Goal: Task Accomplishment & Management: Manage account settings

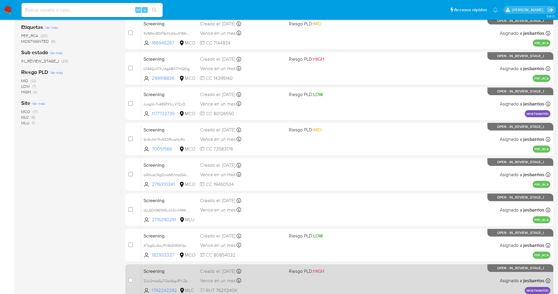
scroll to position [192, 0]
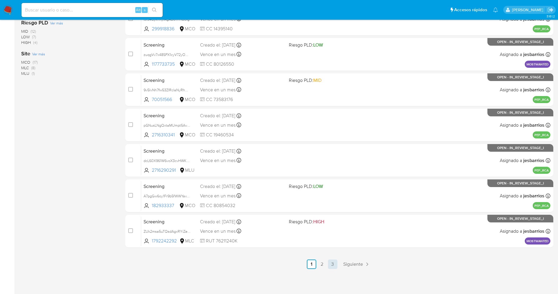
click at [331, 265] on link "3" at bounding box center [332, 263] width 9 height 9
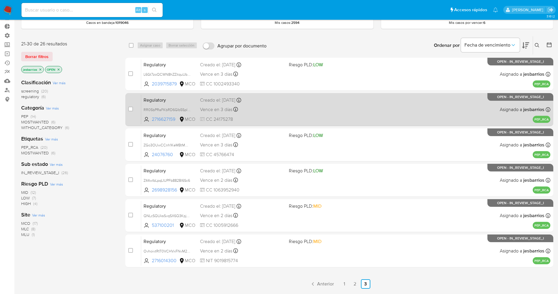
scroll to position [65, 0]
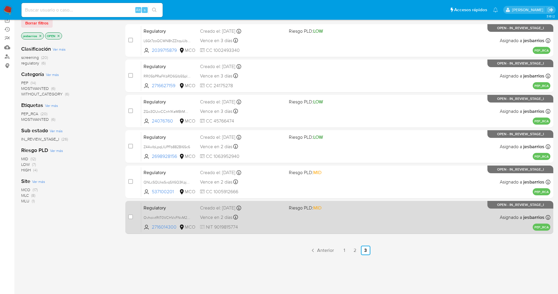
click at [277, 218] on div "Vence en 2 días Vence el 02/10/2025 17:55:20" at bounding box center [242, 217] width 84 height 8
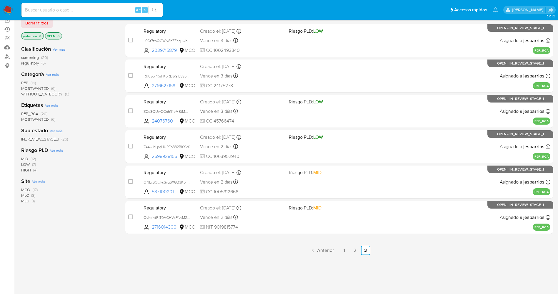
click at [7, 9] on img at bounding box center [8, 10] width 10 height 10
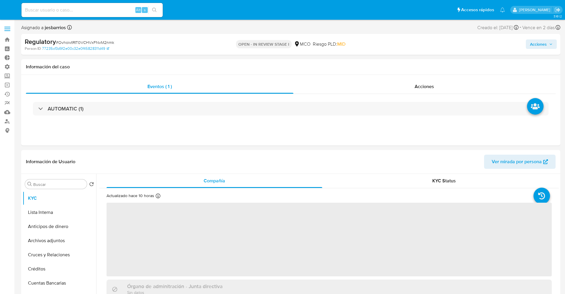
select select "10"
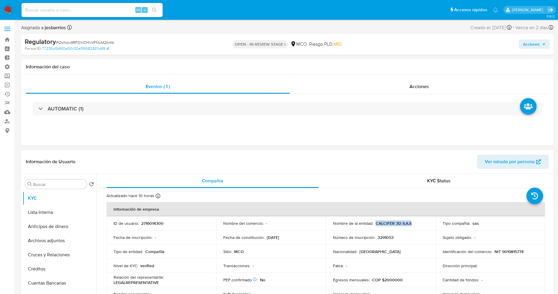
drag, startPoint x: 374, startPoint y: 224, endPoint x: 422, endPoint y: 224, distance: 48.3
click at [422, 224] on div "Nombre de la entidad : CALCIFER 3D S.A.S" at bounding box center [381, 223] width 96 height 5
copy p "CALCIFER 3D S.A.S"
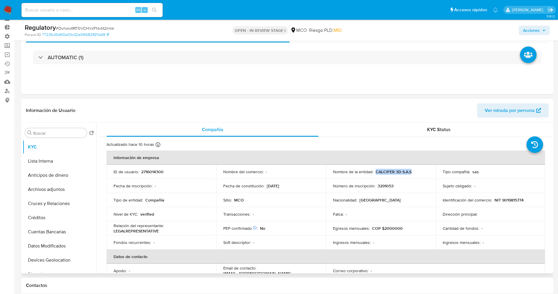
scroll to position [44, 0]
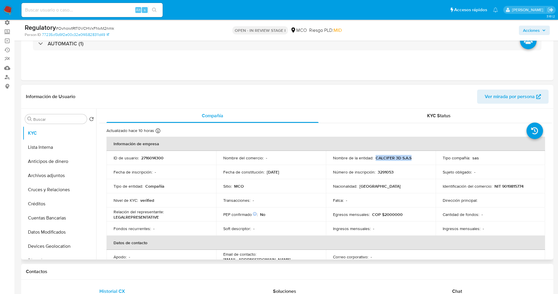
copy p "CALCIFER 3D S.A.S"
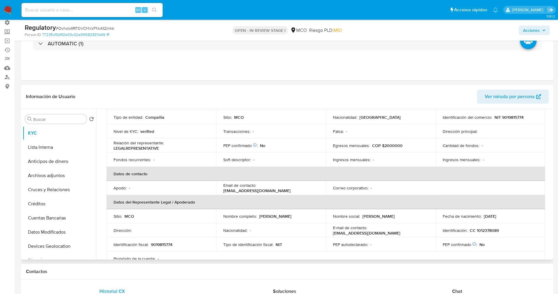
scroll to position [88, 0]
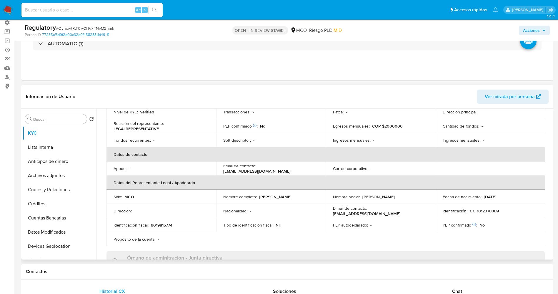
drag, startPoint x: 223, startPoint y: 199, endPoint x: 286, endPoint y: 201, distance: 62.7
click at [286, 199] on div "Nombre completo : Cristian Leonardo Monroy Avila" at bounding box center [271, 196] width 96 height 5
copy p "Cristian Leonardo Monroy Avila"
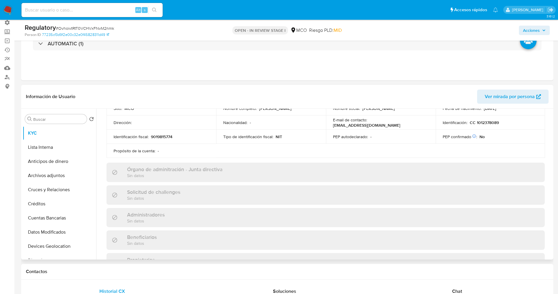
scroll to position [0, 0]
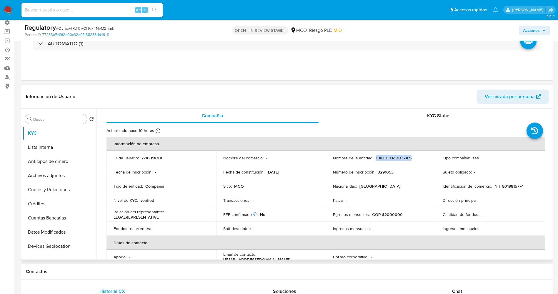
drag, startPoint x: 374, startPoint y: 157, endPoint x: 417, endPoint y: 160, distance: 43.4
click at [417, 160] on div "Nombre de la entidad : CALCIFER 3D S.A.S" at bounding box center [381, 157] width 96 height 5
copy p "CALCIFER 3D S.A.S"
drag, startPoint x: 500, startPoint y: 185, endPoint x: 526, endPoint y: 185, distance: 25.6
click at [526, 185] on div "Identificación del comercio : NIT 9019815774" at bounding box center [491, 185] width 96 height 5
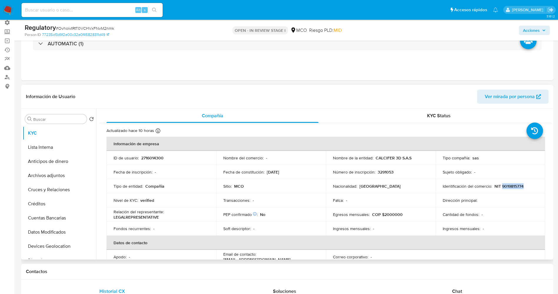
copy p "9019815774"
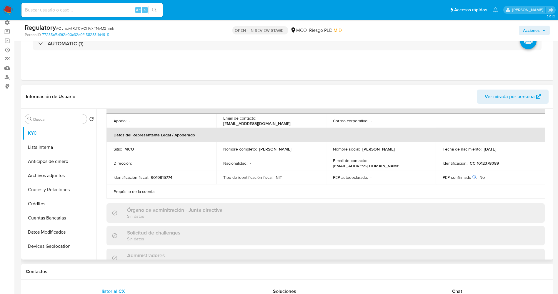
scroll to position [88, 0]
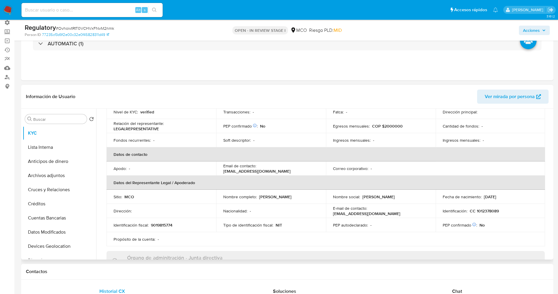
drag, startPoint x: 223, startPoint y: 200, endPoint x: 293, endPoint y: 201, distance: 69.8
click at [293, 199] on div "Nombre completo : Cristian Leonardo Monroy Avila" at bounding box center [271, 196] width 96 height 5
copy p "Cristian Leonardo Monroy Avila"
drag, startPoint x: 475, startPoint y: 210, endPoint x: 500, endPoint y: 210, distance: 25.0
click at [500, 210] on div "Identificación : CC 1012378089" at bounding box center [491, 210] width 96 height 5
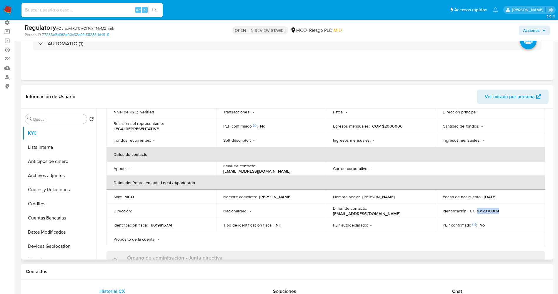
copy p "1012378089"
click at [45, 149] on button "Lista Interna" at bounding box center [57, 147] width 69 height 14
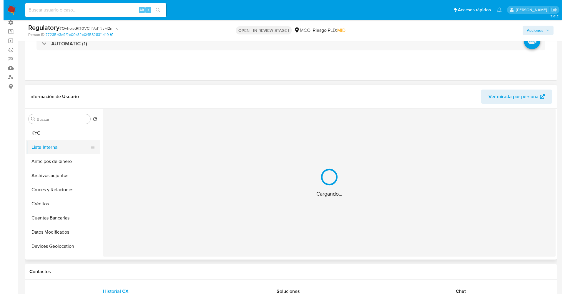
scroll to position [0, 0]
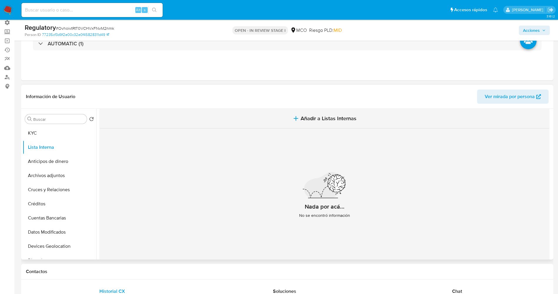
click at [309, 114] on button "Añadir a Listas Internas" at bounding box center [325, 119] width 450 height 20
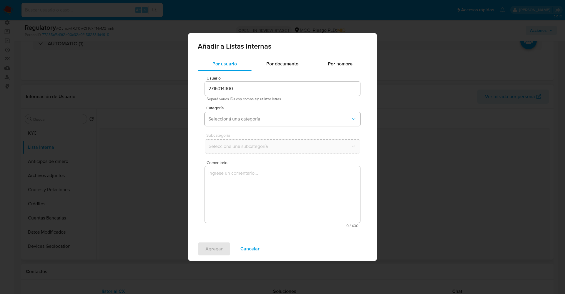
click at [250, 115] on button "Seleccioná una categoría" at bounding box center [282, 119] width 155 height 14
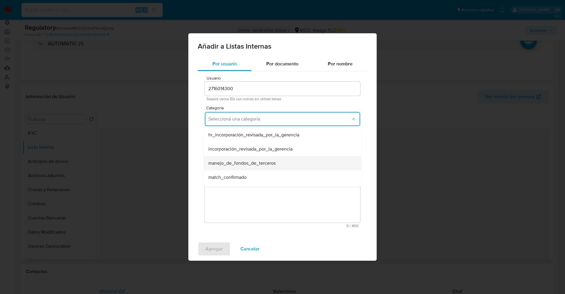
scroll to position [44, 0]
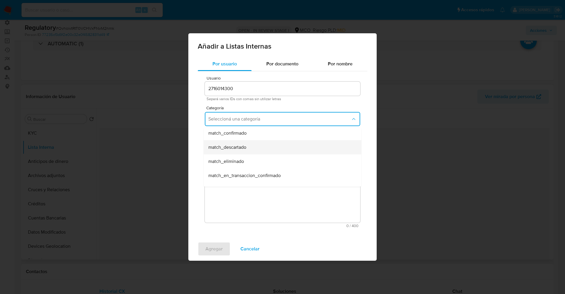
click at [221, 147] on span "match_descartado" at bounding box center [227, 147] width 38 height 6
click at [226, 140] on button "Seleccioná una subcategoría" at bounding box center [282, 146] width 155 height 14
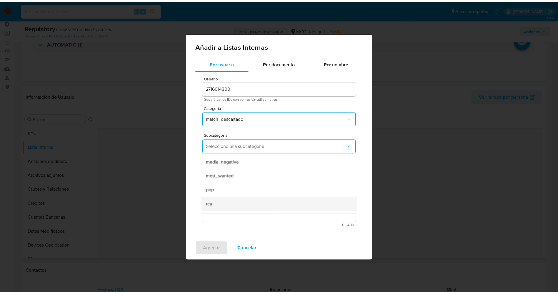
scroll to position [40, 0]
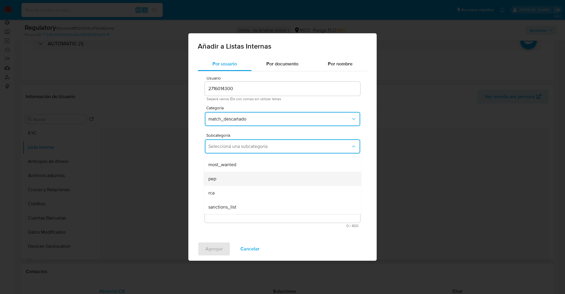
click at [232, 178] on div "pep" at bounding box center [280, 179] width 145 height 14
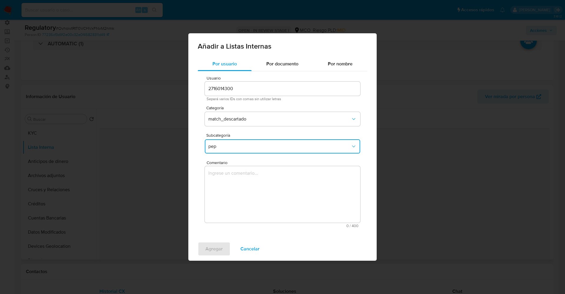
click at [232, 178] on textarea "Comentario" at bounding box center [282, 194] width 155 height 57
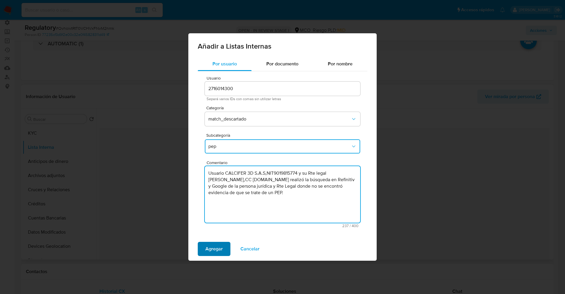
type textarea "Usuario CALCIFER 3D S.A.S,NIT9019815774 y su Rte legal Cristian Leonardo Monroy…"
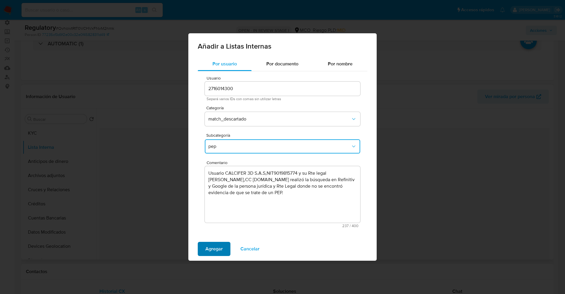
click at [218, 246] on span "Agregar" at bounding box center [213, 248] width 17 height 13
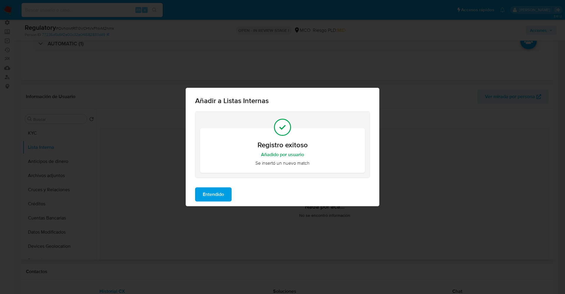
click at [215, 194] on span "Entendido" at bounding box center [213, 194] width 21 height 13
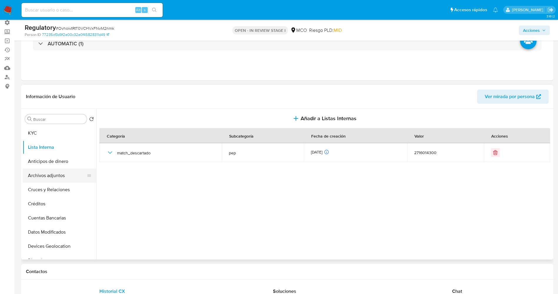
click at [44, 176] on button "Archivos adjuntos" at bounding box center [57, 175] width 69 height 14
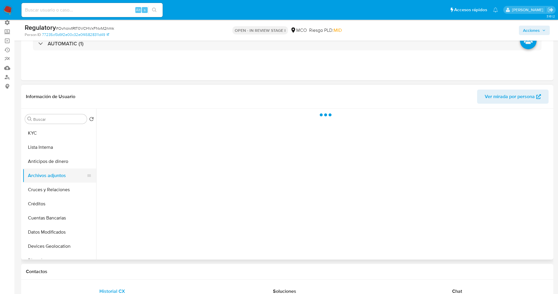
click at [33, 176] on button "Archivos adjuntos" at bounding box center [57, 175] width 69 height 14
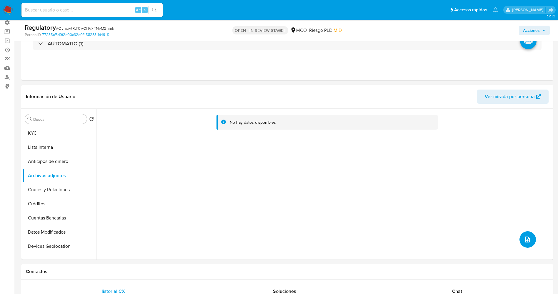
click at [525, 237] on icon "upload-file" at bounding box center [527, 239] width 7 height 7
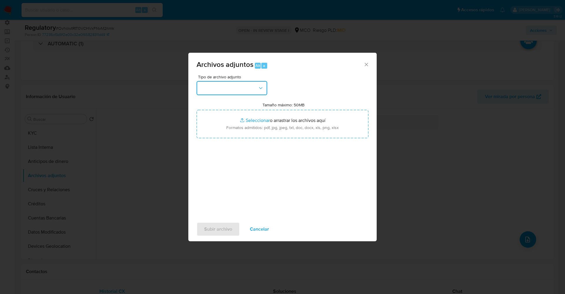
click at [229, 91] on button "button" at bounding box center [232, 88] width 71 height 14
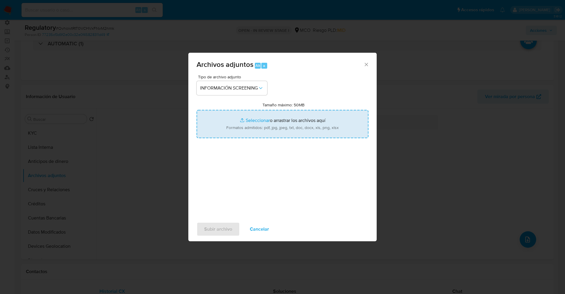
type input "C:\fakepath\CaseDossierReport_5jb8a72wm5y61k268m6s7beo9.pdf"
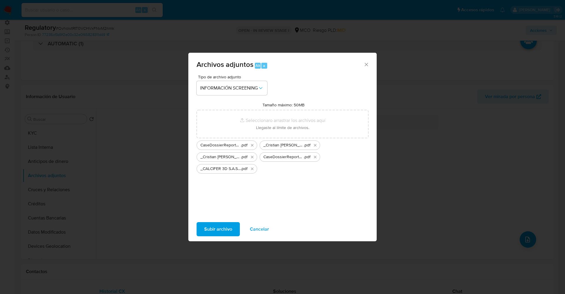
click at [208, 228] on span "Subir archivo" at bounding box center [218, 229] width 28 height 13
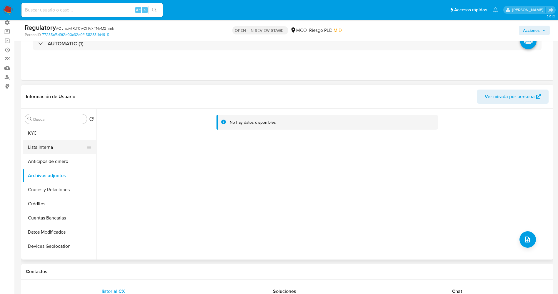
click at [51, 147] on button "Lista Interna" at bounding box center [57, 147] width 69 height 14
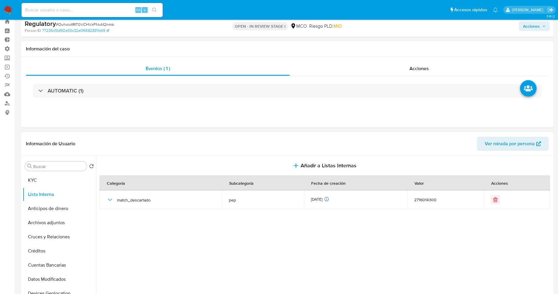
scroll to position [0, 0]
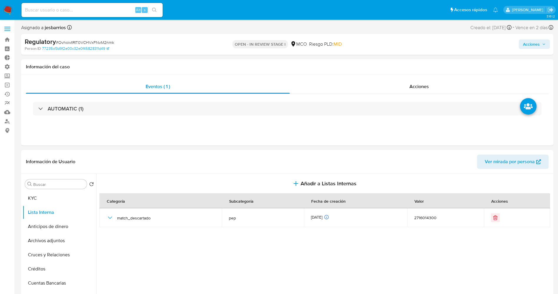
click at [531, 44] on span "Acciones" at bounding box center [531, 43] width 17 height 9
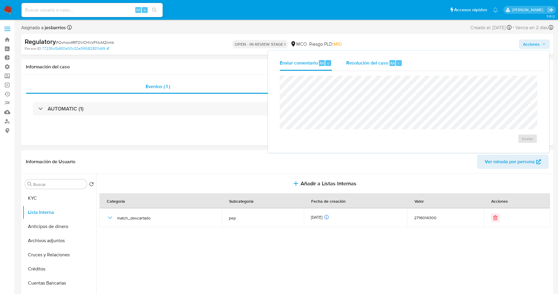
click at [364, 61] on span "Resolución del caso" at bounding box center [368, 62] width 42 height 7
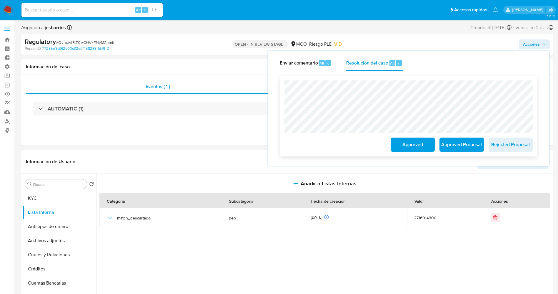
click at [405, 145] on span "Approved" at bounding box center [413, 144] width 29 height 13
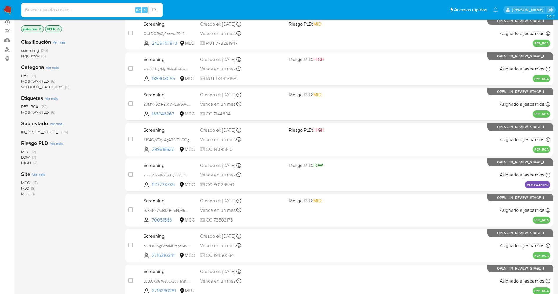
scroll to position [192, 0]
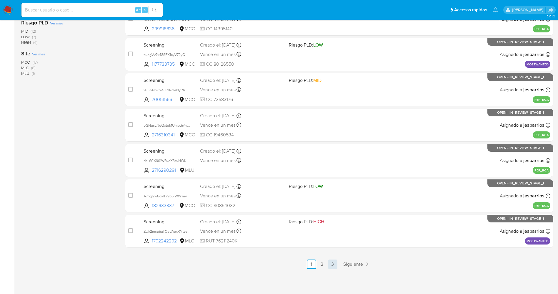
click at [334, 267] on link "3" at bounding box center [332, 263] width 9 height 9
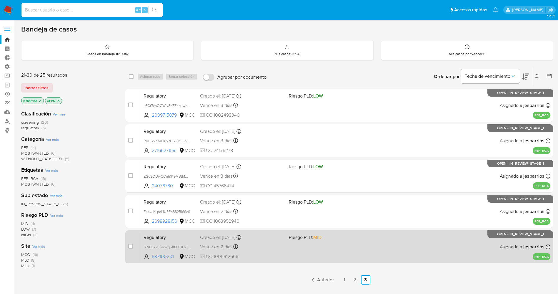
click at [302, 254] on div "Regulatory QNLcSQUksSvqSX6Q3KpjEIC5 537100201 MCO Riesgo PLD: MID Creado el: 29…" at bounding box center [346, 247] width 410 height 30
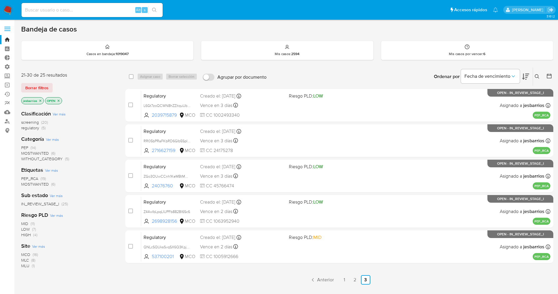
click at [8, 9] on img at bounding box center [8, 10] width 10 height 10
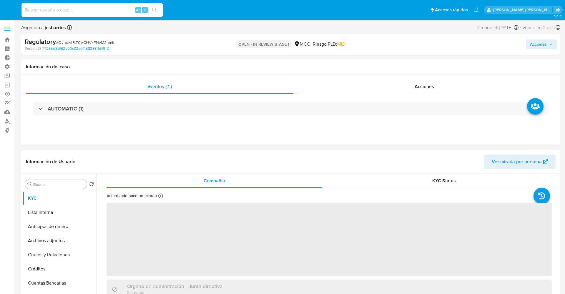
select select "10"
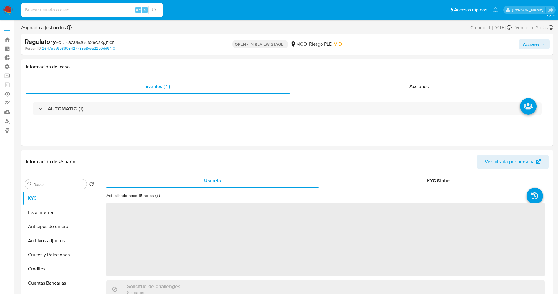
select select "10"
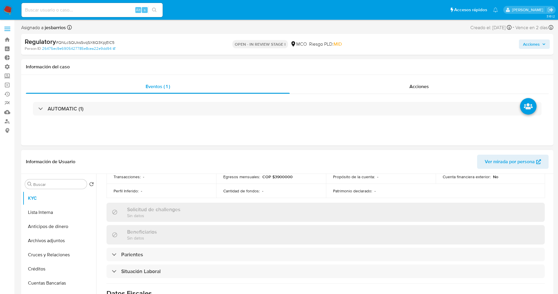
scroll to position [221, 0]
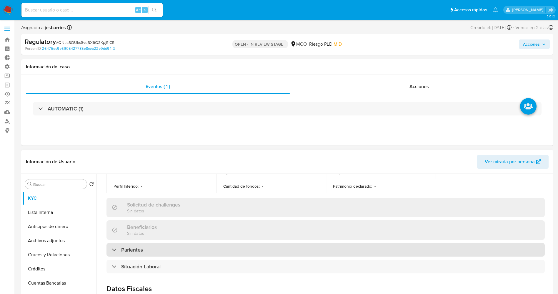
click at [164, 254] on div "Parientes" at bounding box center [326, 250] width 439 height 14
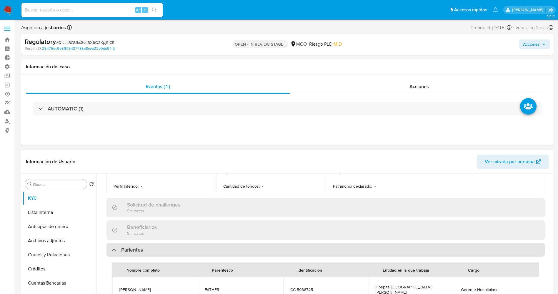
scroll to position [265, 0]
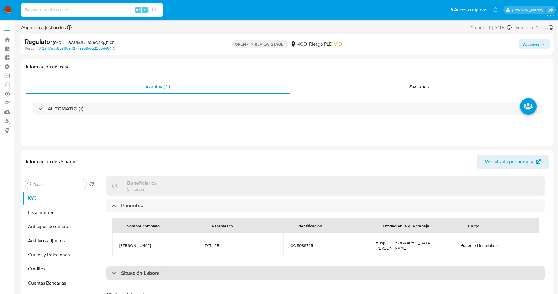
click at [164, 271] on div "Situación Laboral" at bounding box center [326, 273] width 439 height 14
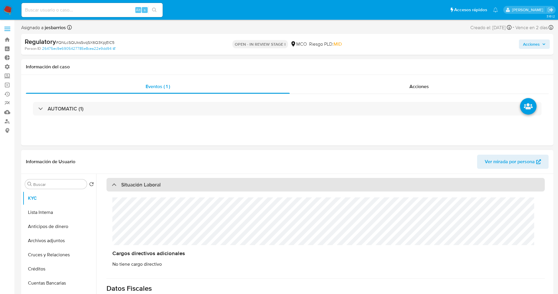
click at [176, 188] on div "Situación Laboral" at bounding box center [326, 185] width 439 height 14
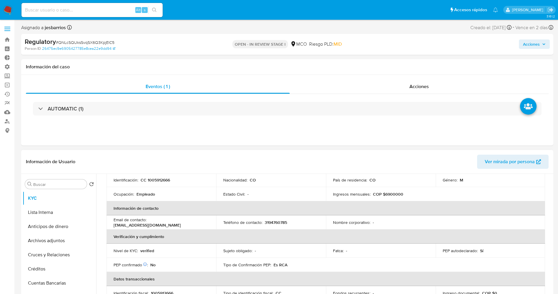
scroll to position [0, 0]
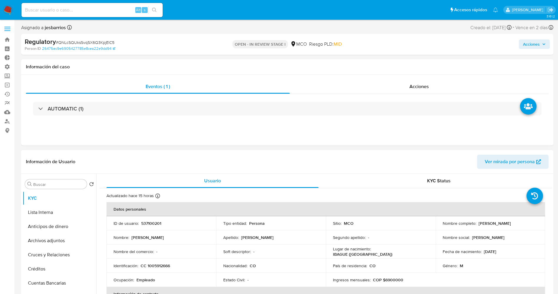
drag, startPoint x: 497, startPoint y: 224, endPoint x: 532, endPoint y: 223, distance: 34.7
click at [532, 223] on div "Nombre completo : [PERSON_NAME]" at bounding box center [491, 223] width 96 height 5
copy p "[PERSON_NAME]"
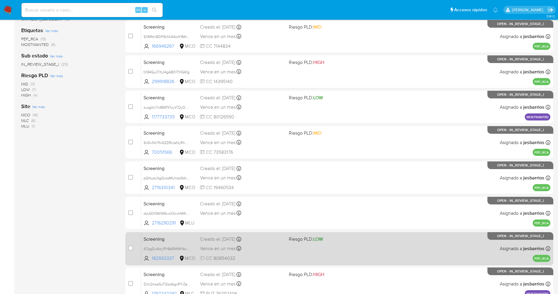
scroll to position [192, 0]
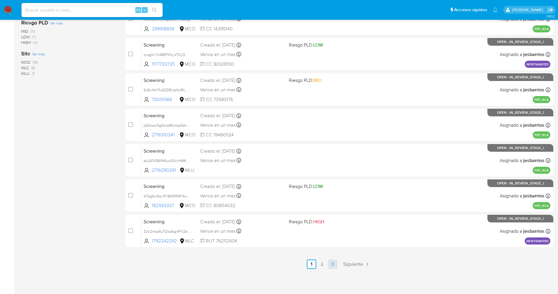
click at [335, 265] on link "3" at bounding box center [332, 263] width 9 height 9
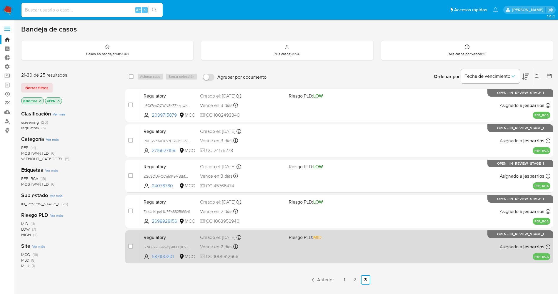
click at [336, 255] on div "Regulatory QNLcSQUksSvqSX6Q3KpjEIC5 537100201 MCO Riesgo PLD: MID Creado el: 29…" at bounding box center [346, 247] width 410 height 30
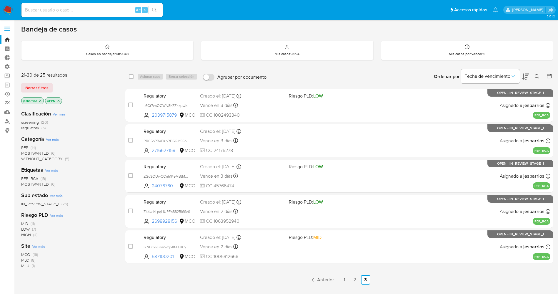
click at [6, 8] on img at bounding box center [8, 10] width 10 height 10
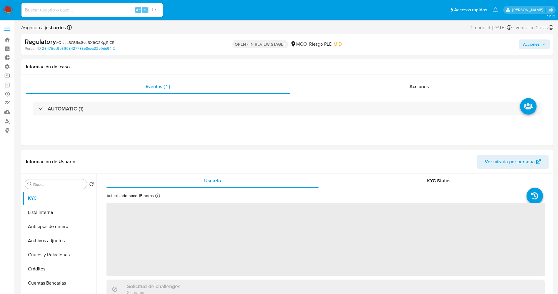
select select "10"
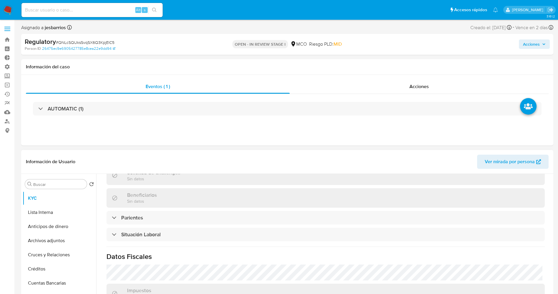
scroll to position [210, 0]
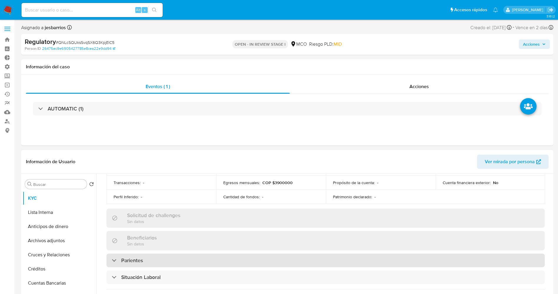
click at [142, 258] on h3 "Parientes" at bounding box center [132, 260] width 22 height 6
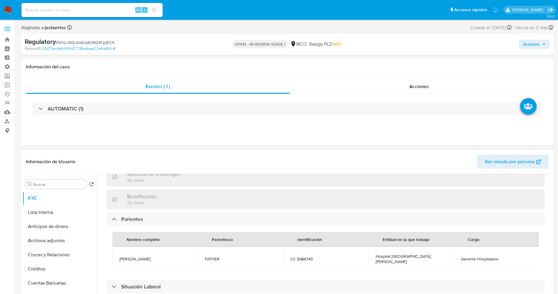
scroll to position [265, 0]
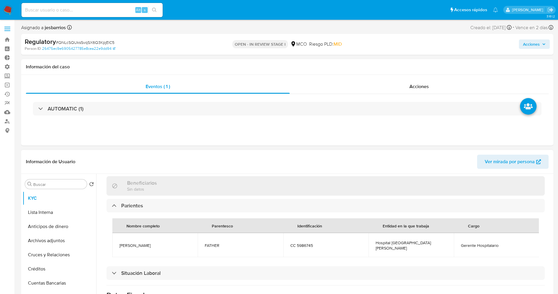
drag, startPoint x: 117, startPoint y: 243, endPoint x: 180, endPoint y: 243, distance: 63.6
click at [180, 243] on td "Reinaldo Barreto Montaña" at bounding box center [154, 245] width 85 height 24
copy span "Reinaldo Barreto Montaña"
drag, startPoint x: 381, startPoint y: 241, endPoint x: 425, endPoint y: 241, distance: 44.5
click at [441, 241] on td "Hospital San Carlos de Saldaña" at bounding box center [411, 245] width 85 height 24
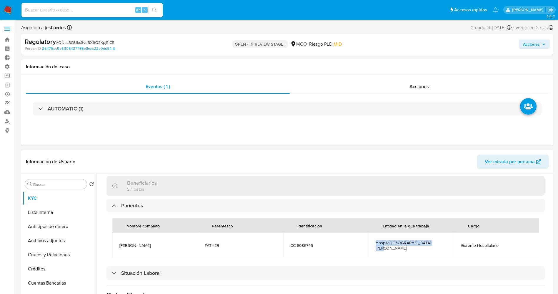
copy span "Hospital San Carlos de Saldaña"
drag, startPoint x: 111, startPoint y: 241, endPoint x: 166, endPoint y: 250, distance: 55.1
click at [166, 250] on div "Nombre completo Parentesco Identificación Entidad en la que trabaja Cargo Reina…" at bounding box center [326, 237] width 439 height 51
click at [165, 245] on span "Reinaldo Barreto Montaña" at bounding box center [155, 245] width 71 height 5
drag, startPoint x: 119, startPoint y: 243, endPoint x: 168, endPoint y: 242, distance: 49.8
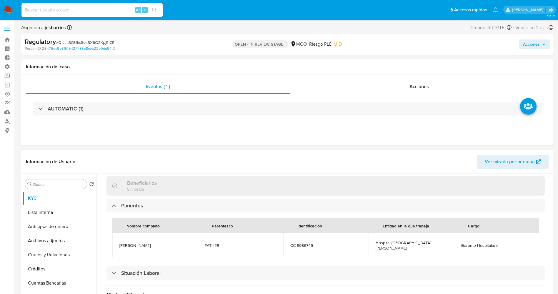
click at [168, 242] on td "Reinaldo Barreto Montaña" at bounding box center [154, 245] width 85 height 24
copy span "Reinaldo Barreto Montaña"
drag, startPoint x: 373, startPoint y: 245, endPoint x: 435, endPoint y: 244, distance: 61.8
click at [435, 244] on td "Hospital San Carlos de Saldaña" at bounding box center [411, 245] width 85 height 24
copy span "Hospital San Carlos de Saldaña"
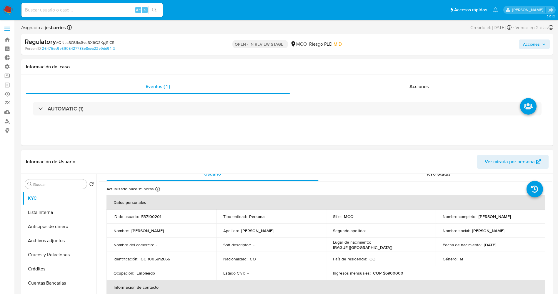
scroll to position [0, 0]
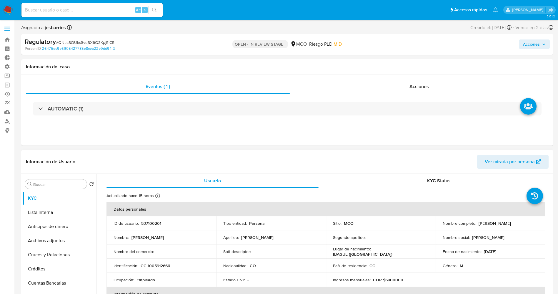
drag, startPoint x: 476, startPoint y: 224, endPoint x: 541, endPoint y: 224, distance: 65.6
click at [541, 224] on td "Nombre completo : Juan David Barreto Grattz" at bounding box center [491, 223] width 110 height 14
copy div "Juan David Barreto Grattz"
drag, startPoint x: 146, startPoint y: 264, endPoint x: 177, endPoint y: 265, distance: 30.9
click at [177, 265] on div "Identificación : CC 1005912666" at bounding box center [162, 265] width 96 height 5
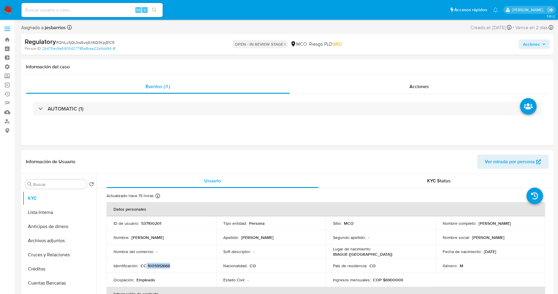
copy p "1005912666"
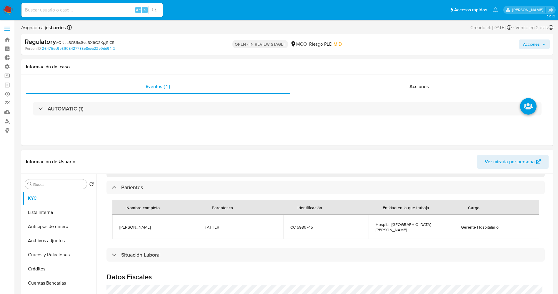
scroll to position [265, 0]
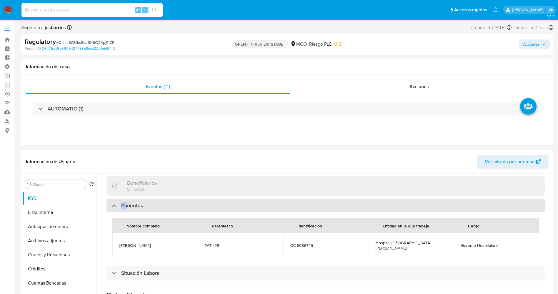
drag, startPoint x: 120, startPoint y: 200, endPoint x: 127, endPoint y: 200, distance: 8.0
click at [127, 200] on div "Parientes" at bounding box center [326, 206] width 439 height 14
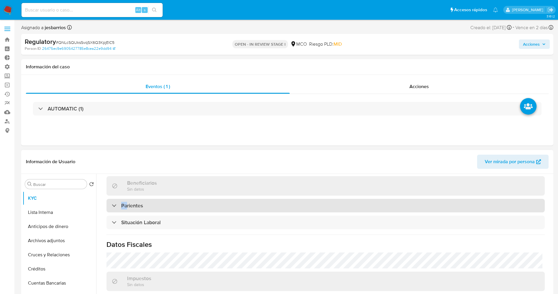
click at [117, 209] on div "Parientes" at bounding box center [326, 206] width 439 height 14
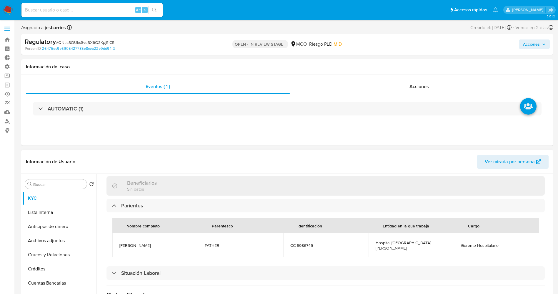
drag, startPoint x: 118, startPoint y: 241, endPoint x: 170, endPoint y: 241, distance: 52.4
click at [171, 241] on td "Reinaldo Barreto Montaña" at bounding box center [154, 245] width 85 height 24
copy span "Reinaldo Barreto Montaña"
drag, startPoint x: 461, startPoint y: 243, endPoint x: 480, endPoint y: 243, distance: 19.1
click at [511, 243] on tr "Reinaldo Barreto Montaña FATHER CC 5986745 Hospital San Carlos de Saldaña Geren…" at bounding box center [325, 245] width 427 height 24
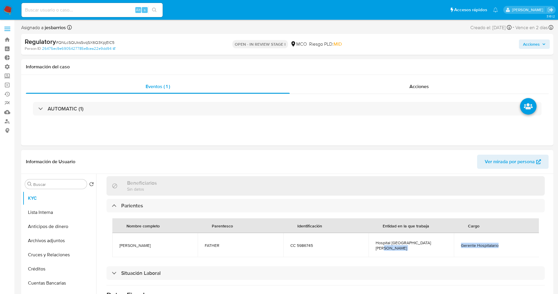
copy tr "Hospital San Carlos de Saldaña Gerente Hospitalario"
drag, startPoint x: 378, startPoint y: 242, endPoint x: 435, endPoint y: 242, distance: 57.1
click at [435, 242] on span "Hospital San Carlos de Saldaña" at bounding box center [411, 245] width 71 height 11
copy span "ospital San Carlos de Saldaña"
click at [52, 215] on button "Lista Interna" at bounding box center [57, 212] width 69 height 14
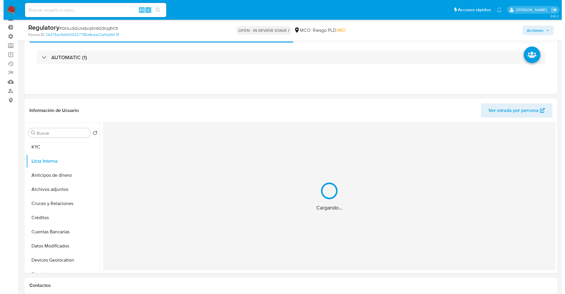
scroll to position [44, 0]
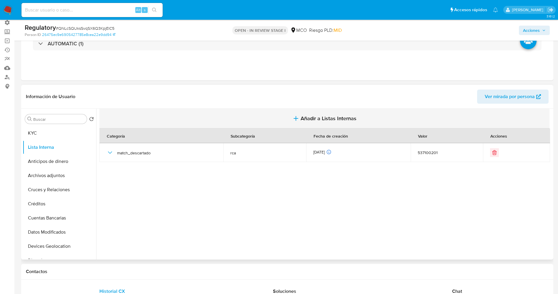
click at [316, 122] on span "Añadir a Listas Internas" at bounding box center [329, 118] width 56 height 6
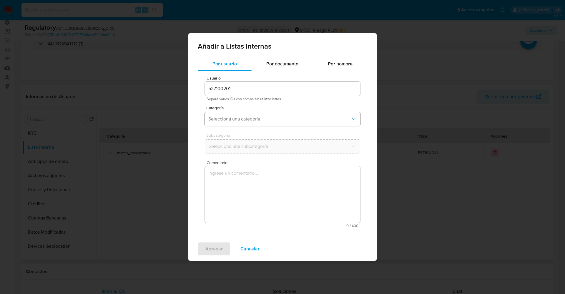
click at [279, 121] on span "Seleccioná una categoría" at bounding box center [279, 119] width 142 height 6
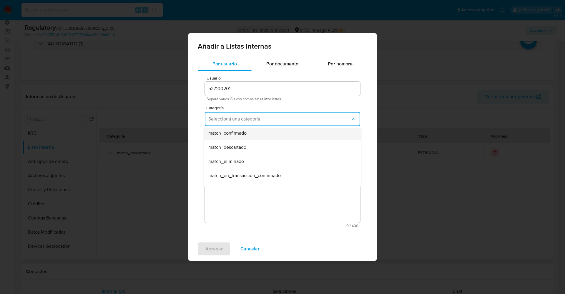
click at [261, 134] on div "match_confirmado" at bounding box center [280, 133] width 145 height 14
click at [261, 146] on span "Seleccioná una subcategoría" at bounding box center [279, 146] width 142 height 6
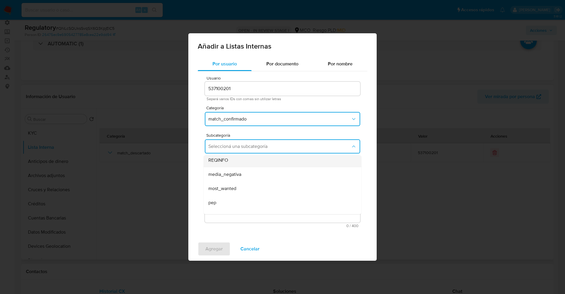
scroll to position [40, 0]
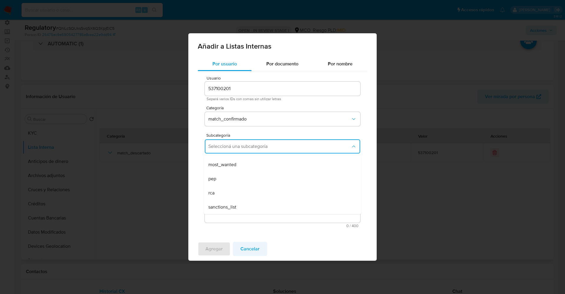
click at [255, 246] on span "Cancelar" at bounding box center [250, 248] width 19 height 13
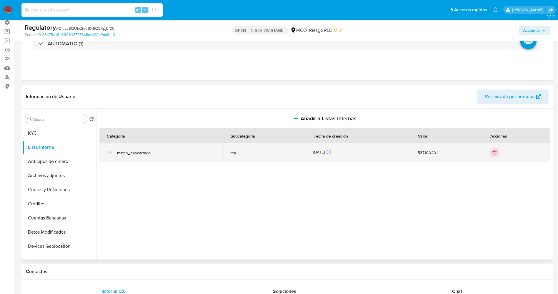
click at [109, 152] on icon "button" at bounding box center [110, 152] width 4 height 2
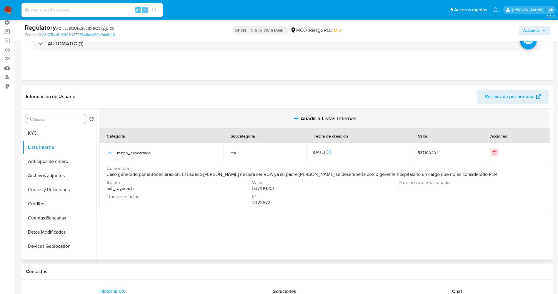
click at [316, 122] on button "Añadir a Listas Internas" at bounding box center [325, 119] width 450 height 20
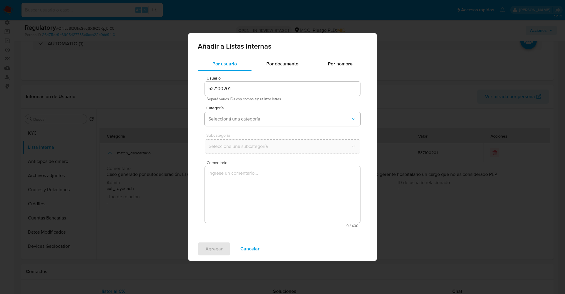
click at [291, 112] on button "Seleccioná una categoría" at bounding box center [282, 119] width 155 height 14
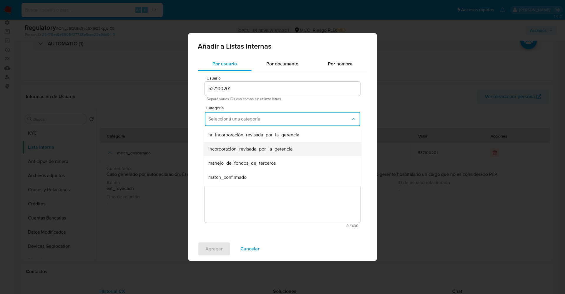
scroll to position [44, 0]
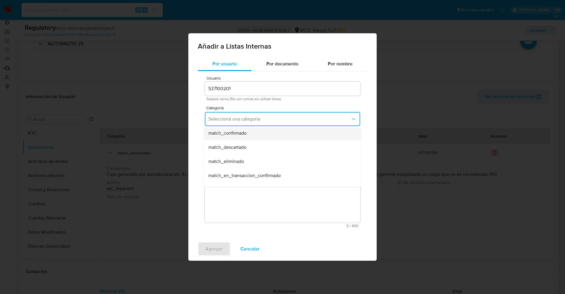
click at [259, 137] on div "match_confirmado" at bounding box center [280, 133] width 145 height 14
click at [257, 148] on span "Seleccioná una subcategoría" at bounding box center [279, 146] width 142 height 6
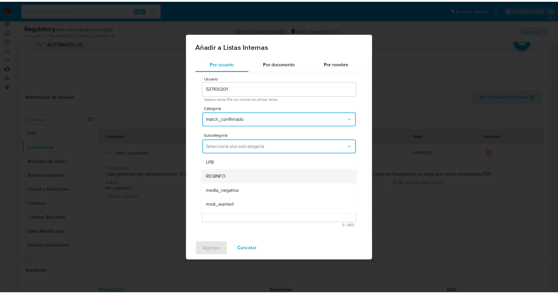
scroll to position [40, 0]
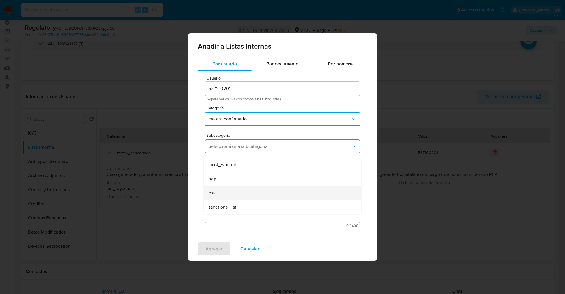
click at [232, 189] on div "rca" at bounding box center [280, 193] width 145 height 14
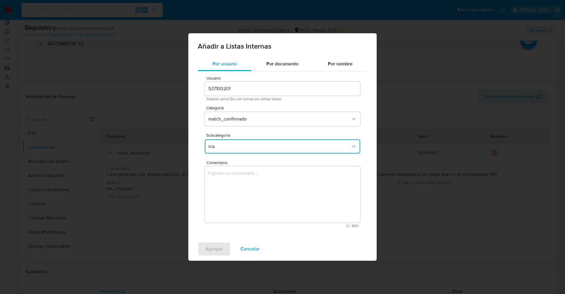
click at [232, 189] on textarea "Comentario" at bounding box center [282, 194] width 155 height 57
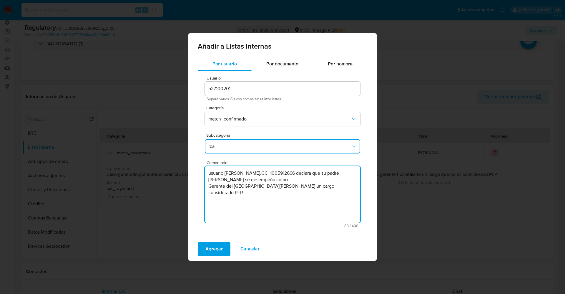
click at [211, 173] on textarea "usuario Juan David Barreto Grattz,CC 1005912666 declara que su padre Reinaldo B…" at bounding box center [282, 194] width 155 height 57
type textarea "Usuario Juan David Barreto Grattz,CC 1005912666 declara que su padre Reinaldo B…"
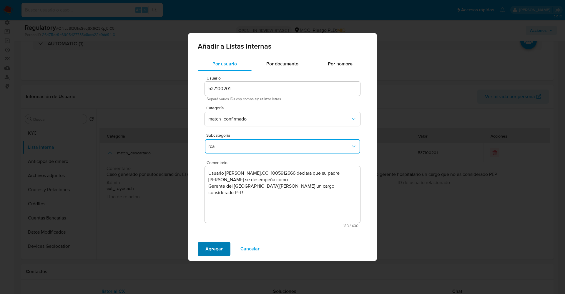
click at [218, 251] on span "Agregar" at bounding box center [213, 248] width 17 height 13
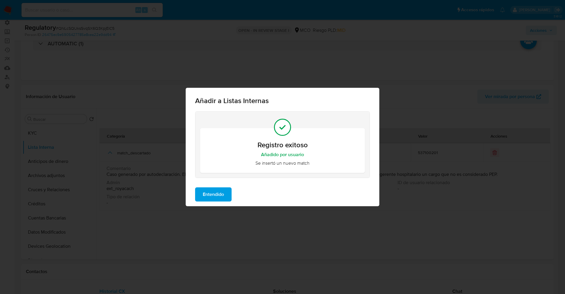
click at [223, 194] on span "Entendido" at bounding box center [213, 194] width 21 height 13
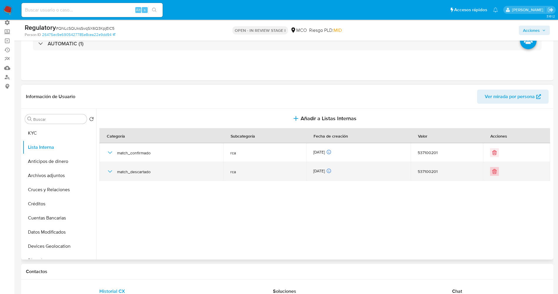
click at [492, 170] on icon "Eliminar" at bounding box center [495, 171] width 6 height 6
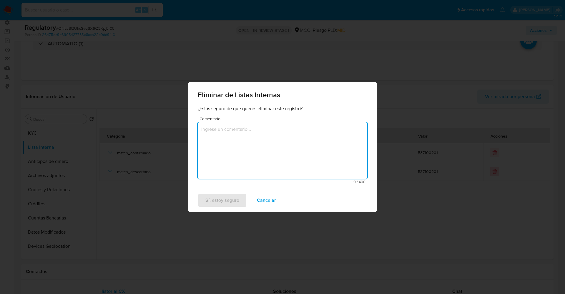
click at [336, 156] on textarea "Comentario" at bounding box center [283, 150] width 170 height 57
type textarea "Se trata de un PEP"
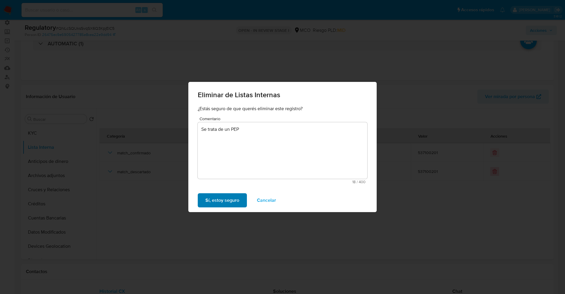
click at [236, 200] on span "Sí, estoy seguro" at bounding box center [222, 200] width 34 height 13
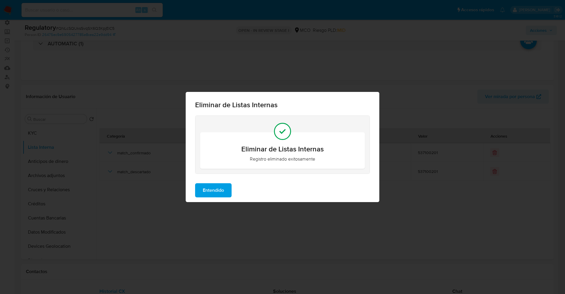
click at [224, 189] on span "Entendido" at bounding box center [213, 190] width 21 height 13
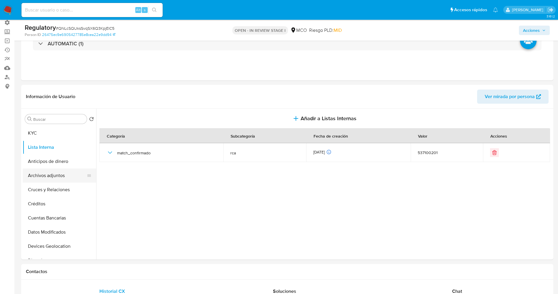
click at [53, 177] on button "Archivos adjuntos" at bounding box center [57, 175] width 69 height 14
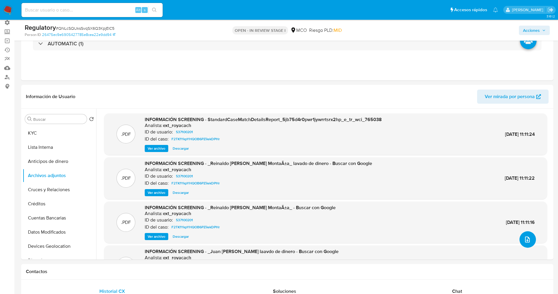
click at [525, 241] on icon "upload-file" at bounding box center [527, 239] width 7 height 7
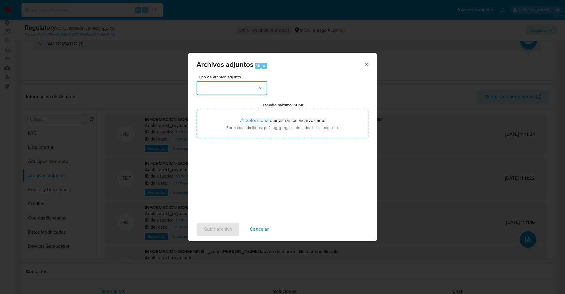
click at [242, 94] on button "button" at bounding box center [232, 88] width 71 height 14
click at [237, 83] on button "CAPTURA BUREAU" at bounding box center [232, 88] width 71 height 14
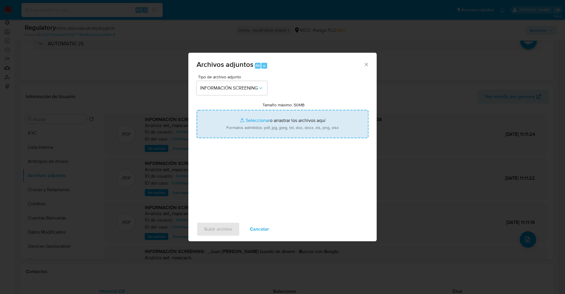
type input "C:\fakepath\CaseDossierReport_5jb6xb3c58141k26a3qhefk63.pdf"
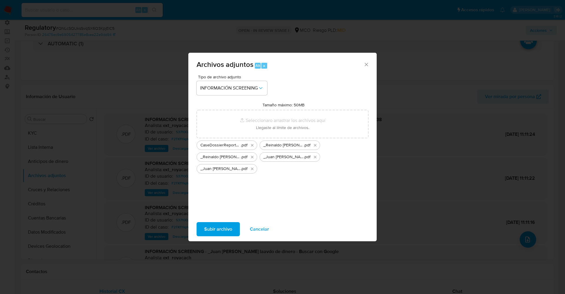
drag, startPoint x: 272, startPoint y: 128, endPoint x: 231, endPoint y: 228, distance: 107.7
click at [231, 228] on span "Subir archivo" at bounding box center [218, 229] width 28 height 13
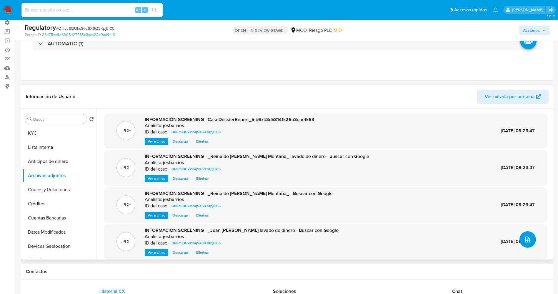
click at [529, 243] on button "upload-file" at bounding box center [528, 239] width 16 height 16
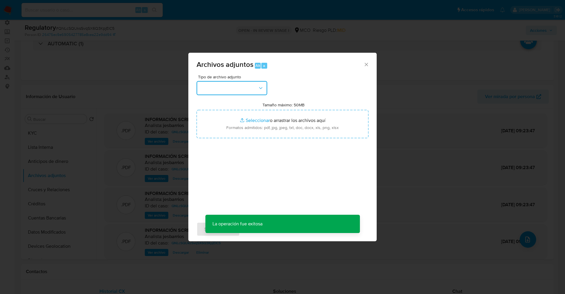
click at [247, 93] on button "button" at bounding box center [232, 88] width 71 height 14
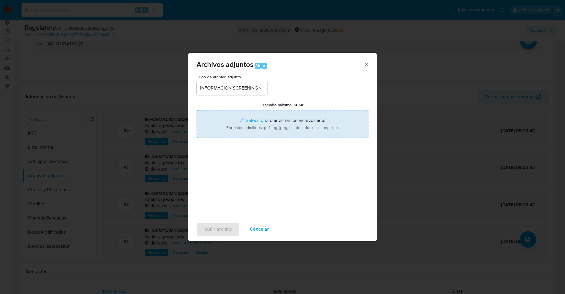
type input "C:\fakepath\CaseDossierReport_5jb6cn8oog8a1k26970jy76fh.pdf"
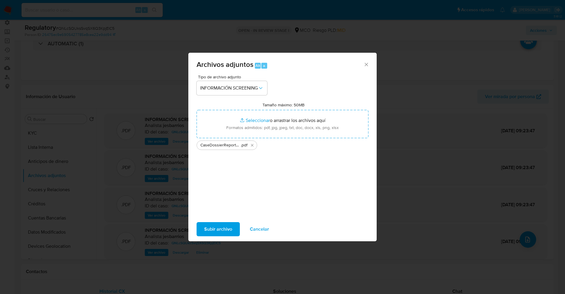
click at [208, 231] on span "Subir archivo" at bounding box center [218, 229] width 28 height 13
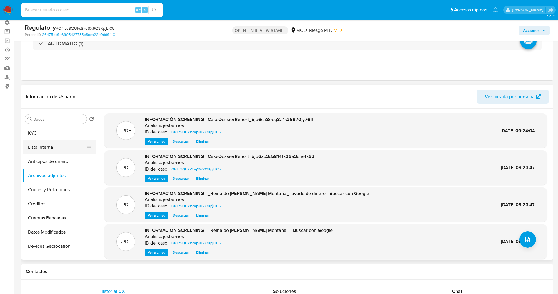
click at [52, 147] on button "Lista Interna" at bounding box center [57, 147] width 69 height 14
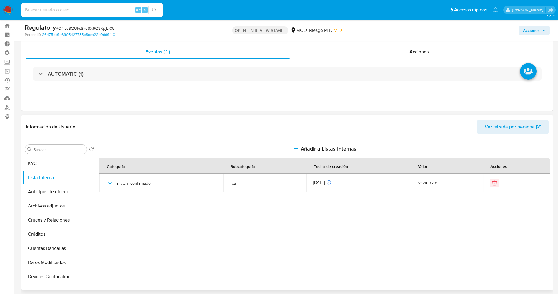
scroll to position [0, 0]
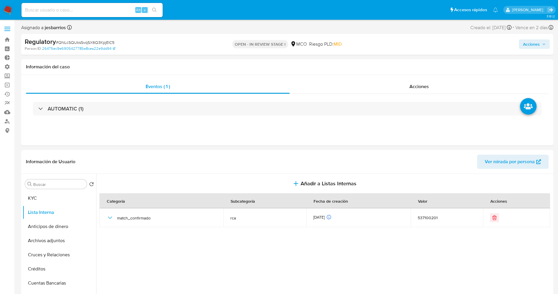
click at [528, 45] on span "Acciones" at bounding box center [531, 43] width 17 height 9
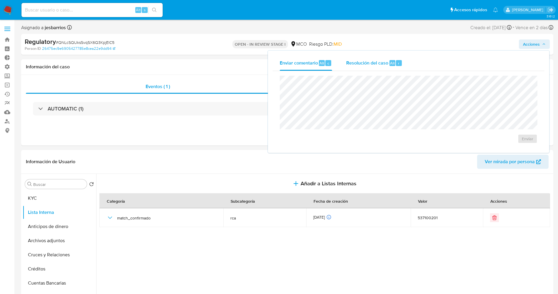
click at [394, 64] on div "Alt r" at bounding box center [396, 63] width 12 height 6
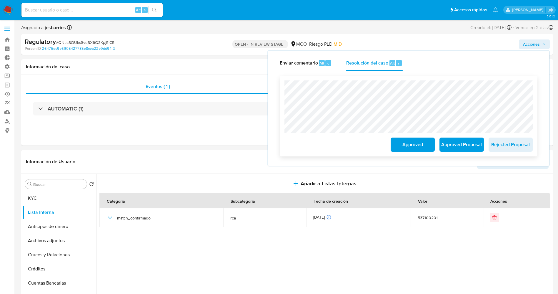
click at [454, 140] on span "Approved Proposal" at bounding box center [461, 144] width 29 height 13
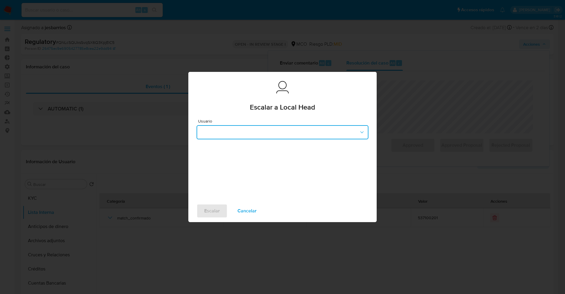
click at [289, 134] on button "button" at bounding box center [283, 132] width 172 height 14
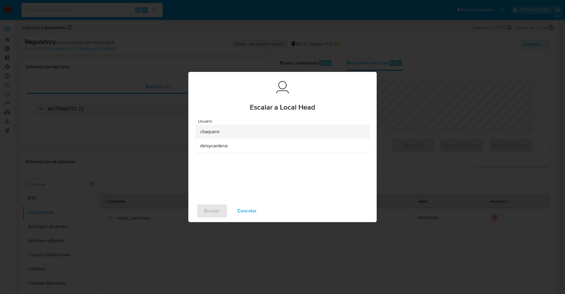
click at [243, 132] on div "cbaquero" at bounding box center [280, 132] width 161 height 14
click at [217, 210] on span "Escalar" at bounding box center [212, 210] width 16 height 13
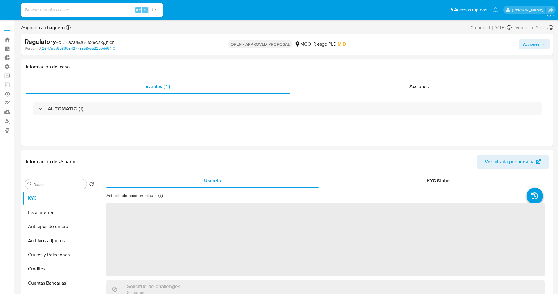
select select "10"
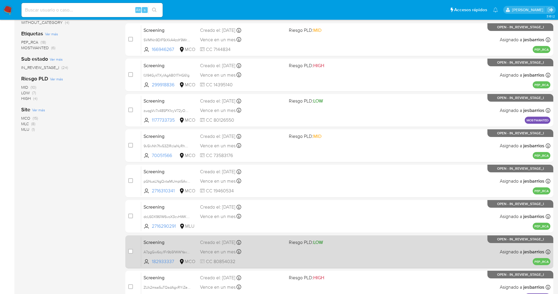
scroll to position [192, 0]
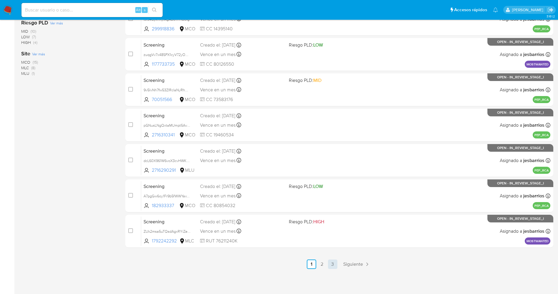
click at [336, 263] on link "3" at bounding box center [332, 263] width 9 height 9
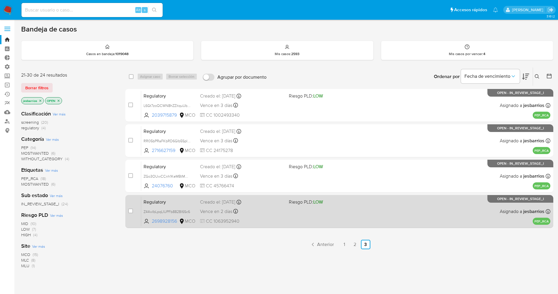
click at [303, 216] on div "Regulatory Z44wIbLpqLIUPFb882BI6Sc6 2698928156 MCO Riesgo PLD: LOW Creado el: […" at bounding box center [346, 211] width 410 height 30
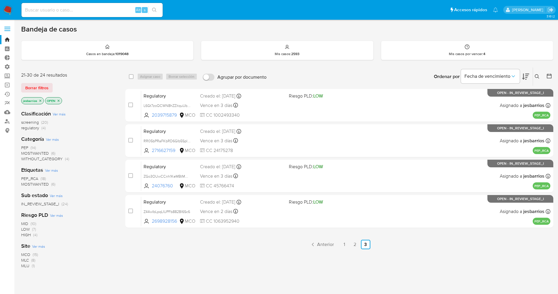
click at [7, 9] on img at bounding box center [8, 10] width 10 height 10
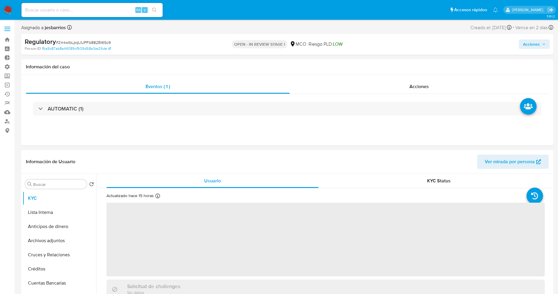
select select "10"
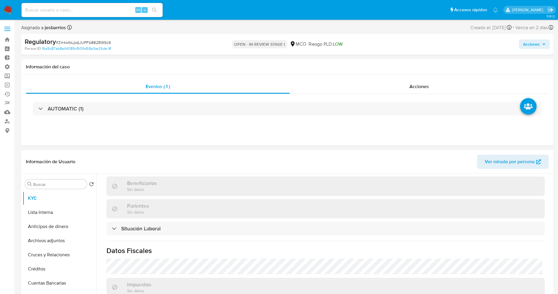
scroll to position [265, 0]
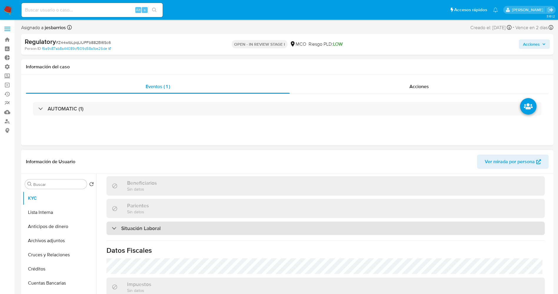
click at [173, 228] on div "Situación Laboral" at bounding box center [326, 228] width 439 height 14
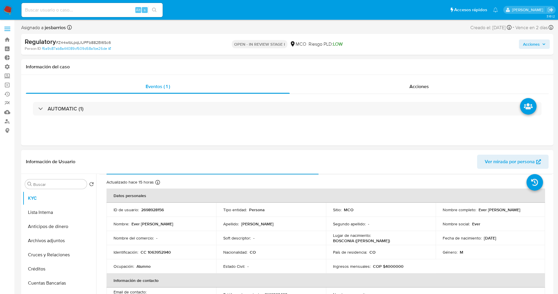
scroll to position [0, 0]
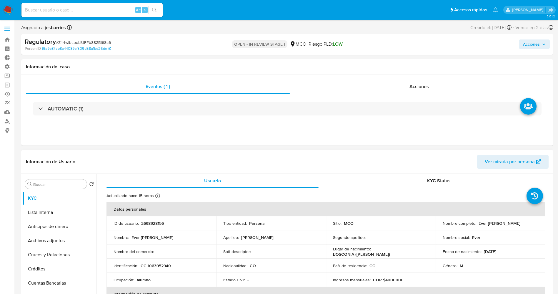
drag, startPoint x: 476, startPoint y: 225, endPoint x: 541, endPoint y: 225, distance: 64.8
click at [541, 225] on td "Nombre completo : Ever Alberto Castellar Jimenez" at bounding box center [491, 223] width 110 height 14
copy div "Ever Alberto Castellar Jimenez"
drag, startPoint x: 148, startPoint y: 265, endPoint x: 174, endPoint y: 268, distance: 26.4
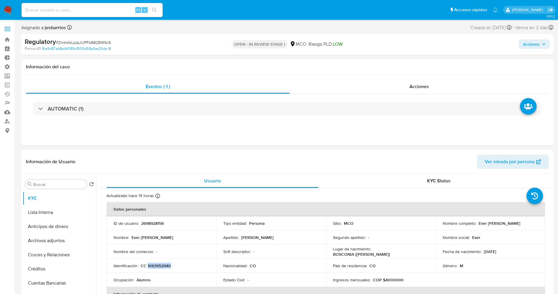
click at [174, 268] on div "Identificación : CC 1063952940" at bounding box center [162, 265] width 96 height 5
copy p "1063952940"
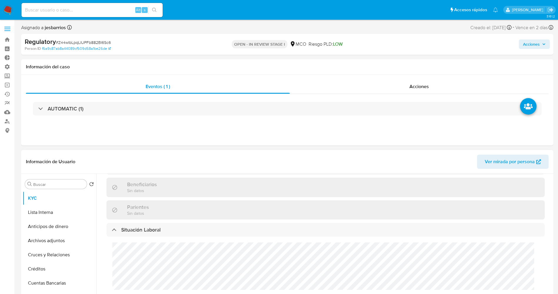
scroll to position [265, 0]
click at [159, 268] on div "Cargos directivos adicionales No tiene cargo directivo" at bounding box center [326, 276] width 439 height 82
click at [59, 214] on button "Lista Interna" at bounding box center [57, 212] width 69 height 14
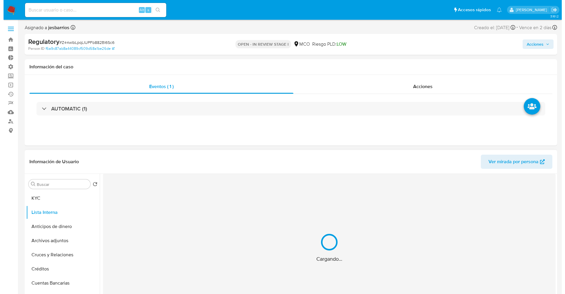
scroll to position [0, 0]
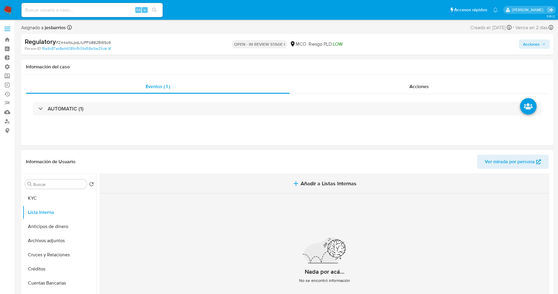
click at [287, 181] on button "Añadir a Listas Internas" at bounding box center [325, 184] width 450 height 20
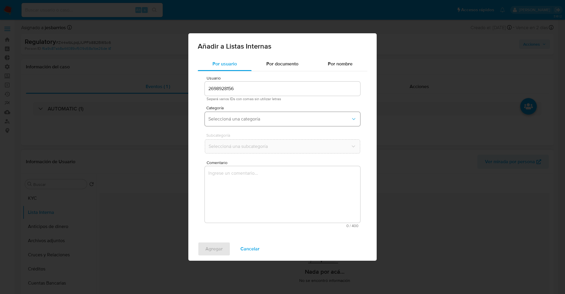
click at [228, 120] on span "Seleccioná una categoría" at bounding box center [279, 119] width 142 height 6
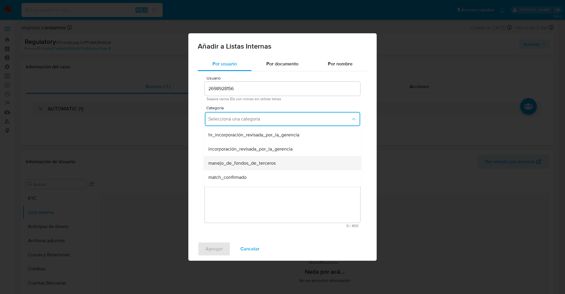
scroll to position [44, 0]
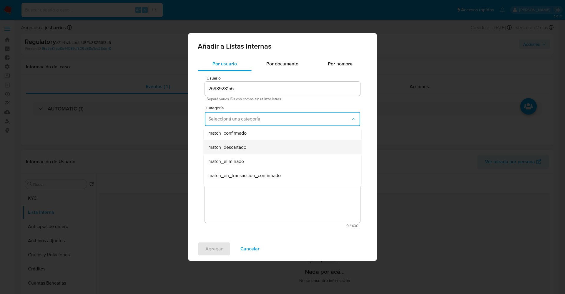
click at [239, 145] on span "match_descartado" at bounding box center [227, 147] width 38 height 6
click at [239, 147] on span "Seleccioná una subcategoría" at bounding box center [279, 146] width 142 height 6
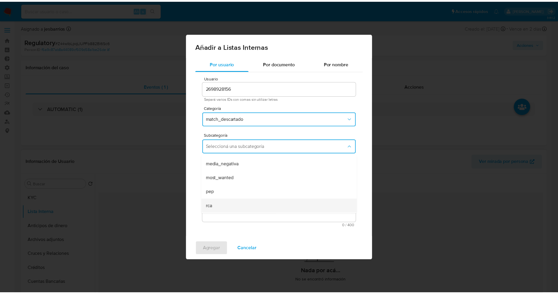
scroll to position [40, 0]
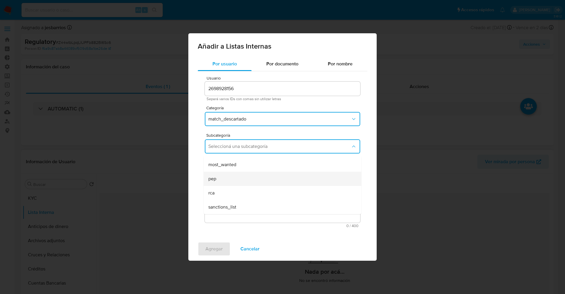
click at [236, 179] on div "pep" at bounding box center [280, 179] width 145 height 14
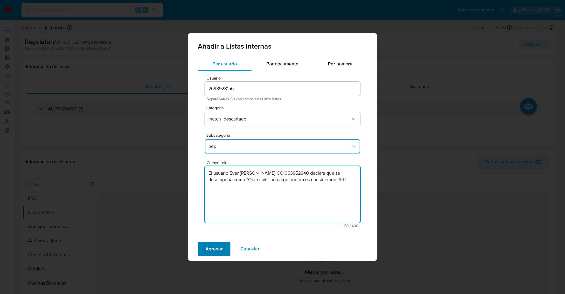
type textarea "El usuario Ever Alberto Castellar Jimenez,CC1063952940 declara que se desempeña…"
click at [217, 248] on span "Agregar" at bounding box center [213, 248] width 17 height 13
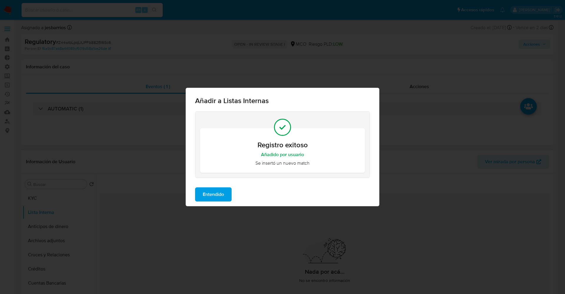
click at [212, 193] on span "Entendido" at bounding box center [213, 194] width 21 height 13
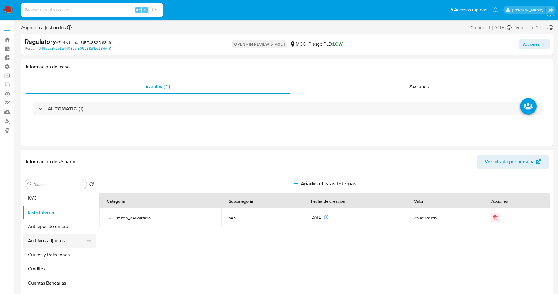
click at [48, 241] on button "Archivos adjuntos" at bounding box center [57, 240] width 69 height 14
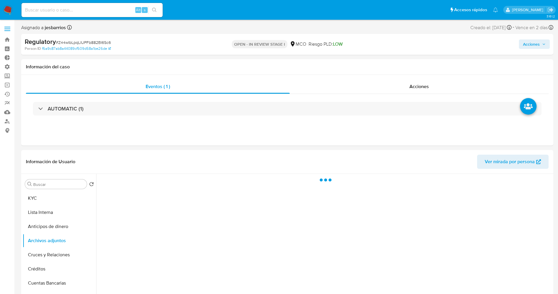
scroll to position [44, 0]
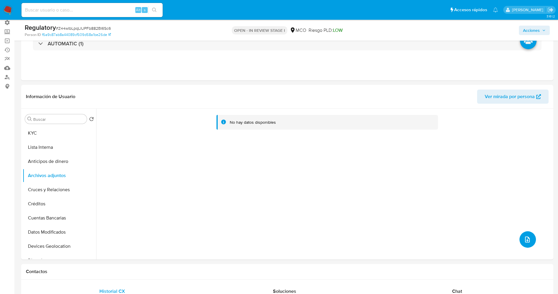
click at [525, 239] on icon "upload-file" at bounding box center [527, 239] width 5 height 6
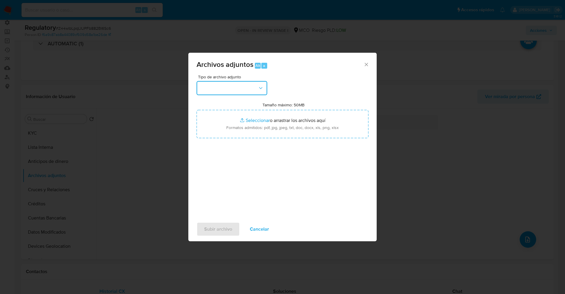
click at [250, 87] on button "button" at bounding box center [232, 88] width 71 height 14
click at [259, 232] on span "Cancelar" at bounding box center [259, 229] width 19 height 13
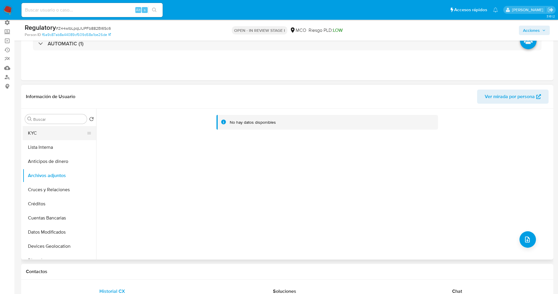
click at [32, 128] on button "KYC" at bounding box center [57, 133] width 69 height 14
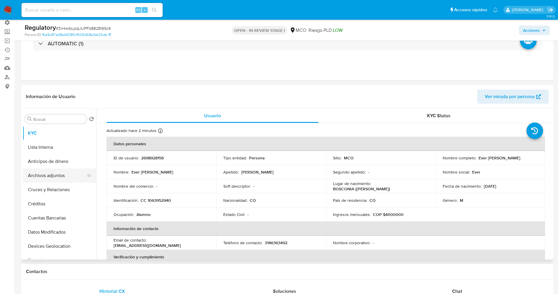
click at [43, 174] on button "Archivos adjuntos" at bounding box center [57, 175] width 69 height 14
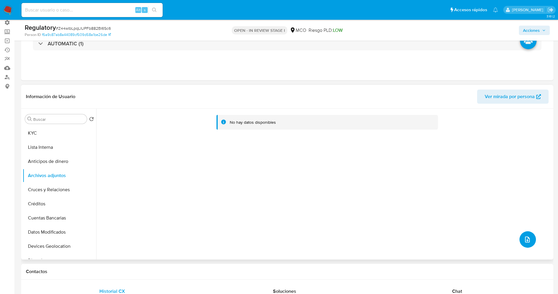
click at [527, 235] on button "upload-file" at bounding box center [528, 239] width 16 height 16
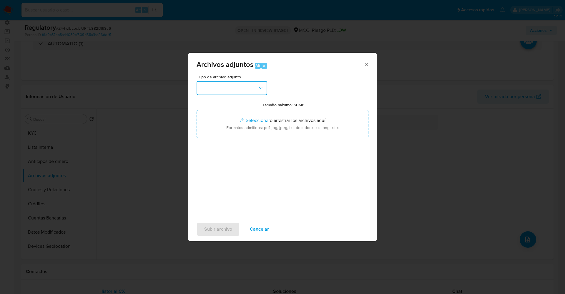
click at [251, 92] on button "button" at bounding box center [232, 88] width 71 height 14
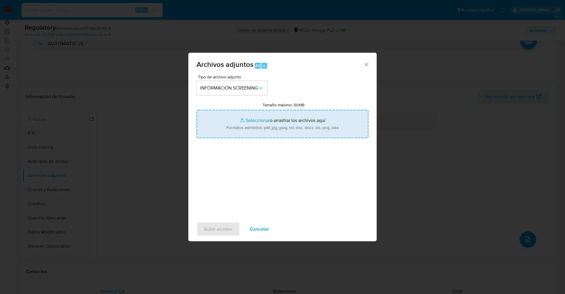
type input "C:\fakepath\CaseDossierReport_5jb6cn8oog8a1k26aw8hh0pfo.pdf"
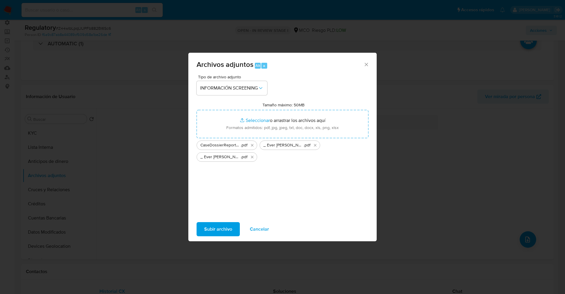
click at [208, 233] on span "Subir archivo" at bounding box center [218, 229] width 28 height 13
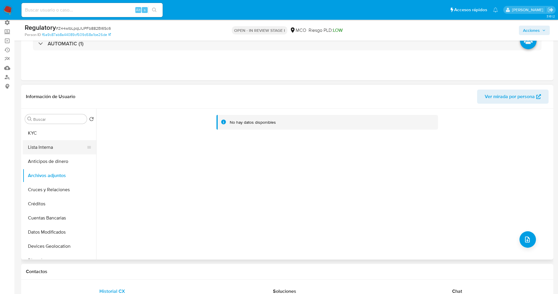
click at [46, 146] on button "Lista Interna" at bounding box center [57, 147] width 69 height 14
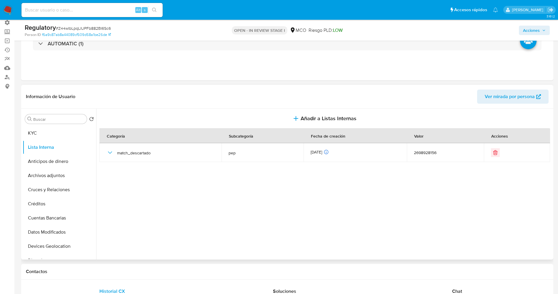
scroll to position [0, 0]
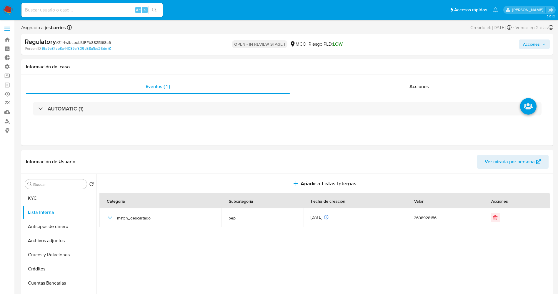
drag, startPoint x: 539, startPoint y: 41, endPoint x: 530, endPoint y: 44, distance: 9.2
click at [539, 41] on span "Acciones" at bounding box center [531, 43] width 17 height 9
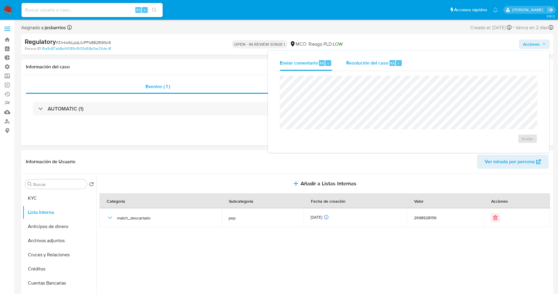
click at [369, 69] on div "Resolución del caso Alt r" at bounding box center [375, 62] width 56 height 15
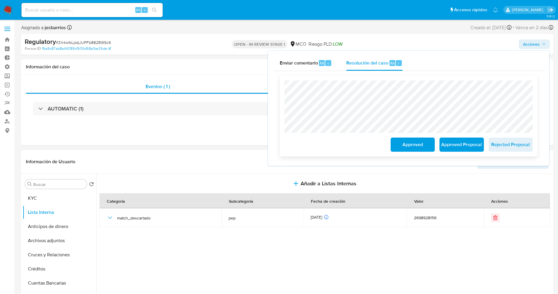
click at [413, 147] on span "Approved" at bounding box center [413, 144] width 29 height 13
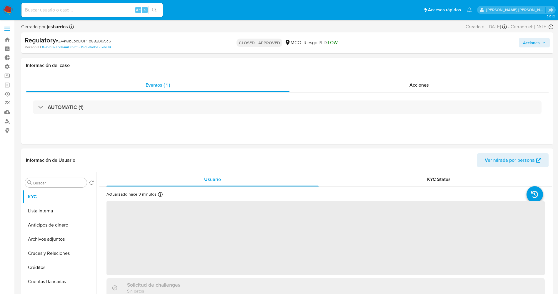
select select "10"
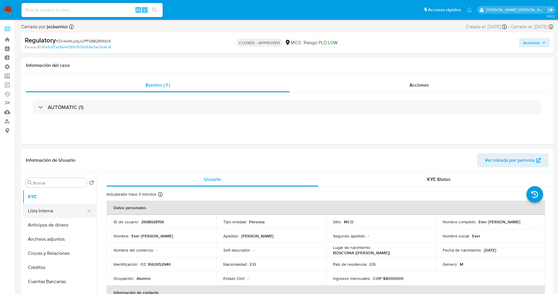
click at [34, 211] on button "Lista Interna" at bounding box center [57, 211] width 69 height 14
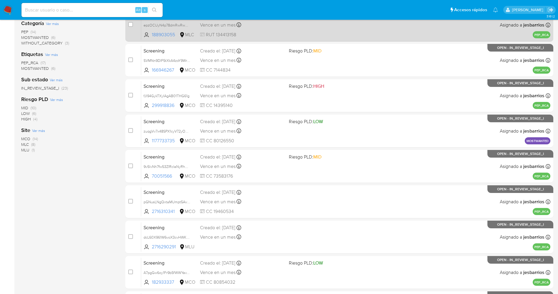
scroll to position [192, 0]
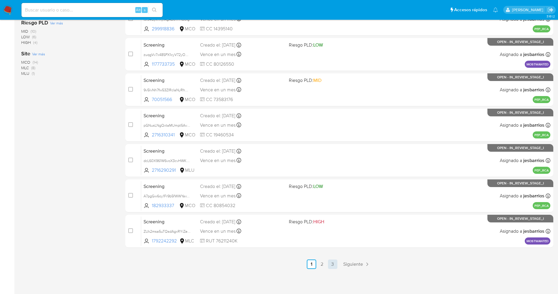
click at [332, 265] on link "3" at bounding box center [332, 263] width 9 height 9
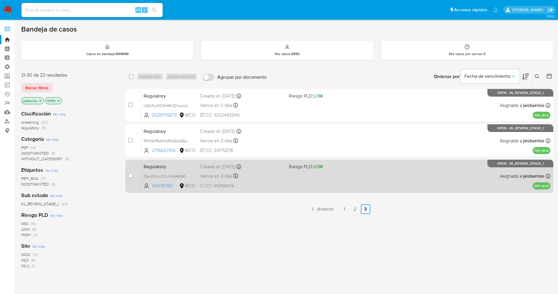
click at [280, 184] on span "CC 45766474" at bounding box center [242, 186] width 84 height 6
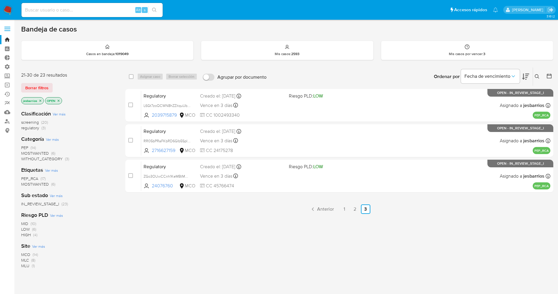
click at [4, 10] on img at bounding box center [8, 10] width 10 height 10
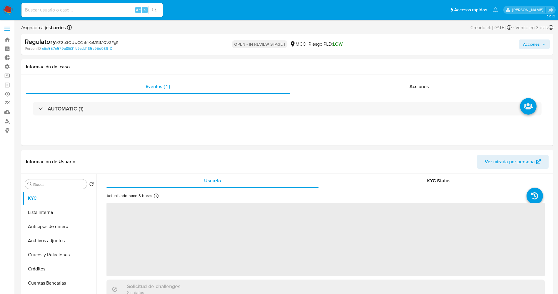
select select "10"
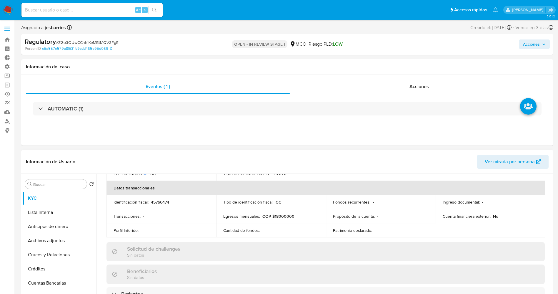
scroll to position [221, 0]
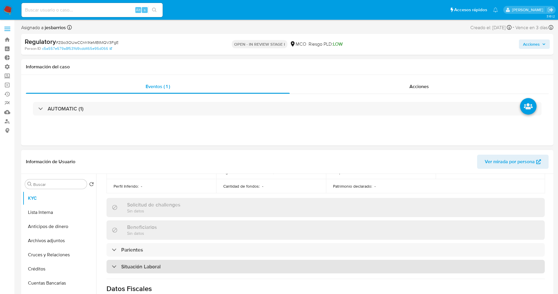
click at [155, 263] on h3 "Situación Laboral" at bounding box center [140, 266] width 39 height 6
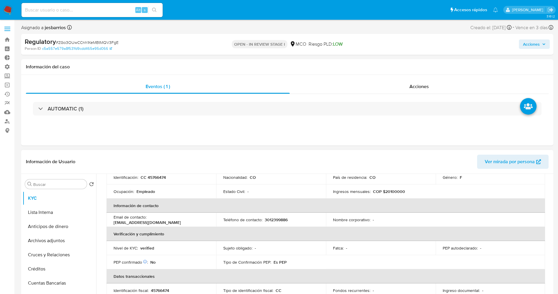
scroll to position [0, 0]
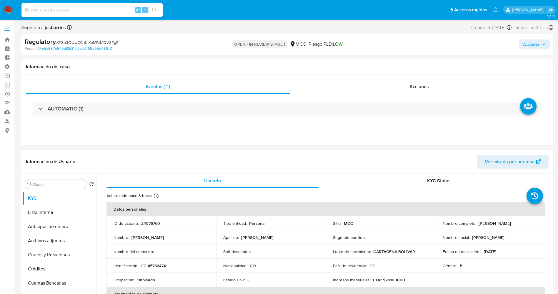
drag, startPoint x: 440, startPoint y: 226, endPoint x: 523, endPoint y: 226, distance: 83.9
click at [523, 226] on td "Nombre completo : [PERSON_NAME]" at bounding box center [491, 223] width 110 height 14
copy p "[PERSON_NAME]"
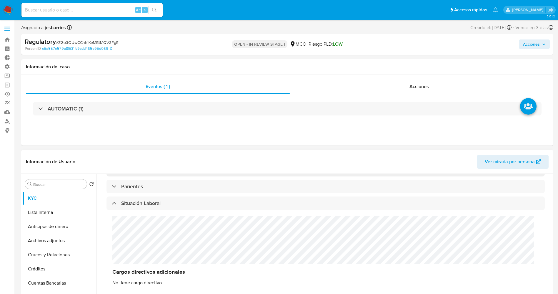
scroll to position [309, 0]
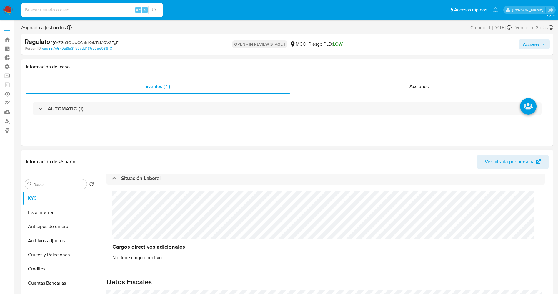
click at [226, 217] on div "Cargos directivos adicionales No tiene cargo directivo" at bounding box center [326, 226] width 439 height 82
click at [47, 218] on button "Lista Interna" at bounding box center [57, 212] width 69 height 14
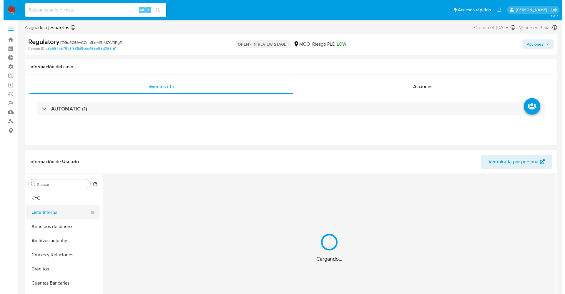
scroll to position [0, 0]
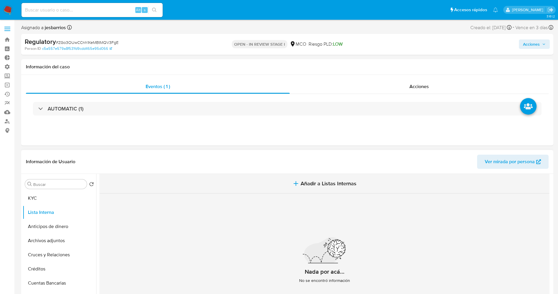
click at [329, 183] on span "Añadir a Listas Internas" at bounding box center [329, 183] width 56 height 6
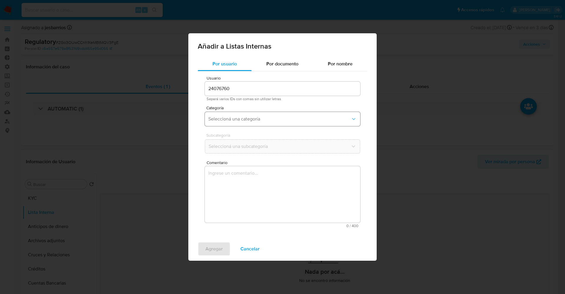
click at [243, 121] on span "Seleccioná una categoría" at bounding box center [279, 119] width 142 height 6
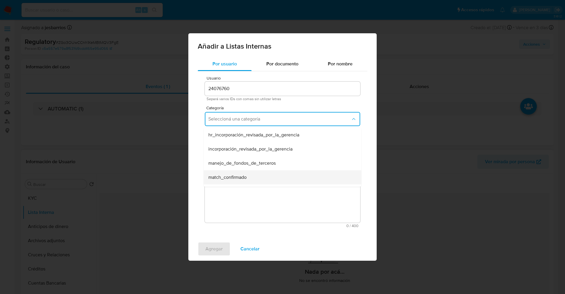
click at [247, 178] on div "match_confirmado" at bounding box center [280, 177] width 145 height 14
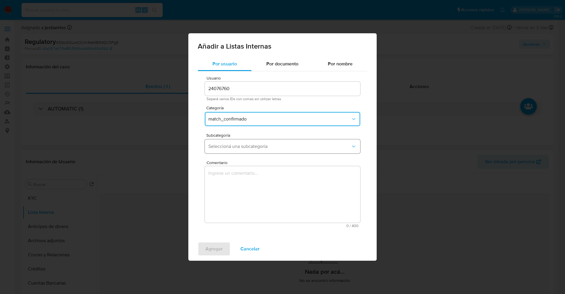
click at [246, 150] on button "Seleccioná una subcategoría" at bounding box center [282, 146] width 155 height 14
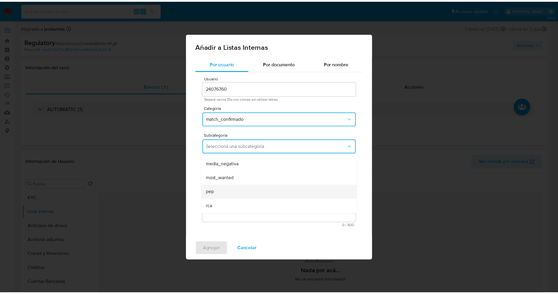
scroll to position [40, 0]
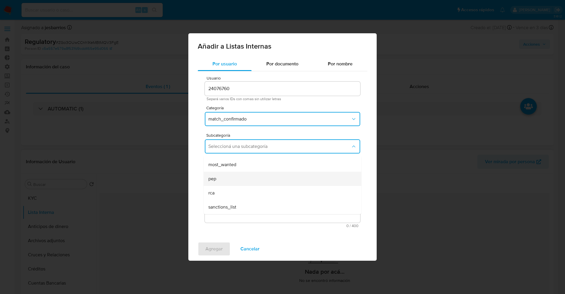
click at [241, 178] on div "pep" at bounding box center [280, 179] width 145 height 14
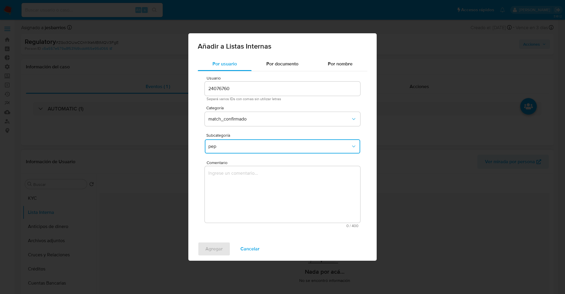
click at [241, 178] on textarea "Comentario" at bounding box center [282, 194] width 155 height 57
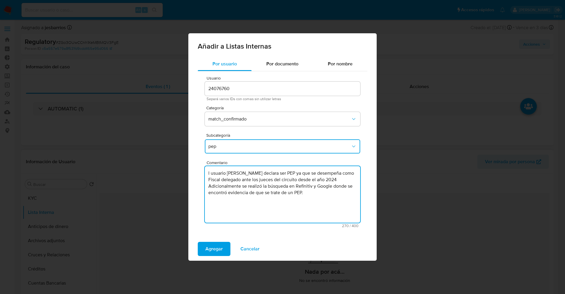
click at [208, 176] on textarea "l usuario [PERSON_NAME] declara ser PEP ya que se desempeña como Fiscal delegad…" at bounding box center [282, 194] width 155 height 57
click at [207, 174] on textarea "l usuario [PERSON_NAME] declara ser PEP ya que se desempeña como Fiscal delegad…" at bounding box center [282, 194] width 155 height 57
type textarea "El usuario [PERSON_NAME] declara ser PEP ya que se desempeña como Fiscal delega…"
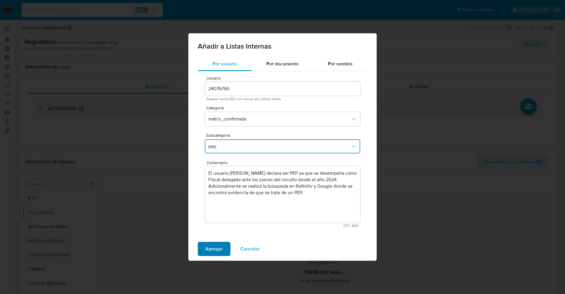
click at [213, 253] on span "Agregar" at bounding box center [213, 248] width 17 height 13
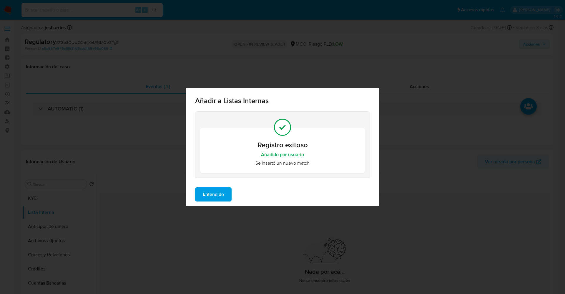
click at [216, 201] on span "Entendido" at bounding box center [213, 194] width 21 height 13
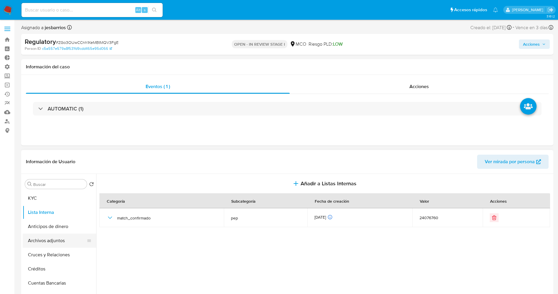
click at [47, 236] on button "Archivos adjuntos" at bounding box center [57, 240] width 69 height 14
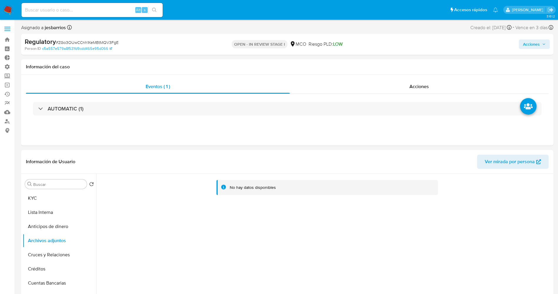
scroll to position [44, 0]
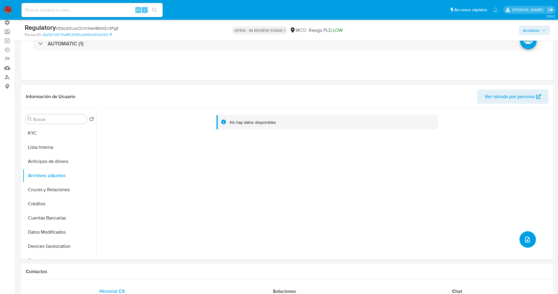
click at [524, 236] on span "upload-file" at bounding box center [527, 239] width 7 height 7
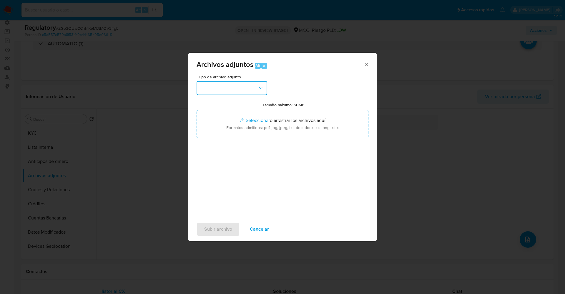
click at [245, 93] on button "button" at bounding box center [232, 88] width 71 height 14
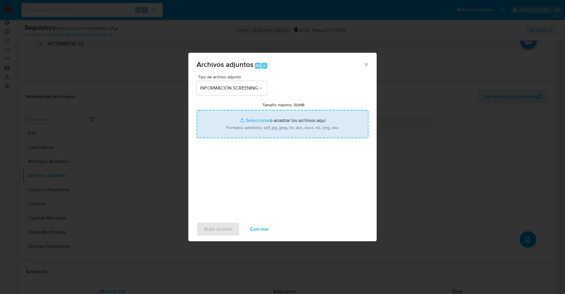
type input "C:\fakepath\_Liliana [PERSON_NAME] Trespalacios_ lavado de dinero - Buscar con …"
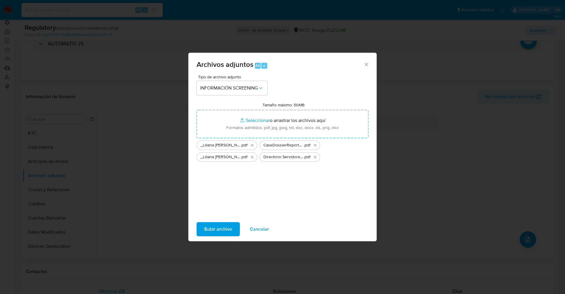
click at [220, 230] on span "Subir archivo" at bounding box center [218, 229] width 28 height 13
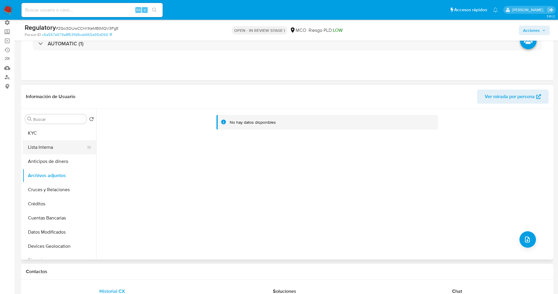
click at [61, 151] on button "Lista Interna" at bounding box center [57, 147] width 69 height 14
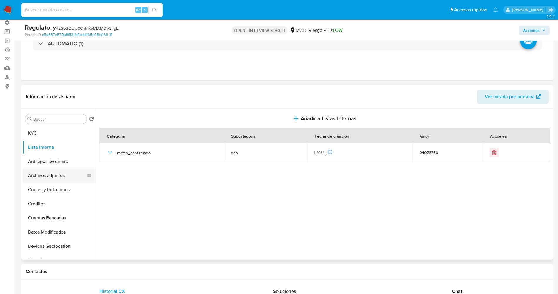
click at [55, 177] on button "Archivos adjuntos" at bounding box center [57, 175] width 69 height 14
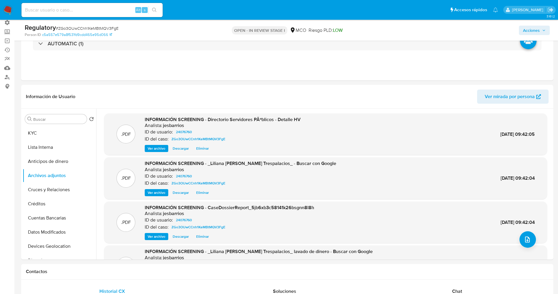
click at [537, 30] on span "Acciones" at bounding box center [531, 30] width 17 height 9
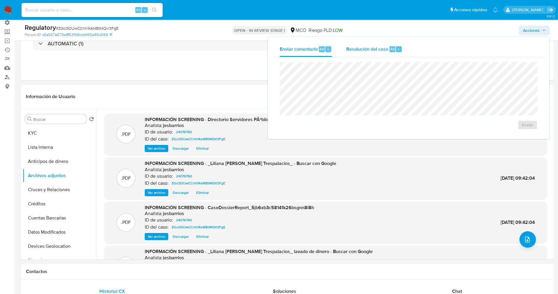
click at [367, 51] on span "Resolución del caso" at bounding box center [368, 48] width 42 height 7
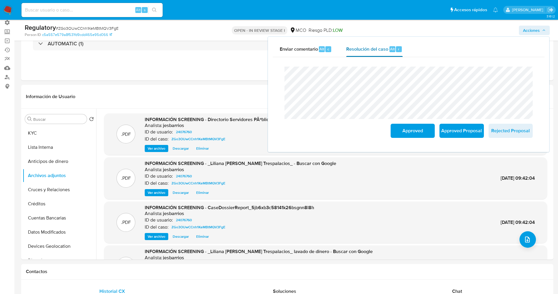
scroll to position [0, 0]
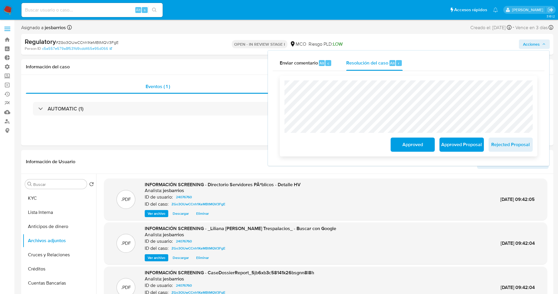
click at [449, 145] on span "Approved Proposal" at bounding box center [461, 144] width 29 height 13
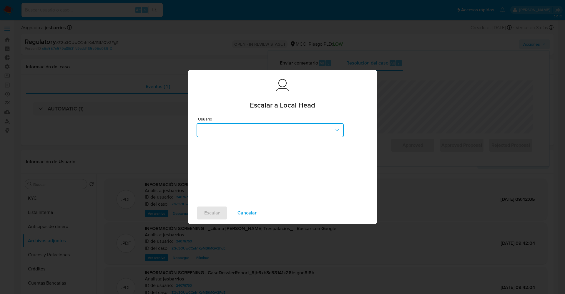
click at [239, 132] on button "button" at bounding box center [270, 130] width 147 height 14
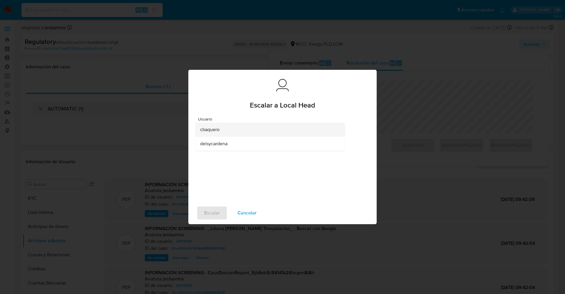
click at [232, 133] on div "cbaquero" at bounding box center [268, 129] width 137 height 14
click at [216, 211] on span "Escalar" at bounding box center [212, 212] width 16 height 13
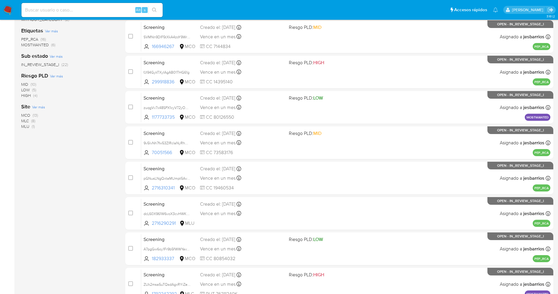
scroll to position [192, 0]
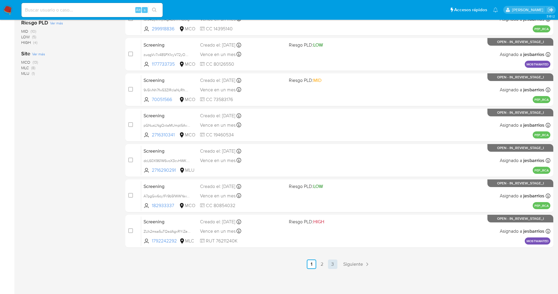
click at [332, 268] on link "3" at bounding box center [332, 263] width 9 height 9
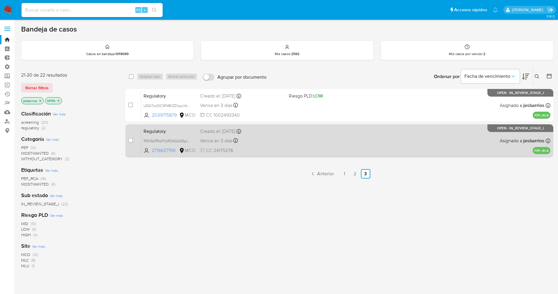
click at [301, 147] on div "Regulatory RR05bPRaFKbRD6GIb5SpIFBK 2716627159 MCO Creado el: [DATE] Creado el:…" at bounding box center [346, 141] width 410 height 30
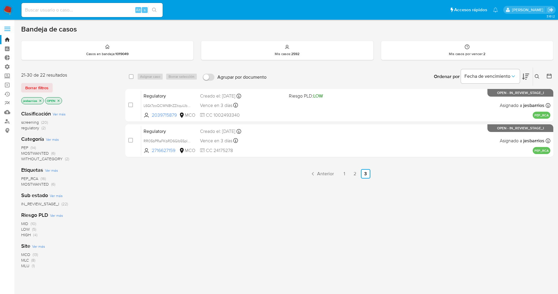
click at [12, 8] on img at bounding box center [8, 10] width 10 height 10
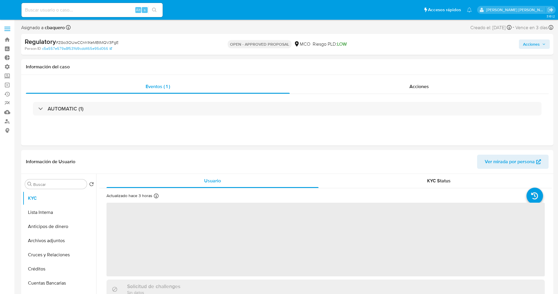
select select "10"
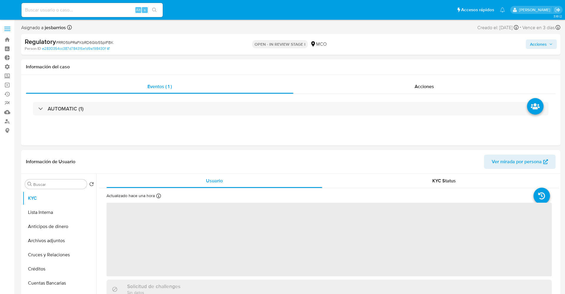
select select "10"
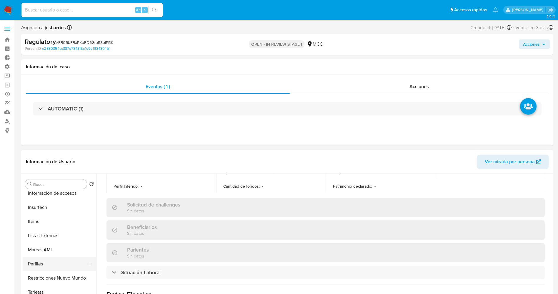
scroll to position [265, 0]
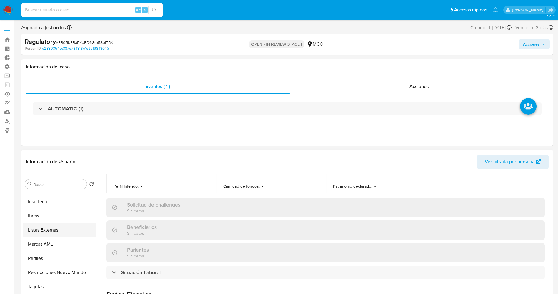
click at [56, 233] on button "Listas Externas" at bounding box center [57, 230] width 69 height 14
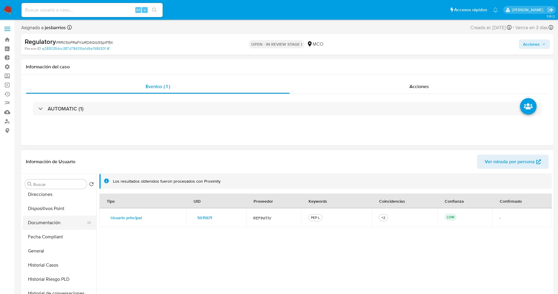
scroll to position [132, 0]
click at [52, 261] on button "Historial Casos" at bounding box center [57, 263] width 69 height 14
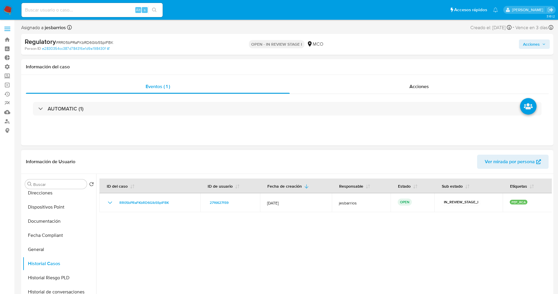
scroll to position [0, 0]
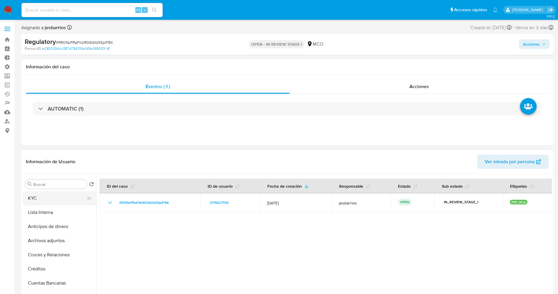
click at [49, 195] on button "KYC" at bounding box center [57, 198] width 69 height 14
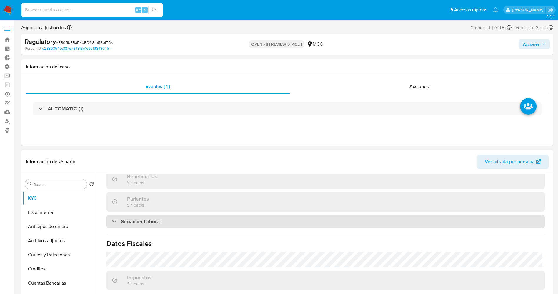
scroll to position [272, 0]
click at [175, 219] on div "Situación Laboral" at bounding box center [326, 222] width 439 height 14
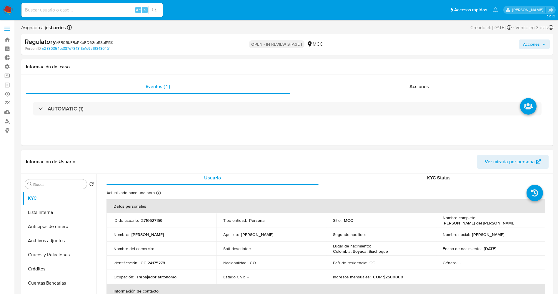
scroll to position [0, 0]
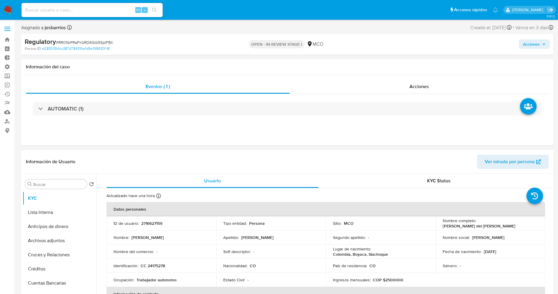
drag, startPoint x: 439, startPoint y: 225, endPoint x: 524, endPoint y: 226, distance: 85.1
click at [524, 226] on td "Nombre completo : Miryam del Transito Jimenez Rodriguez" at bounding box center [491, 223] width 110 height 14
copy p "Miryam del Transito Jimenez Rodriguez"
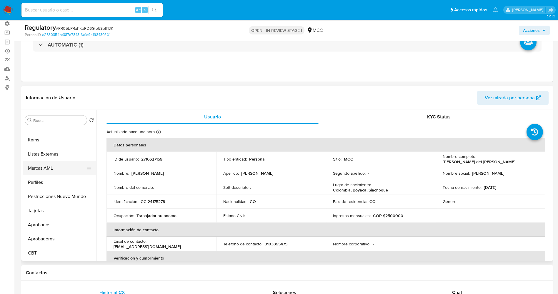
scroll to position [44, 0]
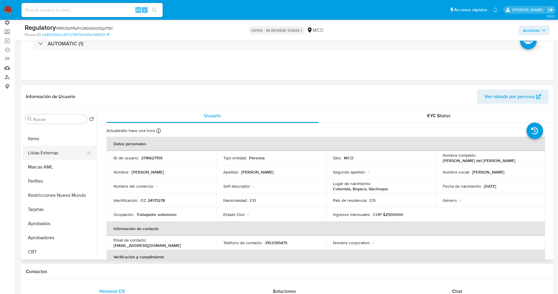
click at [60, 150] on button "Listas Externas" at bounding box center [57, 153] width 69 height 14
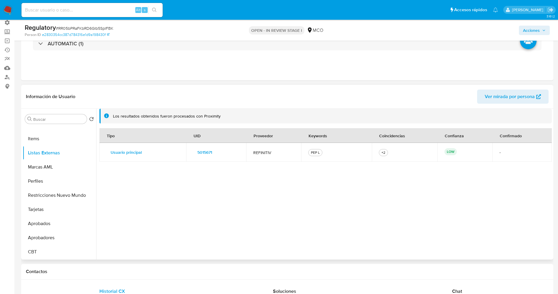
click at [204, 152] on span "5015671" at bounding box center [205, 152] width 15 height 8
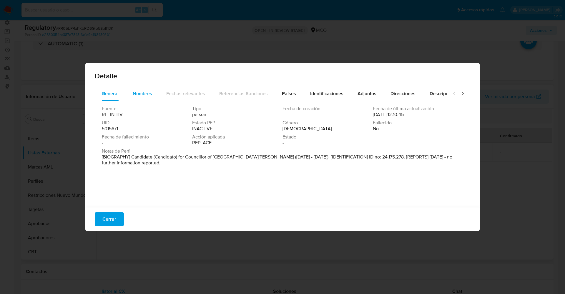
click at [140, 96] on span "Nombres" at bounding box center [142, 93] width 19 height 7
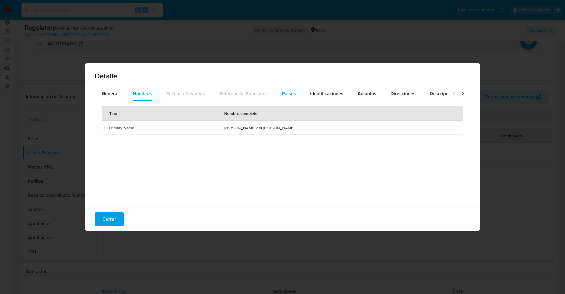
click at [284, 93] on span "Países" at bounding box center [289, 93] width 14 height 7
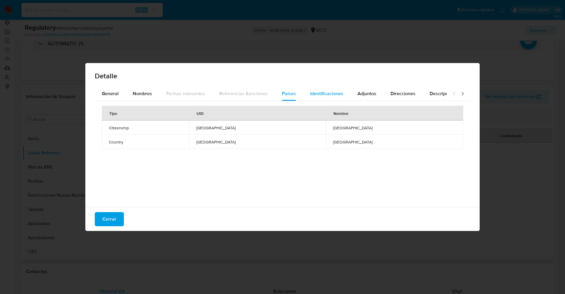
click at [320, 94] on span "Identificaciones" at bounding box center [326, 93] width 33 height 7
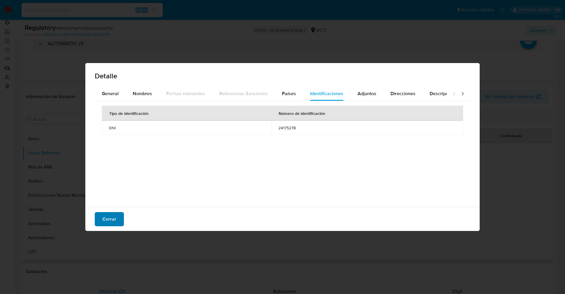
click at [118, 217] on button "Cerrar" at bounding box center [109, 219] width 29 height 14
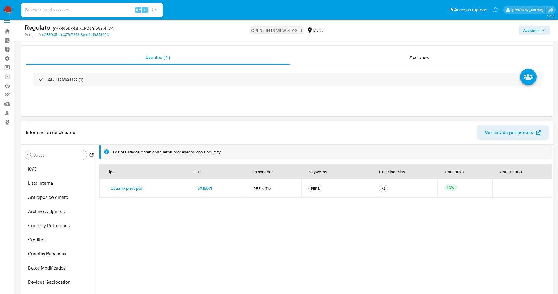
scroll to position [0, 0]
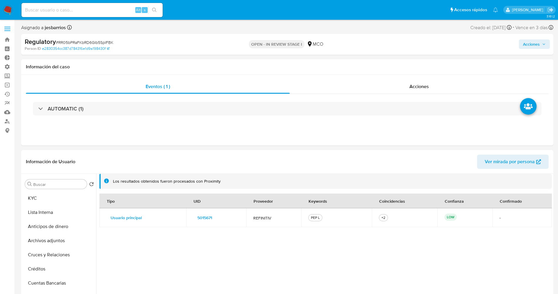
click at [39, 195] on button "KYC" at bounding box center [60, 198] width 74 height 14
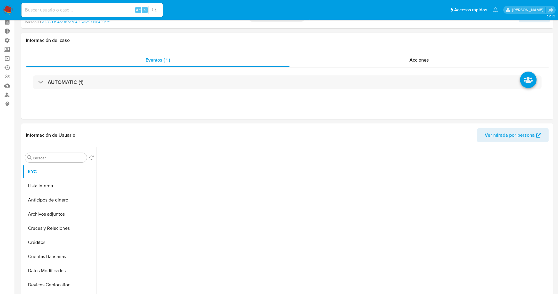
scroll to position [88, 0]
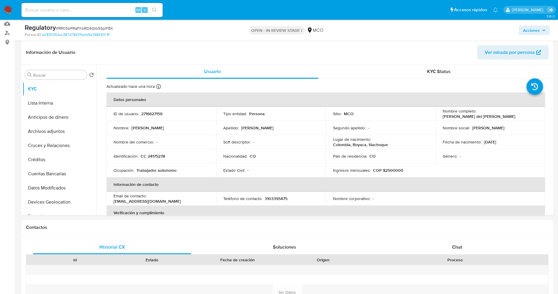
click at [441, 115] on td "Nombre completo : Miryam del Transito Jimenez Rodriguez" at bounding box center [491, 114] width 110 height 14
drag, startPoint x: 442, startPoint y: 116, endPoint x: 516, endPoint y: 113, distance: 74.5
click at [516, 113] on div "Nombre completo : Miryam del Transito Jimenez Rodriguez" at bounding box center [491, 113] width 96 height 11
drag, startPoint x: 441, startPoint y: 116, endPoint x: 517, endPoint y: 116, distance: 75.4
click at [517, 116] on div "Nombre completo : Miryam del Transito Jimenez Rodriguez" at bounding box center [491, 113] width 96 height 11
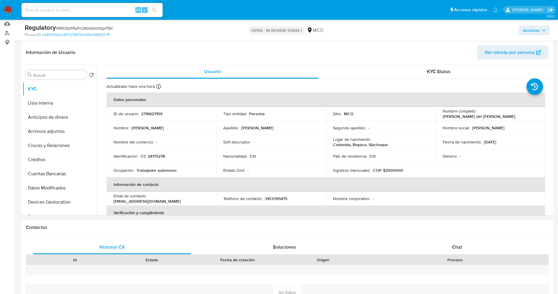
copy p "Miryam del Transito Jimenez Rodriguez"
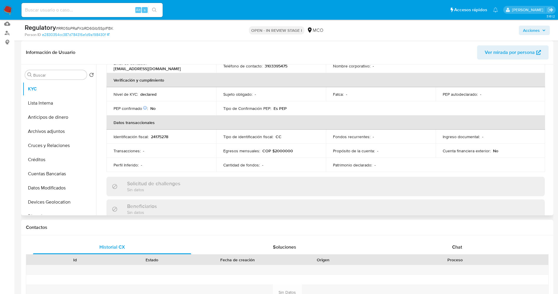
scroll to position [0, 0]
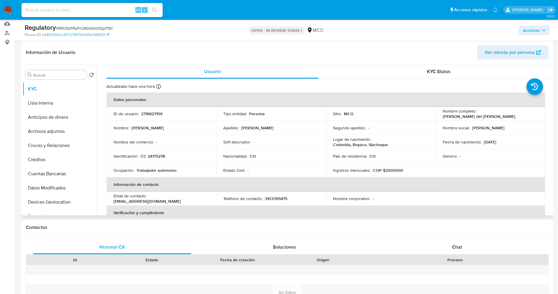
copy p "Miryam del Transito Jimenez Rodriguez"
drag, startPoint x: 148, startPoint y: 156, endPoint x: 172, endPoint y: 156, distance: 23.8
click at [172, 156] on div "Identificación : CC 24175278" at bounding box center [162, 155] width 96 height 5
copy p "24175278"
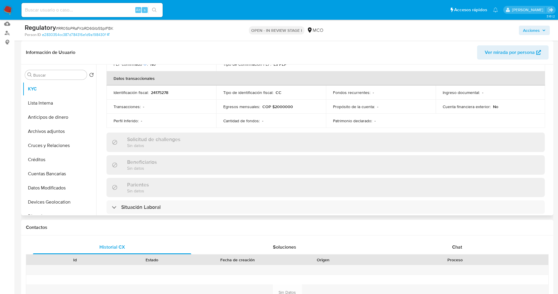
scroll to position [265, 0]
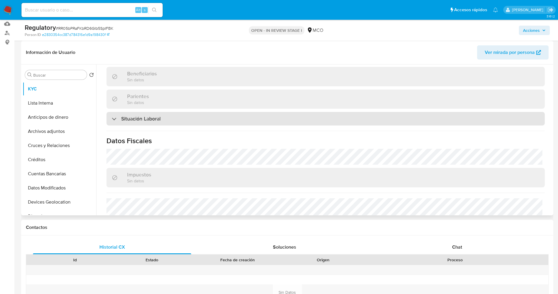
click at [144, 117] on h3 "Situación Laboral" at bounding box center [140, 118] width 39 height 6
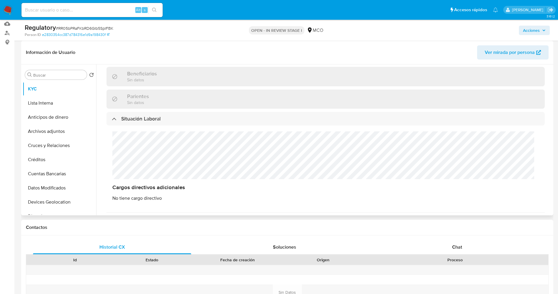
click at [140, 158] on div "Cargos directivos adicionales No tiene cargo directivo" at bounding box center [326, 166] width 439 height 82
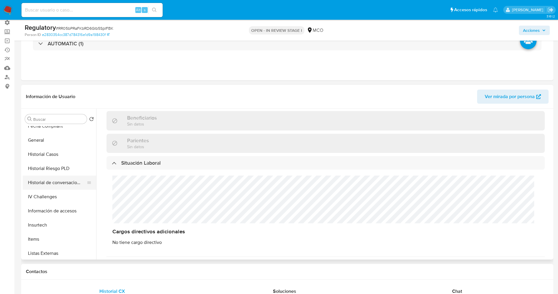
scroll to position [221, 0]
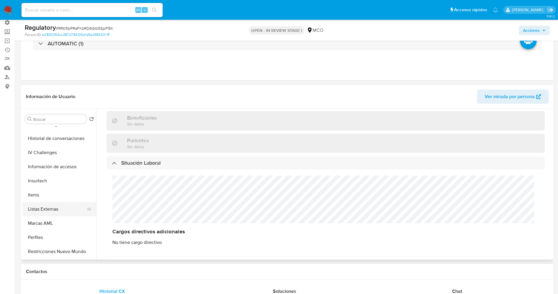
click at [57, 207] on button "Listas Externas" at bounding box center [57, 209] width 69 height 14
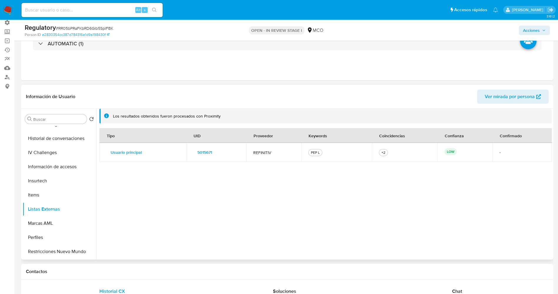
click at [207, 152] on span "5015671" at bounding box center [205, 152] width 15 height 8
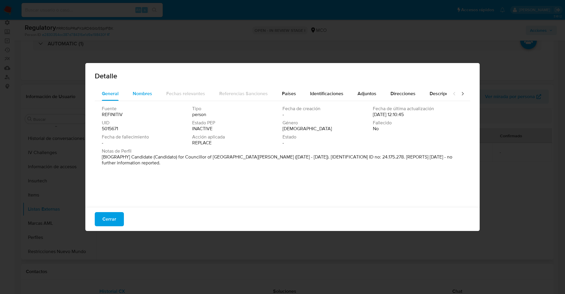
click at [139, 90] on span "Nombres" at bounding box center [142, 93] width 19 height 7
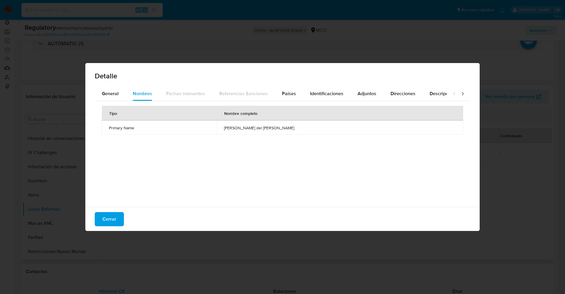
drag, startPoint x: 225, startPoint y: 129, endPoint x: 304, endPoint y: 129, distance: 78.6
click at [304, 129] on td "angelica isabel del carmen hernaez" at bounding box center [340, 127] width 246 height 14
click at [330, 97] on span "Identificaciones" at bounding box center [326, 93] width 33 height 7
drag, startPoint x: 271, startPoint y: 129, endPoint x: 309, endPoint y: 128, distance: 38.0
click at [309, 128] on td "24175278" at bounding box center [367, 127] width 192 height 14
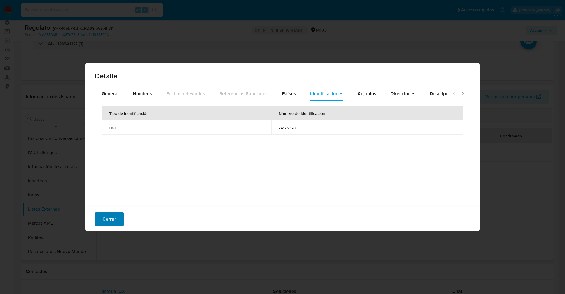
click at [111, 220] on span "Cerrar" at bounding box center [109, 219] width 14 height 13
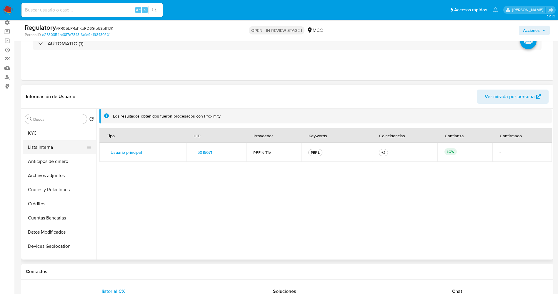
click at [37, 145] on button "Lista Interna" at bounding box center [57, 147] width 69 height 14
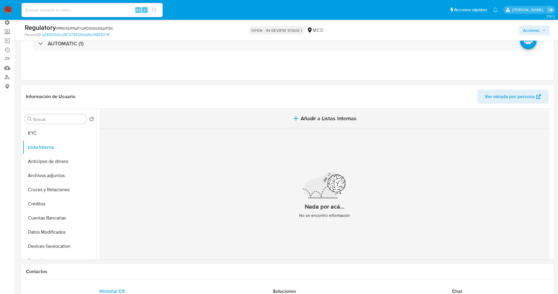
click at [307, 112] on button "Añadir a Listas Internas" at bounding box center [325, 119] width 450 height 20
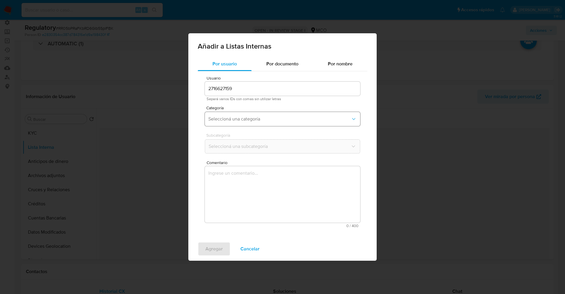
click at [274, 120] on span "Seleccioná una categoría" at bounding box center [279, 119] width 142 height 6
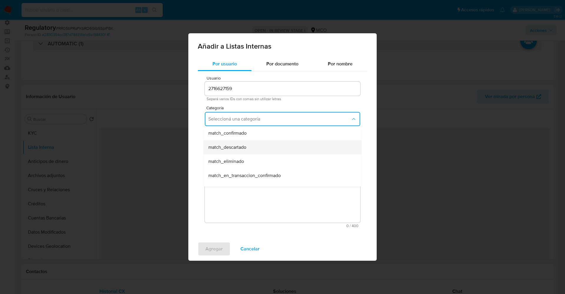
click at [252, 148] on div "match_descartado" at bounding box center [280, 147] width 145 height 14
click at [250, 146] on span "Seleccioná una subcategoría" at bounding box center [279, 146] width 142 height 6
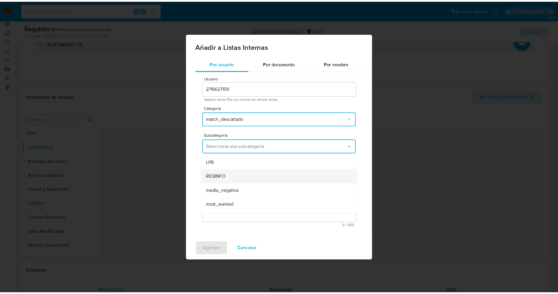
scroll to position [40, 0]
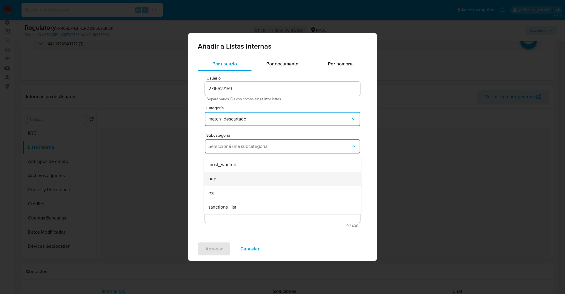
click at [234, 173] on div "pep" at bounding box center [280, 179] width 145 height 14
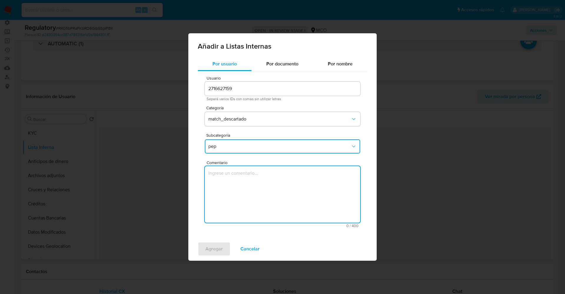
click at [234, 173] on textarea "Comentario" at bounding box center [282, 194] width 155 height 57
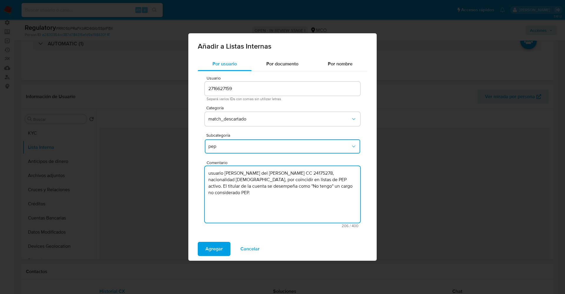
click at [213, 172] on textarea "usuario Miryam del Transito Jimenez Rodriguez CC 24175278, nacionalidad colombi…" at bounding box center [282, 194] width 155 height 57
type textarea "Usuario Miryam del Transito Jimenez Rodriguez CC 24175278, nacionalidad colombi…"
click at [210, 246] on span "Agregar" at bounding box center [213, 248] width 17 height 13
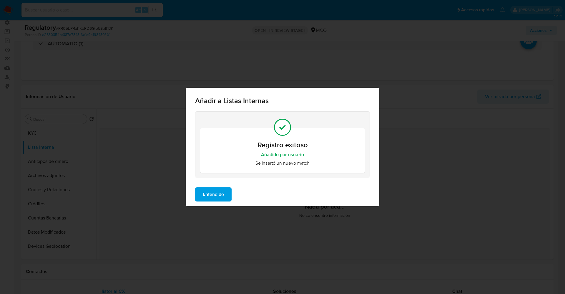
click at [218, 190] on span "Entendido" at bounding box center [213, 194] width 21 height 13
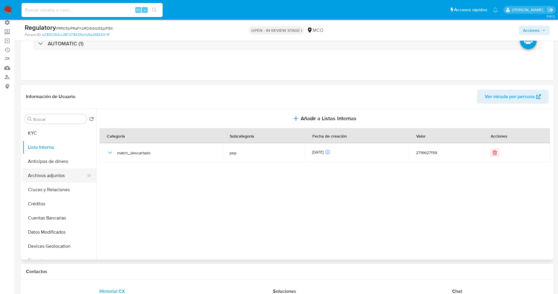
click at [53, 178] on button "Archivos adjuntos" at bounding box center [57, 175] width 69 height 14
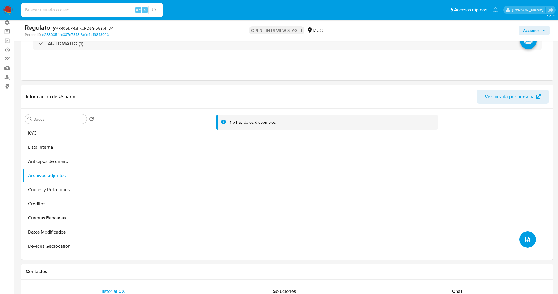
click at [520, 237] on button "upload-file" at bounding box center [528, 239] width 16 height 16
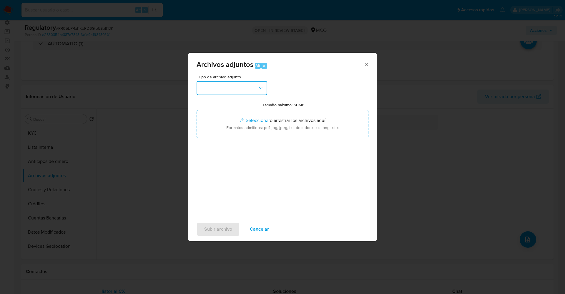
click at [227, 90] on button "button" at bounding box center [232, 88] width 71 height 14
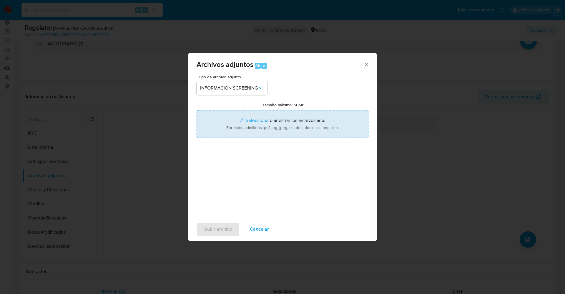
type input "C:\fakepath\_Miryam del Transito Jimenez Rodriguez_ lavado de dinero - Buscar c…"
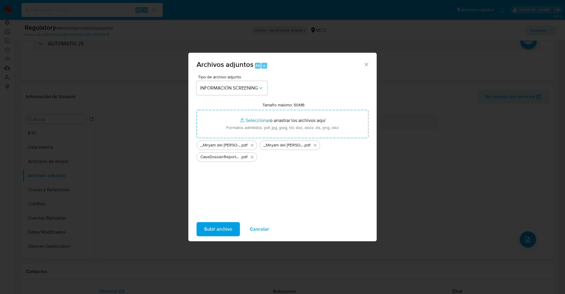
click at [212, 225] on span "Subir archivo" at bounding box center [218, 229] width 28 height 13
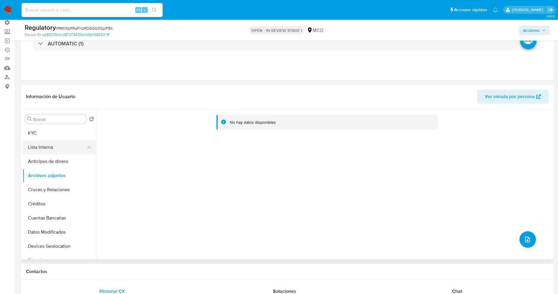
click at [32, 151] on button "Lista Interna" at bounding box center [57, 147] width 69 height 14
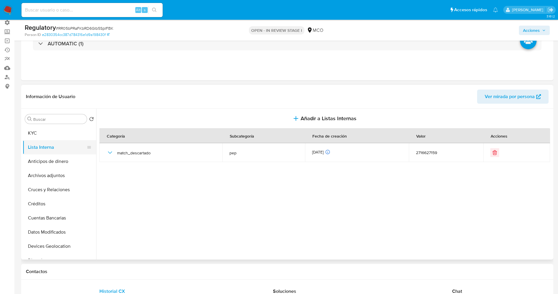
click at [32, 151] on button "Lista Interna" at bounding box center [57, 147] width 69 height 14
click at [41, 175] on button "Archivos adjuntos" at bounding box center [57, 175] width 69 height 14
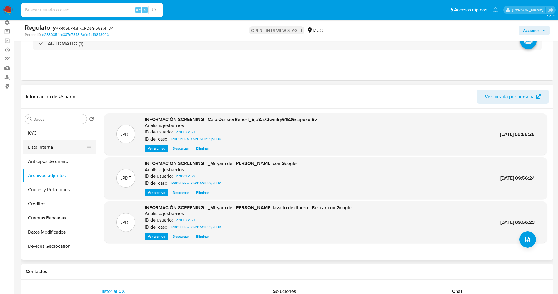
click at [55, 146] on button "Lista Interna" at bounding box center [57, 147] width 69 height 14
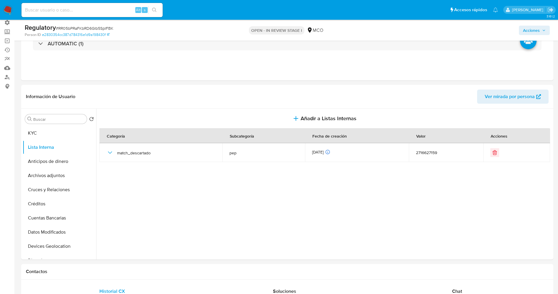
click at [539, 30] on span "Acciones" at bounding box center [531, 30] width 17 height 9
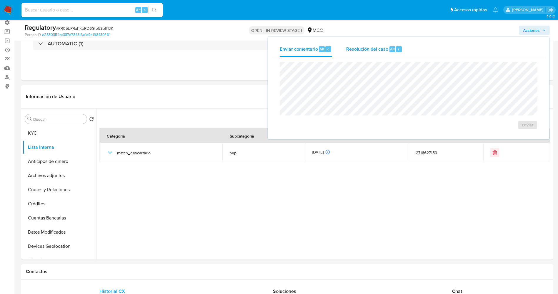
click at [368, 54] on div "Resolución del caso Alt r" at bounding box center [375, 49] width 56 height 15
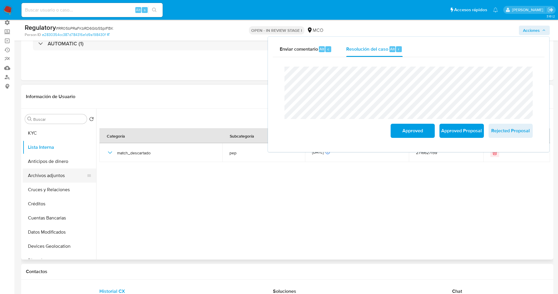
click at [53, 176] on button "Archivos adjuntos" at bounding box center [57, 175] width 69 height 14
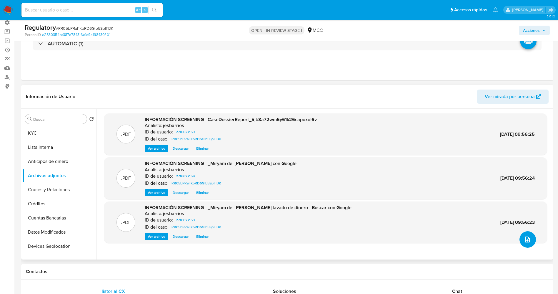
click at [524, 240] on icon "upload-file" at bounding box center [527, 239] width 7 height 7
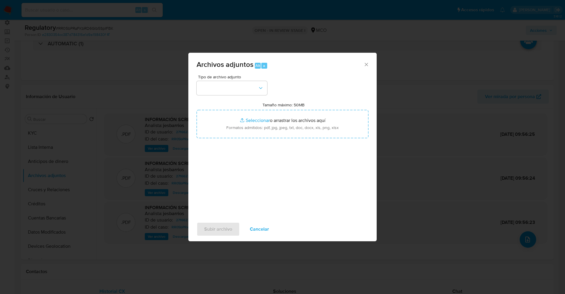
click at [266, 228] on span "Cancelar" at bounding box center [259, 229] width 19 height 13
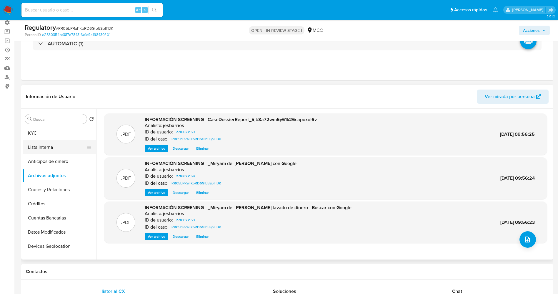
click at [35, 151] on button "Lista Interna" at bounding box center [57, 147] width 69 height 14
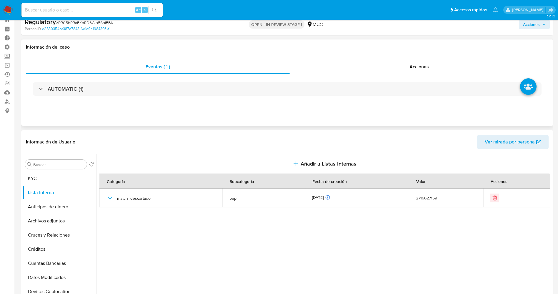
scroll to position [0, 0]
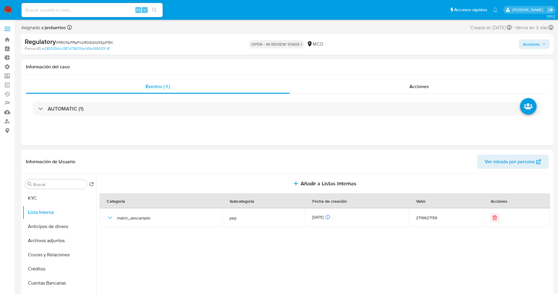
click at [538, 46] on span "Acciones" at bounding box center [531, 43] width 17 height 9
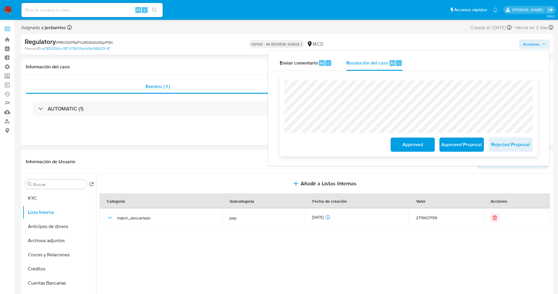
click at [420, 146] on span "Approved" at bounding box center [413, 144] width 29 height 13
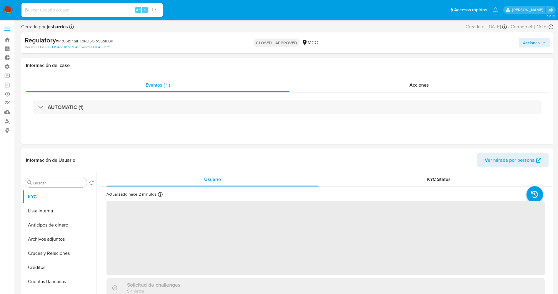
select select "10"
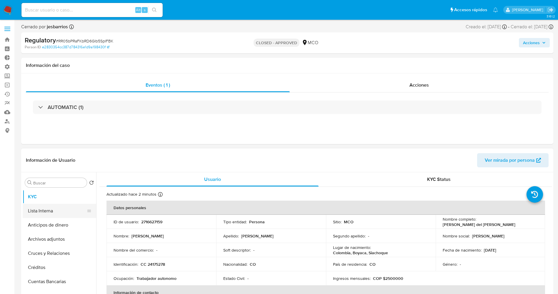
click at [54, 211] on button "Lista Interna" at bounding box center [57, 211] width 69 height 14
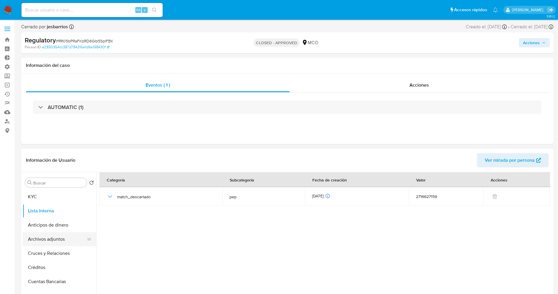
click at [67, 237] on button "Archivos adjuntos" at bounding box center [57, 239] width 69 height 14
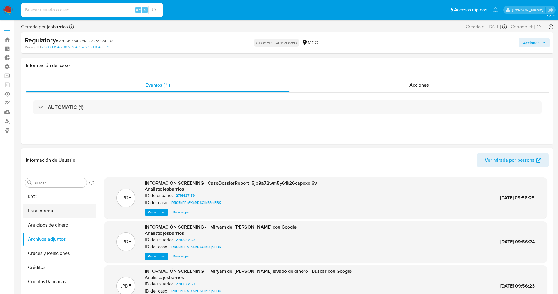
click at [53, 211] on button "Lista Interna" at bounding box center [57, 211] width 69 height 14
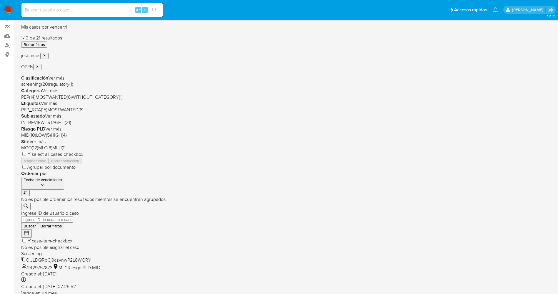
scroll to position [192, 0]
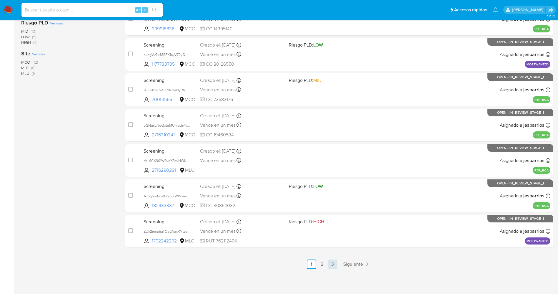
click at [335, 262] on link "3" at bounding box center [332, 263] width 9 height 9
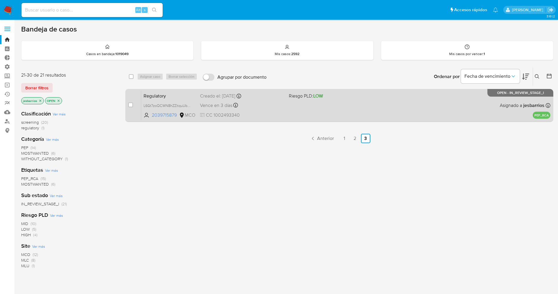
click at [306, 107] on div "Regulatory L6Gt7zoQCWN8hZZitquUbG6P 2039715879 MCO Riesgo PLD: LOW Creado el: […" at bounding box center [346, 105] width 410 height 30
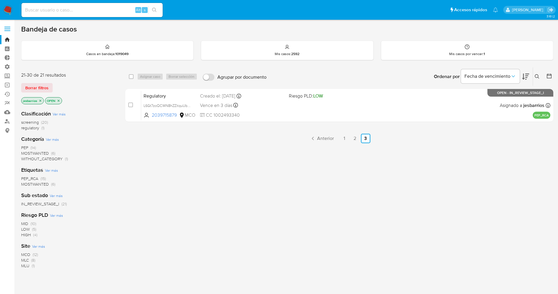
click at [10, 8] on img at bounding box center [8, 10] width 10 height 10
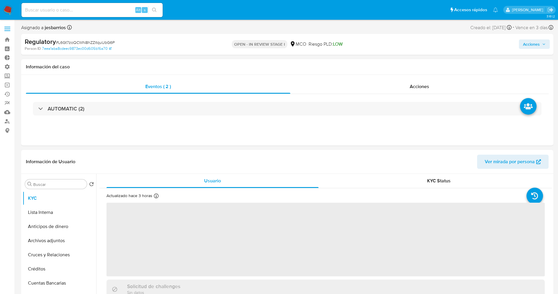
select select "10"
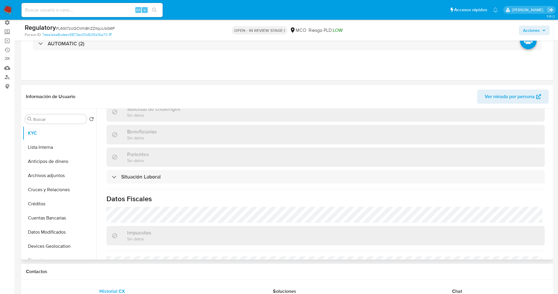
scroll to position [265, 0]
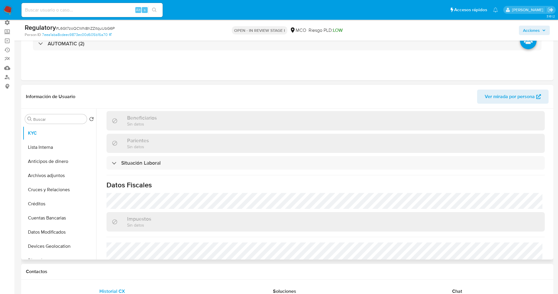
click at [145, 171] on div "Actualizado hace 3 horas Creado: [DATE] 22:58:29 Actualizado: [DATE] 07:24:26 D…" at bounding box center [326, 78] width 453 height 441
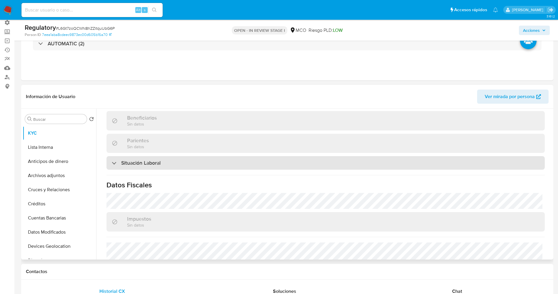
click at [146, 169] on div "Situación Laboral" at bounding box center [326, 163] width 439 height 14
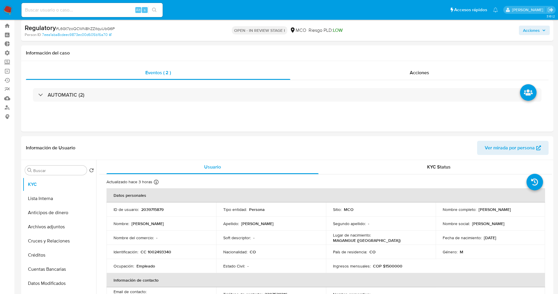
scroll to position [0, 0]
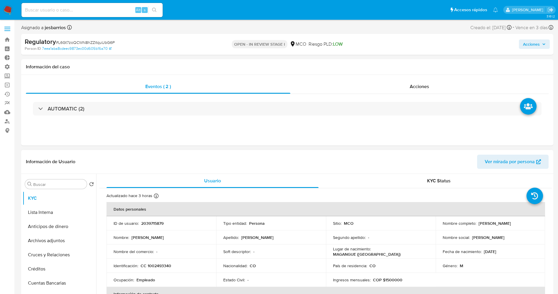
drag, startPoint x: 441, startPoint y: 226, endPoint x: 510, endPoint y: 226, distance: 68.3
click at [510, 226] on div "Nombre completo : Carlos Andres Vasquez Atencia" at bounding box center [491, 223] width 96 height 5
copy p "Carlos Andres Vasquez Atencia"
drag, startPoint x: 147, startPoint y: 265, endPoint x: 180, endPoint y: 265, distance: 33.0
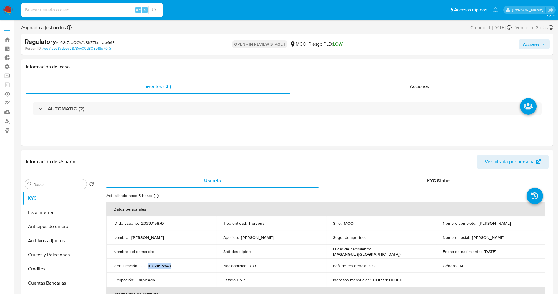
click at [180, 265] on div "Identificación : CC 1002493340" at bounding box center [162, 265] width 96 height 5
copy p "1002493340"
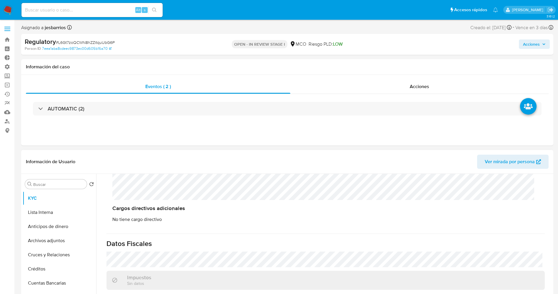
scroll to position [309, 0]
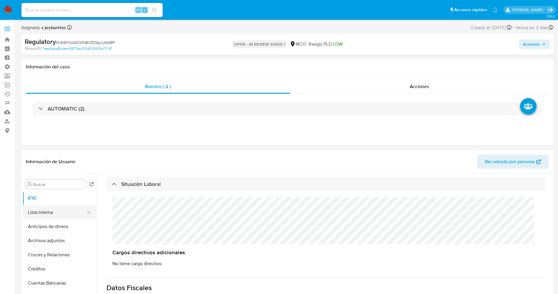
click at [40, 209] on button "Lista Interna" at bounding box center [57, 212] width 69 height 14
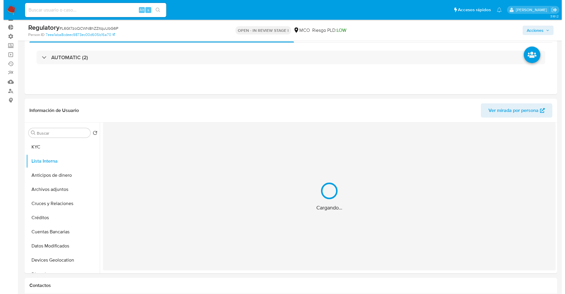
scroll to position [44, 0]
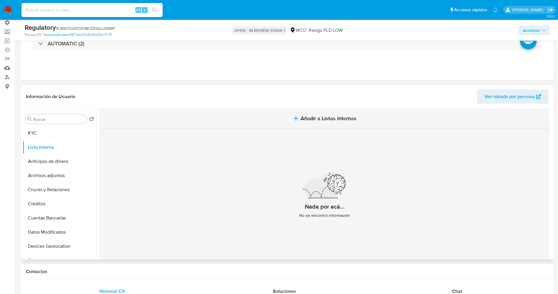
click at [317, 121] on span "Añadir a Listas Internas" at bounding box center [329, 118] width 56 height 6
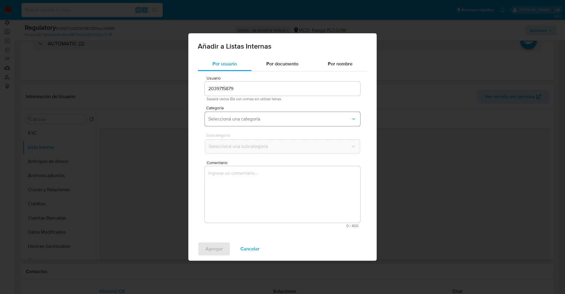
click at [262, 117] on span "Seleccioná una categoría" at bounding box center [279, 119] width 142 height 6
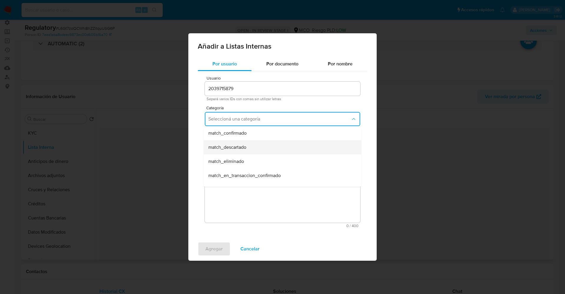
click at [257, 146] on div "match_descartado" at bounding box center [280, 147] width 145 height 14
click at [256, 146] on span "Seleccioná una subcategoría" at bounding box center [279, 146] width 142 height 6
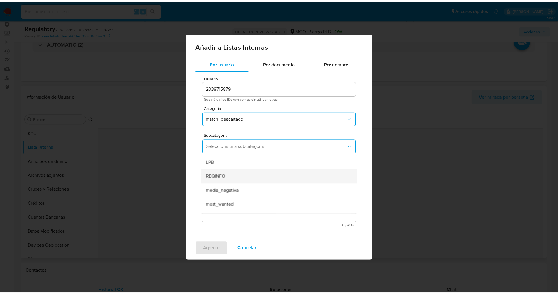
scroll to position [40, 0]
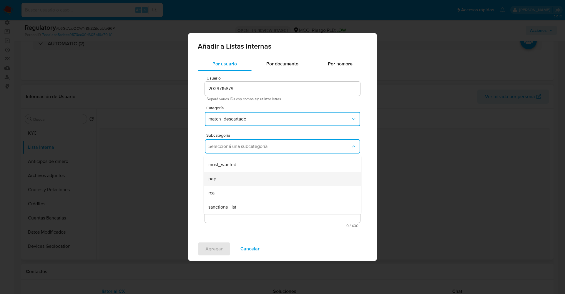
click at [243, 183] on div "pep" at bounding box center [280, 179] width 145 height 14
click at [243, 183] on textarea "Comentario" at bounding box center [282, 194] width 155 height 57
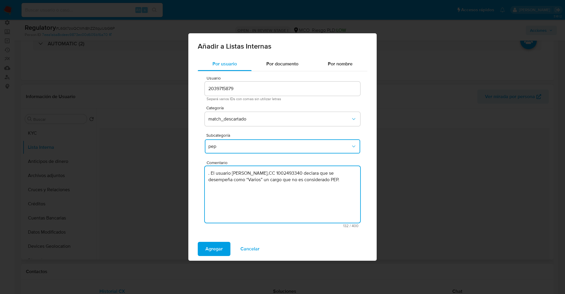
drag, startPoint x: 211, startPoint y: 172, endPoint x: 201, endPoint y: 172, distance: 10.3
click at [201, 172] on div "Usuario 2039715879 Separá varios IDs con comas sin utilizar letras Categoría ma…" at bounding box center [283, 151] width 170 height 161
type textarea "El usuario Carlos Andres Vasquez Atencia,CC 1002493340 declara que se desempeña…"
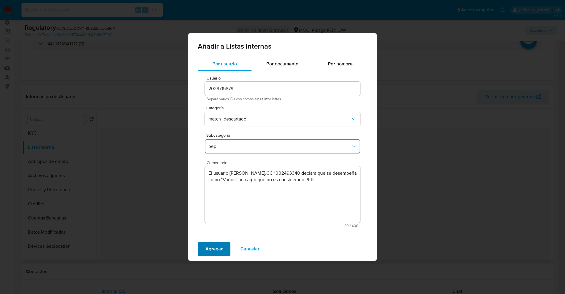
click at [222, 246] on span "Agregar" at bounding box center [213, 248] width 17 height 13
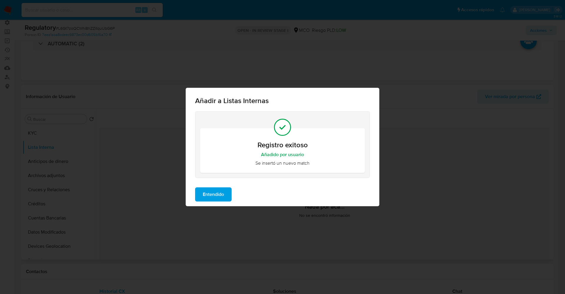
click at [214, 195] on span "Entendido" at bounding box center [213, 194] width 21 height 13
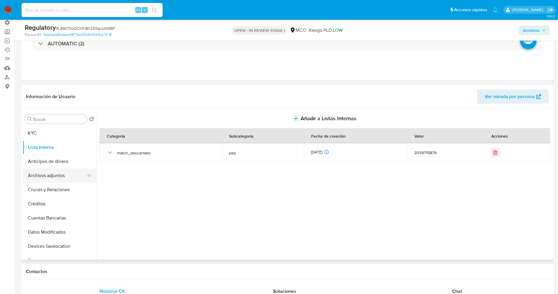
click at [37, 174] on button "Archivos adjuntos" at bounding box center [57, 175] width 69 height 14
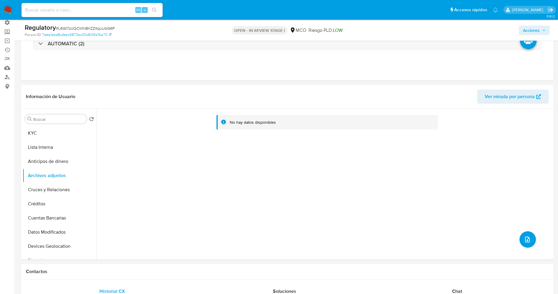
click at [525, 236] on icon "upload-file" at bounding box center [527, 239] width 7 height 7
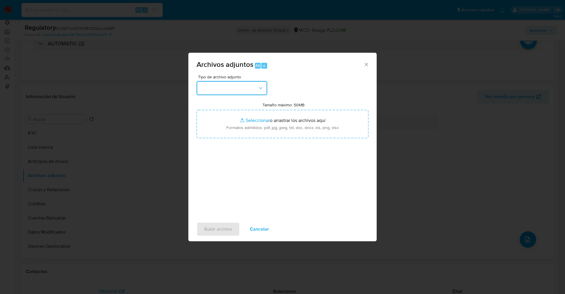
click at [212, 84] on button "button" at bounding box center [232, 88] width 71 height 14
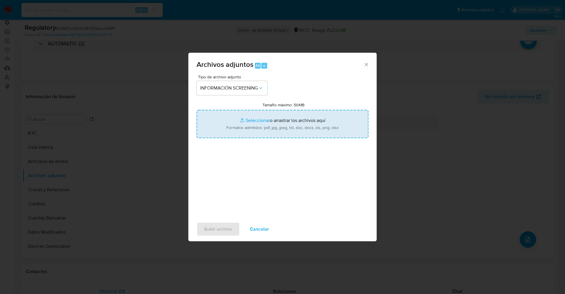
type input "C:\fakepath\CaseDossierReport_5jb6cn8oog8a1k26djviektn0.pdf"
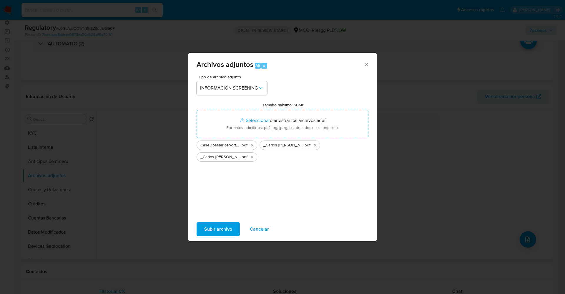
click at [221, 231] on span "Subir archivo" at bounding box center [218, 229] width 28 height 13
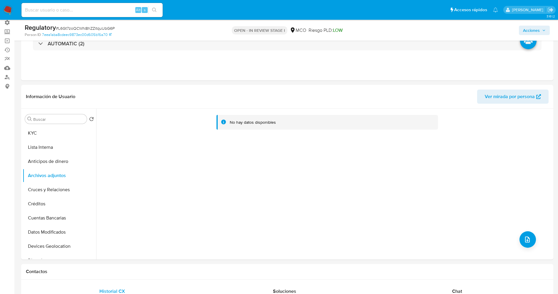
click at [62, 147] on button "Lista Interna" at bounding box center [60, 147] width 74 height 14
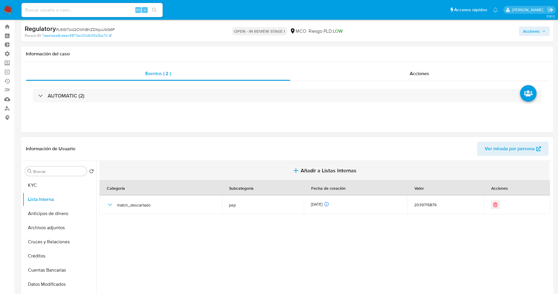
scroll to position [0, 0]
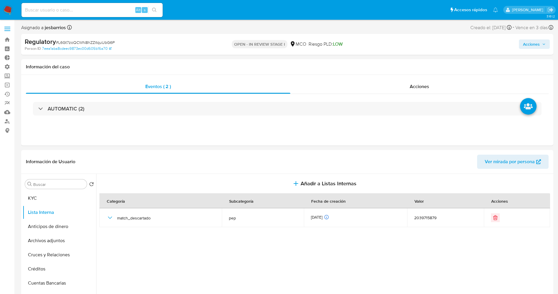
click at [534, 48] on span "Acciones" at bounding box center [531, 43] width 17 height 9
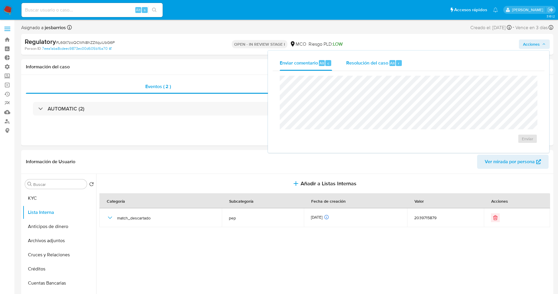
click at [374, 64] on span "Resolución del caso" at bounding box center [368, 62] width 42 height 7
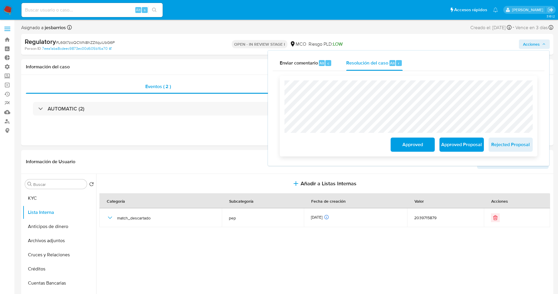
click at [412, 143] on span "Approved" at bounding box center [413, 144] width 29 height 13
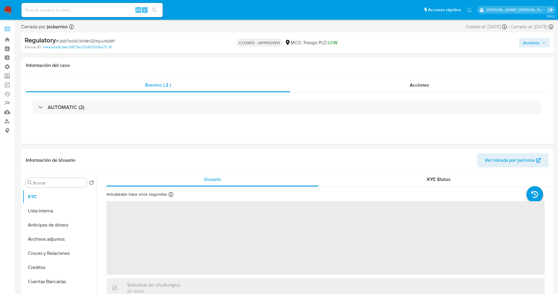
select select "10"
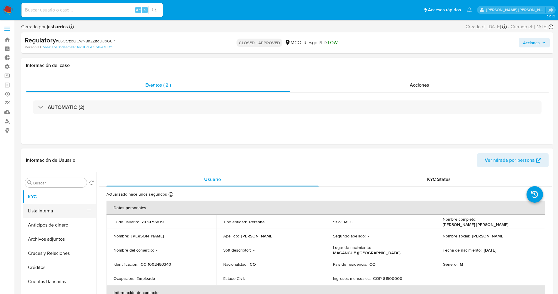
click at [42, 212] on button "Lista Interna" at bounding box center [57, 211] width 69 height 14
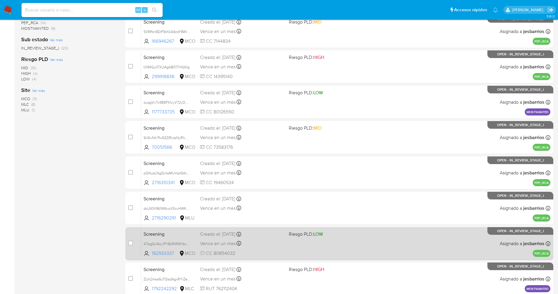
scroll to position [192, 0]
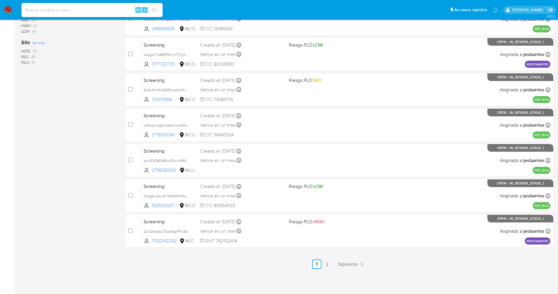
click at [326, 264] on link "2" at bounding box center [327, 263] width 9 height 9
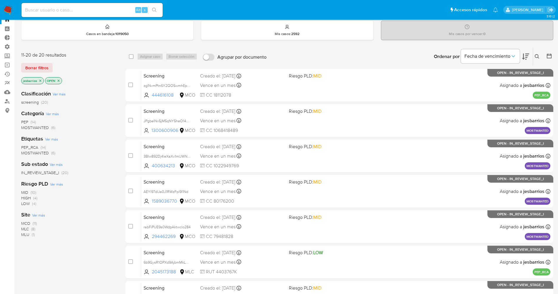
scroll to position [16, 0]
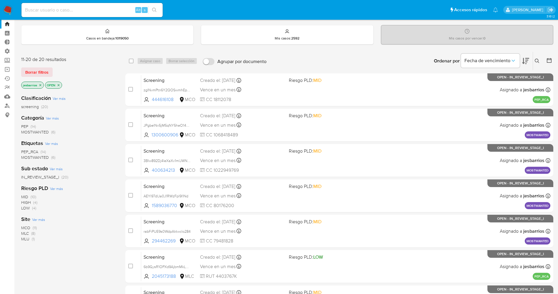
click at [43, 132] on span "MOSTWANTED" at bounding box center [35, 132] width 28 height 6
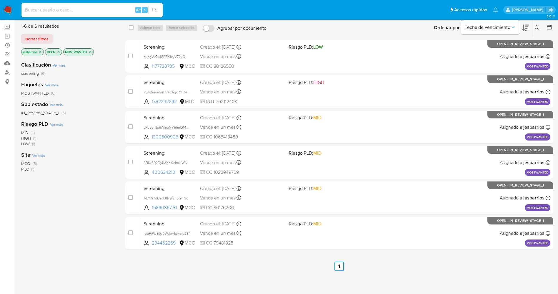
scroll to position [65, 0]
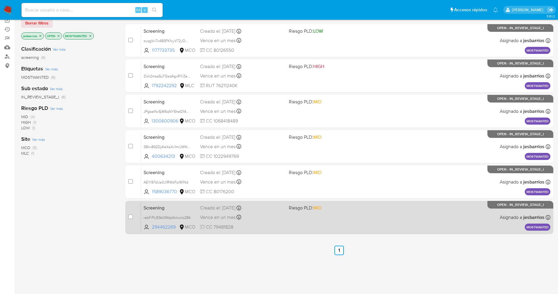
click at [316, 217] on span at bounding box center [331, 216] width 84 height 1
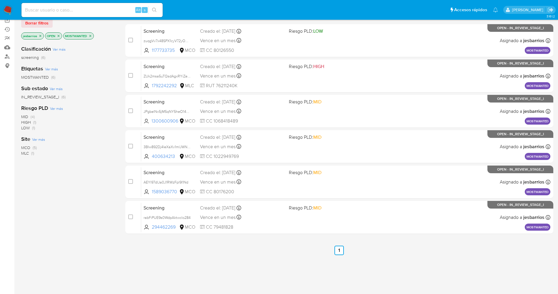
click at [3, 8] on img at bounding box center [8, 10] width 10 height 10
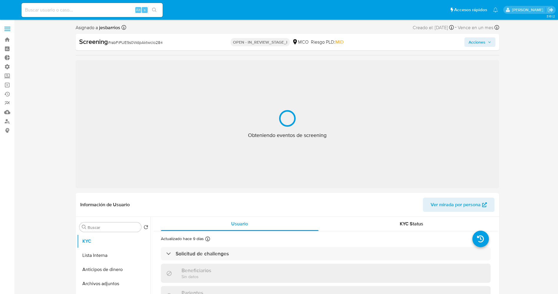
select select "10"
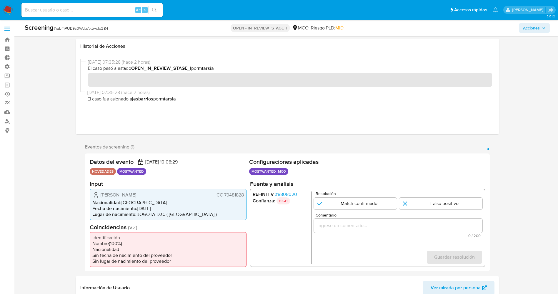
scroll to position [44, 0]
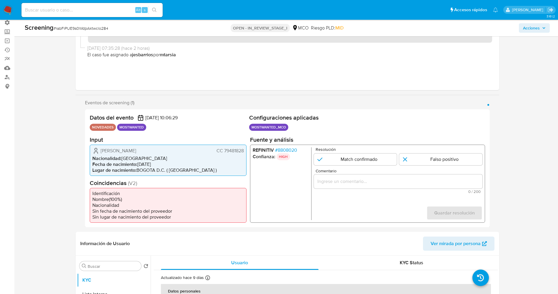
click at [294, 151] on span "# 8808020" at bounding box center [286, 150] width 22 height 6
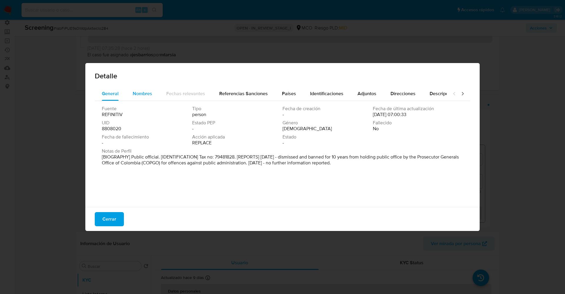
click at [142, 90] on span "Nombres" at bounding box center [142, 93] width 19 height 7
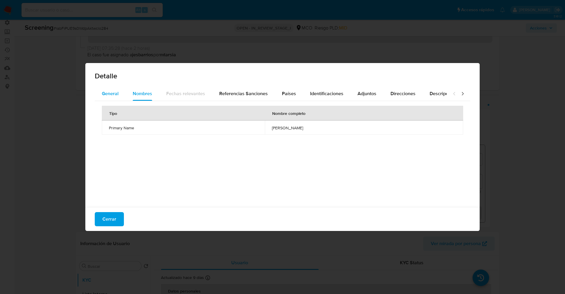
click at [105, 92] on span "General" at bounding box center [110, 93] width 17 height 7
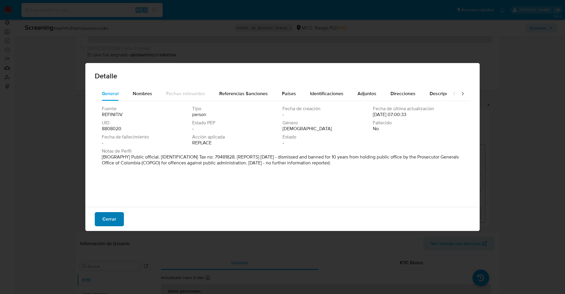
click at [116, 220] on button "Cerrar" at bounding box center [109, 219] width 29 height 14
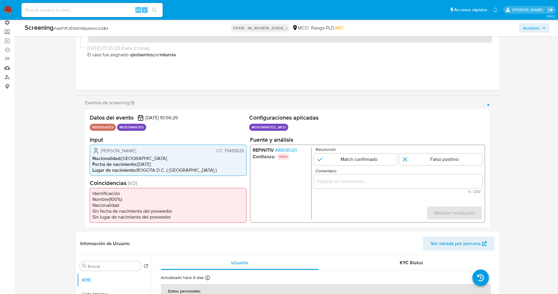
click at [226, 152] on span "CC 79481828" at bounding box center [229, 150] width 27 height 6
drag, startPoint x: 223, startPoint y: 150, endPoint x: 238, endPoint y: 150, distance: 15.0
click at [248, 150] on div "Datos del evento [DATE] 10:06:29 NOVEDADES MOSTWANTED Configuraciones aplicadas…" at bounding box center [287, 168] width 405 height 118
drag, startPoint x: 101, startPoint y: 150, endPoint x: 154, endPoint y: 152, distance: 53.1
click at [158, 152] on div "[PERSON_NAME] CC 79481828" at bounding box center [168, 150] width 152 height 7
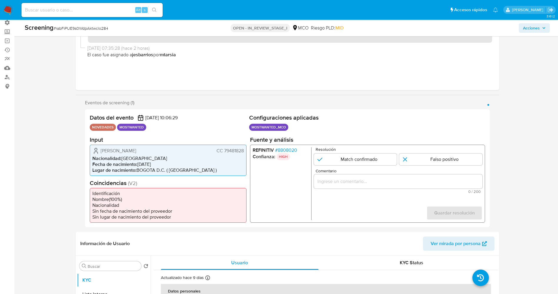
click at [293, 149] on span "# 8808020" at bounding box center [286, 150] width 22 height 6
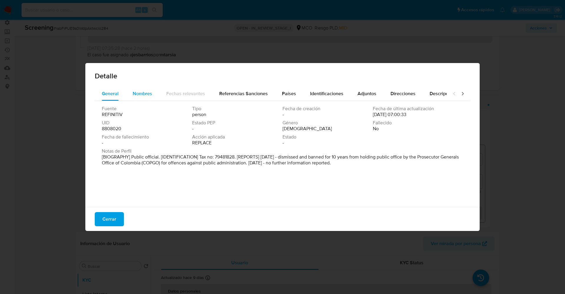
click at [144, 92] on span "Nombres" at bounding box center [142, 93] width 19 height 7
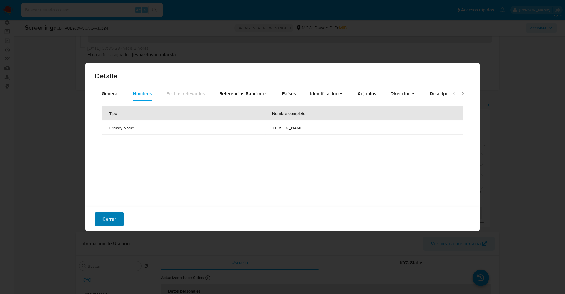
click at [113, 214] on span "Cerrar" at bounding box center [109, 219] width 14 height 13
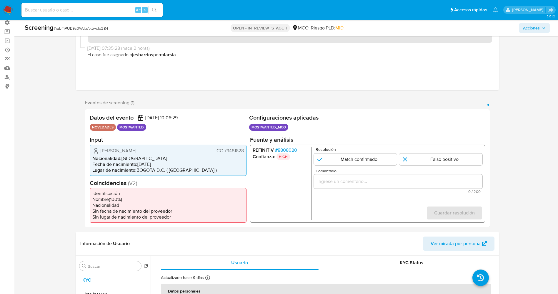
drag, startPoint x: 98, startPoint y: 147, endPoint x: 244, endPoint y: 150, distance: 146.0
click at [244, 150] on div "Yezid Rojas Coy CC 79481828 Nacionalidad : Colombia Fecha de nacimiento : 31/01…" at bounding box center [168, 159] width 157 height 31
click at [286, 152] on span "# 8808020" at bounding box center [286, 150] width 22 height 6
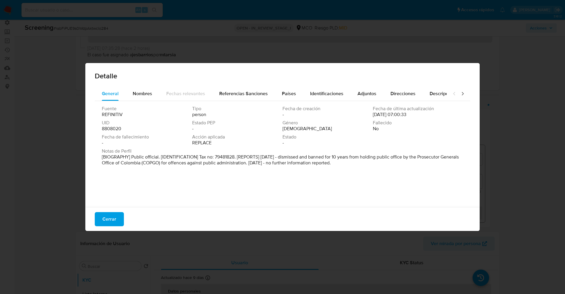
drag, startPoint x: 110, startPoint y: 219, endPoint x: 382, endPoint y: 152, distance: 280.5
click at [111, 220] on span "Cerrar" at bounding box center [109, 219] width 14 height 13
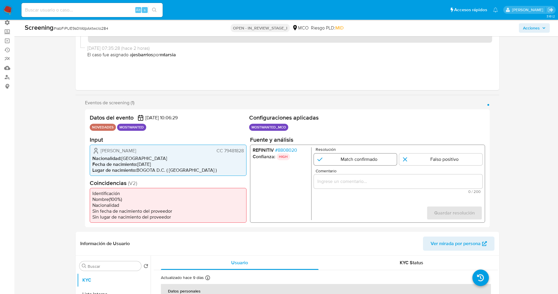
click at [364, 157] on input "1 de 1" at bounding box center [355, 159] width 83 height 12
radio input "true"
click at [364, 185] on div "1 de 1" at bounding box center [398, 181] width 169 height 14
click at [364, 181] on input "Comentario" at bounding box center [398, 181] width 169 height 8
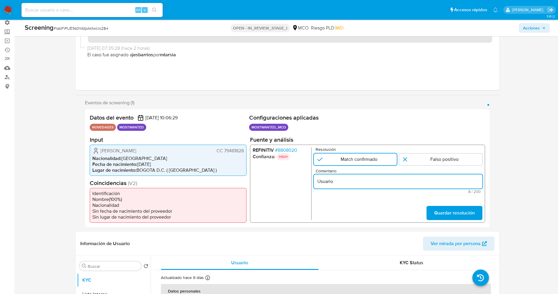
paste input "El titular de la cuenta Yezid Rojas Coy CC 79481828.Se genera match en Refiniti…"
drag, startPoint x: 344, startPoint y: 182, endPoint x: 530, endPoint y: 191, distance: 185.7
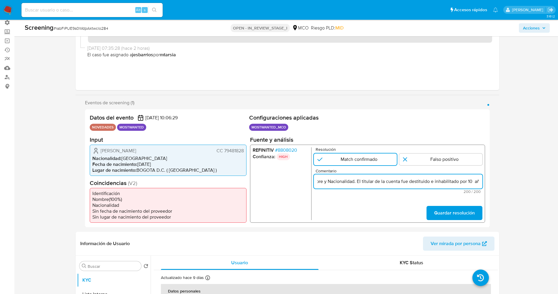
scroll to position [0, 0]
drag, startPoint x: 334, startPoint y: 181, endPoint x: 379, endPoint y: 180, distance: 45.1
click at [379, 180] on input "Usuario El titular de la cuenta Yezid Rojas Coy CC 79481828.Se genera match en …" at bounding box center [398, 181] width 169 height 8
drag, startPoint x: 399, startPoint y: 183, endPoint x: 565, endPoint y: 179, distance: 166.4
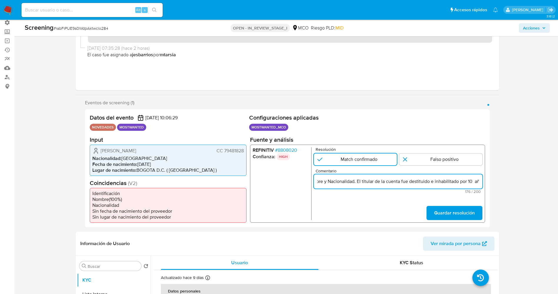
type input "Usuario Yezid Rojas Coy CC 79481828 continua listado en procuraduria."
click at [452, 214] on span "Guardar resolución" at bounding box center [454, 212] width 41 height 13
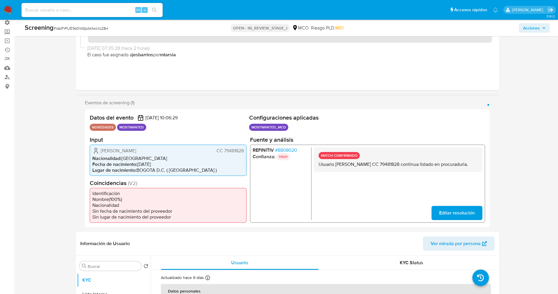
drag, startPoint x: 318, startPoint y: 165, endPoint x: 479, endPoint y: 167, distance: 160.5
click at [479, 167] on div "MATCH CONFIRMADO Usuario Yezid Rojas Coy CC 79481828 continua listado en procur…" at bounding box center [398, 159] width 169 height 25
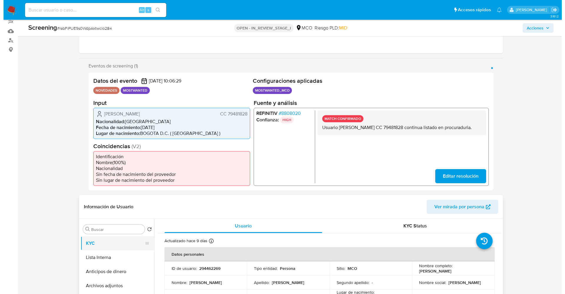
scroll to position [132, 0]
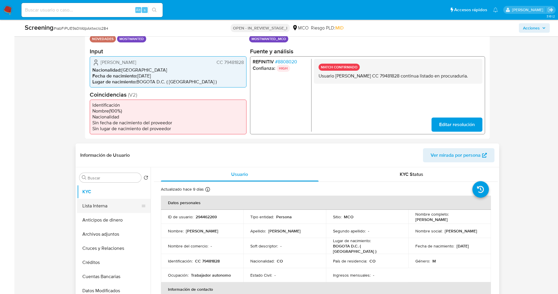
click at [116, 205] on button "Lista Interna" at bounding box center [111, 206] width 69 height 14
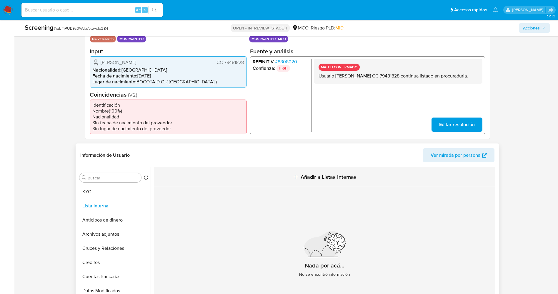
click at [298, 178] on icon "button" at bounding box center [296, 176] width 7 height 7
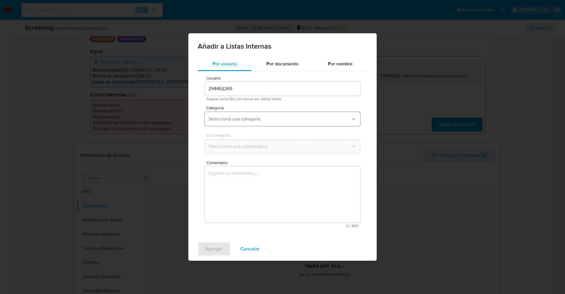
click at [253, 121] on span "Seleccioná una categoría" at bounding box center [279, 119] width 142 height 6
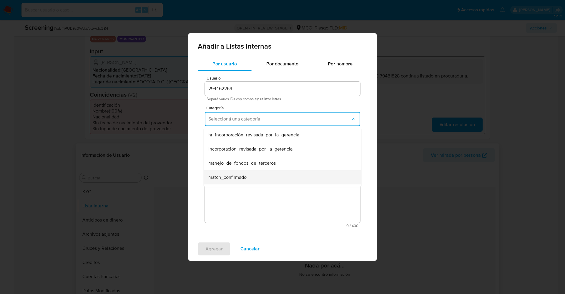
click at [239, 178] on span "match_confirmado" at bounding box center [227, 177] width 38 height 6
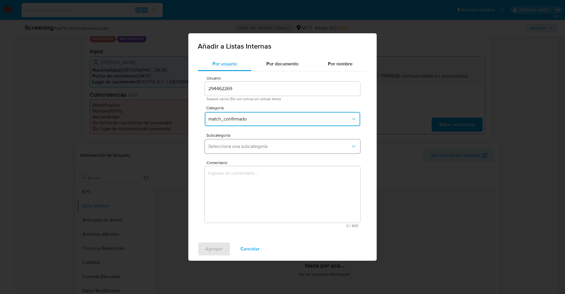
click at [237, 148] on span "Seleccioná una subcategoría" at bounding box center [279, 146] width 142 height 6
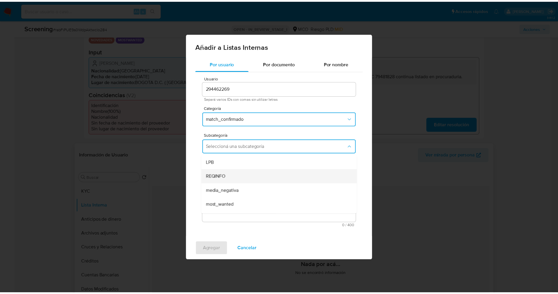
scroll to position [40, 0]
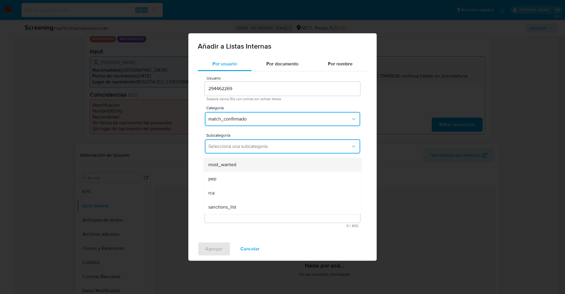
click at [227, 169] on div "most_wanted" at bounding box center [280, 165] width 145 height 14
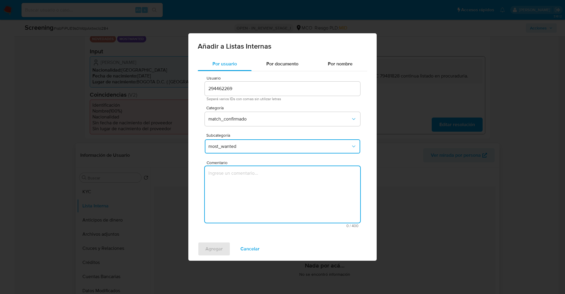
click at [228, 183] on textarea "Comentario" at bounding box center [282, 194] width 155 height 57
type textarea "Usuario Yezid Rojas Coy CC 79481828 continua listado en procuraduría."
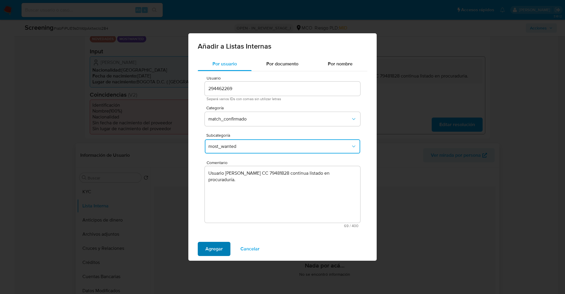
click at [213, 246] on span "Agregar" at bounding box center [213, 248] width 17 height 13
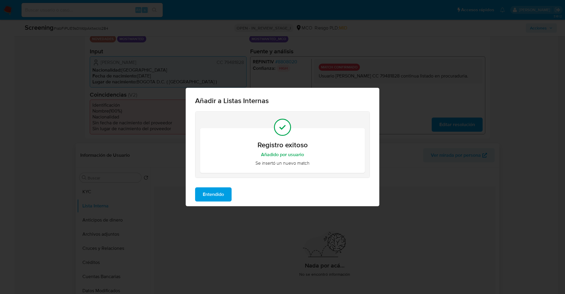
click at [217, 192] on span "Entendido" at bounding box center [213, 194] width 21 height 13
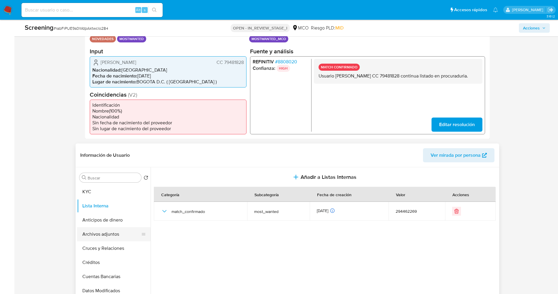
click at [89, 236] on button "Archivos adjuntos" at bounding box center [111, 234] width 69 height 14
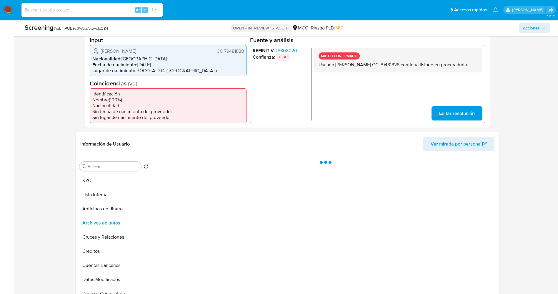
scroll to position [177, 0]
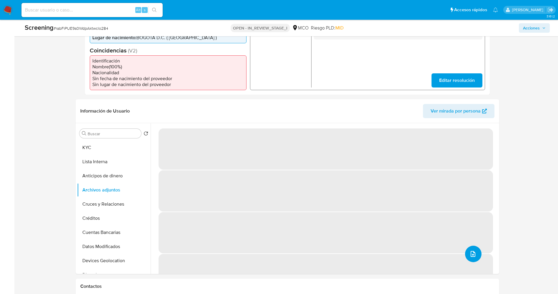
click at [473, 255] on icon "upload-file" at bounding box center [473, 253] width 7 height 7
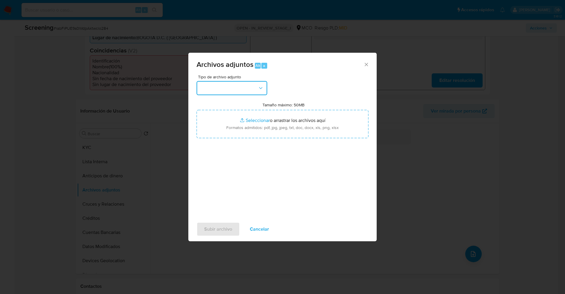
click at [242, 92] on button "button" at bounding box center [232, 88] width 71 height 14
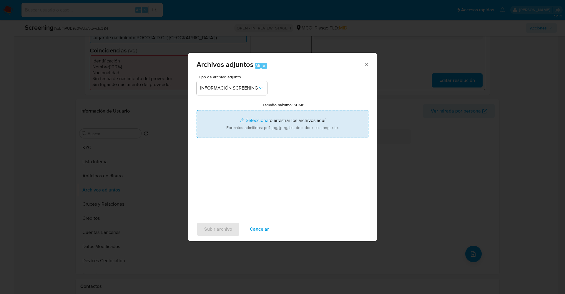
type input "C:\fakepath\_Yezid Rojas Coy_ lavado de dinero - Buscar con Google.pdf"
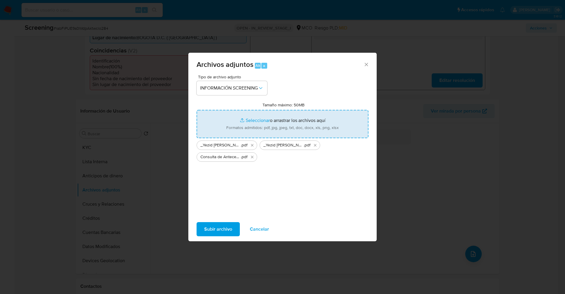
click at [210, 227] on span "Subir archivo" at bounding box center [218, 229] width 28 height 13
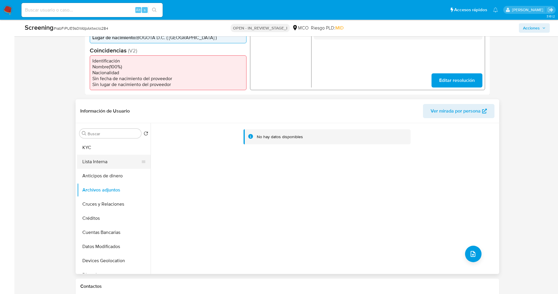
click at [110, 163] on button "Lista Interna" at bounding box center [111, 162] width 69 height 14
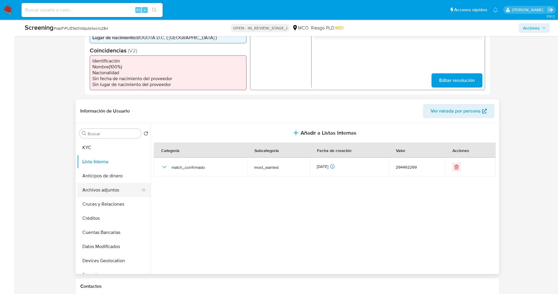
click at [106, 190] on button "Archivos adjuntos" at bounding box center [111, 190] width 69 height 14
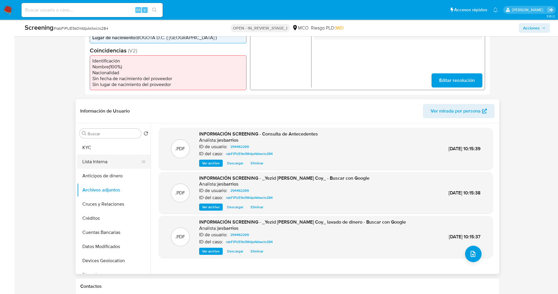
click at [106, 161] on button "Lista Interna" at bounding box center [111, 162] width 69 height 14
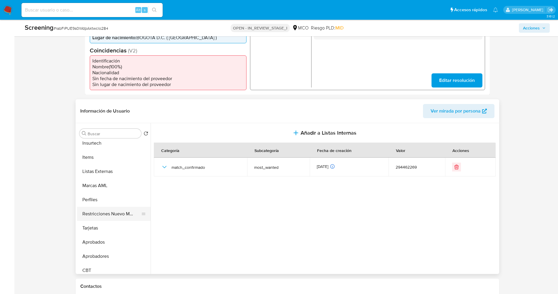
scroll to position [277, 0]
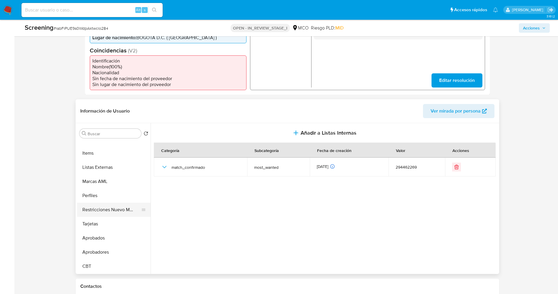
click at [111, 208] on button "Restricciones Nuevo Mundo" at bounding box center [111, 210] width 69 height 14
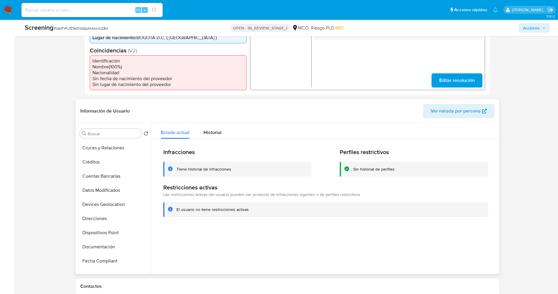
scroll to position [0, 0]
click at [107, 160] on button "Lista Interna" at bounding box center [111, 162] width 69 height 14
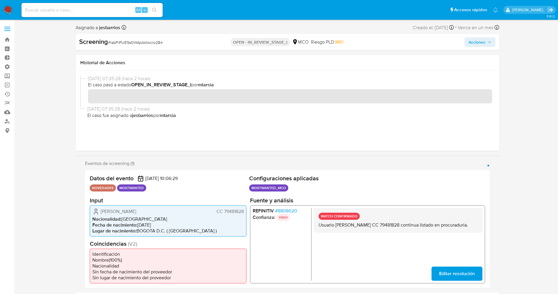
click at [478, 42] on span "Acciones" at bounding box center [477, 41] width 17 height 9
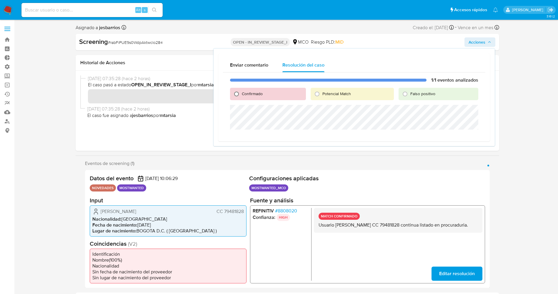
click at [237, 92] on input "Confirmado" at bounding box center [236, 93] width 9 height 9
radio input "true"
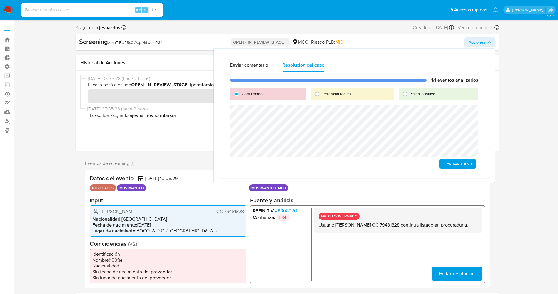
click at [463, 162] on span "Cerrar Caso" at bounding box center [458, 164] width 28 height 8
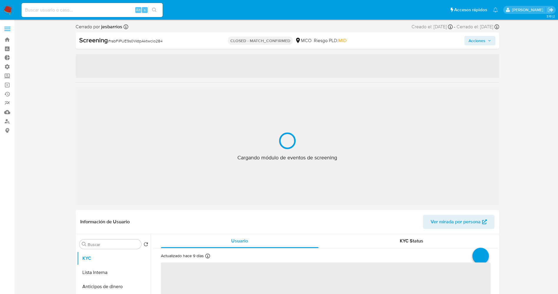
select select "10"
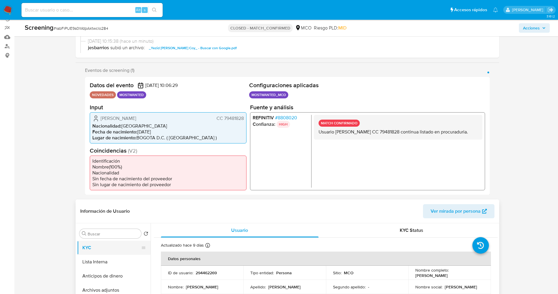
scroll to position [88, 0]
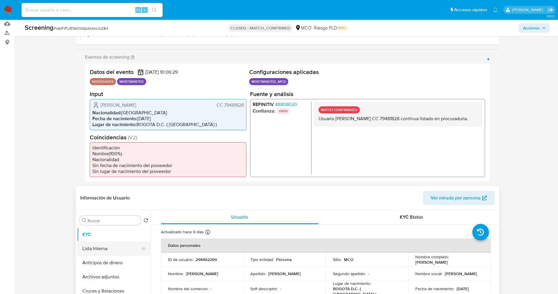
click at [107, 243] on button "Lista Interna" at bounding box center [111, 248] width 69 height 14
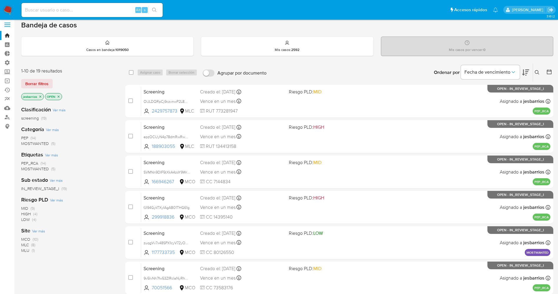
scroll to position [192, 0]
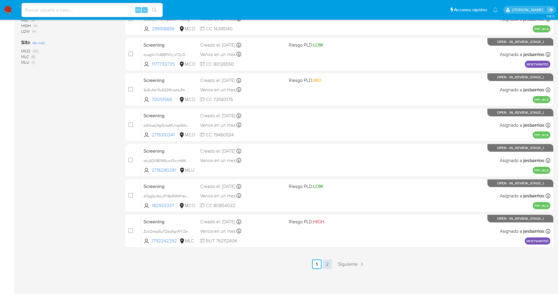
click at [329, 262] on link "2" at bounding box center [327, 263] width 9 height 9
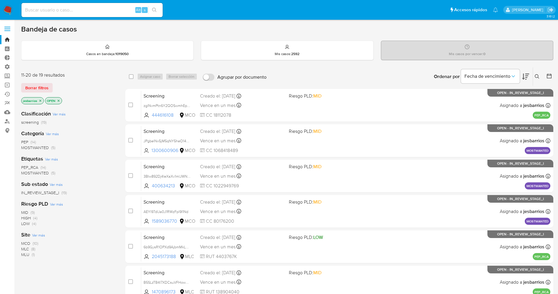
click at [42, 146] on span "MOSTWANTED" at bounding box center [35, 148] width 28 height 6
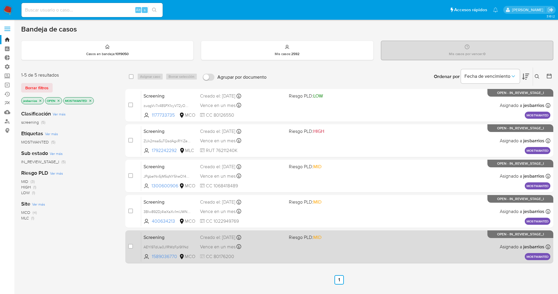
click at [300, 258] on div "Screening AEYl97dlJa0J1RWzFpl9I1Nd 1589036770 MCO Riesgo PLD: MID Creado el: [D…" at bounding box center [346, 247] width 410 height 30
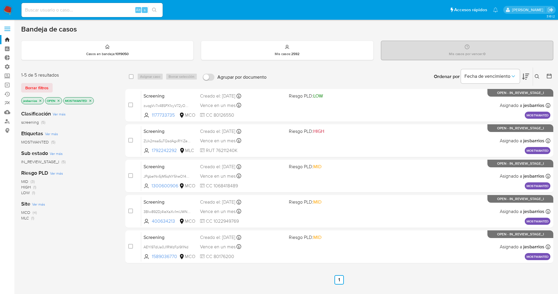
click at [6, 10] on img at bounding box center [8, 10] width 10 height 10
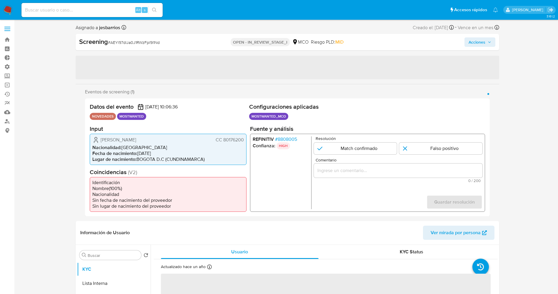
select select "10"
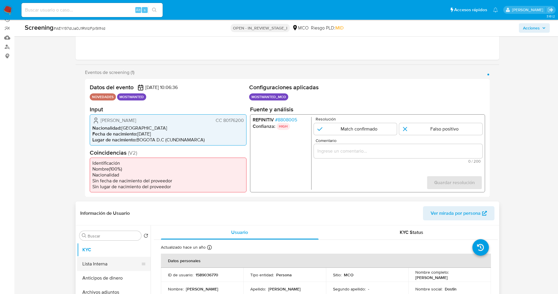
scroll to position [88, 0]
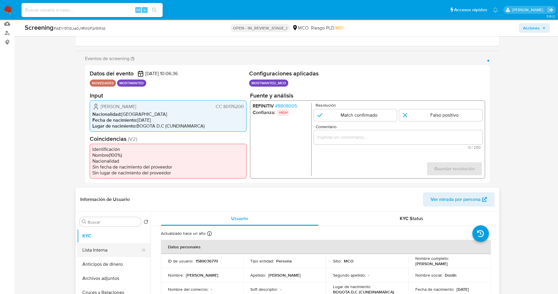
click at [112, 250] on button "Lista Interna" at bounding box center [111, 250] width 69 height 14
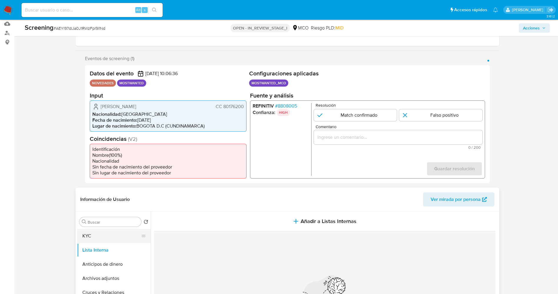
click at [104, 240] on button "KYC" at bounding box center [111, 236] width 69 height 14
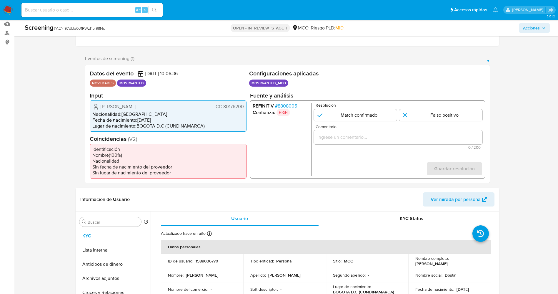
click at [284, 106] on span "# 8808005" at bounding box center [286, 106] width 22 height 6
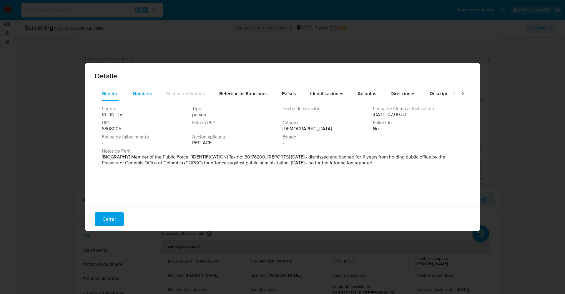
click at [150, 87] on div "Nombres" at bounding box center [142, 94] width 19 height 14
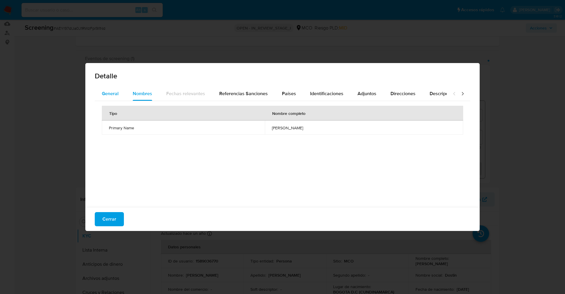
click at [122, 92] on button "General" at bounding box center [110, 94] width 31 height 14
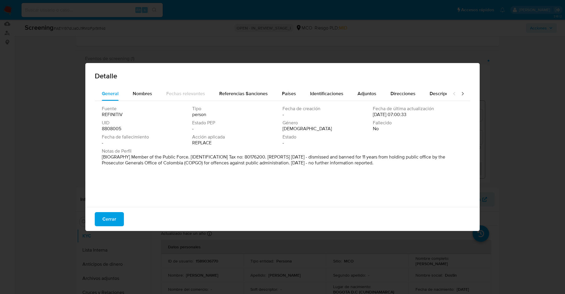
drag, startPoint x: 108, startPoint y: 152, endPoint x: 389, endPoint y: 174, distance: 281.4
click at [420, 185] on div "Fuente REFINITIV Tipo person Fecha de creación - Fecha de última actualización …" at bounding box center [283, 152] width 376 height 103
click at [140, 93] on span "Nombres" at bounding box center [142, 93] width 19 height 7
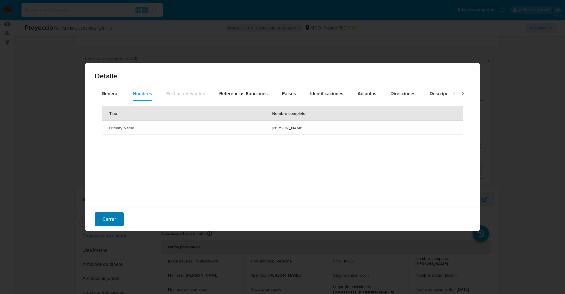
click at [119, 215] on button "Cerrar" at bounding box center [109, 219] width 29 height 14
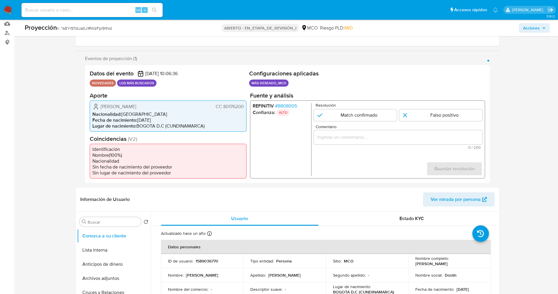
drag, startPoint x: 222, startPoint y: 105, endPoint x: 245, endPoint y: 105, distance: 23.0
click at [245, 105] on div "[PERSON_NAME] CC 80176200 Nacionalidad : [DEMOGRAPHIC_DATA] Fecha de nacimiento…" at bounding box center [168, 115] width 157 height 31
drag, startPoint x: 98, startPoint y: 104, endPoint x: 168, endPoint y: 106, distance: 69.2
click at [168, 106] on div "Dostín Alberto Moreno Garzón CC 80176200" at bounding box center [168, 106] width 152 height 7
click at [100, 103] on div "Dostín Alberto Moreno Garzón CC 80176200" at bounding box center [168, 106] width 152 height 7
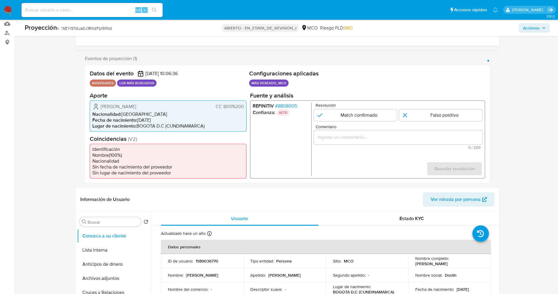
drag, startPoint x: 100, startPoint y: 104, endPoint x: 244, endPoint y: 108, distance: 144.6
click at [246, 109] on div "Dostín Alberto Moreno Garzón CC 80176200 Nacionalidad : Colombia Fecha de nacim…" at bounding box center [168, 115] width 157 height 31
click at [293, 104] on font "8808005" at bounding box center [287, 105] width 19 height 7
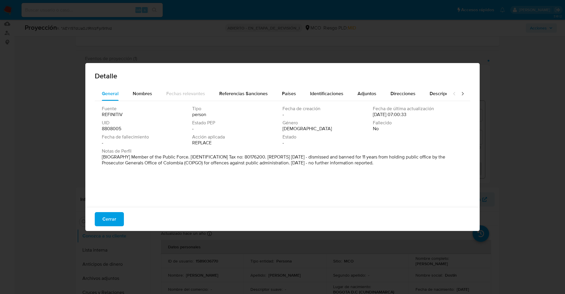
click at [103, 223] on font "Cerrar" at bounding box center [109, 219] width 14 height 14
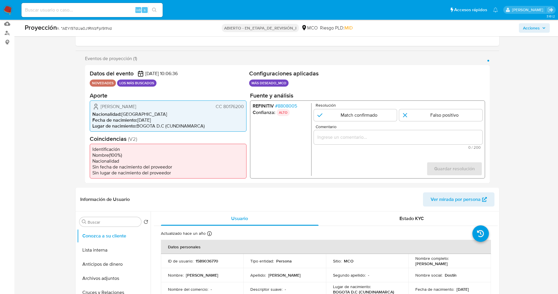
click at [357, 107] on p "Resolución" at bounding box center [399, 105] width 167 height 4
click at [356, 113] on input "1 de 1" at bounding box center [355, 115] width 83 height 12
radio input "true"
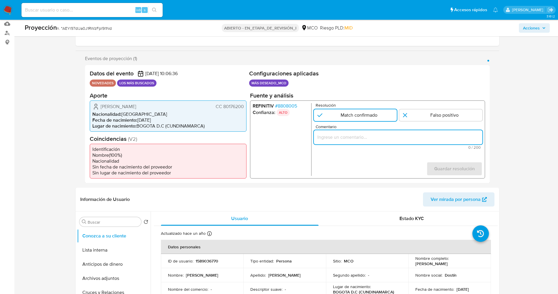
click at [357, 137] on input "Comentario" at bounding box center [398, 137] width 169 height 8
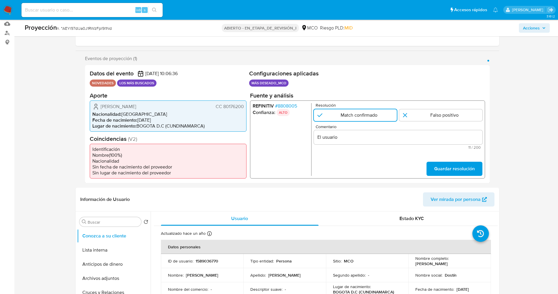
drag, startPoint x: 94, startPoint y: 105, endPoint x: 246, endPoint y: 107, distance: 151.3
click at [246, 107] on div "Dostín Alberto Moreno Garzón CC 80176200 Nacionalidad : Colombia Fecha de nacim…" at bounding box center [168, 115] width 157 height 31
drag, startPoint x: 366, startPoint y: 142, endPoint x: 361, endPoint y: 136, distance: 7.3
click at [363, 139] on div "El usuario" at bounding box center [398, 137] width 169 height 14
click at [361, 136] on input "El usuario" at bounding box center [398, 137] width 169 height 8
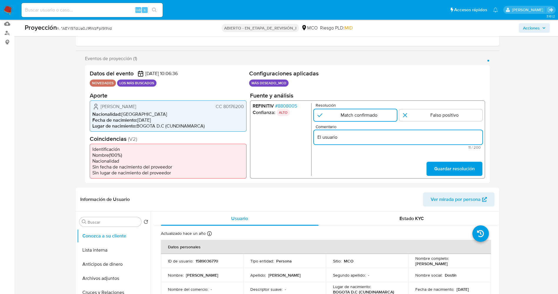
paste input "Dostín Alberto Moreno Garzón CC 80176200"
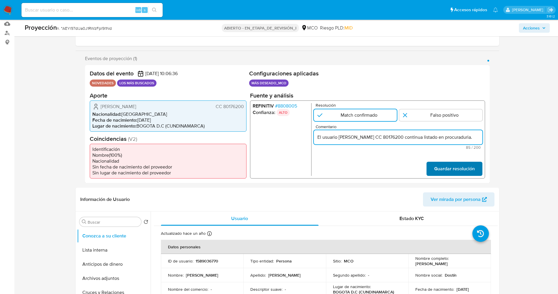
type input "El usuario Dostín Alberto Moreno Garzón CC 80176200 continua listado en procura…"
click at [475, 165] on button "Guardar resolución" at bounding box center [455, 168] width 56 height 14
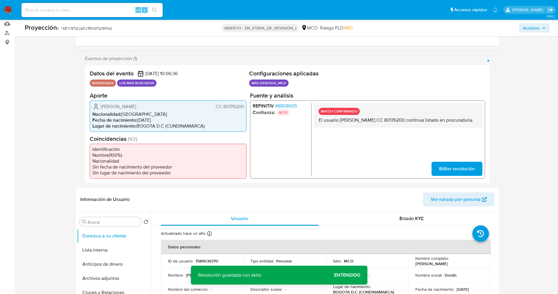
drag, startPoint x: 316, startPoint y: 118, endPoint x: 354, endPoint y: 128, distance: 39.3
click at [354, 127] on div "MATCH CONFIRMADO El usuario Dostín Alberto Moreno Garzón CC 80176200 continua l…" at bounding box center [398, 115] width 169 height 25
click at [103, 249] on button "Lista interna" at bounding box center [111, 250] width 69 height 14
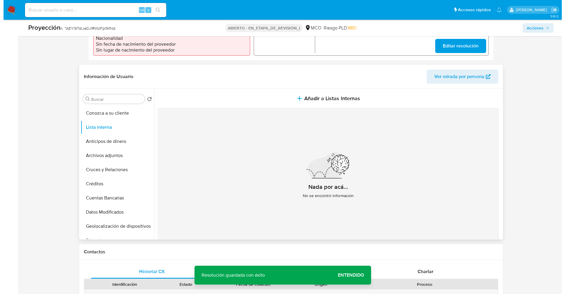
scroll to position [221, 0]
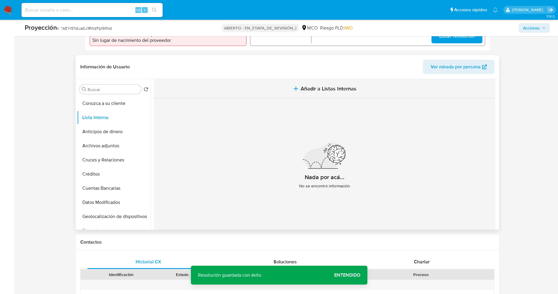
click at [312, 93] on button "Añadir a Listas Internas" at bounding box center [325, 89] width 342 height 20
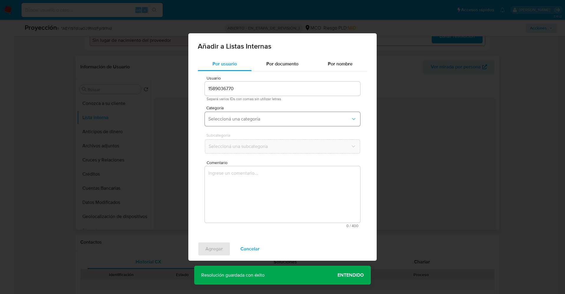
drag, startPoint x: 261, startPoint y: 121, endPoint x: 260, endPoint y: 125, distance: 4.4
click at [261, 122] on span "Seleccioná una categoría" at bounding box center [279, 119] width 142 height 6
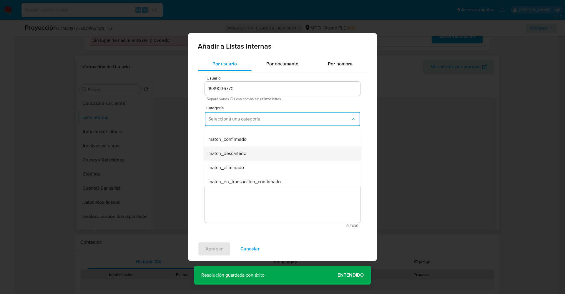
scroll to position [44, 0]
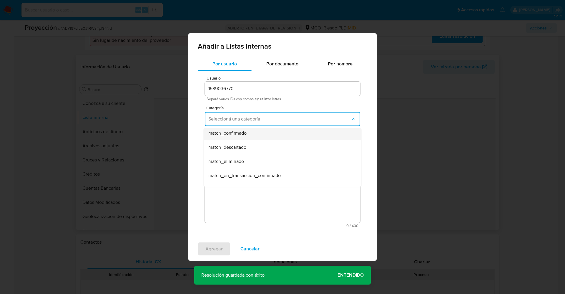
click at [248, 134] on div "match_confirmado" at bounding box center [280, 133] width 145 height 14
click at [253, 152] on button "Seleccioná una subcategoría" at bounding box center [282, 146] width 155 height 14
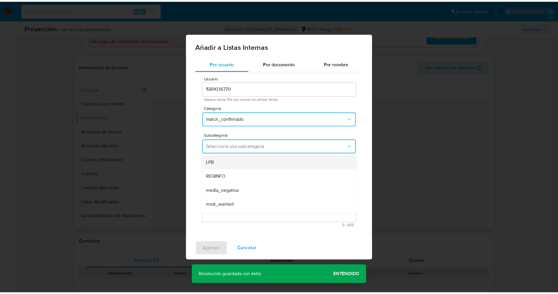
scroll to position [40, 0]
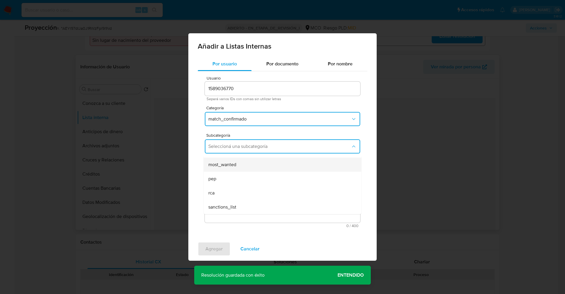
click at [240, 167] on div "most_wanted" at bounding box center [280, 165] width 145 height 14
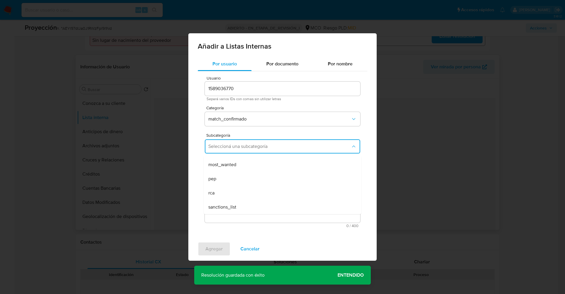
click at [242, 180] on textarea "Comentario" at bounding box center [282, 194] width 155 height 57
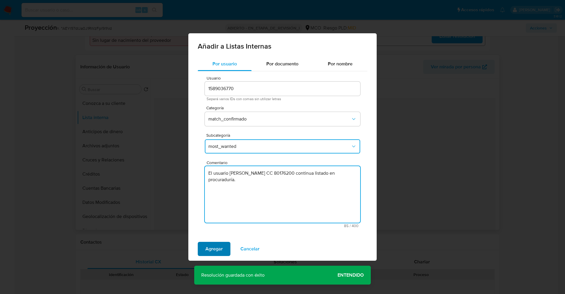
type textarea "El usuario Dostín Alberto Moreno Garzón CC 80176200 continua listado en procura…"
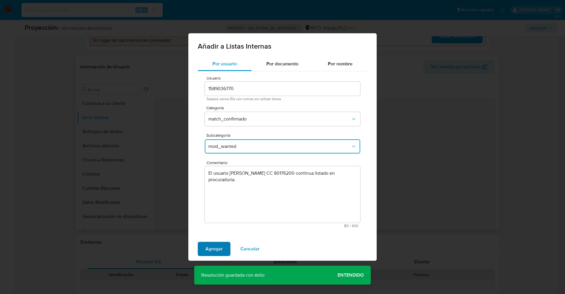
click at [221, 249] on span "Agregar" at bounding box center [213, 248] width 17 height 13
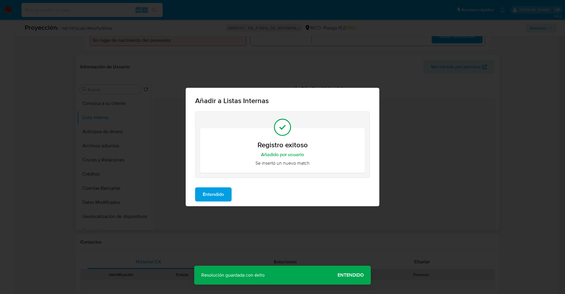
click at [225, 190] on button "Entendido" at bounding box center [213, 194] width 37 height 14
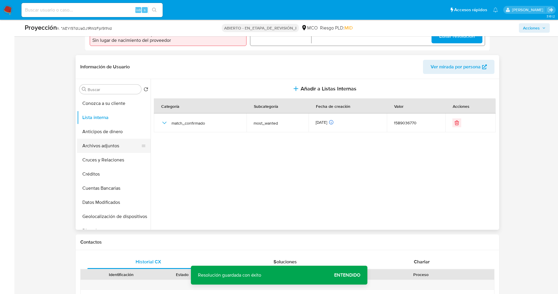
click at [103, 148] on button "Archivos adjuntos" at bounding box center [111, 146] width 69 height 14
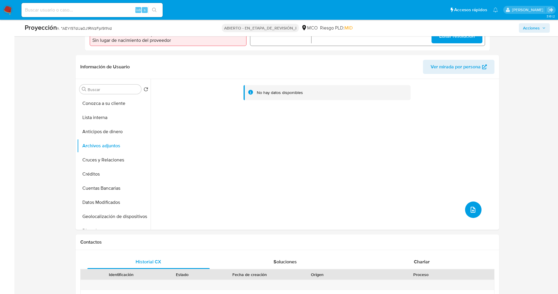
click at [470, 206] on icon "subir archivo" at bounding box center [473, 209] width 7 height 7
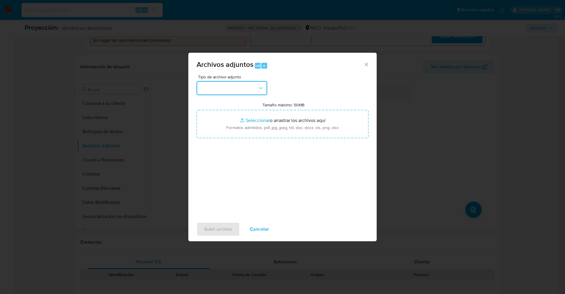
click at [244, 89] on button "button" at bounding box center [232, 88] width 71 height 14
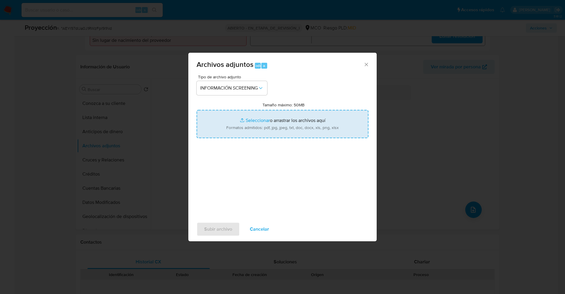
type input "C:\fakepath\_Dostín Alberto Moreno Garzón_ lavado de dinero - Buscar con Google…"
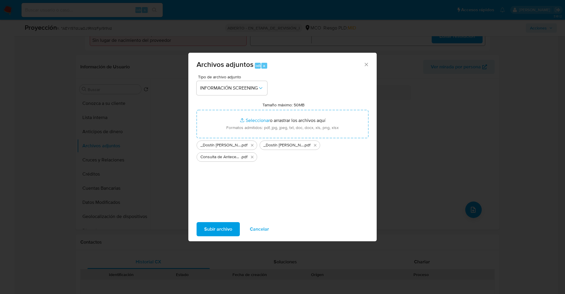
click at [235, 226] on button "Subir archivo" at bounding box center [218, 229] width 43 height 14
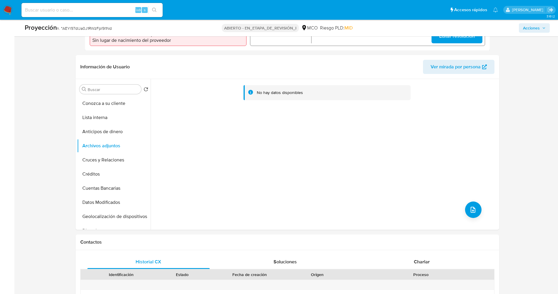
drag, startPoint x: 99, startPoint y: 116, endPoint x: 70, endPoint y: 165, distance: 57.3
click at [100, 116] on button "Lista interna" at bounding box center [114, 117] width 74 height 14
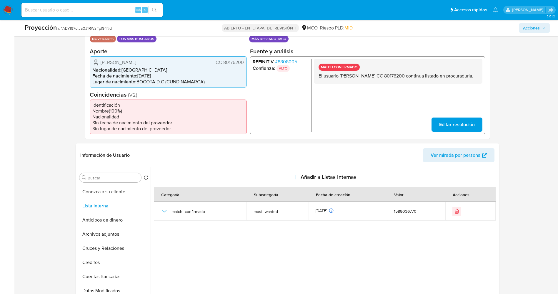
scroll to position [177, 0]
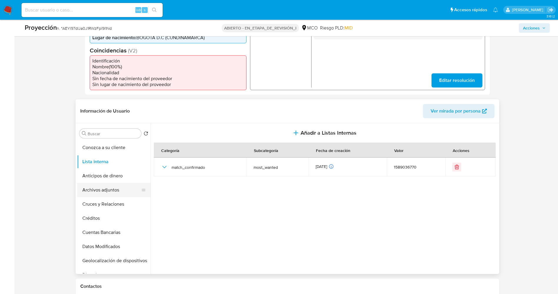
click at [104, 186] on button "Archivos adjuntos" at bounding box center [111, 190] width 69 height 14
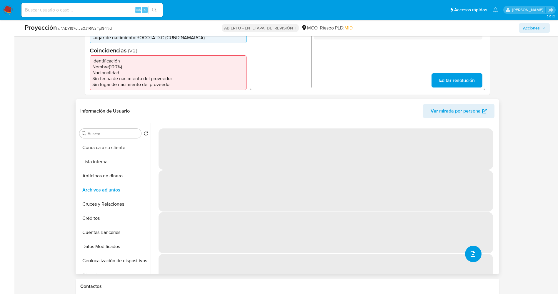
click at [476, 252] on button "subir archivo" at bounding box center [473, 254] width 16 height 16
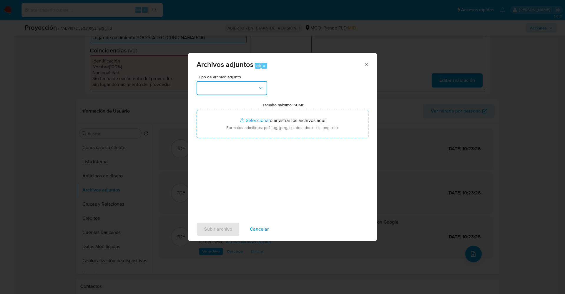
click at [239, 83] on button "button" at bounding box center [232, 88] width 71 height 14
click at [258, 225] on font "Cancelar" at bounding box center [259, 229] width 19 height 14
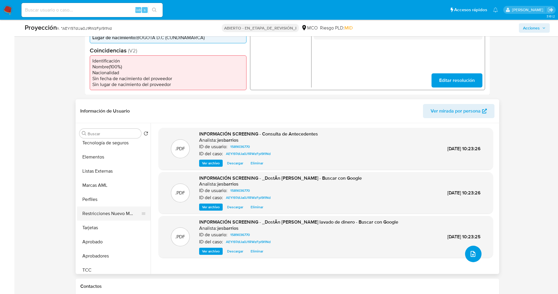
scroll to position [277, 0]
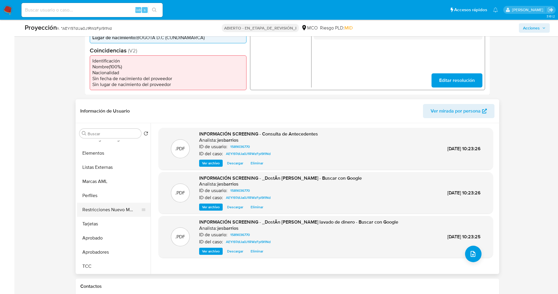
click at [117, 210] on button "Restricciones Nuevo Mundo" at bounding box center [111, 210] width 69 height 14
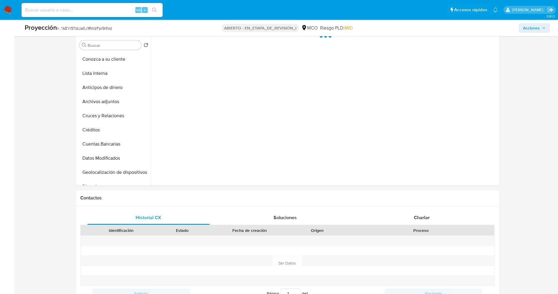
scroll to position [132, 0]
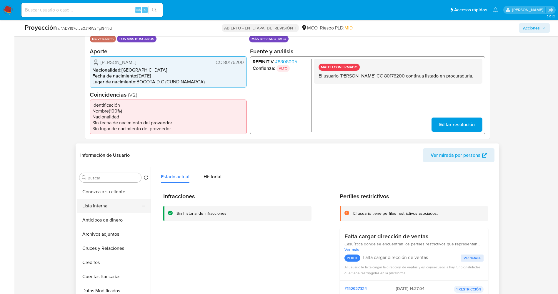
click at [99, 206] on button "Lista interna" at bounding box center [111, 206] width 69 height 14
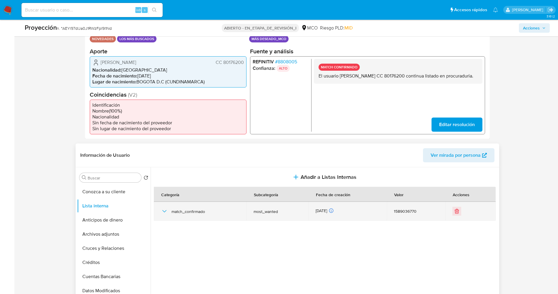
scroll to position [0, 0]
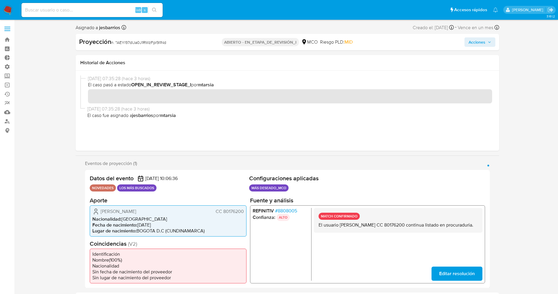
click at [482, 42] on span "Acciones" at bounding box center [477, 41] width 17 height 9
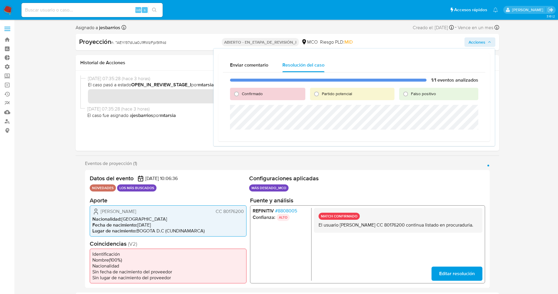
click at [251, 93] on span "Confirmado" at bounding box center [252, 94] width 21 height 6
click at [241, 93] on input "Confirmado" at bounding box center [236, 93] width 9 height 9
radio input "true"
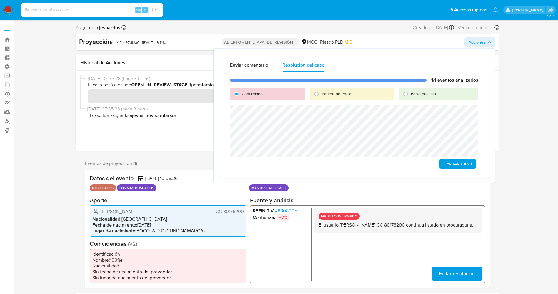
click at [460, 166] on span "Cerrar Caso" at bounding box center [458, 164] width 28 height 8
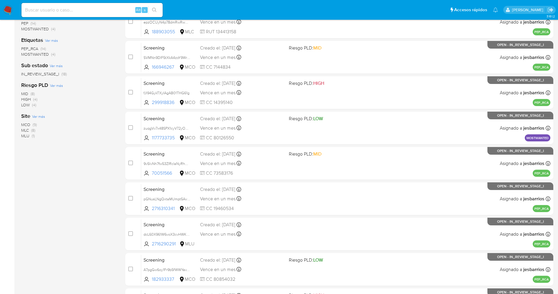
scroll to position [192, 0]
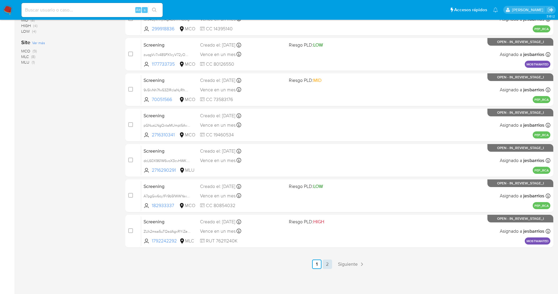
click at [329, 265] on link "2" at bounding box center [327, 263] width 9 height 9
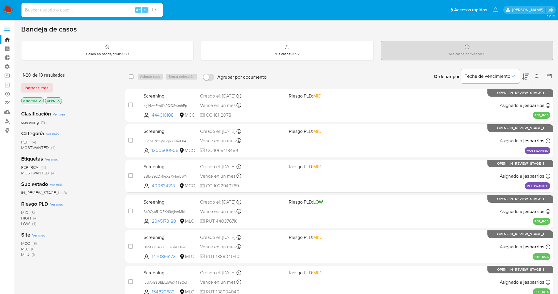
click at [39, 148] on span "MOSTWANTED" at bounding box center [35, 148] width 28 height 6
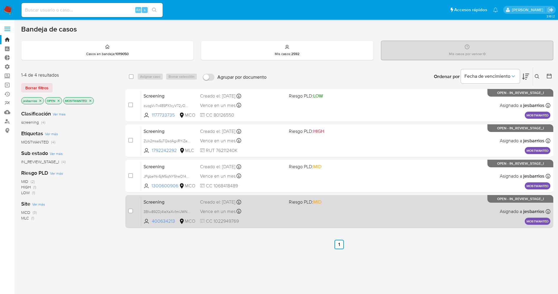
click at [302, 216] on div "Screening 3BIw892Dj4leXaXv1mlJWNpA 400634213 MCO Riesgo PLD: MID Creado el: [DA…" at bounding box center [346, 211] width 410 height 30
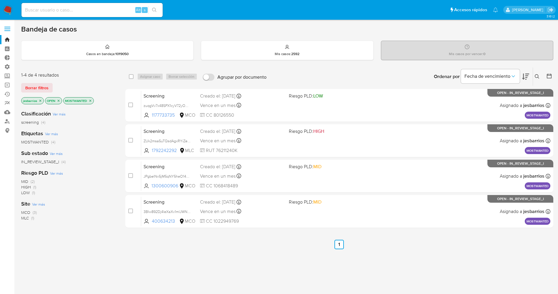
click at [5, 9] on img at bounding box center [8, 10] width 10 height 10
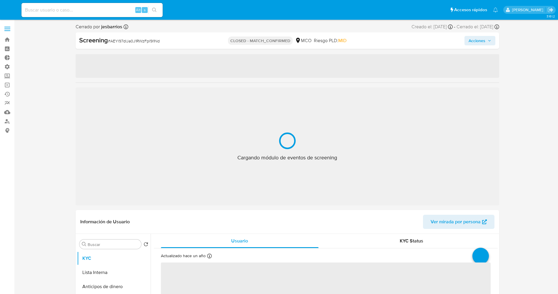
select select "10"
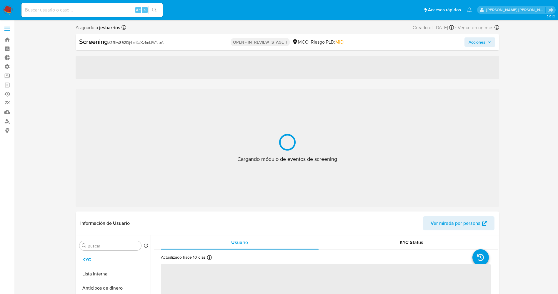
select select "10"
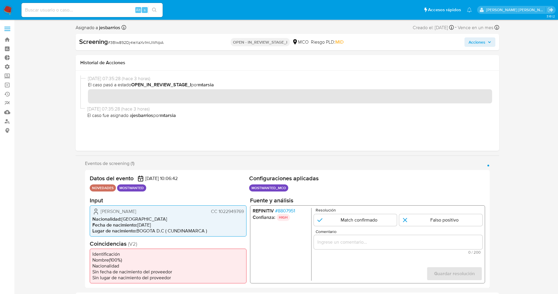
click at [289, 212] on span "# 8807951" at bounding box center [285, 211] width 20 height 6
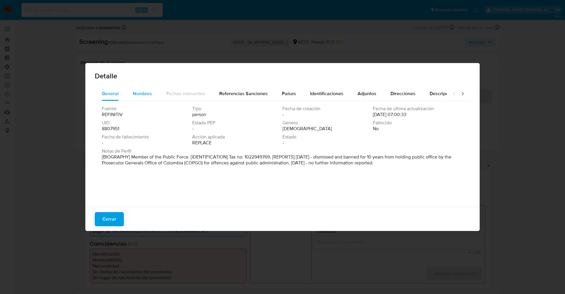
click at [142, 97] on span "Nombres" at bounding box center [142, 93] width 19 height 7
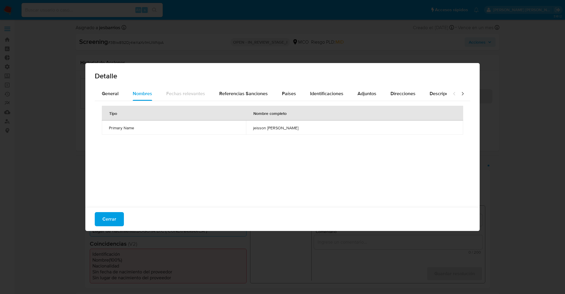
click at [109, 216] on span "Cerrar" at bounding box center [109, 219] width 14 height 13
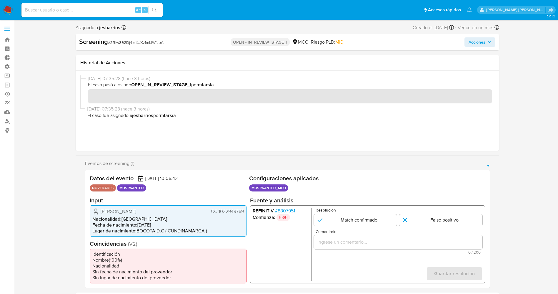
drag, startPoint x: 216, startPoint y: 212, endPoint x: 245, endPoint y: 212, distance: 28.6
click at [245, 212] on div "Jeisson Zamir Sanguino Duran CC 1022949769 Nacionalidad : Colombia Fecha de nac…" at bounding box center [168, 220] width 157 height 31
drag, startPoint x: 238, startPoint y: 211, endPoint x: 270, endPoint y: 111, distance: 104.5
click at [270, 111] on span "[DATE] 07:35:28 (hace 3 horas)" at bounding box center [289, 109] width 405 height 6
drag, startPoint x: 217, startPoint y: 209, endPoint x: 243, endPoint y: 209, distance: 26.2
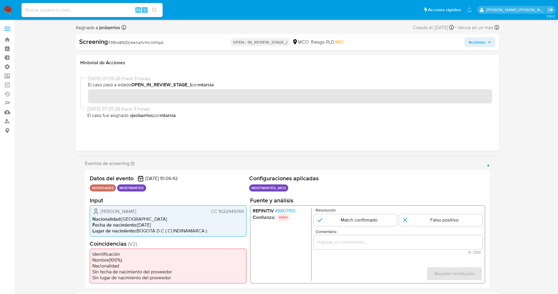
click at [243, 209] on span "CC 1022949769" at bounding box center [227, 211] width 33 height 6
drag, startPoint x: 100, startPoint y: 214, endPoint x: 164, endPoint y: 210, distance: 64.3
click at [164, 210] on div "Jeisson Zamir Sanguino Duran CC 1022949769" at bounding box center [168, 211] width 152 height 7
click at [113, 205] on div "Jeisson Zamir Sanguino Duran CC 1022949769 Nacionalidad : Colombia Fecha de nac…" at bounding box center [168, 220] width 157 height 31
drag, startPoint x: 98, startPoint y: 210, endPoint x: 229, endPoint y: 211, distance: 131.6
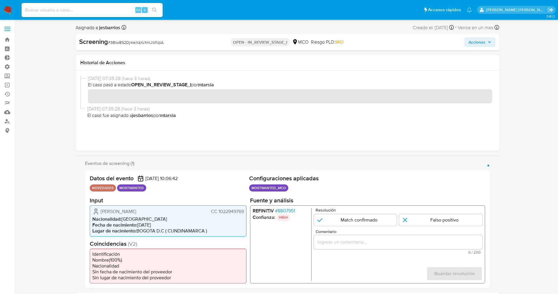
click at [245, 211] on div "Jeisson Zamir Sanguino Duran CC 1022949769 Nacionalidad : Colombia Fecha de nac…" at bounding box center [168, 220] width 157 height 31
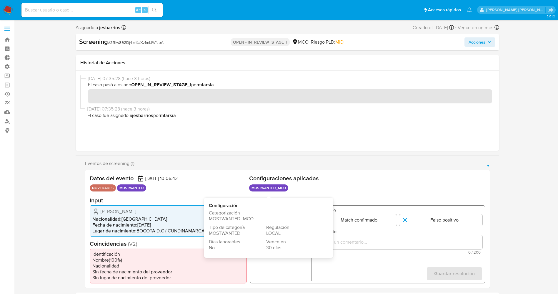
click at [184, 213] on div "Jeisson Zamir Sanguino Duran CC 1022949769" at bounding box center [168, 211] width 152 height 7
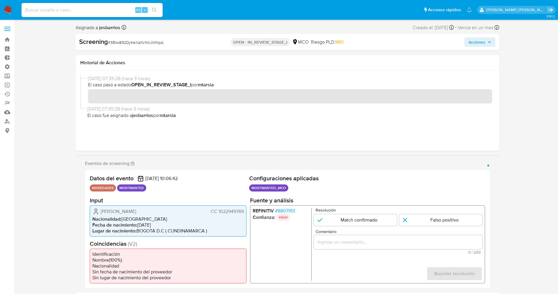
drag, startPoint x: 218, startPoint y: 210, endPoint x: 246, endPoint y: 213, distance: 28.7
click at [246, 213] on div "Jeisson Zamir Sanguino Duran CC 1022949769 Nacionalidad : Colombia Fecha de nac…" at bounding box center [168, 220] width 157 height 31
click at [362, 215] on input "1 de 1" at bounding box center [355, 220] width 83 height 12
radio input "true"
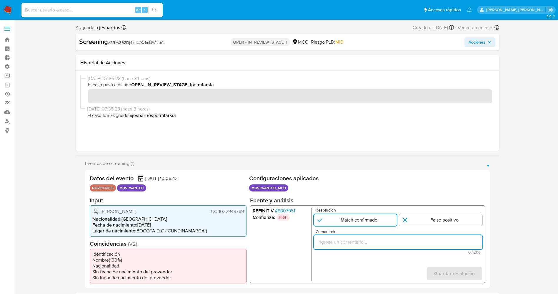
click at [365, 242] on input "Comentario" at bounding box center [398, 242] width 169 height 8
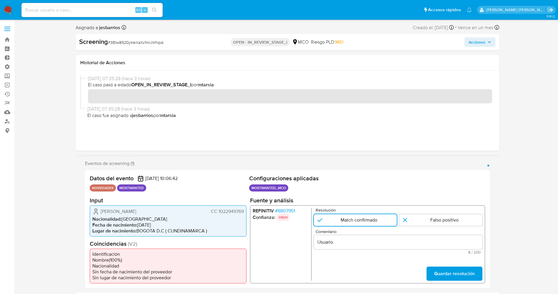
drag, startPoint x: 100, startPoint y: 212, endPoint x: 245, endPoint y: 212, distance: 145.1
click at [245, 212] on div "Jeisson Zamir Sanguino Duran CC 1022949769 Nacionalidad : Colombia Fecha de nac…" at bounding box center [168, 220] width 157 height 31
click at [345, 240] on input "Usuario" at bounding box center [398, 242] width 169 height 8
paste input "Jeisson Zamir Sanguino Duran CC 1022949769"
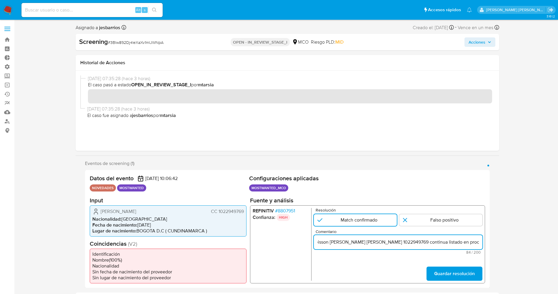
scroll to position [0, 22]
type input "Usuario Jeisson Zamir Sanguino Duran CC 1022949769 continua listado en procurad…"
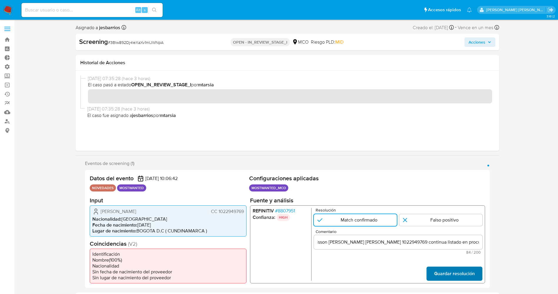
scroll to position [0, 0]
click at [477, 277] on button "Guardar resolución" at bounding box center [455, 273] width 56 height 14
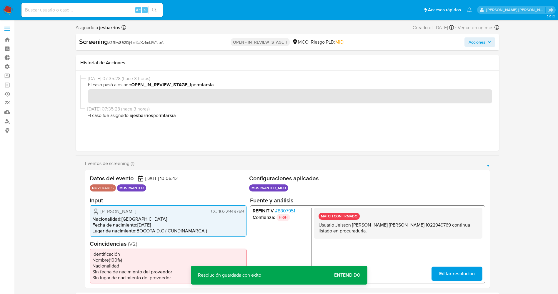
drag, startPoint x: 316, startPoint y: 224, endPoint x: 354, endPoint y: 233, distance: 38.9
click at [359, 233] on div "MATCH CONFIRMADO Usuario Jeisson Zamir Sanguino Duran CC 1022949769 continua li…" at bounding box center [398, 223] width 169 height 31
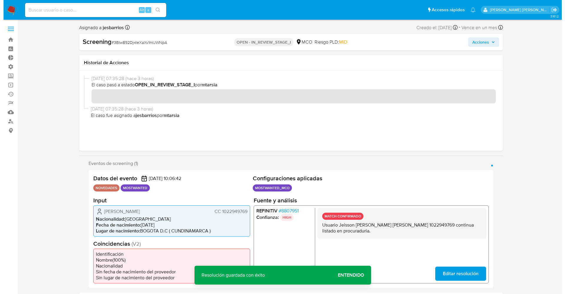
scroll to position [177, 0]
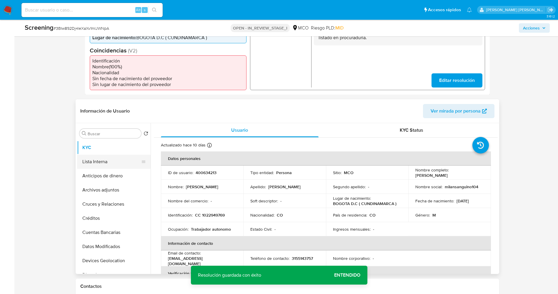
click at [100, 163] on button "Lista Interna" at bounding box center [111, 162] width 69 height 14
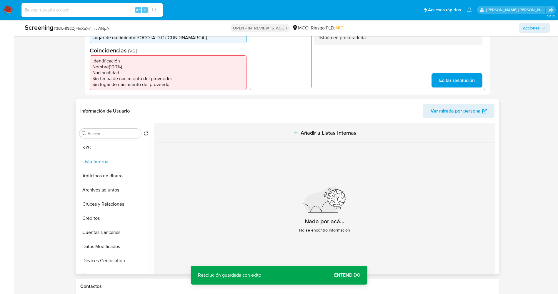
click at [306, 135] on span "Añadir a Listas Internas" at bounding box center [329, 133] width 56 height 6
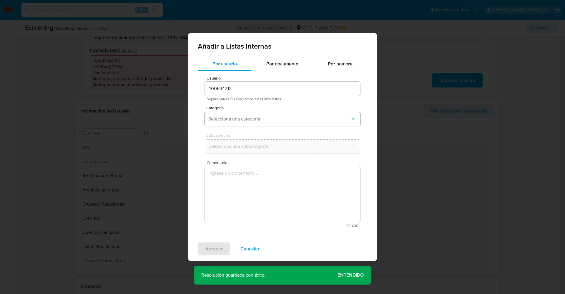
click at [275, 122] on button "Seleccioná una categoría" at bounding box center [282, 119] width 155 height 14
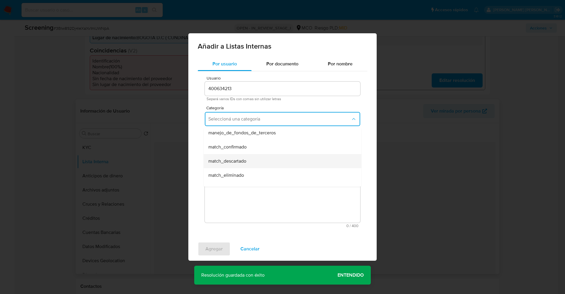
scroll to position [44, 0]
click at [252, 134] on div "match_confirmado" at bounding box center [280, 133] width 145 height 14
click at [253, 147] on span "Seleccioná una subcategoría" at bounding box center [279, 146] width 142 height 6
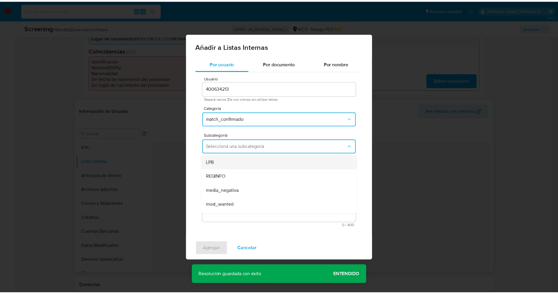
scroll to position [40, 0]
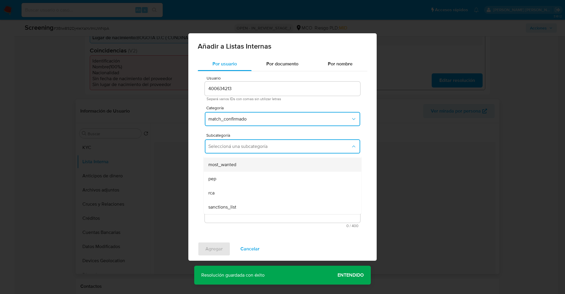
click at [244, 160] on div "most_wanted" at bounding box center [280, 165] width 145 height 14
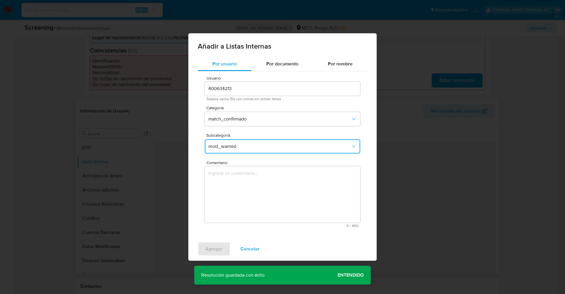
click at [241, 194] on textarea "Comentario" at bounding box center [282, 194] width 155 height 57
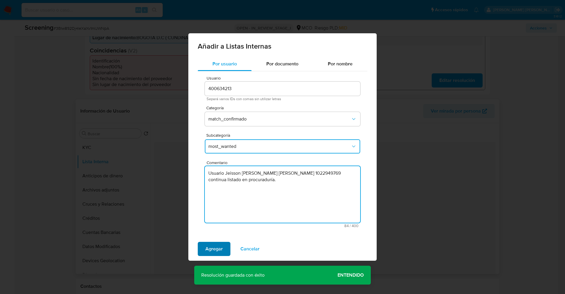
type textarea "Usuario Jeisson Zamir Sanguino Duran CC 1022949769 continua listado en procurad…"
click at [207, 244] on span "Agregar" at bounding box center [213, 248] width 17 height 13
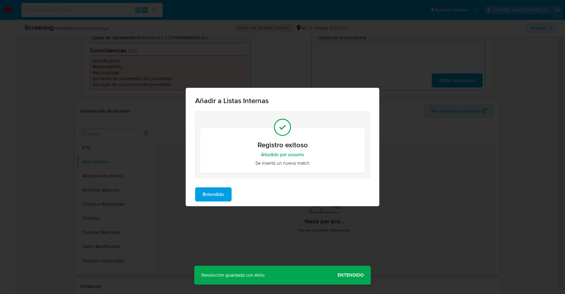
click at [224, 198] on span "Entendido" at bounding box center [213, 194] width 21 height 13
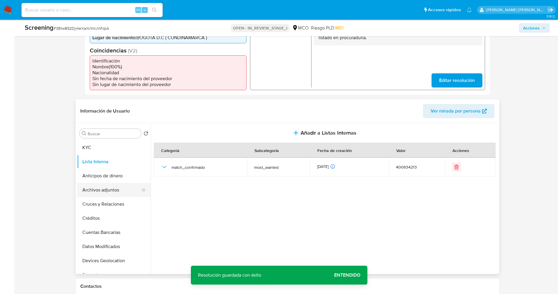
click at [107, 187] on button "Archivos adjuntos" at bounding box center [111, 190] width 69 height 14
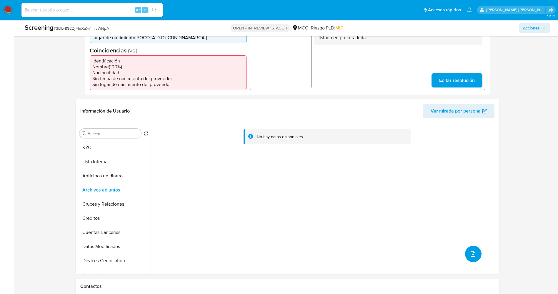
click at [476, 259] on button "upload-file" at bounding box center [473, 254] width 16 height 16
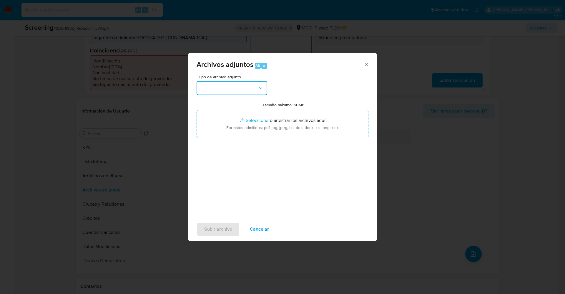
click at [246, 83] on button "button" at bounding box center [232, 88] width 71 height 14
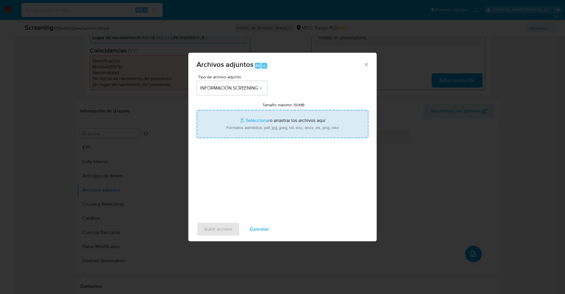
type input "C:\fakepath\Consulta de Antecedentes.pdf"
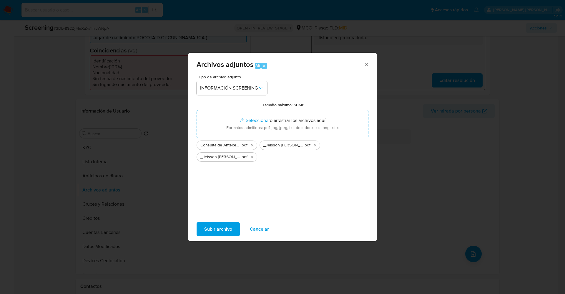
click at [229, 229] on span "Subir archivo" at bounding box center [218, 229] width 28 height 13
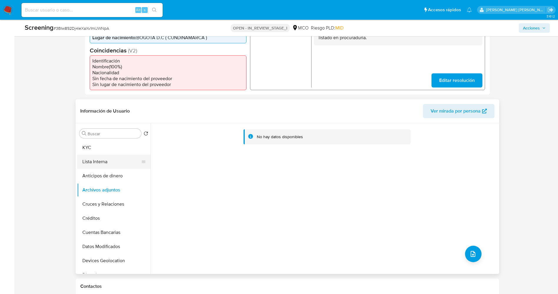
drag, startPoint x: 105, startPoint y: 160, endPoint x: 102, endPoint y: 158, distance: 4.1
click at [102, 158] on button "Lista Interna" at bounding box center [111, 162] width 69 height 14
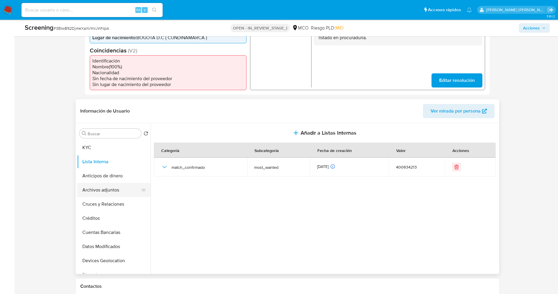
click at [114, 188] on button "Archivos adjuntos" at bounding box center [111, 190] width 69 height 14
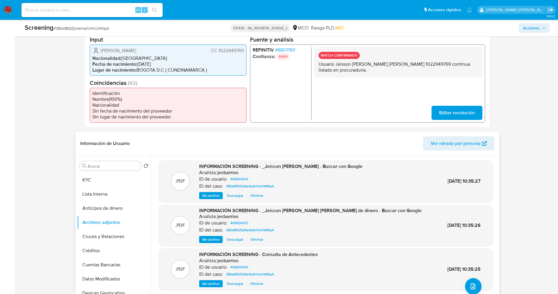
scroll to position [132, 0]
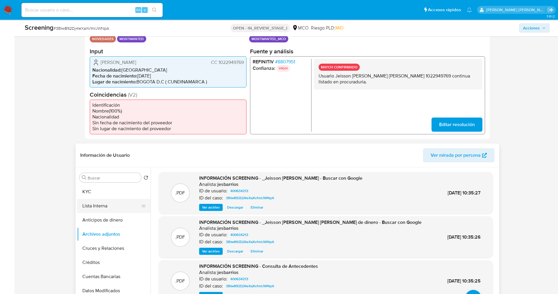
click at [89, 203] on button "Lista Interna" at bounding box center [111, 206] width 69 height 14
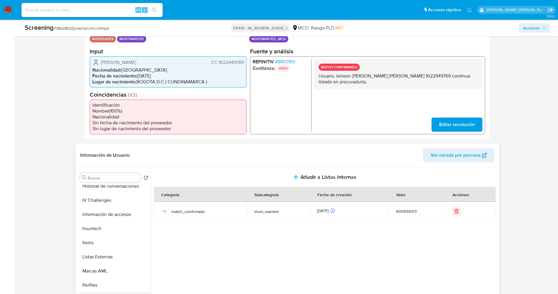
scroll to position [277, 0]
click at [106, 249] on button "Restricciones Nuevo Mundo" at bounding box center [111, 254] width 69 height 14
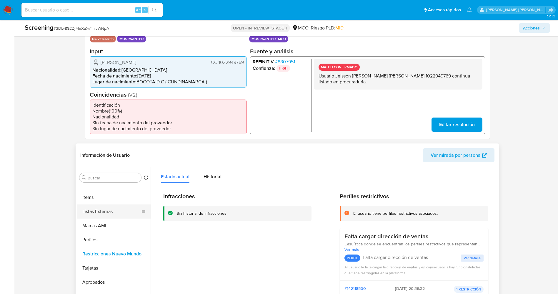
click at [109, 205] on button "Listas Externas" at bounding box center [111, 211] width 69 height 14
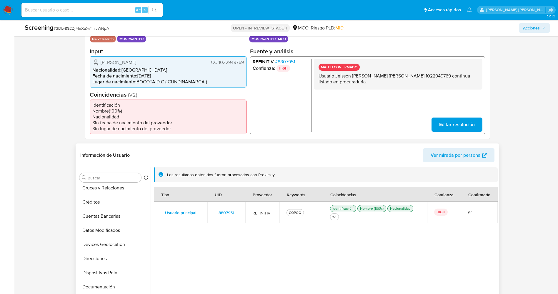
scroll to position [12, 0]
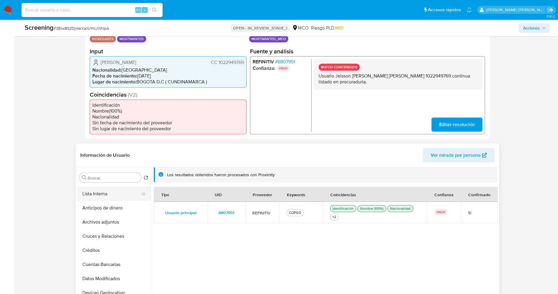
click at [111, 196] on button "Lista Interna" at bounding box center [111, 194] width 69 height 14
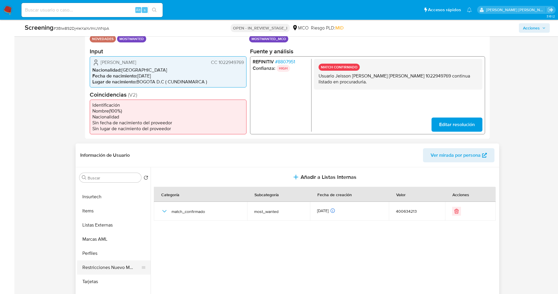
scroll to position [277, 0]
click at [113, 248] on button "Restricciones Nuevo Mundo" at bounding box center [111, 254] width 69 height 14
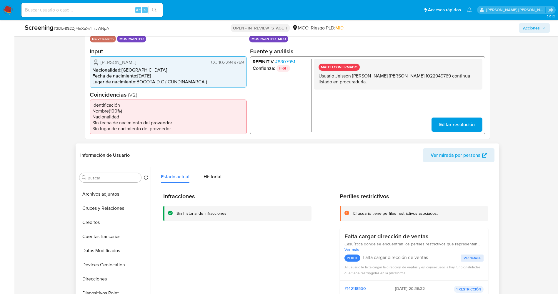
scroll to position [0, 0]
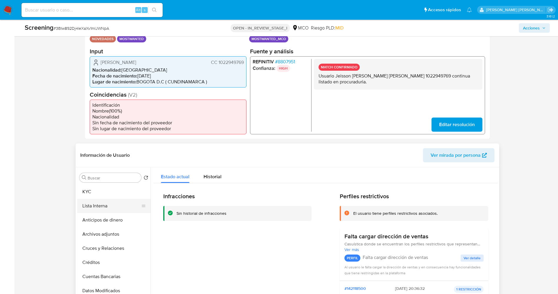
click at [110, 204] on button "Lista Interna" at bounding box center [111, 206] width 69 height 14
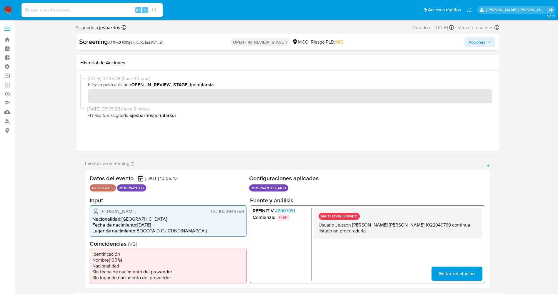
click at [483, 39] on span "Acciones" at bounding box center [477, 41] width 17 height 9
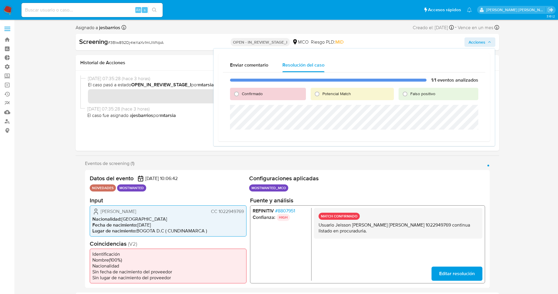
click at [260, 92] on span "Confirmado" at bounding box center [252, 94] width 21 height 6
click at [241, 92] on input "Confirmado" at bounding box center [236, 93] width 9 height 9
radio input "true"
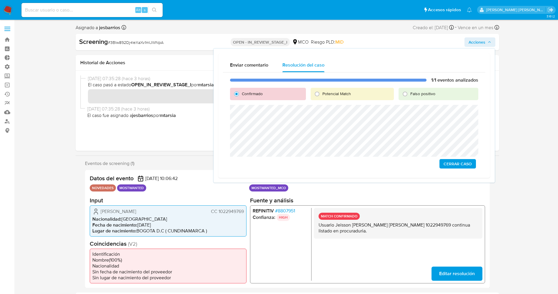
click at [457, 163] on span "Cerrar Caso" at bounding box center [458, 164] width 28 height 8
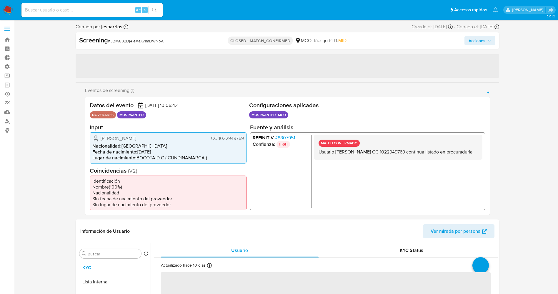
select select "10"
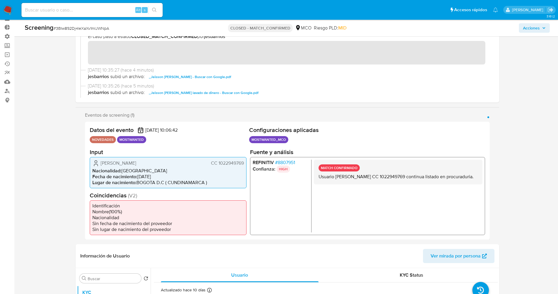
scroll to position [44, 0]
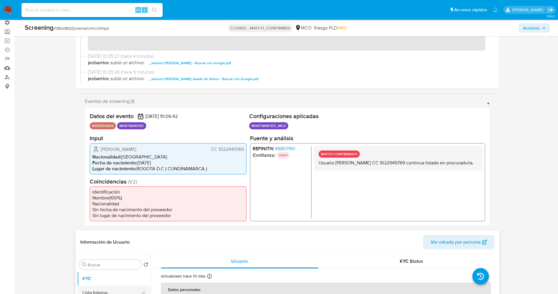
click at [88, 292] on button "Lista Interna" at bounding box center [111, 293] width 69 height 14
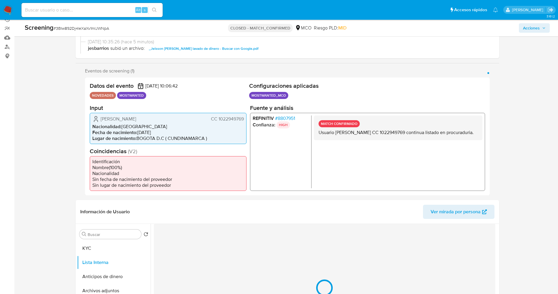
scroll to position [88, 0]
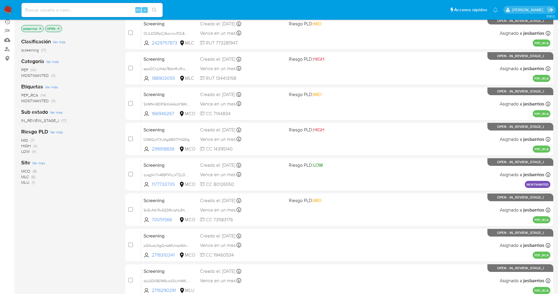
scroll to position [192, 0]
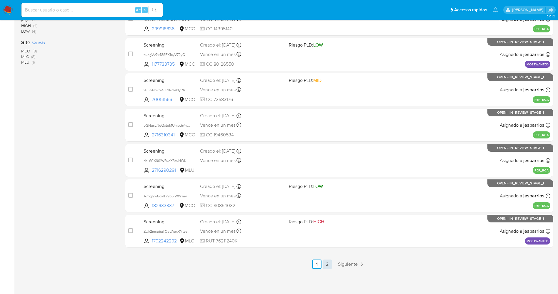
click at [331, 262] on link "2" at bounding box center [327, 263] width 9 height 9
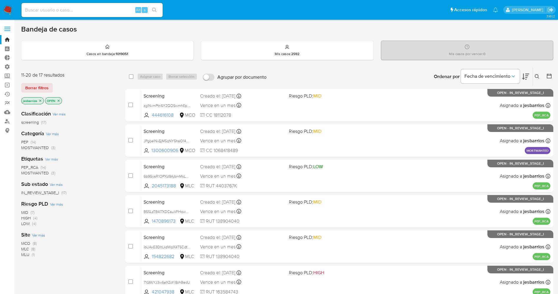
click at [37, 147] on span "MOSTWANTED" at bounding box center [35, 148] width 28 height 6
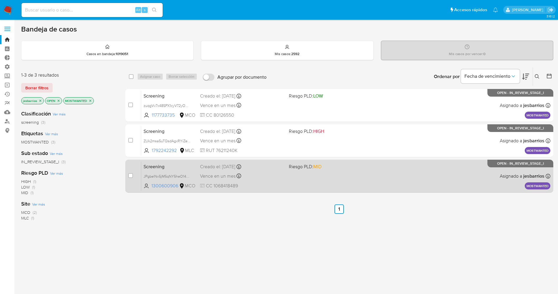
click at [276, 177] on div "Vence en un mes Vence el [DATE] 07:06:57" at bounding box center [242, 176] width 84 height 8
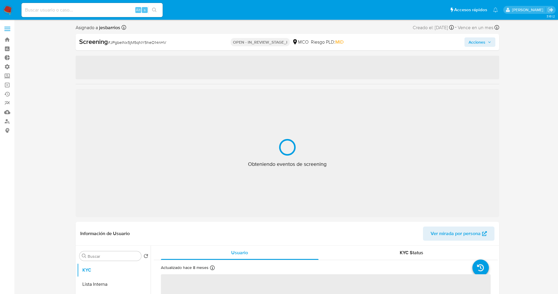
select select "10"
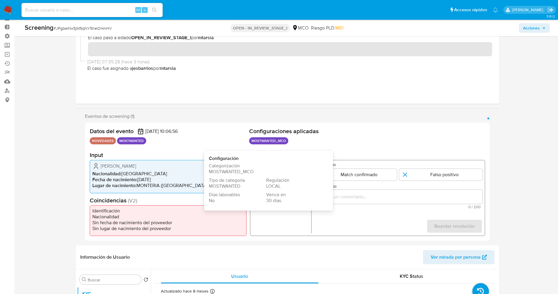
scroll to position [44, 0]
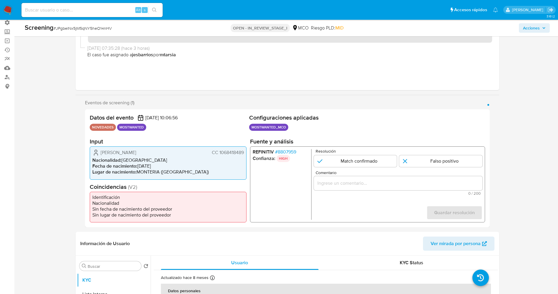
click at [292, 149] on span "# 8807959" at bounding box center [285, 152] width 21 height 6
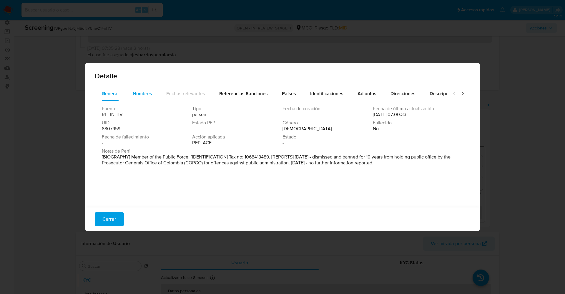
click at [133, 87] on div "Nombres" at bounding box center [142, 94] width 19 height 14
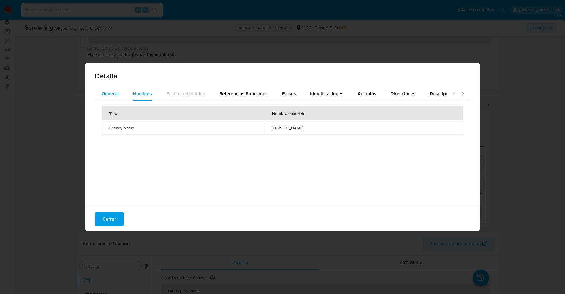
click at [109, 87] on div "General" at bounding box center [110, 94] width 17 height 14
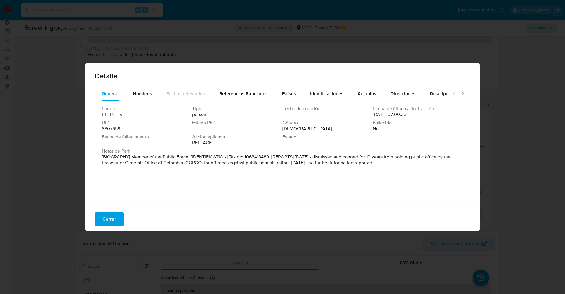
drag, startPoint x: 129, startPoint y: 157, endPoint x: 435, endPoint y: 171, distance: 305.6
click at [435, 171] on div "Fuente REFINITIV Tipo person Fecha de creación - Fecha de última actualización …" at bounding box center [283, 152] width 376 height 103
click at [143, 98] on div "Nombres" at bounding box center [142, 94] width 19 height 14
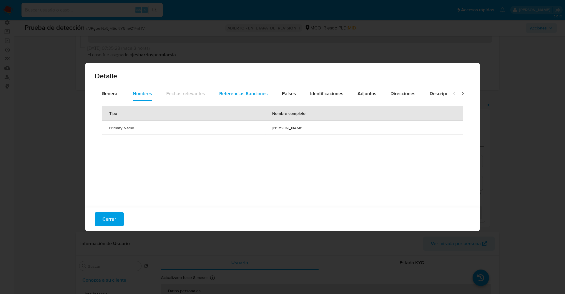
click at [247, 97] on div "Referencias Sanciones" at bounding box center [243, 94] width 49 height 14
click at [290, 96] on span "Países" at bounding box center [289, 93] width 14 height 7
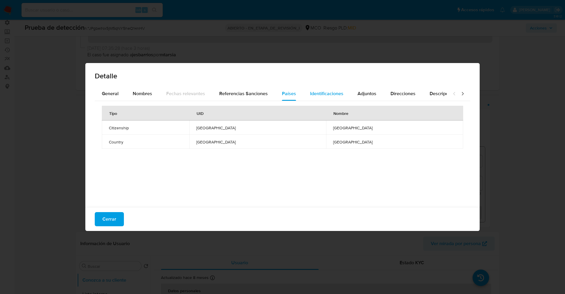
click at [324, 97] on div "Identificaciones" at bounding box center [326, 94] width 33 height 14
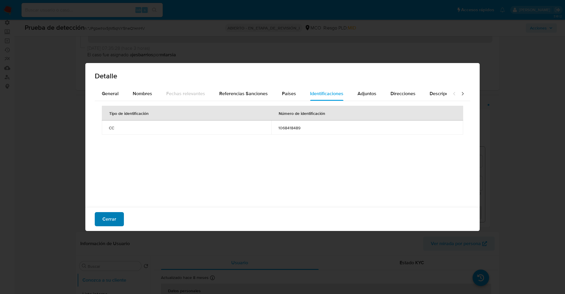
click at [117, 221] on button "Cerrar" at bounding box center [109, 219] width 29 height 14
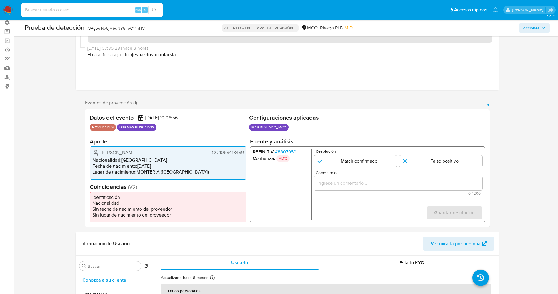
drag, startPoint x: 219, startPoint y: 152, endPoint x: 246, endPoint y: 152, distance: 26.5
click at [246, 152] on div "[PERSON_NAME] CC 1068418489 Nacionalidad : [DEMOGRAPHIC_DATA] Fecha de nacimien…" at bounding box center [168, 162] width 157 height 33
click at [286, 152] on font "8807959" at bounding box center [287, 151] width 19 height 7
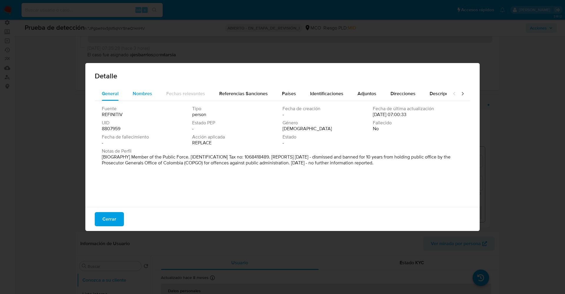
click at [133, 89] on button "Nombres" at bounding box center [143, 94] width 34 height 14
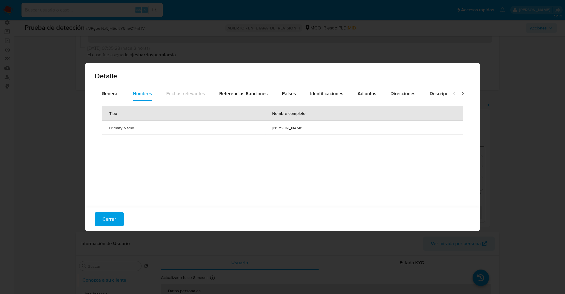
drag, startPoint x: 240, startPoint y: 128, endPoint x: 291, endPoint y: 132, distance: 51.7
click at [334, 133] on td "wilmer andres furnieles osorio" at bounding box center [364, 127] width 198 height 14
click at [110, 222] on font "Cerrar" at bounding box center [109, 219] width 14 height 14
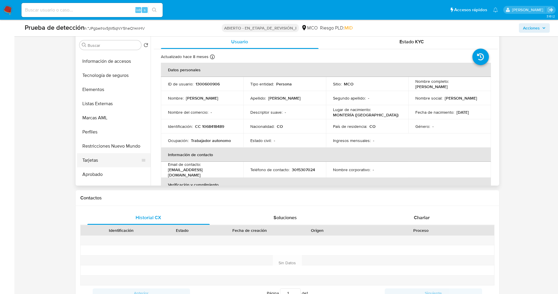
scroll to position [277, 0]
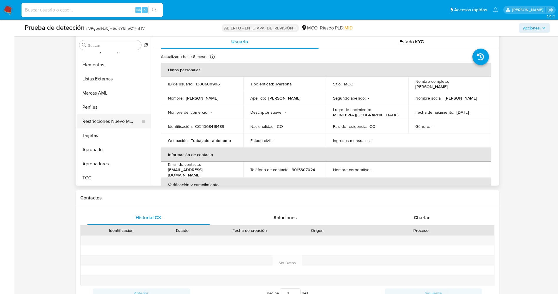
click at [110, 121] on button "Restricciones Nuevo Mundo" at bounding box center [111, 121] width 69 height 14
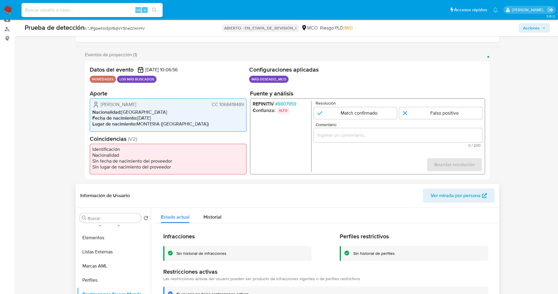
scroll to position [44, 0]
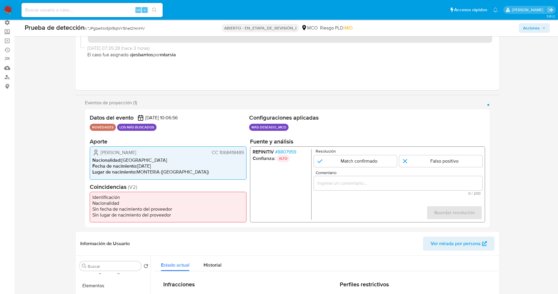
drag, startPoint x: 100, startPoint y: 153, endPoint x: 245, endPoint y: 153, distance: 144.8
click at [245, 153] on div "Andrés Wilmer Osorio Furnieles CC 1068418489 Nacionalidad : Colombia Fecha de n…" at bounding box center [168, 162] width 157 height 33
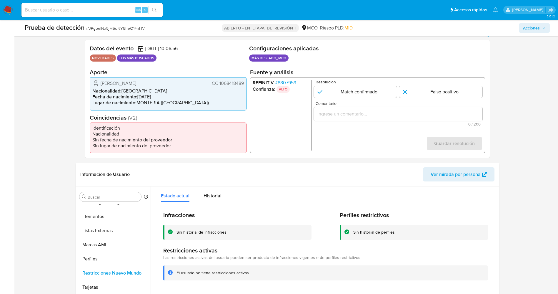
scroll to position [132, 0]
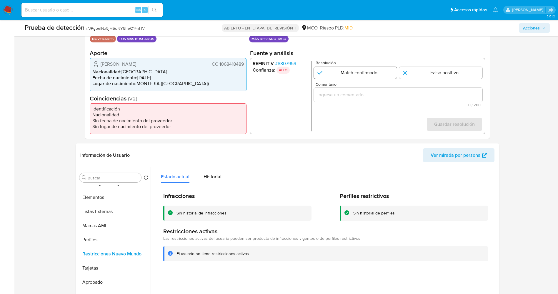
click at [335, 77] on input "1 de 1" at bounding box center [355, 73] width 83 height 12
radio input "true"
click at [343, 95] on input "Comentario" at bounding box center [398, 95] width 169 height 8
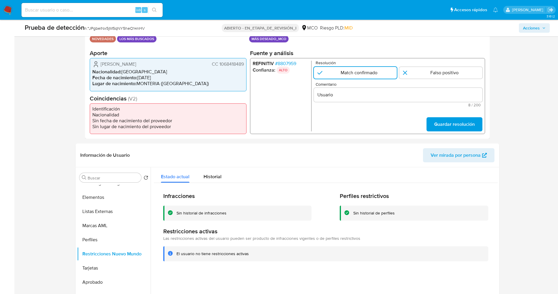
drag, startPoint x: 98, startPoint y: 64, endPoint x: 239, endPoint y: 64, distance: 140.7
click at [245, 65] on div "Andrés Wilmer Osorio Furnieles CC 1068418489 Nacionalidad : Colombia Fecha de n…" at bounding box center [168, 74] width 157 height 33
click at [358, 96] on input "Usuario" at bounding box center [398, 95] width 169 height 8
paste input "Andrés Wilmer Osorio Furnieles CC 1068418489"
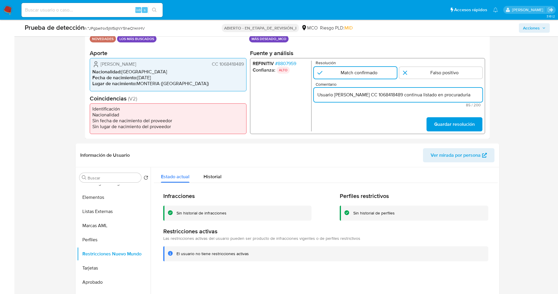
scroll to position [0, 24]
type input "Usuario Andrés Wilmer Osorio Furnieles CC 1068418489 continua listado en procur…"
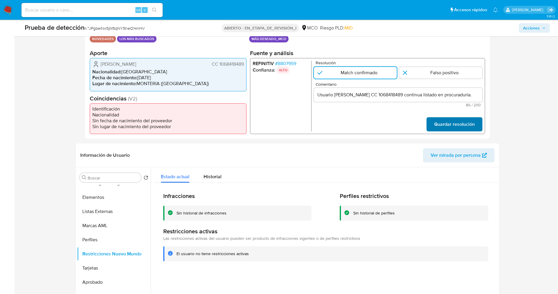
scroll to position [0, 0]
click at [472, 125] on span "Guardar resolución" at bounding box center [454, 124] width 41 height 13
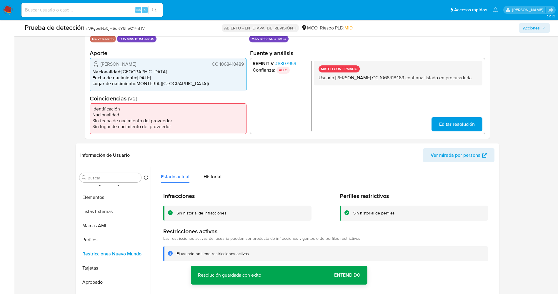
drag, startPoint x: 316, startPoint y: 77, endPoint x: 347, endPoint y: 87, distance: 32.5
click at [347, 85] on div "MATCH CONFIRMADO Usuario Andrés Wilmer Osorio Furnieles CC 1068418489 continua …" at bounding box center [398, 73] width 169 height 25
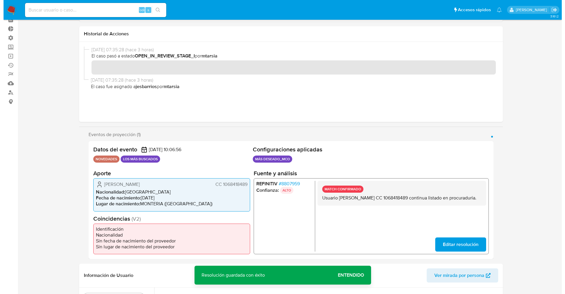
scroll to position [132, 0]
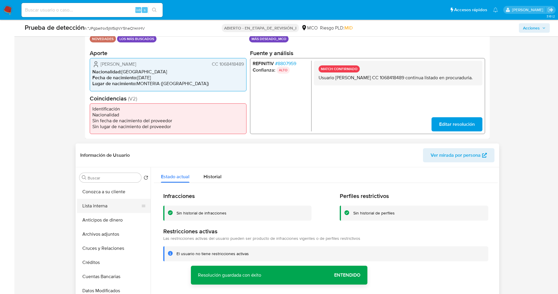
click at [113, 203] on button "Lista interna" at bounding box center [111, 206] width 69 height 14
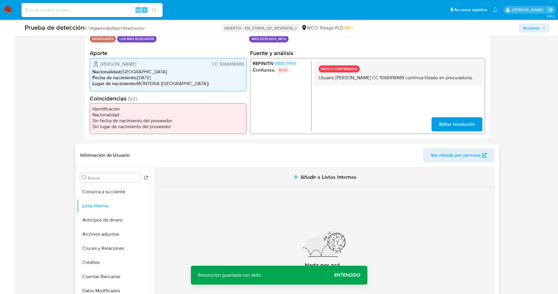
click at [316, 181] on button "Añadir a Listas Internas" at bounding box center [325, 177] width 342 height 20
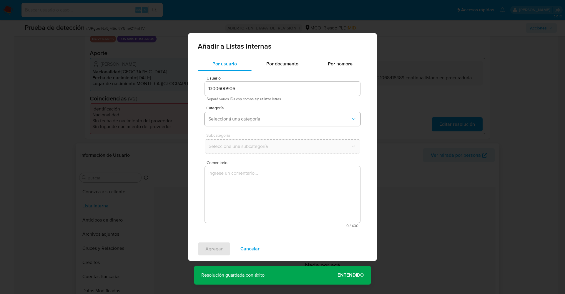
click at [256, 113] on button "Seleccioná una categoría" at bounding box center [282, 119] width 155 height 14
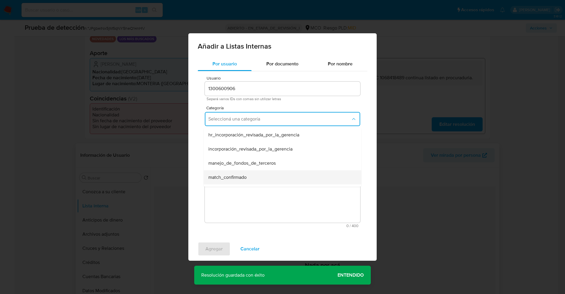
click at [248, 179] on div "match_confirmado" at bounding box center [280, 177] width 145 height 14
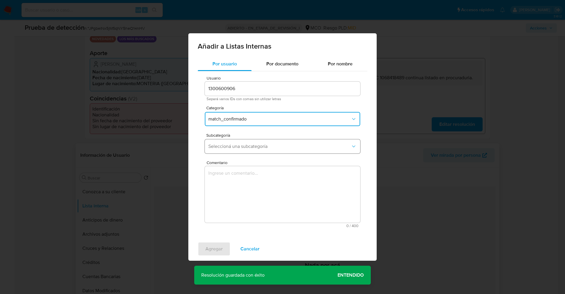
click at [252, 149] on button "Seleccioná una subcategoría" at bounding box center [282, 146] width 155 height 14
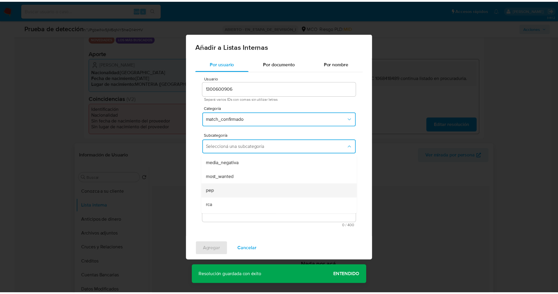
scroll to position [40, 0]
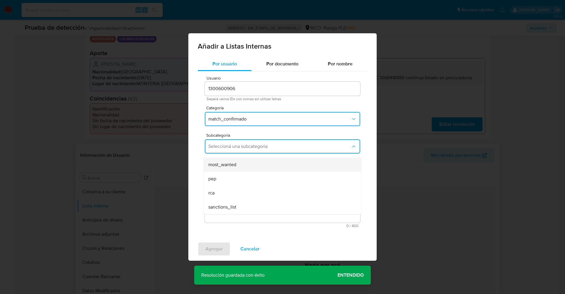
click at [247, 166] on div "most_wanted" at bounding box center [280, 165] width 145 height 14
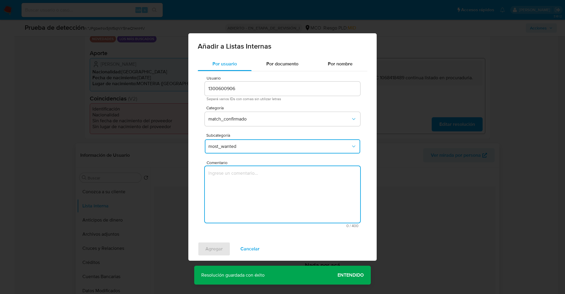
click at [249, 184] on textarea "Comentario" at bounding box center [282, 194] width 155 height 57
type textarea "Usuario Andrés Wilmer Osorio Furnieles CC 1068418489 continua listado en procur…"
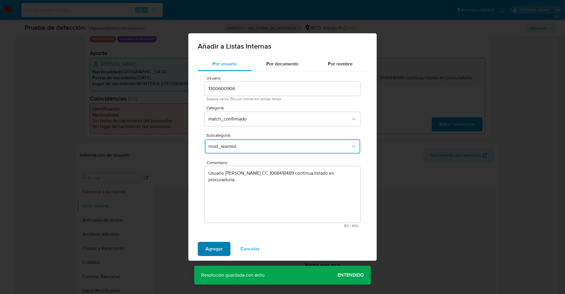
click at [215, 247] on span "Agregar" at bounding box center [213, 248] width 17 height 13
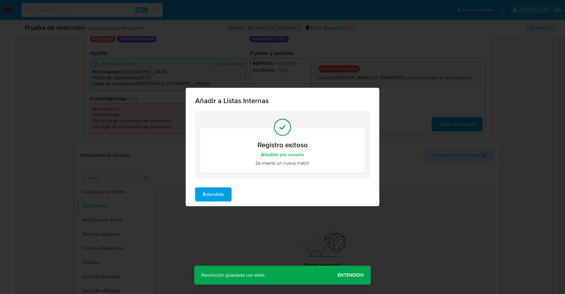
click at [223, 199] on span "Entendido" at bounding box center [213, 194] width 21 height 13
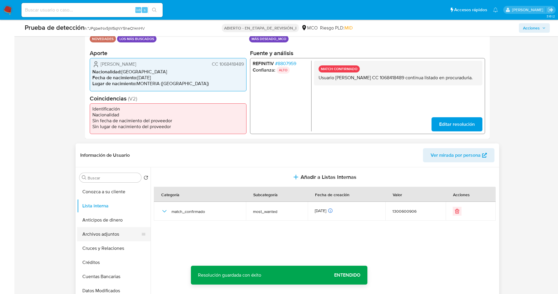
click at [108, 237] on button "Archivos adjuntos" at bounding box center [111, 234] width 69 height 14
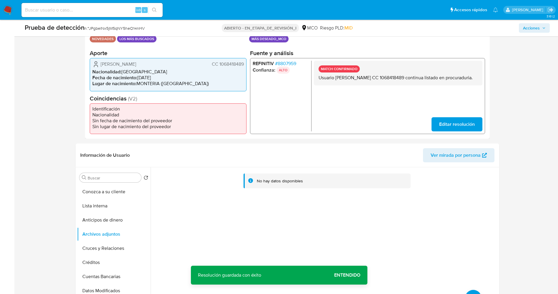
scroll to position [177, 0]
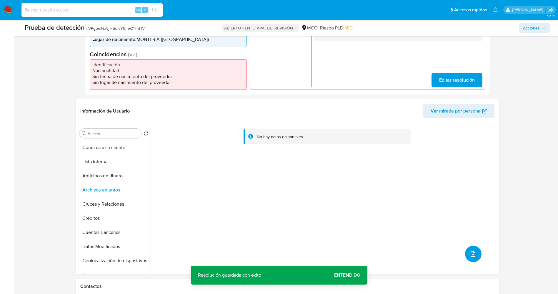
click at [470, 250] on span "subir archivo" at bounding box center [473, 253] width 7 height 7
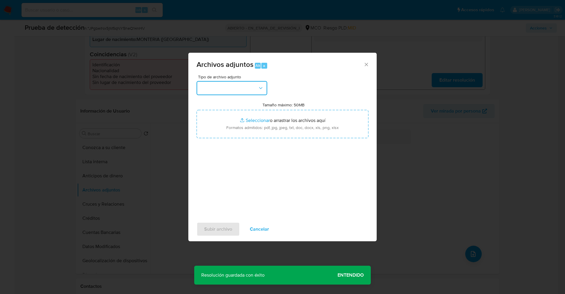
click at [225, 90] on button "button" at bounding box center [232, 88] width 71 height 14
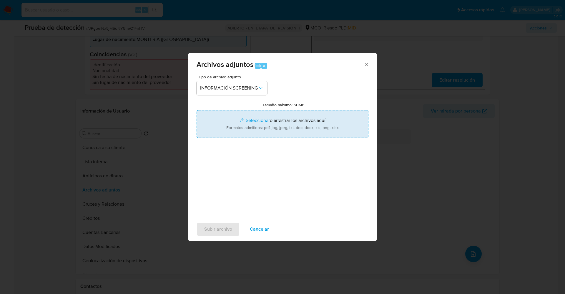
type input "C:\fakepath\_wilmer andres furnieles osorio_ lavado de dinero - Buscar con Goog…"
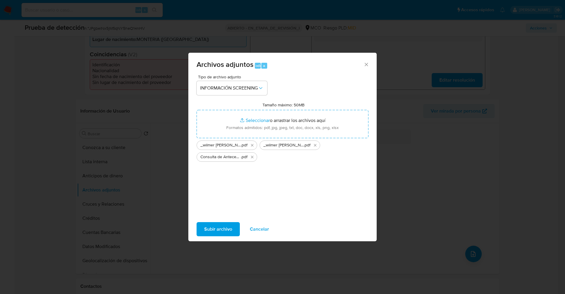
click at [226, 229] on span "Subir archivo" at bounding box center [218, 229] width 28 height 13
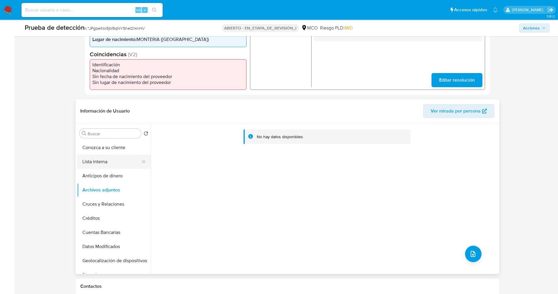
click at [97, 160] on button "Lista interna" at bounding box center [111, 162] width 69 height 14
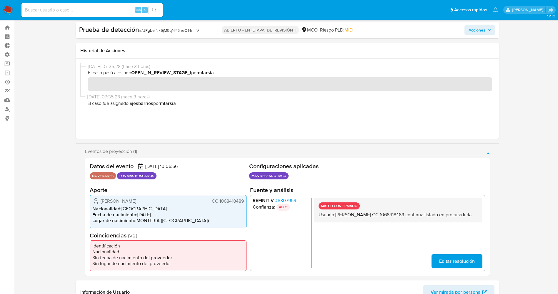
scroll to position [0, 0]
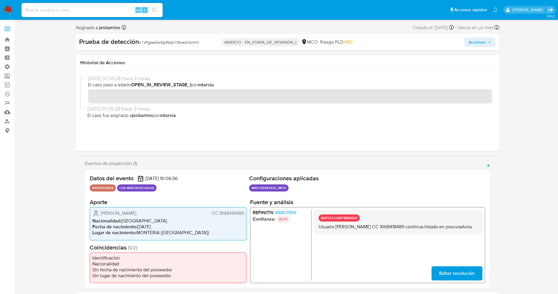
click at [471, 38] on span "Acciones" at bounding box center [477, 41] width 17 height 9
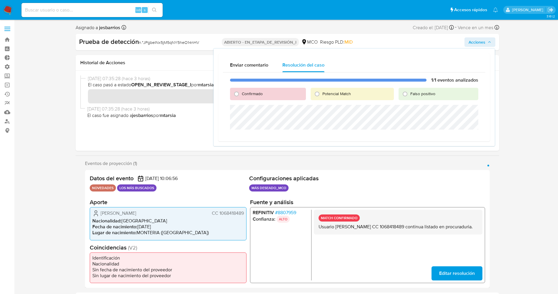
click at [257, 96] on span "Confirmado" at bounding box center [252, 94] width 21 height 6
click at [241, 96] on input "Confirmado" at bounding box center [236, 93] width 9 height 9
radio input "true"
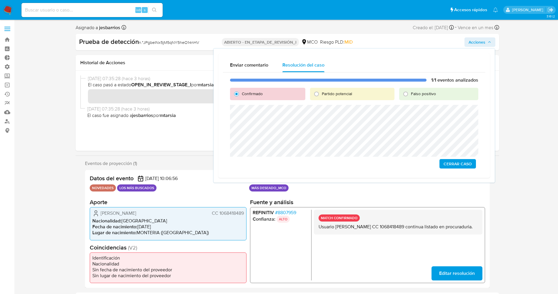
click at [461, 160] on span "Cerrar Caso" at bounding box center [458, 164] width 28 height 8
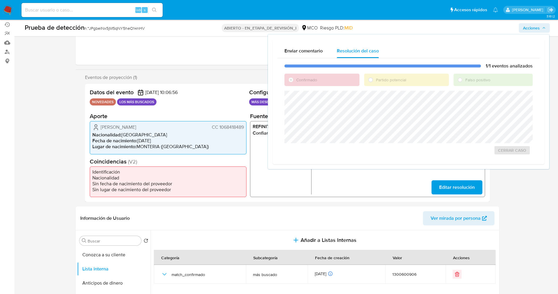
scroll to position [88, 0]
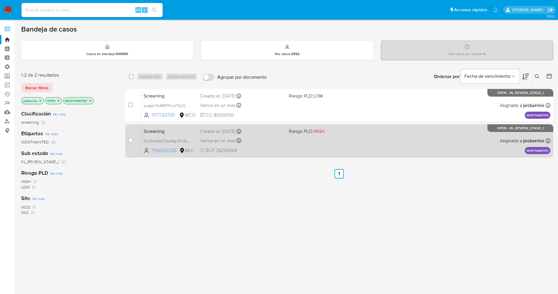
click at [324, 147] on div "Screening ZUk2msa5uTQsdAgxRYiZeXnj 1792242292 MLC Riesgo PLD: HIGH Creado el: […" at bounding box center [346, 141] width 410 height 30
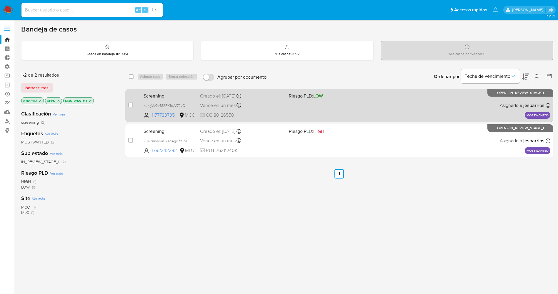
click at [280, 104] on div "Vence en un mes Vence el [DATE] 22:42:38" at bounding box center [242, 105] width 84 height 8
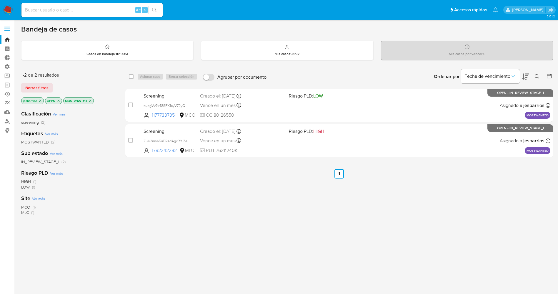
click at [91, 101] on icon "close-filter" at bounding box center [91, 101] width 4 height 4
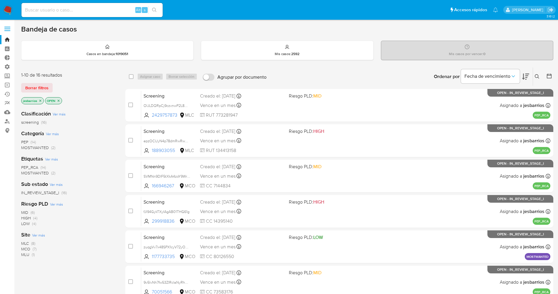
click at [42, 145] on span "MOSTWANTED" at bounding box center [35, 148] width 28 height 6
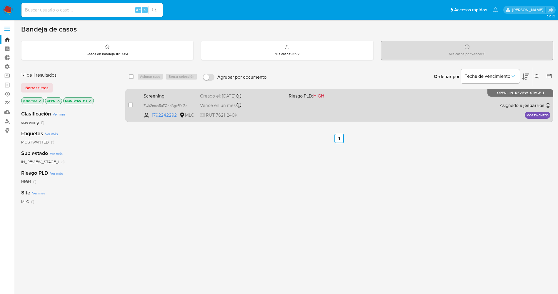
click at [288, 108] on div "Screening ZUk2msa5uTQsdAgxRYiZeXnj 1792242292 MLC Riesgo PLD: HIGH Creado el: […" at bounding box center [346, 105] width 410 height 30
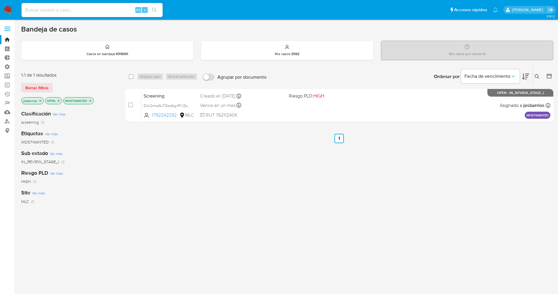
click at [10, 8] on img at bounding box center [8, 10] width 10 height 10
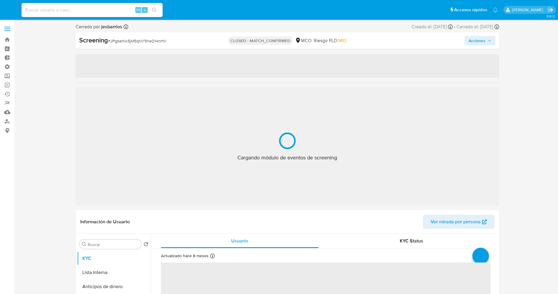
select select "10"
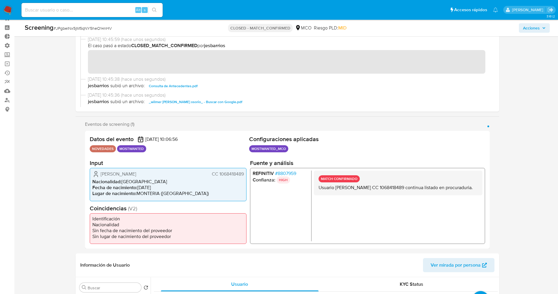
scroll to position [21, 0]
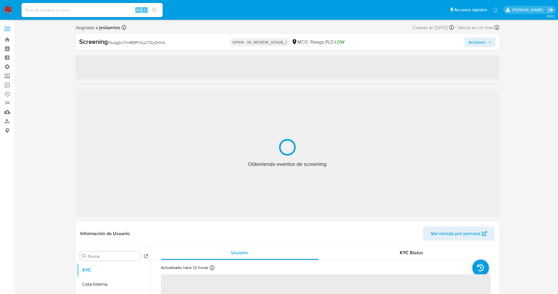
select select "10"
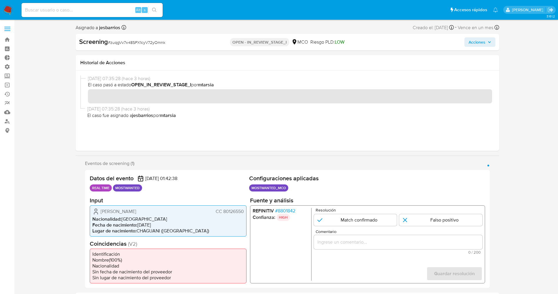
click at [282, 209] on span "# 8801842" at bounding box center [285, 211] width 20 height 6
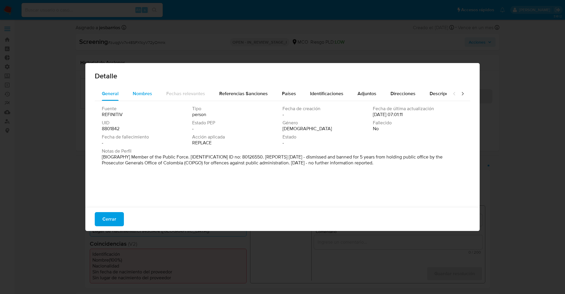
click at [130, 96] on button "Nombres" at bounding box center [143, 94] width 34 height 14
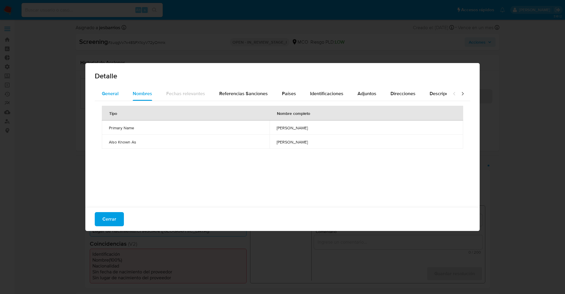
click at [109, 95] on span "General" at bounding box center [110, 93] width 17 height 7
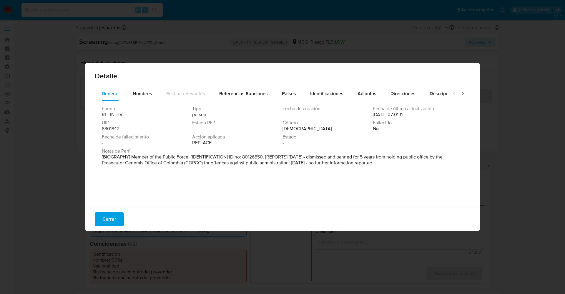
drag, startPoint x: 134, startPoint y: 156, endPoint x: 422, endPoint y: 175, distance: 288.5
click at [422, 175] on div "Fuente REFINITIV Tipo person Fecha de creación - Fecha de última actualización …" at bounding box center [283, 152] width 376 height 103
click at [143, 96] on span "Nombres" at bounding box center [142, 93] width 19 height 7
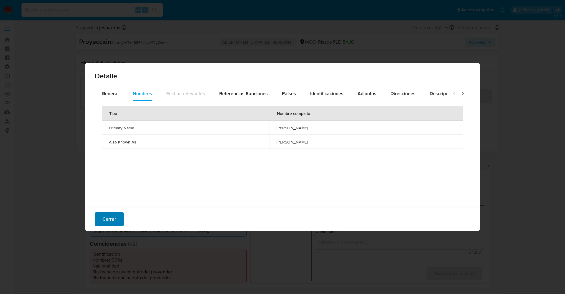
click at [108, 225] on span "Cerrar" at bounding box center [109, 219] width 14 height 13
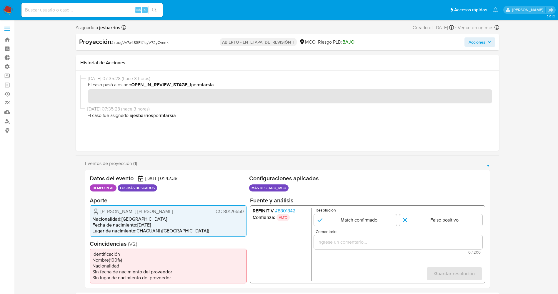
drag, startPoint x: 223, startPoint y: 212, endPoint x: 246, endPoint y: 212, distance: 22.7
click at [246, 212] on div "Leivis August Peñuela Téllez CC 80126550 Nacionalidad : Colombia Fecha de nacim…" at bounding box center [168, 220] width 157 height 31
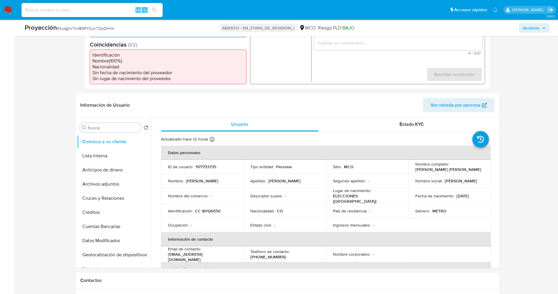
scroll to position [265, 0]
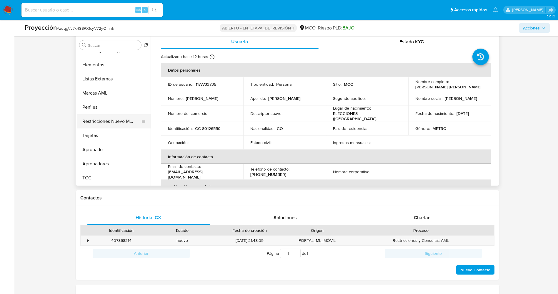
click at [102, 120] on button "Restricciones Nuevo Mundo" at bounding box center [111, 121] width 69 height 14
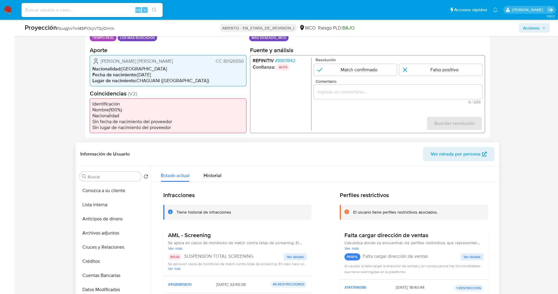
scroll to position [88, 0]
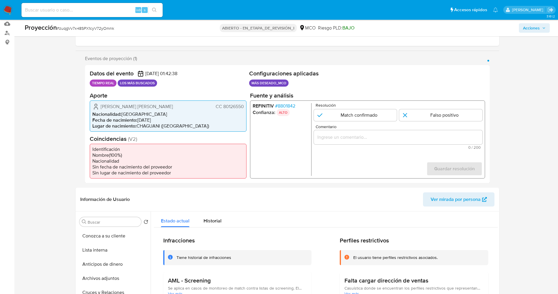
drag, startPoint x: 135, startPoint y: 103, endPoint x: 149, endPoint y: 103, distance: 13.5
click at [163, 100] on div "Leivis August Peñuela Téllez CC 80126550 Nacionalidad : Colombia Fecha de nacim…" at bounding box center [168, 115] width 157 height 31
click at [281, 105] on font "8801842" at bounding box center [287, 105] width 18 height 7
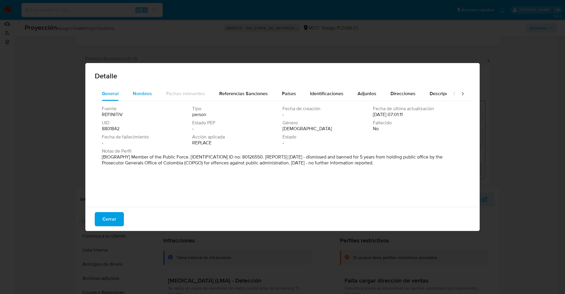
click at [145, 91] on span "Nombres" at bounding box center [142, 93] width 19 height 7
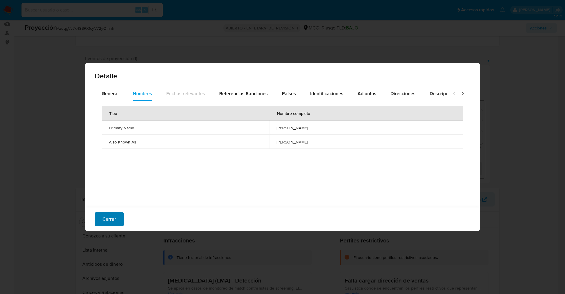
click at [114, 217] on font "Cerrar" at bounding box center [109, 219] width 14 height 14
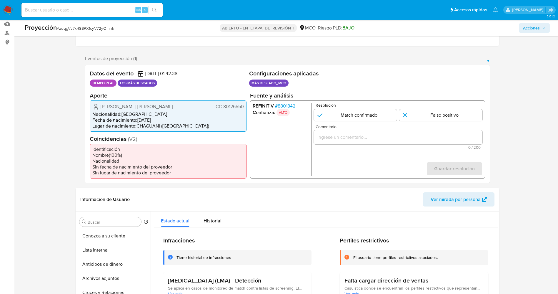
drag, startPoint x: 97, startPoint y: 107, endPoint x: 245, endPoint y: 105, distance: 147.8
click at [245, 105] on div "Leivis August Peñuela Téllez CC 80126550 Nacionalidad : Colombia Fecha de nacim…" at bounding box center [168, 115] width 157 height 31
click at [292, 105] on font "8801842" at bounding box center [287, 105] width 18 height 7
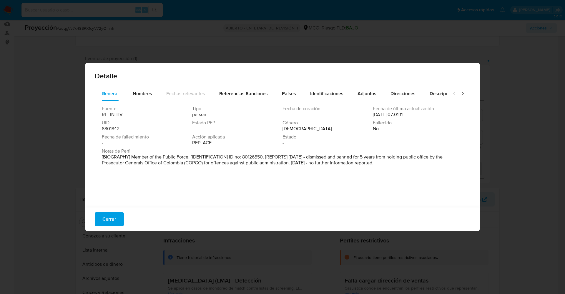
click at [109, 216] on font "Cerrar" at bounding box center [109, 219] width 14 height 14
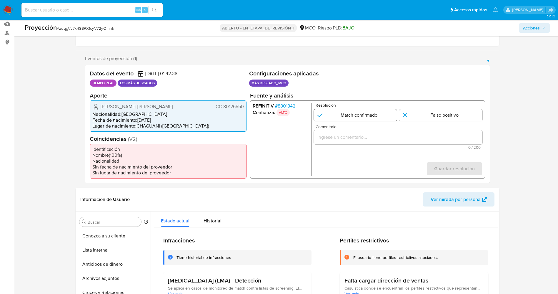
click at [364, 113] on input "1 de 1" at bounding box center [355, 115] width 83 height 12
radio input "true"
click at [337, 143] on div "1 de 1" at bounding box center [398, 137] width 169 height 14
click at [339, 140] on input "Comentario" at bounding box center [398, 137] width 169 height 8
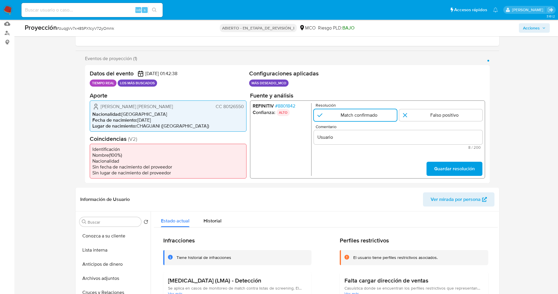
drag, startPoint x: 103, startPoint y: 108, endPoint x: 247, endPoint y: 107, distance: 143.7
click at [247, 107] on div "Datos del evento 30/09/2025 01:42:38 TIEMPO REAL LOS MÁS BUSCADOS Configuracion…" at bounding box center [287, 124] width 405 height 118
click at [349, 137] on input "Usuario" at bounding box center [398, 137] width 169 height 8
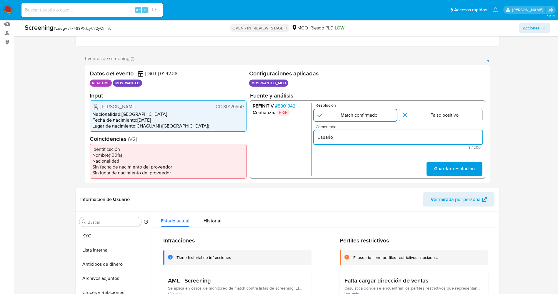
paste input "Leivis August Peñuela Téllez CC 80126550"
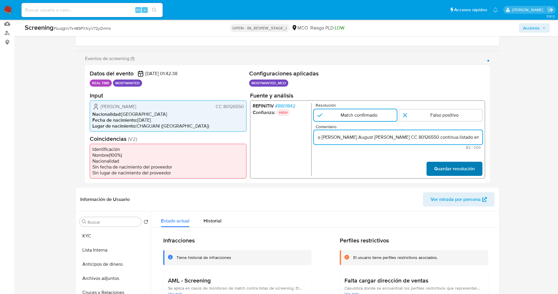
type input "Usuario Leivis August Peñuela Téllez CC 80126550 continua listado en procuradur…"
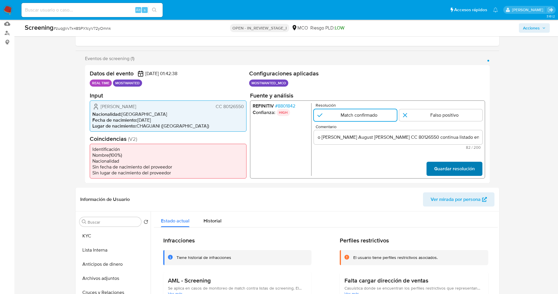
scroll to position [0, 0]
click at [470, 166] on span "Guardar resolución" at bounding box center [454, 168] width 41 height 13
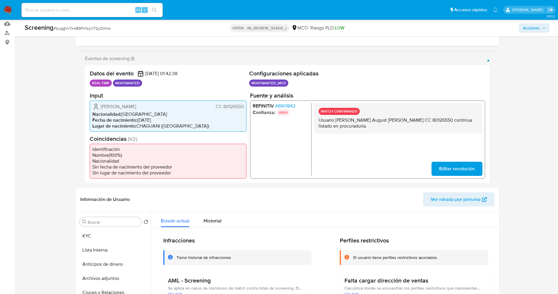
drag, startPoint x: 317, startPoint y: 121, endPoint x: 318, endPoint y: 132, distance: 11.2
click at [357, 126] on div "MATCH CONFIRMADO Usuario Leivis August Peñuela Téllez CC 80126550 continua list…" at bounding box center [398, 118] width 169 height 31
click at [94, 252] on button "Lista Interna" at bounding box center [111, 250] width 69 height 14
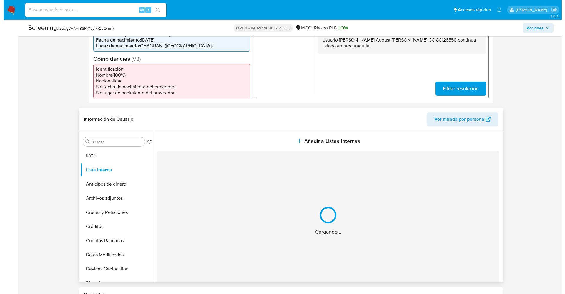
scroll to position [177, 0]
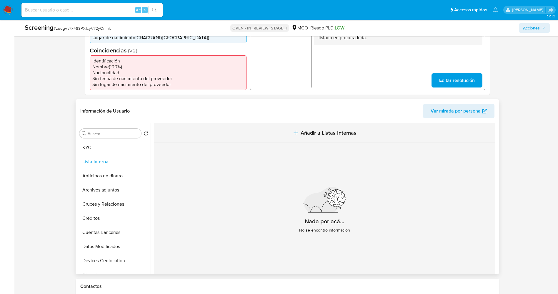
click at [322, 135] on span "Añadir a Listas Internas" at bounding box center [329, 133] width 56 height 6
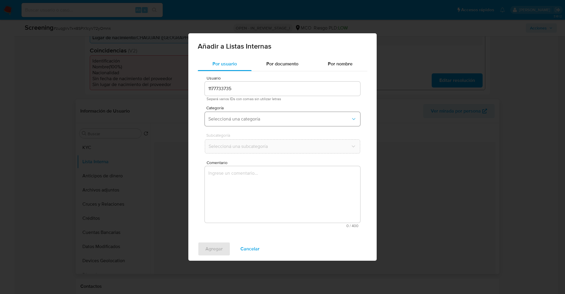
click at [268, 117] on span "Seleccioná una categoría" at bounding box center [279, 119] width 142 height 6
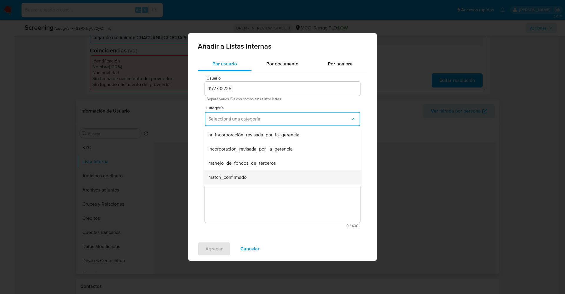
click at [239, 176] on span "match_confirmado" at bounding box center [227, 177] width 38 height 6
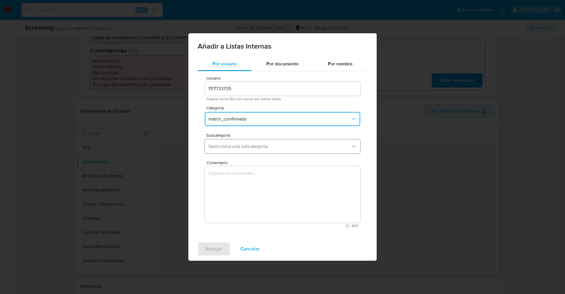
click at [241, 146] on span "Seleccioná una subcategoría" at bounding box center [279, 146] width 142 height 6
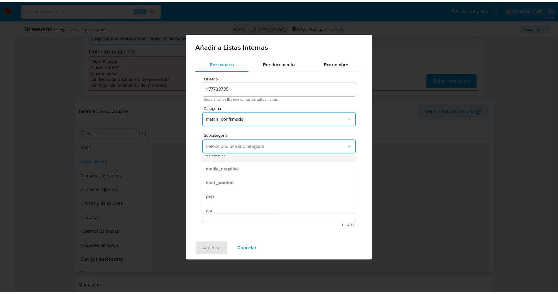
scroll to position [40, 0]
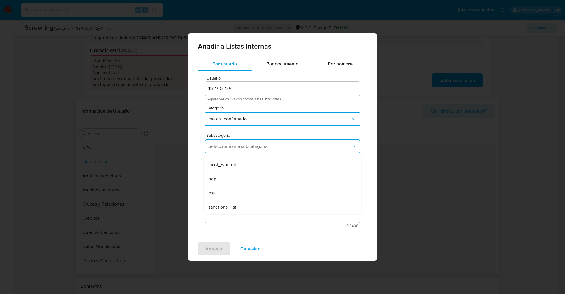
drag, startPoint x: 238, startPoint y: 160, endPoint x: 238, endPoint y: 184, distance: 24.4
click at [238, 162] on div "most_wanted" at bounding box center [280, 165] width 145 height 14
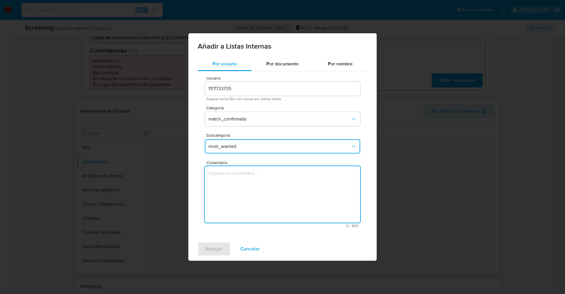
click at [238, 184] on textarea "Comentario" at bounding box center [282, 194] width 155 height 57
type textarea "Usuario Leivis August Peñuela Téllez CC 80126550 continua listado en procuradur…"
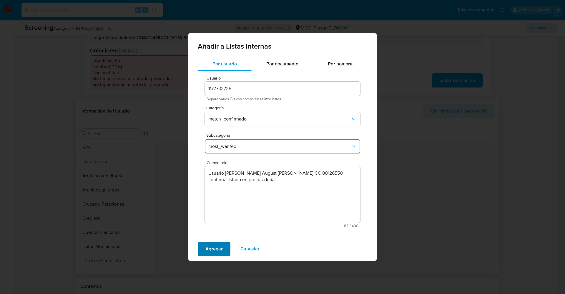
click at [201, 246] on button "Agregar" at bounding box center [214, 249] width 33 height 14
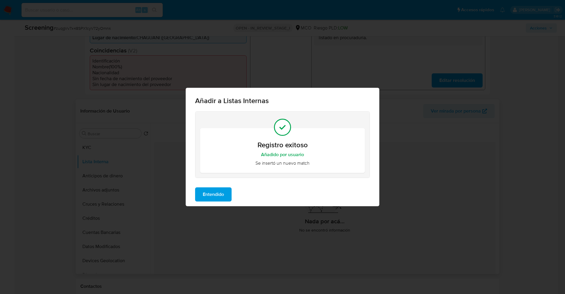
drag, startPoint x: 216, startPoint y: 197, endPoint x: 200, endPoint y: 199, distance: 16.3
click at [215, 198] on span "Entendido" at bounding box center [213, 194] width 21 height 13
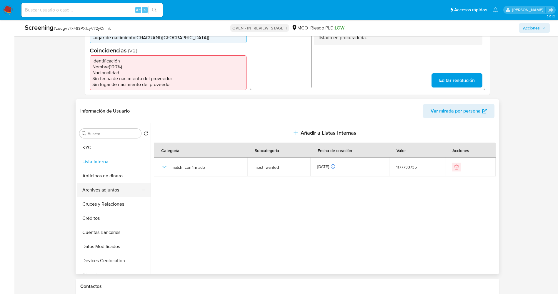
click at [90, 191] on button "Archivos adjuntos" at bounding box center [111, 190] width 69 height 14
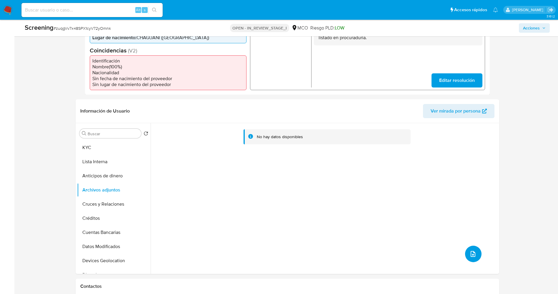
click at [471, 254] on icon "upload-file" at bounding box center [473, 253] width 7 height 7
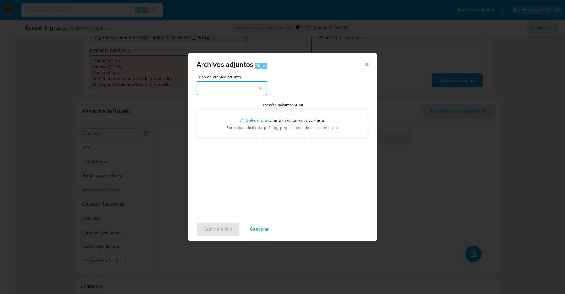
click at [225, 90] on button "button" at bounding box center [232, 88] width 71 height 14
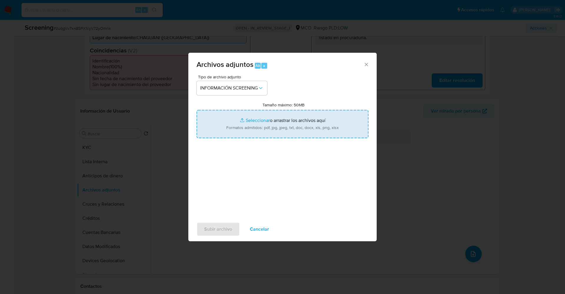
type input "C:\fakepath\_Leivis Augusto Peñuela Téllez_ lavado de dinero - Buscar con Googl…"
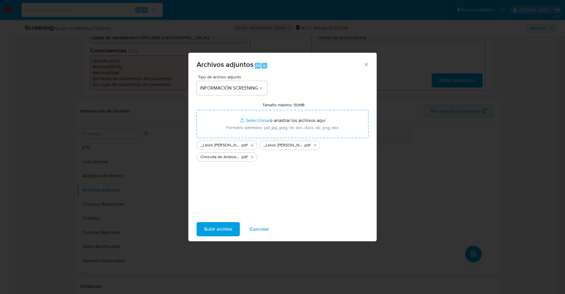
click at [226, 230] on span "Subir archivo" at bounding box center [218, 229] width 28 height 13
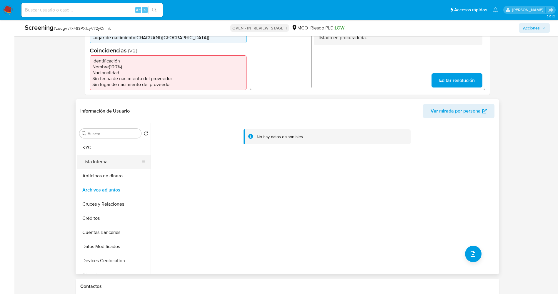
click at [102, 160] on button "Lista Interna" at bounding box center [111, 162] width 69 height 14
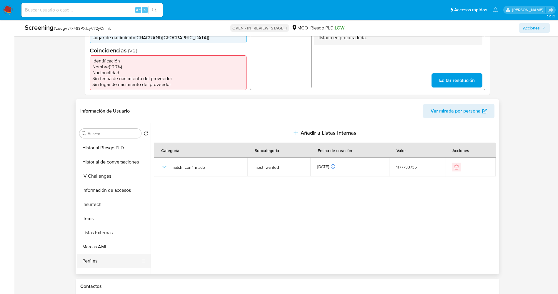
scroll to position [265, 0]
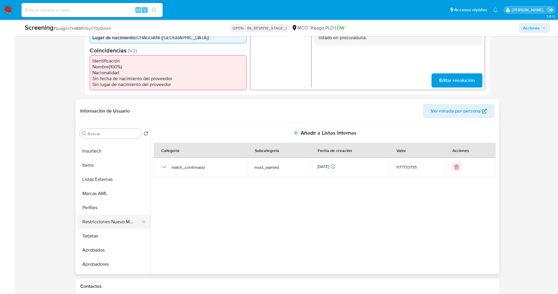
click at [108, 218] on button "Restricciones Nuevo Mundo" at bounding box center [111, 222] width 69 height 14
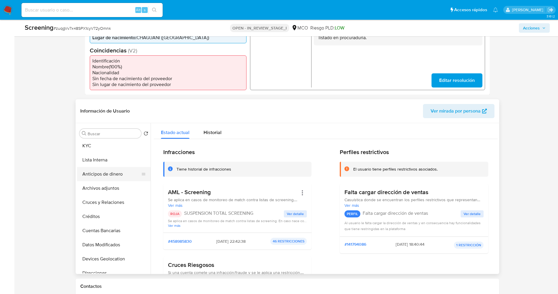
scroll to position [0, 0]
click at [98, 161] on button "Lista Interna" at bounding box center [111, 162] width 69 height 14
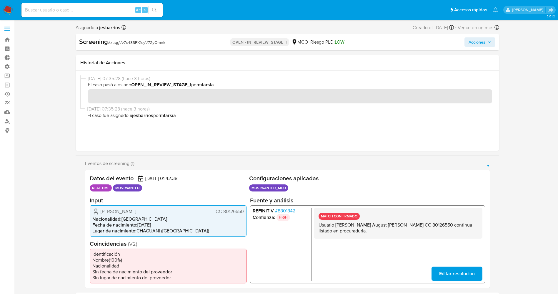
click at [491, 42] on icon "button" at bounding box center [490, 41] width 2 height 1
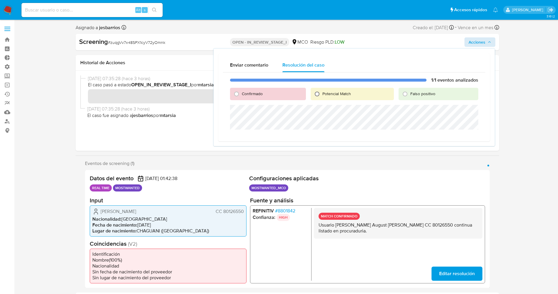
click at [322, 95] on input "Potencial Match" at bounding box center [317, 93] width 9 height 9
radio input "true"
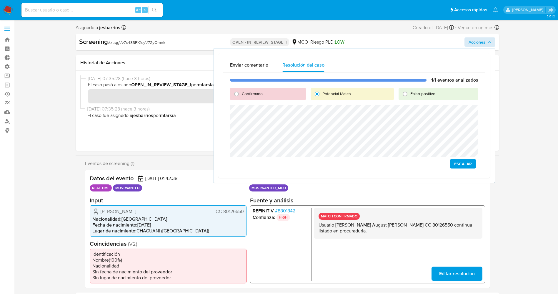
click at [470, 167] on span "Escalar" at bounding box center [464, 164] width 18 height 8
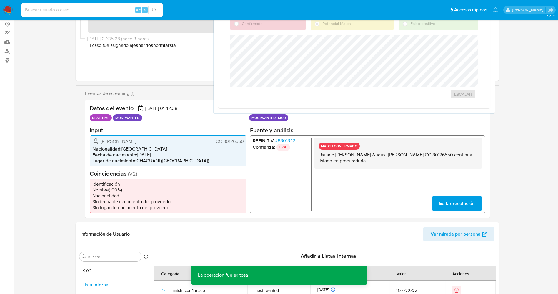
scroll to position [132, 0]
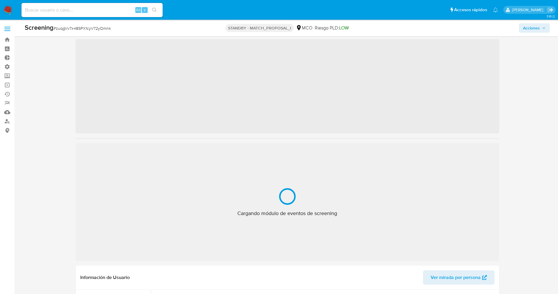
scroll to position [21, 0]
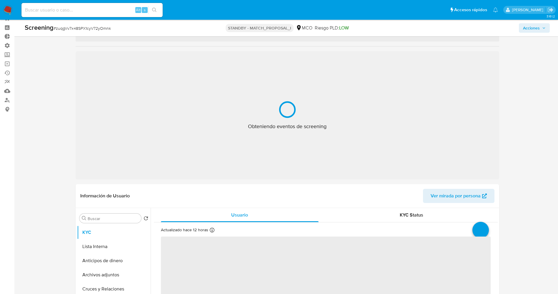
select select "10"
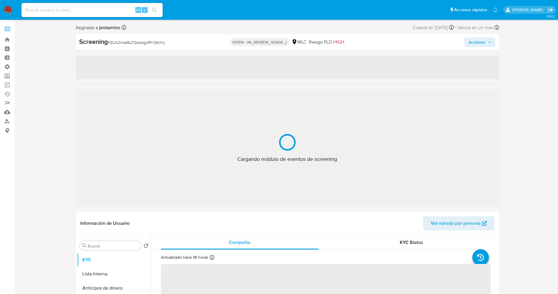
select select "10"
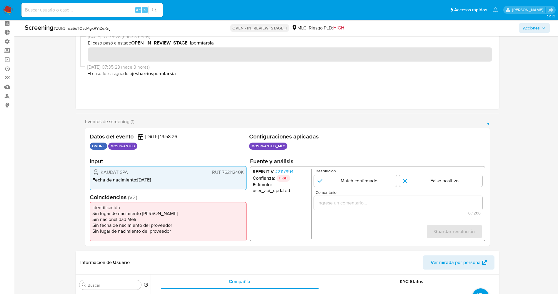
scroll to position [44, 0]
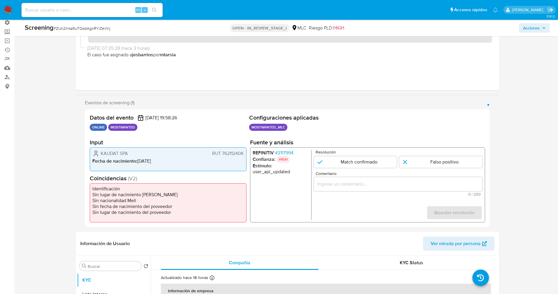
click at [285, 152] on span "# 2117994" at bounding box center [284, 153] width 19 height 6
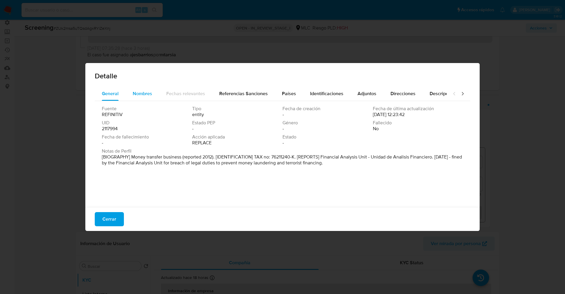
click at [150, 97] on div "Nombres" at bounding box center [142, 94] width 19 height 14
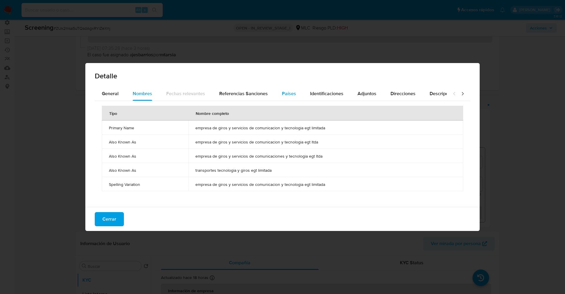
click at [283, 92] on span "Países" at bounding box center [289, 93] width 14 height 7
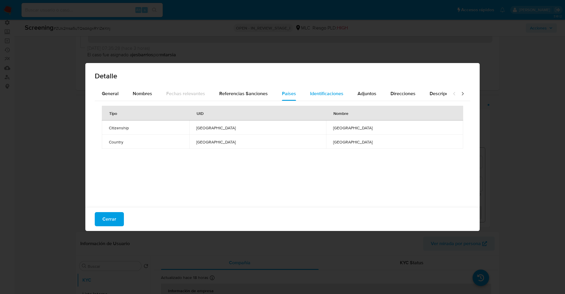
click at [319, 95] on span "Identificaciones" at bounding box center [326, 93] width 33 height 7
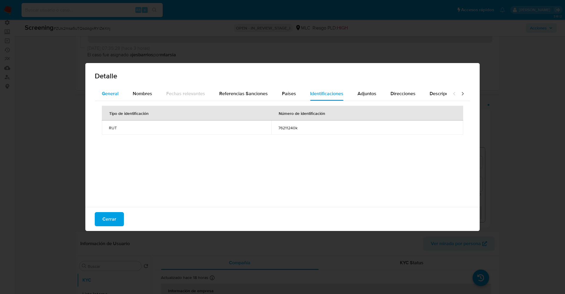
click at [115, 93] on span "General" at bounding box center [110, 93] width 17 height 7
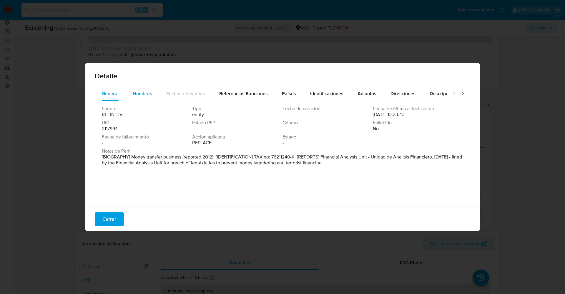
click at [138, 95] on span "Nombres" at bounding box center [142, 93] width 19 height 7
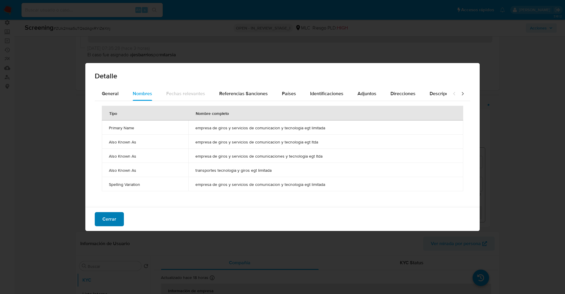
click at [116, 214] on button "Cerrar" at bounding box center [109, 219] width 29 height 14
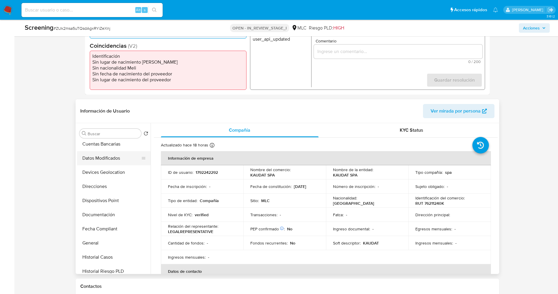
scroll to position [132, 0]
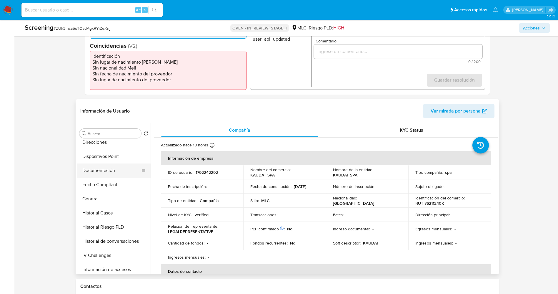
click at [110, 170] on button "Documentación" at bounding box center [111, 170] width 69 height 14
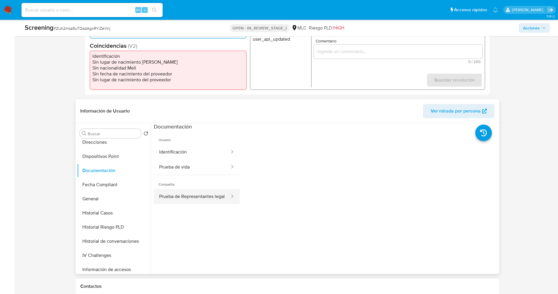
click at [182, 194] on button "Prueba de Representantes legal" at bounding box center [192, 196] width 77 height 15
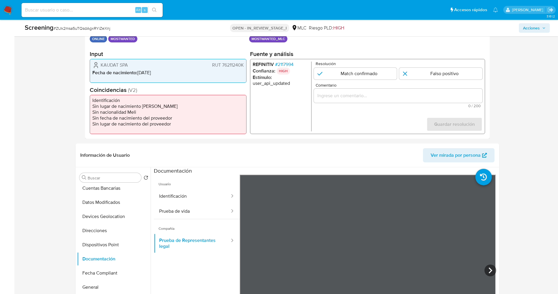
click at [290, 64] on span "# 2117994" at bounding box center [284, 65] width 19 height 6
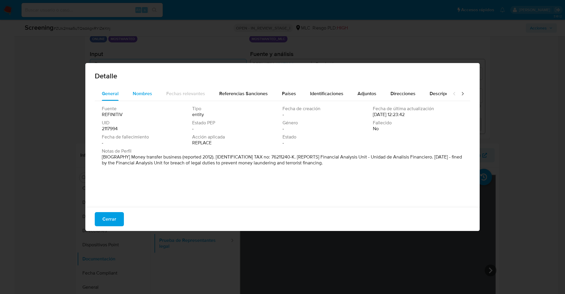
click at [138, 91] on span "Nombres" at bounding box center [142, 93] width 19 height 7
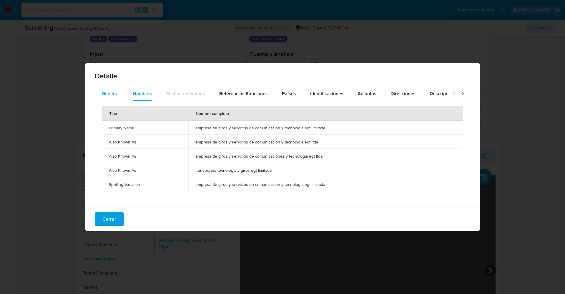
click at [117, 88] on div "General" at bounding box center [110, 94] width 17 height 14
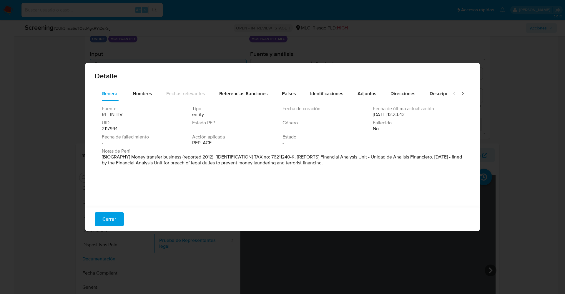
drag, startPoint x: 345, startPoint y: 162, endPoint x: 355, endPoint y: 165, distance: 10.1
click at [355, 165] on p "[BIOGRAPHY] Money transfer business (reported 2012). [IDENTIFICATION] TAX no: 7…" at bounding box center [282, 160] width 360 height 12
click at [317, 164] on p "[BIOGRAPHY] Money transfer business (reported 2012). [IDENTIFICATION] TAX no: 7…" at bounding box center [282, 160] width 360 height 12
drag, startPoint x: 101, startPoint y: 155, endPoint x: 341, endPoint y: 166, distance: 240.7
click at [341, 166] on div "Fuente REFINITIV Tipo entity Fecha de creación - Fecha de última actualización …" at bounding box center [283, 152] width 376 height 103
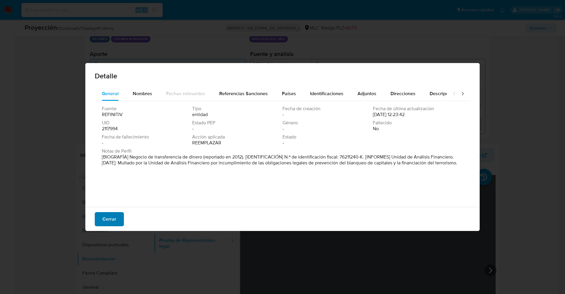
click at [114, 216] on span "Cerrar" at bounding box center [109, 219] width 14 height 13
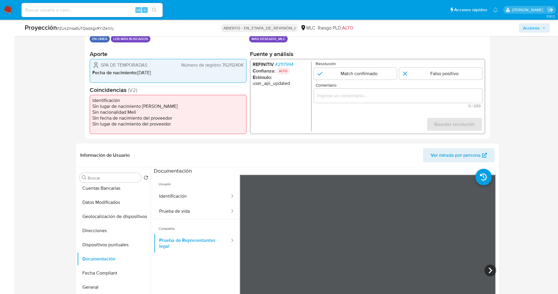
click at [287, 63] on font "2117994" at bounding box center [286, 64] width 16 height 7
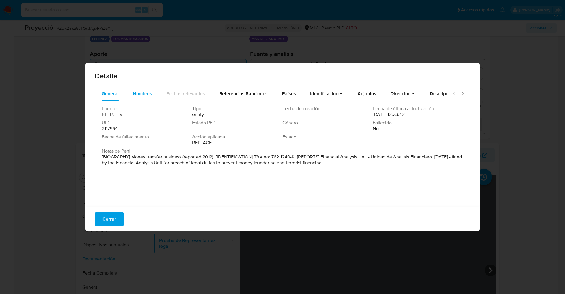
click at [138, 90] on span "Nombres" at bounding box center [142, 93] width 19 height 7
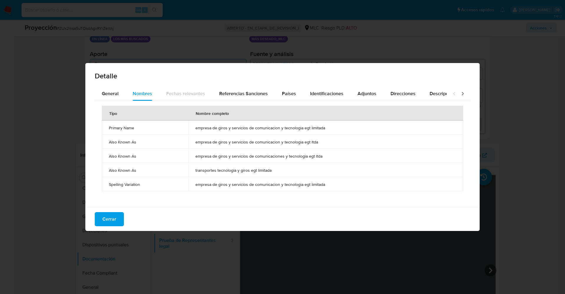
drag, startPoint x: 191, startPoint y: 127, endPoint x: 331, endPoint y: 127, distance: 139.5
click at [331, 127] on td "empresa de giros y servicios de comunicacion y tecnologia egt limitada" at bounding box center [325, 127] width 275 height 14
click at [105, 95] on span "General" at bounding box center [110, 93] width 17 height 7
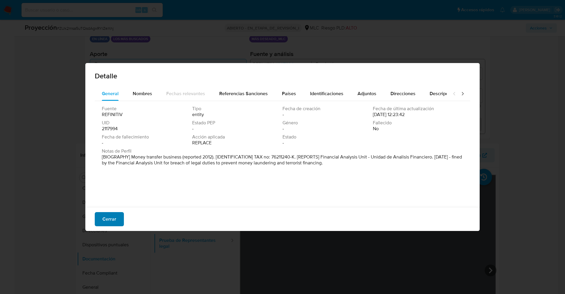
click at [110, 216] on font "Cerrar" at bounding box center [109, 219] width 14 height 14
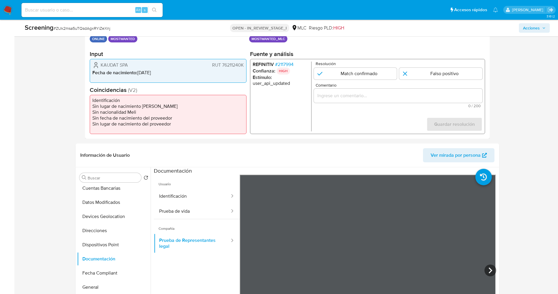
click at [95, 72] on span "Fecha de nacimiento :" at bounding box center [114, 72] width 45 height 7
drag, startPoint x: 100, startPoint y: 64, endPoint x: 246, endPoint y: 61, distance: 146.3
click at [246, 61] on div "KAUDAT SPA RUT 76211240K Fecha de nacimiento : [DEMOGRAPHIC_DATA]" at bounding box center [168, 71] width 157 height 24
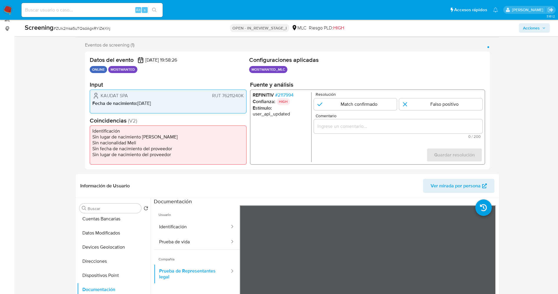
scroll to position [88, 0]
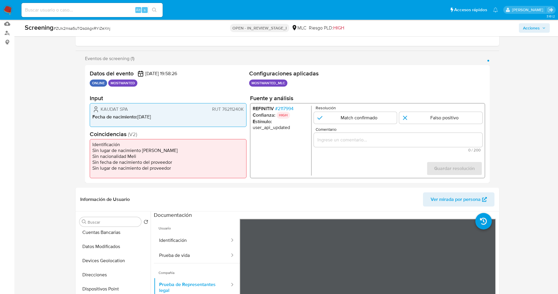
click at [286, 108] on span "# 2117994" at bounding box center [284, 109] width 19 height 6
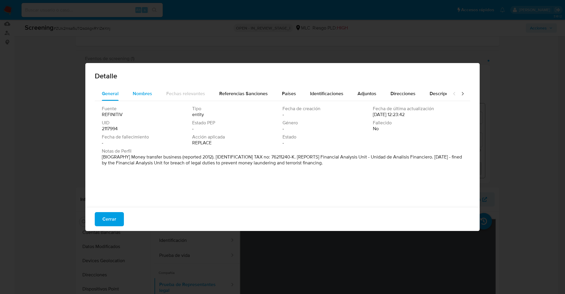
click at [148, 92] on span "Nombres" at bounding box center [142, 93] width 19 height 7
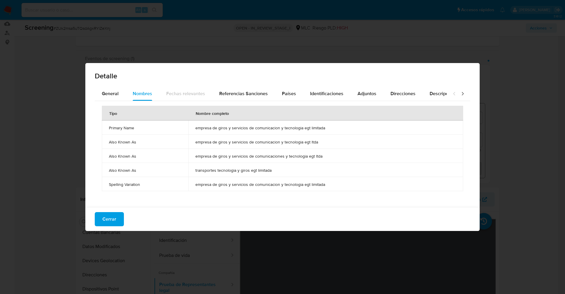
drag, startPoint x: 195, startPoint y: 128, endPoint x: 340, endPoint y: 125, distance: 145.5
click at [340, 125] on td "empresa de giros y servicios de comunicacion y tecnologia egt limitada" at bounding box center [325, 127] width 275 height 14
click at [114, 87] on div "General" at bounding box center [110, 94] width 17 height 14
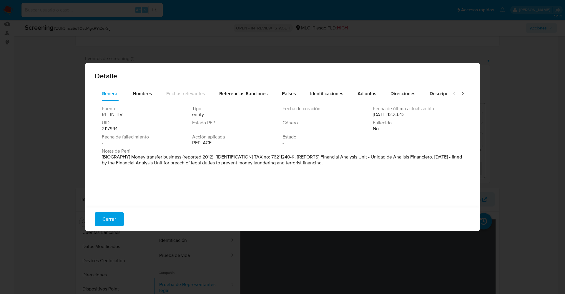
drag, startPoint x: 205, startPoint y: 158, endPoint x: 328, endPoint y: 159, distance: 122.8
click at [370, 168] on div "Fuente REFINITIV Tipo entity Fecha de creación - Fecha de última actualización …" at bounding box center [283, 152] width 376 height 103
drag, startPoint x: 132, startPoint y: 163, endPoint x: 474, endPoint y: 178, distance: 342.7
click at [474, 178] on div "Detalle General Nombres Fechas relevantes Referencias Sanciones Países Identifi…" at bounding box center [282, 147] width 394 height 168
click at [101, 215] on button "Cerrar" at bounding box center [109, 219] width 29 height 14
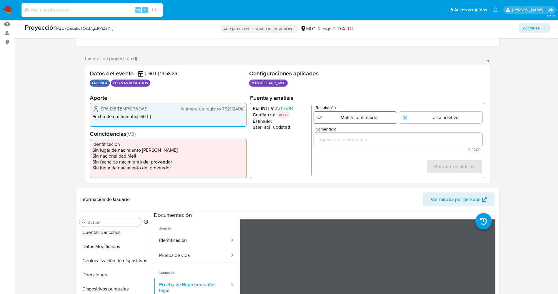
click at [369, 115] on input "1 de 1" at bounding box center [355, 117] width 83 height 12
radio input "true"
click at [369, 137] on input "Comentario" at bounding box center [398, 139] width 169 height 8
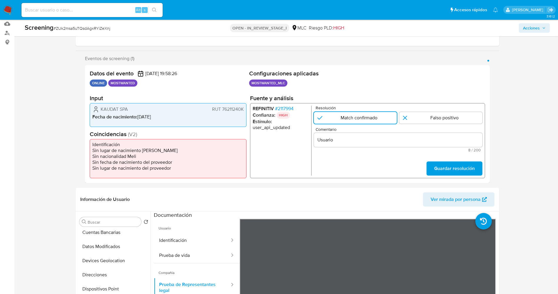
drag, startPoint x: 97, startPoint y: 105, endPoint x: 236, endPoint y: 106, distance: 139.2
click at [241, 108] on div "KAUDAT SPA RUT 76211240K Fecha de nacimiento : 21/06/1968" at bounding box center [168, 115] width 157 height 24
click at [388, 133] on div "Usuario" at bounding box center [398, 140] width 169 height 14
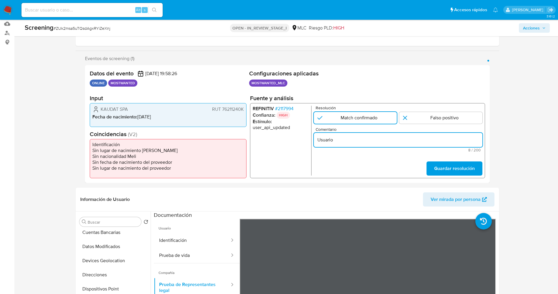
click at [370, 140] on input "Usuario" at bounding box center [398, 140] width 169 height 8
paste input "KAUDAT SPA,RUT 76211240K. Aunque figura en las prubas de Rte legal como empresa…"
type input "Usuario KAUDAT SPA,RUT 76211240K. Aunque figura en las prubas de Rte legal como…"
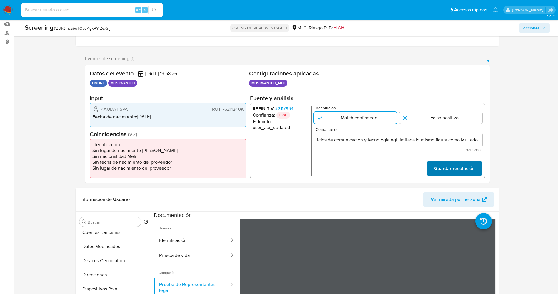
scroll to position [0, 0]
click at [466, 169] on span "Guardar resolución" at bounding box center [454, 168] width 41 height 13
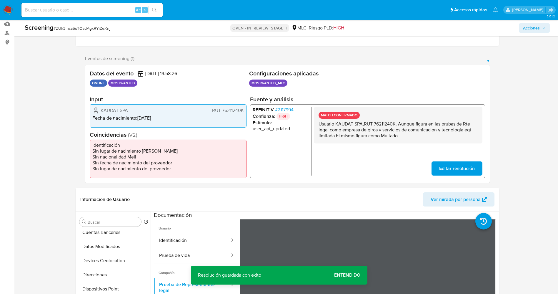
click at [449, 165] on span "Editar resolución" at bounding box center [457, 168] width 36 height 13
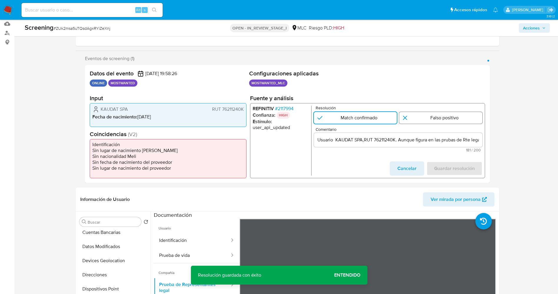
click at [447, 117] on input "1 de 1" at bounding box center [440, 118] width 83 height 12
radio input "true"
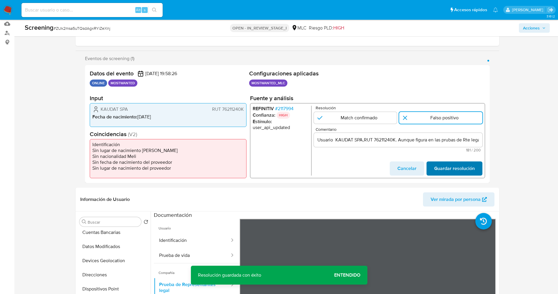
click at [458, 166] on span "Guardar resolución" at bounding box center [454, 168] width 41 height 13
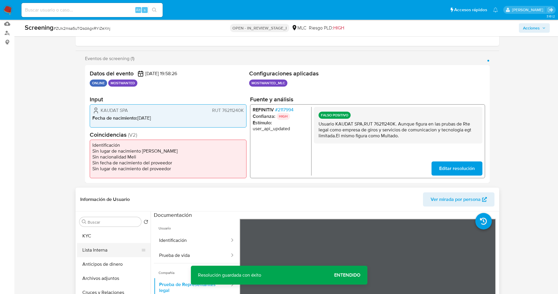
click at [111, 248] on button "Lista Interna" at bounding box center [111, 250] width 69 height 14
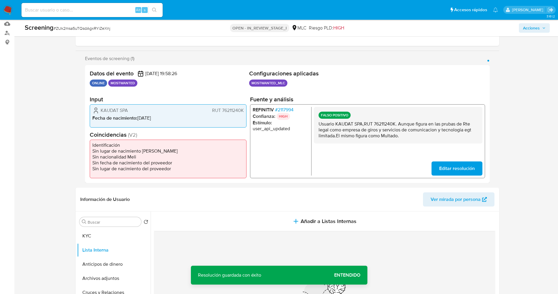
drag, startPoint x: 322, startPoint y: 123, endPoint x: 405, endPoint y: 137, distance: 84.3
click at [405, 137] on p "Usuario KAUDAT SPA,RUT 76211240K. Aunque figura en las prubas de Rte legal como…" at bounding box center [398, 130] width 159 height 18
click at [373, 135] on p "Usuario KAUDAT SPA,RUT 76211240K. Aunque figura en las prubas de Rte legal como…" at bounding box center [398, 130] width 159 height 18
drag, startPoint x: 317, startPoint y: 125, endPoint x: 410, endPoint y: 142, distance: 94.6
click at [410, 142] on div "FALSO POSITIVO Usuario KAUDAT SPA,RUT 76211240K. Aunque figura en las prubas de…" at bounding box center [398, 125] width 169 height 37
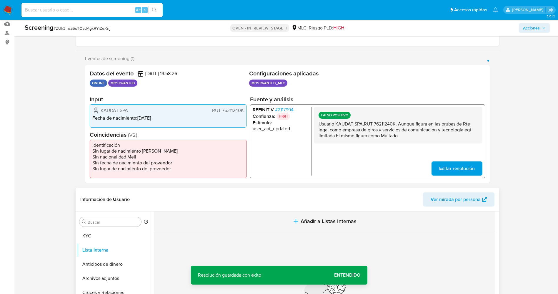
click at [315, 223] on span "Añadir a Listas Internas" at bounding box center [329, 221] width 56 height 6
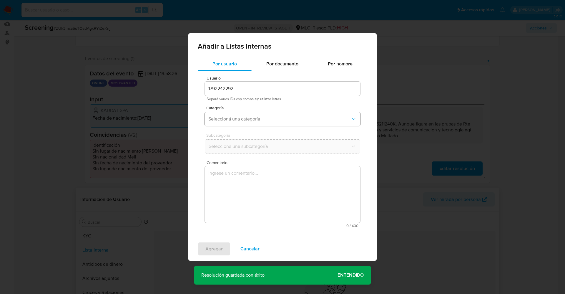
click at [245, 118] on span "Seleccioná una categoría" at bounding box center [279, 119] width 142 height 6
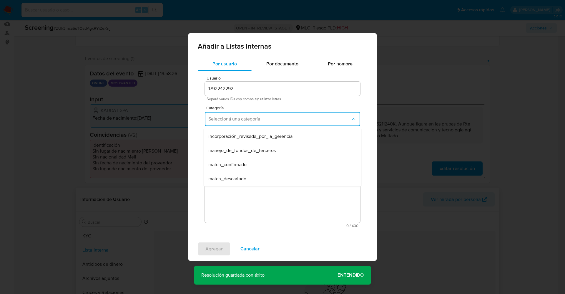
scroll to position [44, 0]
click at [249, 148] on div "match_descartado" at bounding box center [280, 147] width 145 height 14
click at [253, 144] on span "Seleccioná una subcategoría" at bounding box center [279, 146] width 142 height 6
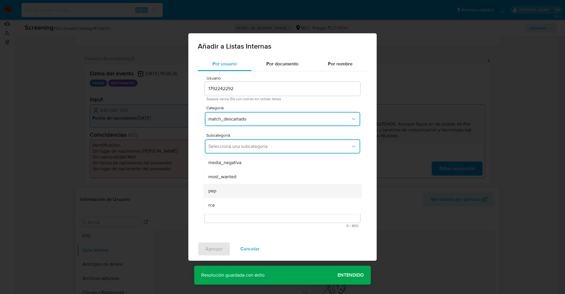
scroll to position [40, 0]
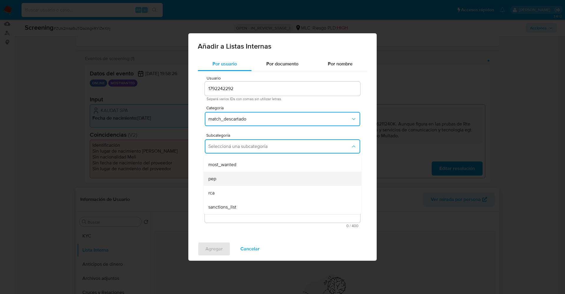
click at [249, 175] on div "pep" at bounding box center [280, 179] width 145 height 14
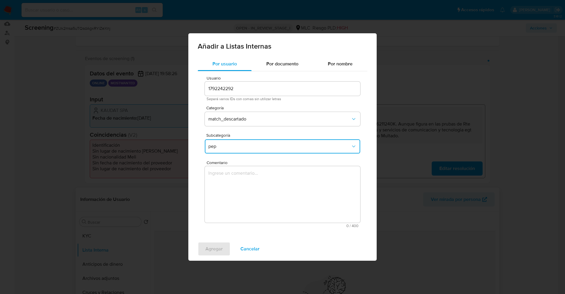
click at [249, 187] on textarea "Comentario" at bounding box center [282, 194] width 155 height 57
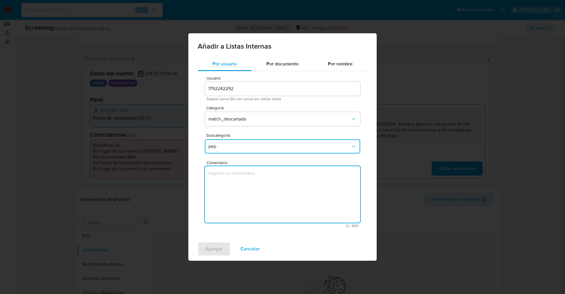
click at [259, 147] on span "pep" at bounding box center [279, 146] width 142 height 6
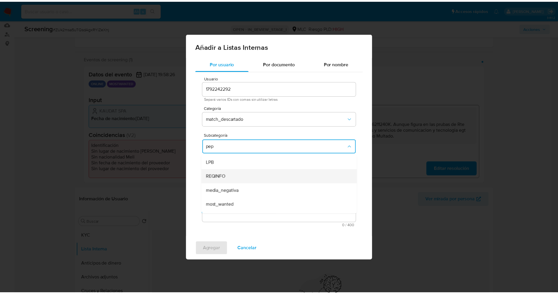
scroll to position [12, 0]
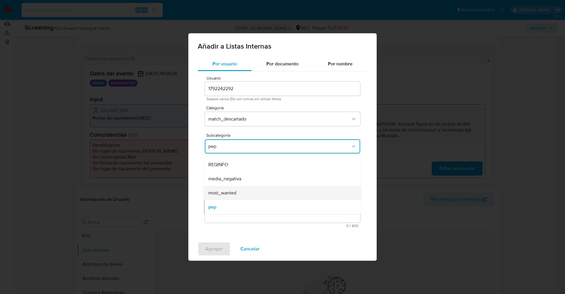
click at [240, 191] on div "most_wanted" at bounding box center [280, 193] width 145 height 14
click at [240, 191] on textarea "Comentario" at bounding box center [282, 194] width 155 height 57
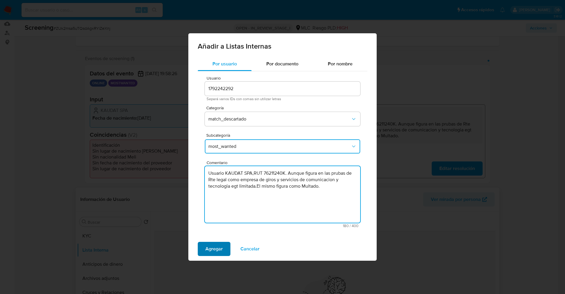
type textarea "Usuario KAUDAT SPA,RUT 76211240K. Aunque figura en las prubas de Rte legal como…"
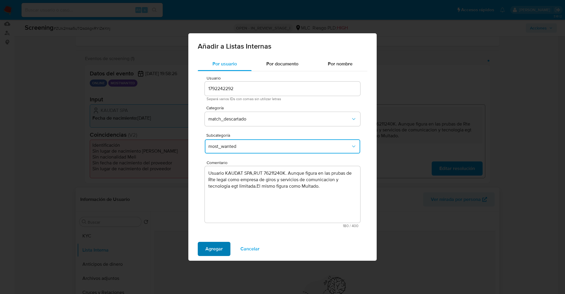
click at [212, 245] on span "Agregar" at bounding box center [213, 248] width 17 height 13
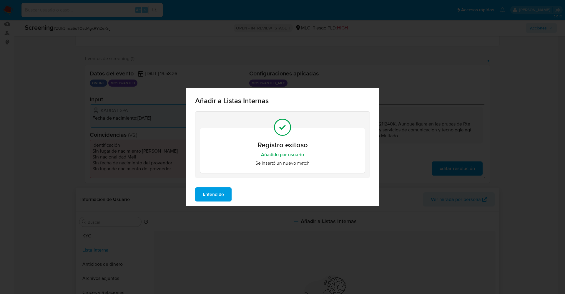
click at [218, 195] on span "Entendido" at bounding box center [213, 194] width 21 height 13
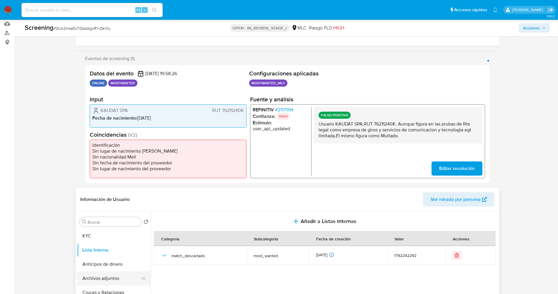
click at [95, 279] on button "Archivos adjuntos" at bounding box center [111, 278] width 69 height 14
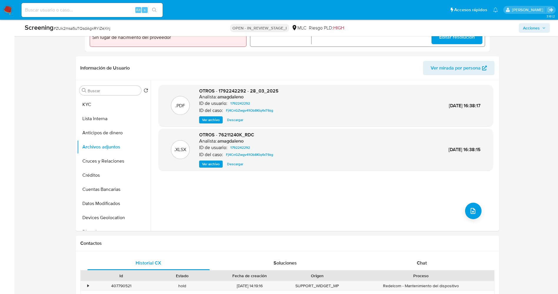
scroll to position [221, 0]
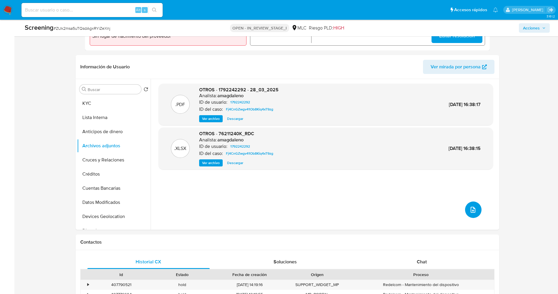
click at [476, 206] on button "upload-file" at bounding box center [473, 209] width 16 height 16
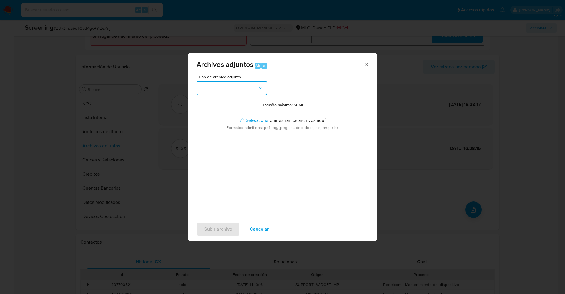
click at [226, 83] on button "button" at bounding box center [232, 88] width 71 height 14
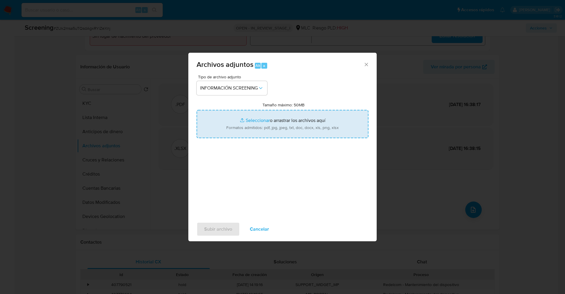
type input "C:\fakepath\_empresa de giros y servicios de comunicacion y tecnologia egt limi…"
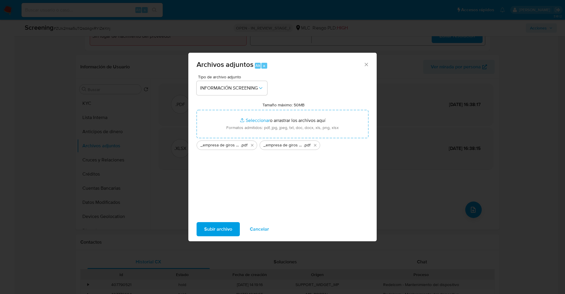
click at [220, 227] on span "Subir archivo" at bounding box center [218, 229] width 28 height 13
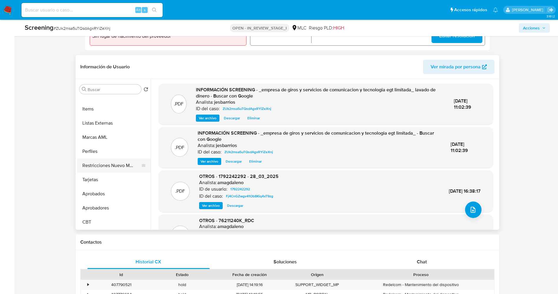
click at [102, 167] on button "Restricciones Nuevo Mundo" at bounding box center [111, 165] width 69 height 14
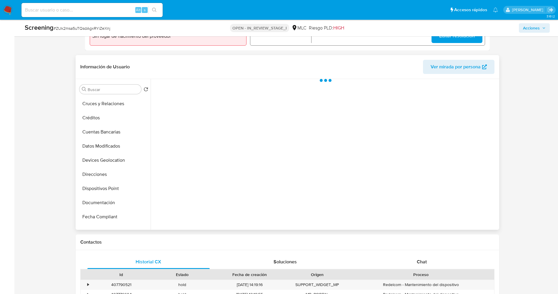
scroll to position [0, 0]
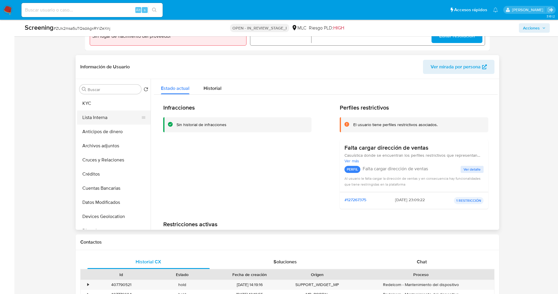
click at [94, 119] on button "Lista Interna" at bounding box center [111, 117] width 69 height 14
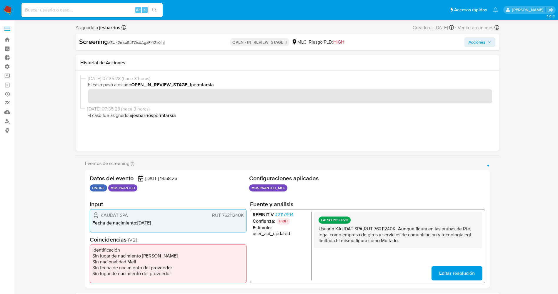
click at [487, 44] on span "Acciones" at bounding box center [480, 42] width 23 height 8
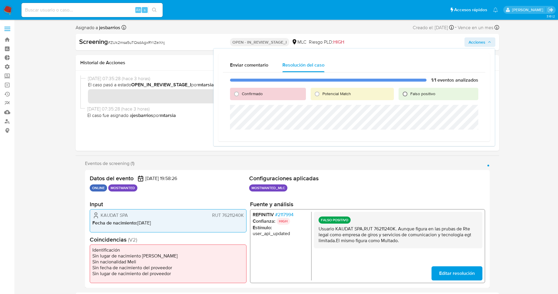
click at [410, 92] on input "Falso positivo" at bounding box center [405, 93] width 9 height 9
radio input "true"
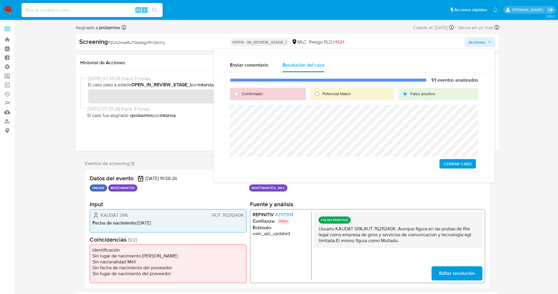
click at [455, 164] on span "Cerrar Caso" at bounding box center [458, 164] width 28 height 8
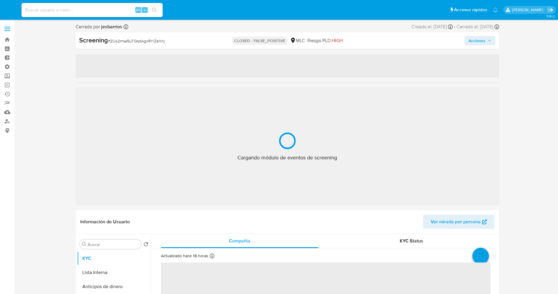
select select "10"
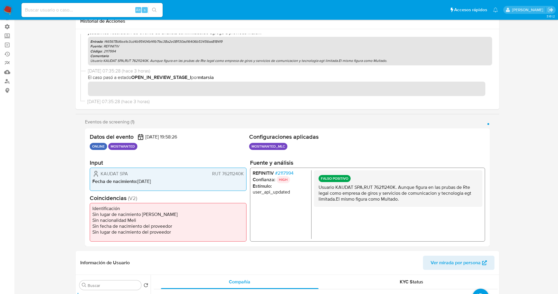
scroll to position [132, 0]
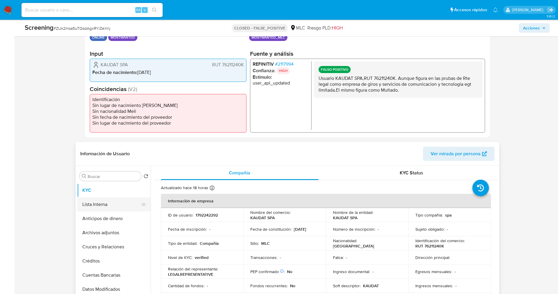
click at [110, 210] on button "Lista Interna" at bounding box center [111, 204] width 69 height 14
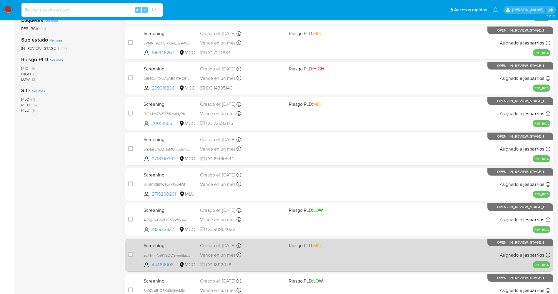
scroll to position [192, 0]
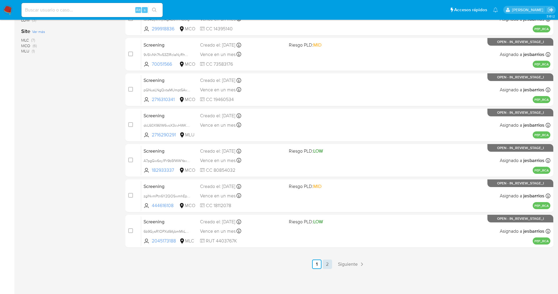
click at [326, 263] on link "2" at bounding box center [327, 263] width 9 height 9
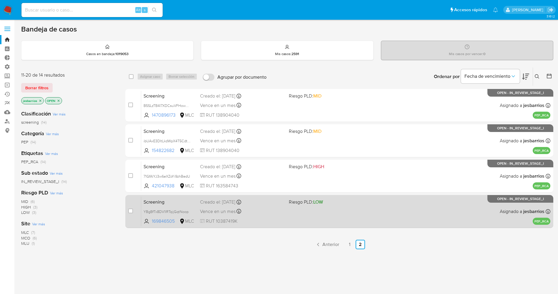
click at [308, 217] on div "Screening YBgBfTx8DV1IRTqijGqtNoop 169846505 MLC Riesgo PLD: LOW Creado el: [DA…" at bounding box center [346, 211] width 410 height 30
click at [349, 218] on div "Screening YBgBfTx8DV1IRTqijGqtNoop 169846505 MLC Riesgo PLD: LOW Creado el: [DA…" at bounding box center [346, 211] width 410 height 30
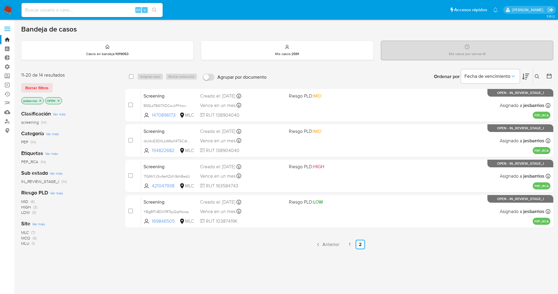
click at [7, 9] on img at bounding box center [8, 10] width 10 height 10
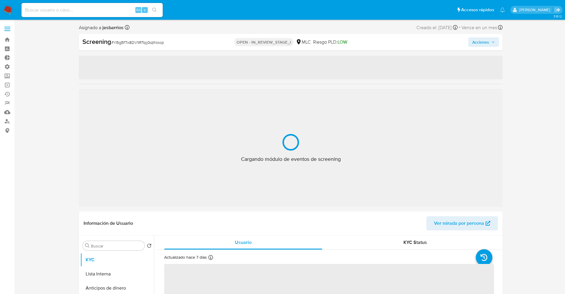
select select "10"
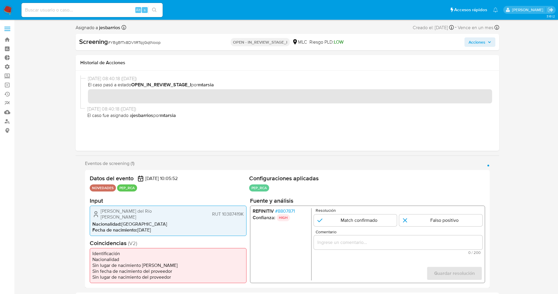
click at [283, 211] on span "# 8807871" at bounding box center [285, 211] width 20 height 6
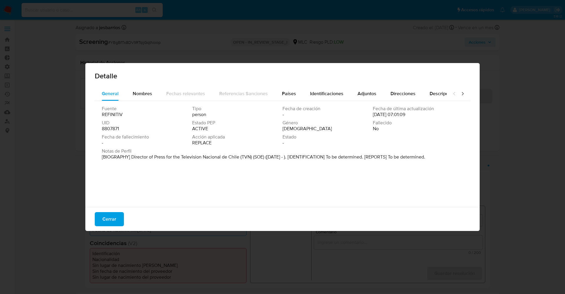
drag, startPoint x: 132, startPoint y: 152, endPoint x: 332, endPoint y: 163, distance: 200.8
click at [332, 163] on div "Fuente REFINITIV Tipo person Fecha de creación - Fecha de última actualización …" at bounding box center [283, 152] width 376 height 103
click at [144, 92] on span "Nombres" at bounding box center [142, 93] width 19 height 7
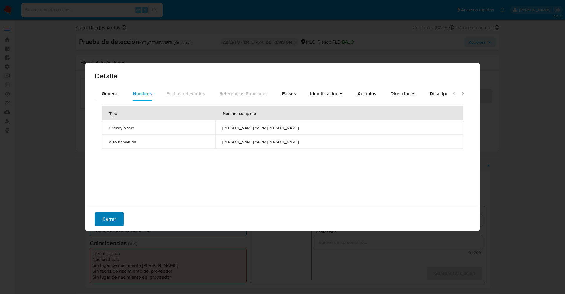
click at [98, 216] on button "Cerrar" at bounding box center [109, 219] width 29 height 14
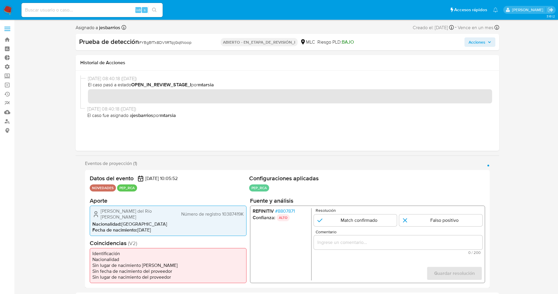
drag, startPoint x: 98, startPoint y: 209, endPoint x: 179, endPoint y: 210, distance: 80.7
click at [179, 210] on div "[PERSON_NAME] del Río [PERSON_NAME] Número de registro 10387419K" at bounding box center [168, 214] width 152 height 12
click at [283, 213] on font "8807871" at bounding box center [286, 210] width 17 height 7
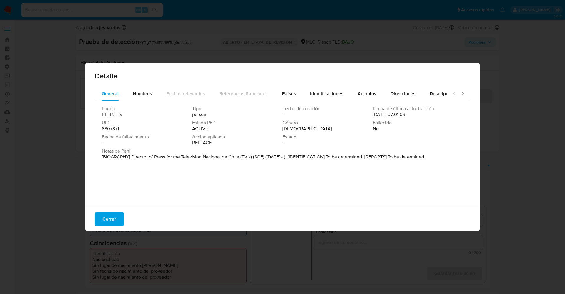
click at [114, 218] on font "Cerrar" at bounding box center [109, 219] width 14 height 14
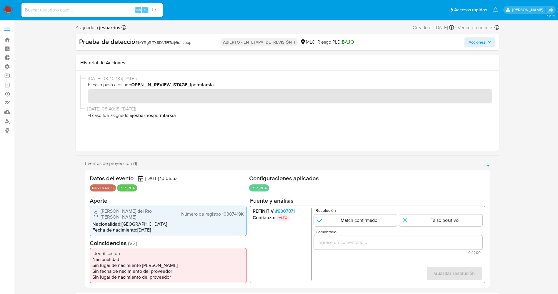
click at [102, 212] on span "[PERSON_NAME] del Río [PERSON_NAME]" at bounding box center [138, 214] width 74 height 12
click at [123, 215] on span "[PERSON_NAME] del Río [PERSON_NAME]" at bounding box center [138, 214] width 74 height 12
drag, startPoint x: 97, startPoint y: 214, endPoint x: 245, endPoint y: 214, distance: 147.5
click at [245, 214] on div "Gerson Alejandro del Río Barahona RUT 10387419K Nacionalidad : Chile Fecha de n…" at bounding box center [168, 220] width 157 height 30
click at [288, 213] on span "# 8807871" at bounding box center [285, 211] width 20 height 6
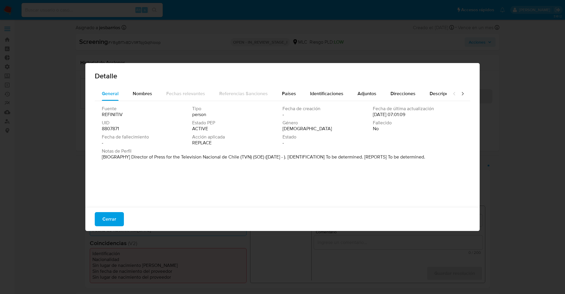
drag, startPoint x: 114, startPoint y: 157, endPoint x: 445, endPoint y: 157, distance: 331.5
click at [445, 157] on div "Notas de Perfil [BIOGRAPHY] Director of Press for the Television Nacional de Ch…" at bounding box center [283, 154] width 362 height 12
drag, startPoint x: 161, startPoint y: 152, endPoint x: 145, endPoint y: 157, distance: 16.9
click at [161, 152] on span "Notas de Perfil" at bounding box center [282, 151] width 360 height 6
drag, startPoint x: 129, startPoint y: 159, endPoint x: 234, endPoint y: 157, distance: 105.1
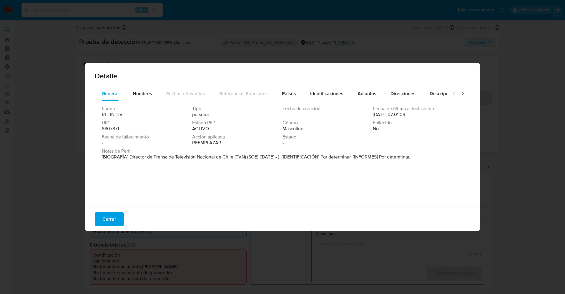
click at [234, 157] on font "[BIOGRAFÍA] Director de Prensa de Televisión Nacional de Chile (TVN) (SOE) (abr…" at bounding box center [256, 156] width 309 height 7
click at [116, 210] on div "Cerrar" at bounding box center [282, 219] width 394 height 24
click at [114, 216] on font "Cerrar" at bounding box center [109, 219] width 14 height 14
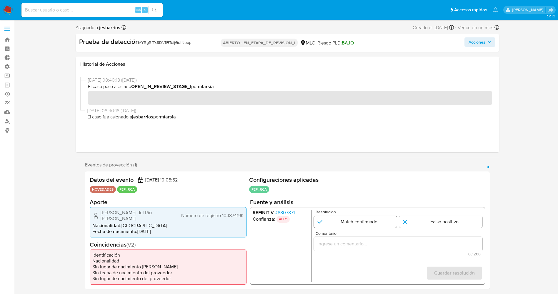
click at [343, 225] on input "1 de 1" at bounding box center [355, 222] width 83 height 12
radio input "true"
click at [354, 248] on input "Comentario" at bounding box center [398, 244] width 169 height 8
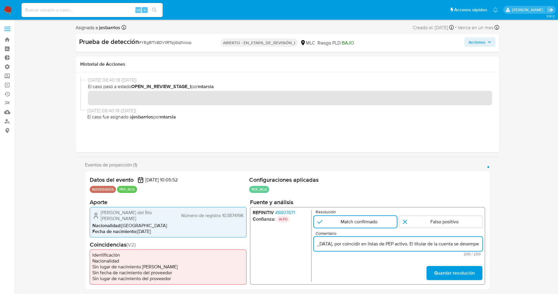
scroll to position [0, 144]
drag, startPoint x: 349, startPoint y: 244, endPoint x: 341, endPoint y: 252, distance: 11.3
click at [341, 252] on div "Comentario usuario Gerson Alejandro del Río Barahona,RUT 10387419K nacionalidad…" at bounding box center [398, 243] width 169 height 25
type input "usuario Gerson Alejandro del Río Barahona,RUT 10387419K nacionalidad Chilena se…"
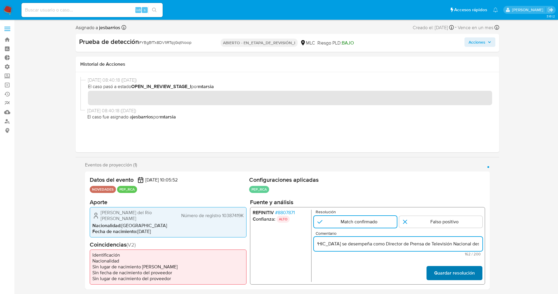
scroll to position [0, 0]
click at [443, 269] on font "Guardar resolución" at bounding box center [454, 273] width 41 height 14
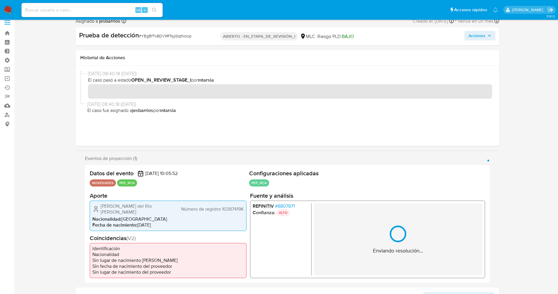
scroll to position [44, 0]
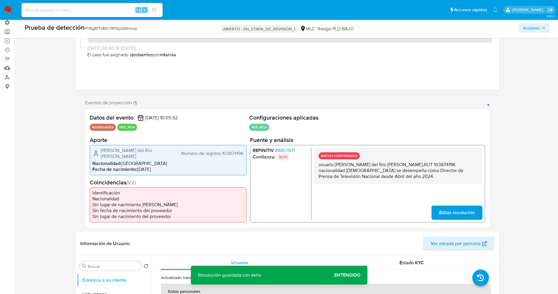
drag, startPoint x: 316, startPoint y: 167, endPoint x: 387, endPoint y: 185, distance: 73.2
click at [387, 184] on div "MATCH CONFIRMADO usuario Gerson Alejandro del Río Barahona,RUT 10387419K nacion…" at bounding box center [398, 165] width 169 height 37
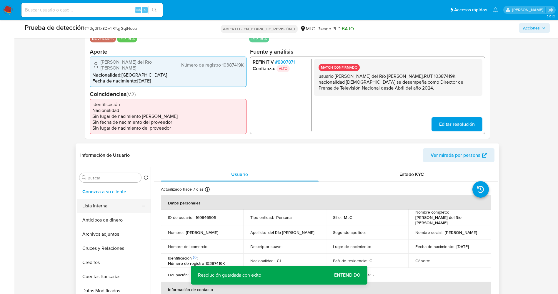
click at [102, 205] on button "Lista interna" at bounding box center [111, 206] width 69 height 14
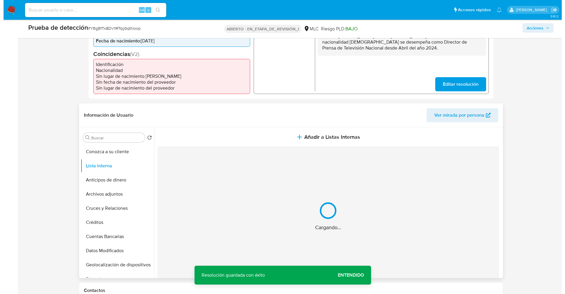
scroll to position [221, 0]
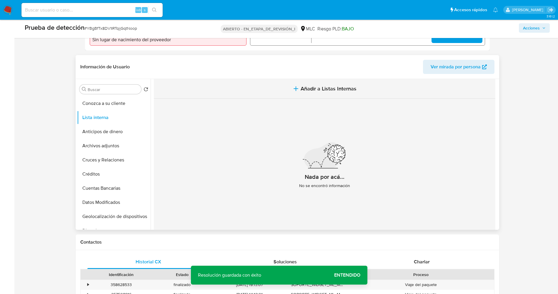
click at [325, 90] on span "Añadir a Listas Internas" at bounding box center [329, 88] width 56 height 6
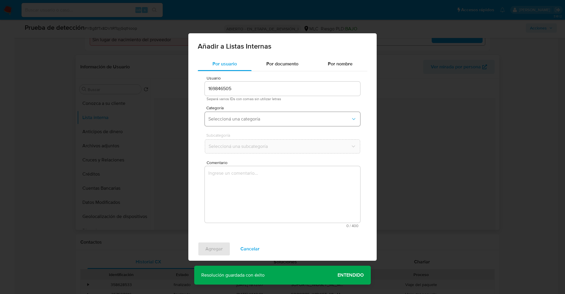
click at [254, 120] on span "Seleccioná una categoría" at bounding box center [279, 119] width 142 height 6
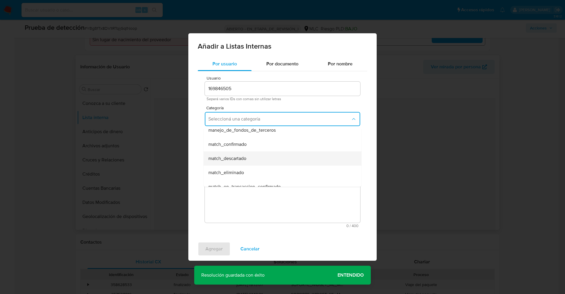
scroll to position [44, 0]
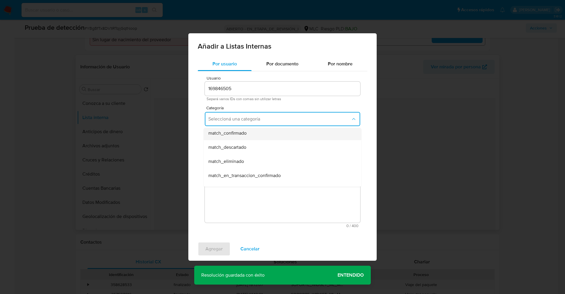
click at [255, 136] on div "match_confirmado" at bounding box center [280, 133] width 145 height 14
click at [254, 141] on button "Seleccioná una subcategoría" at bounding box center [282, 146] width 155 height 14
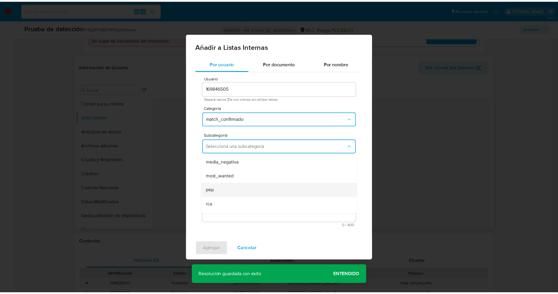
scroll to position [40, 0]
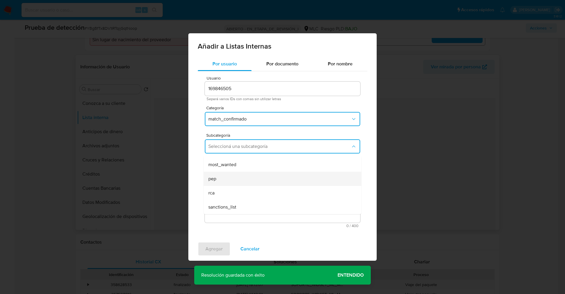
click at [239, 175] on div "pep" at bounding box center [280, 179] width 145 height 14
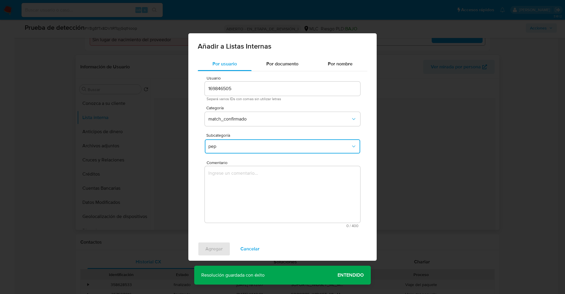
click at [239, 175] on textarea "Comentario" at bounding box center [282, 194] width 155 height 57
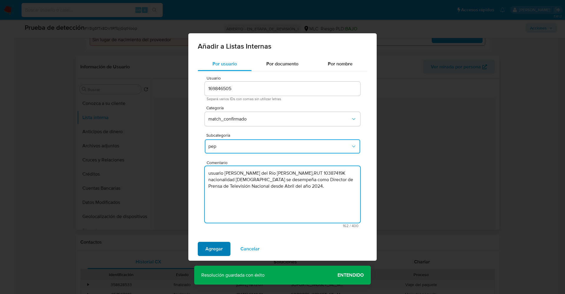
type textarea "usuario Gerson Alejandro del Río Barahona,RUT 10387419K nacionalidad Chilena se…"
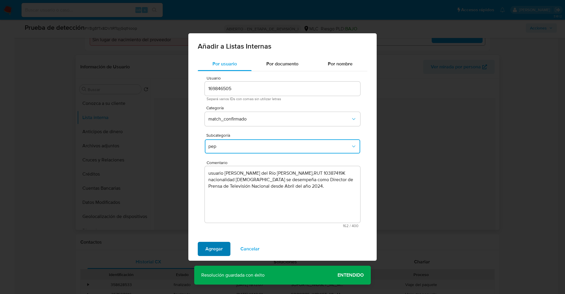
click at [219, 248] on span "Agregar" at bounding box center [213, 248] width 17 height 13
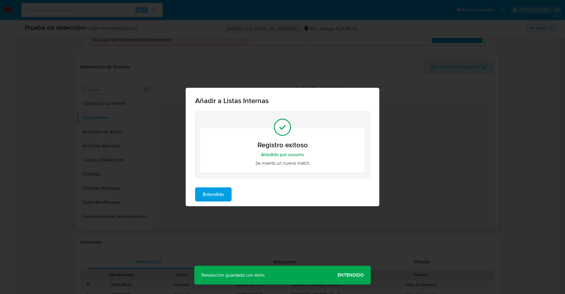
click at [214, 188] on span "Entendido" at bounding box center [213, 194] width 21 height 13
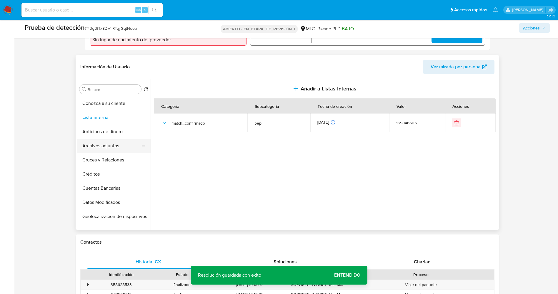
click at [97, 148] on button "Archivos adjuntos" at bounding box center [111, 146] width 69 height 14
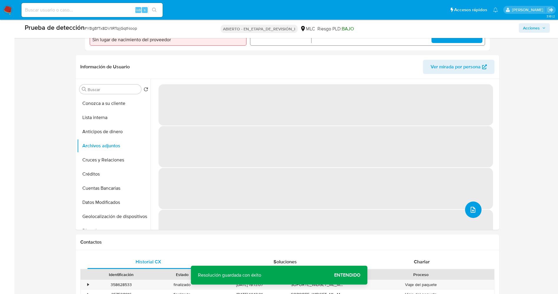
click at [466, 209] on button "subir archivo" at bounding box center [473, 209] width 16 height 16
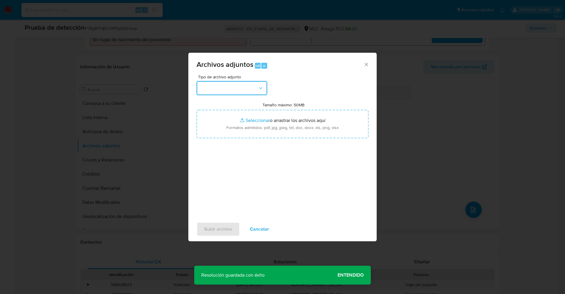
click at [243, 91] on button "button" at bounding box center [232, 88] width 71 height 14
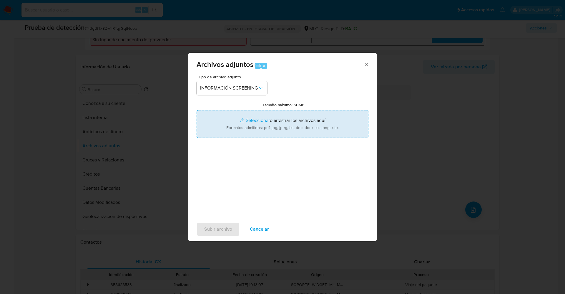
type input "C:\fakepath\_Gerson Alejandro del Río Barahona_ lavado de dinero - Buscar con G…"
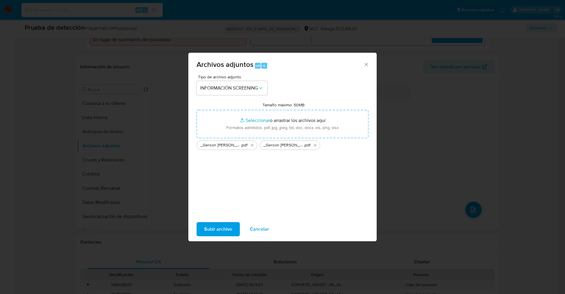
click at [219, 225] on span "Subir archivo" at bounding box center [218, 229] width 28 height 13
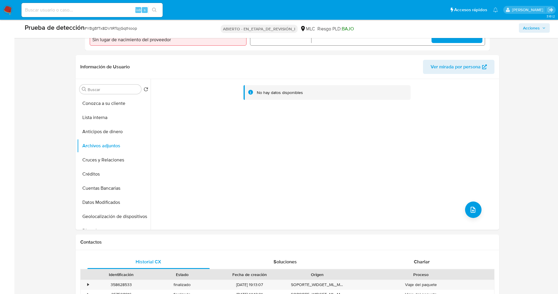
click at [98, 119] on button "Lista interna" at bounding box center [114, 117] width 74 height 14
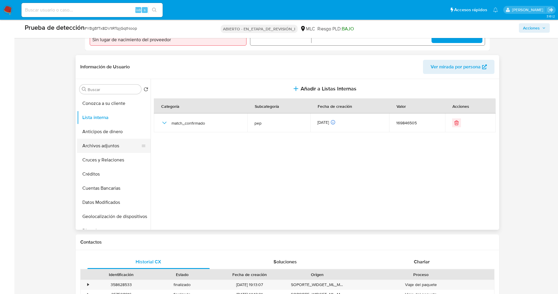
click at [111, 146] on button "Archivos adjuntos" at bounding box center [111, 146] width 69 height 14
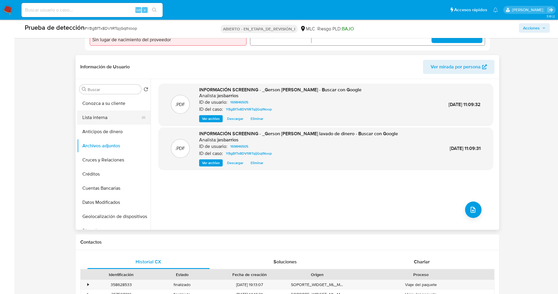
click at [110, 119] on button "Lista interna" at bounding box center [111, 117] width 69 height 14
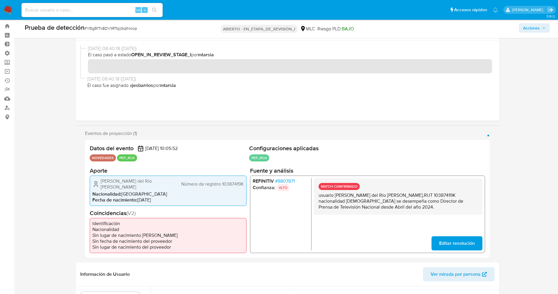
scroll to position [0, 0]
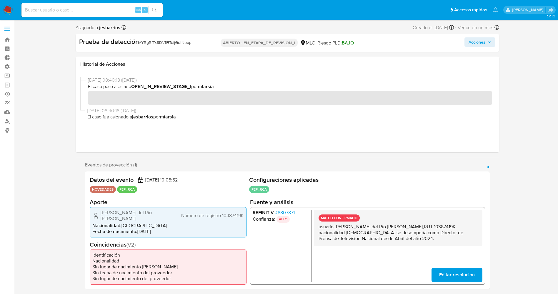
click at [487, 45] on span "Acciones" at bounding box center [480, 42] width 23 height 8
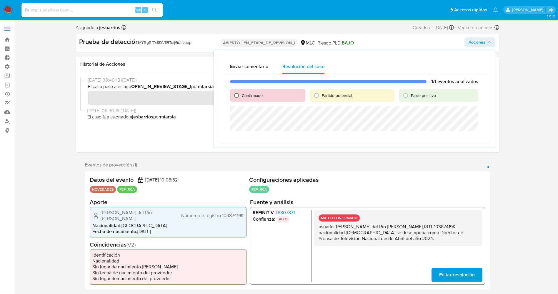
click at [241, 97] on input "Confirmado" at bounding box center [236, 95] width 9 height 9
radio input "true"
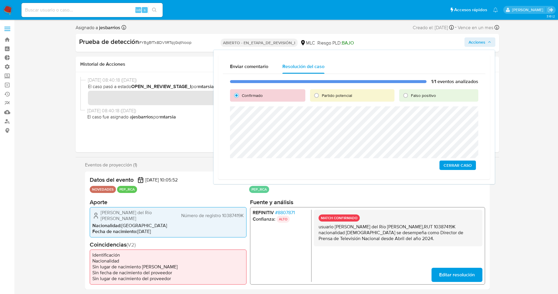
click at [466, 168] on span "Cerrar Caso" at bounding box center [458, 165] width 28 height 8
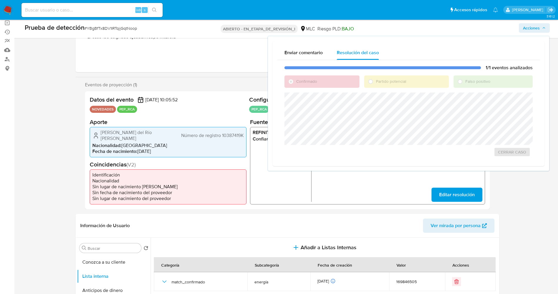
scroll to position [132, 0]
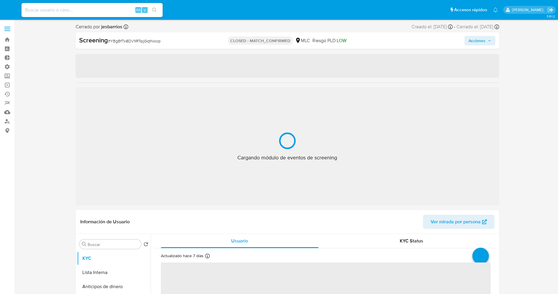
select select "10"
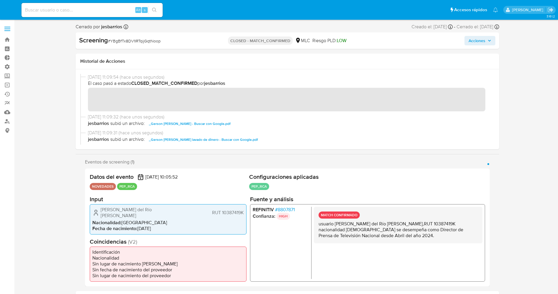
scroll to position [21, 0]
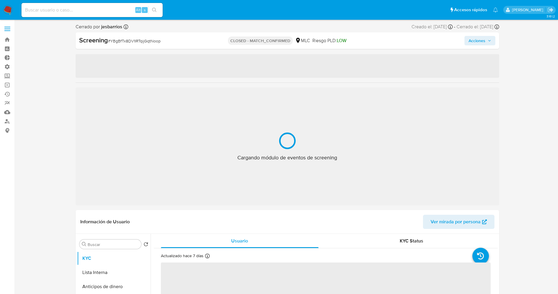
select select "10"
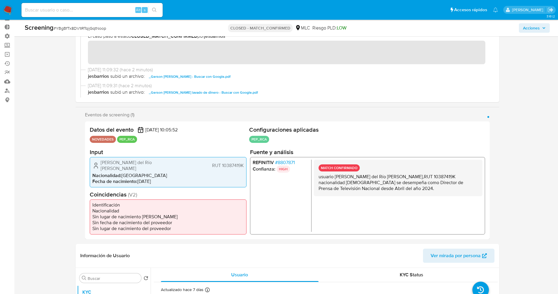
scroll to position [44, 0]
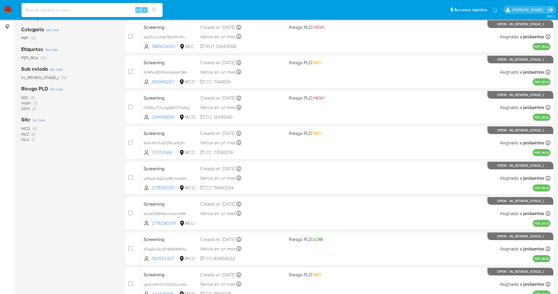
scroll to position [192, 0]
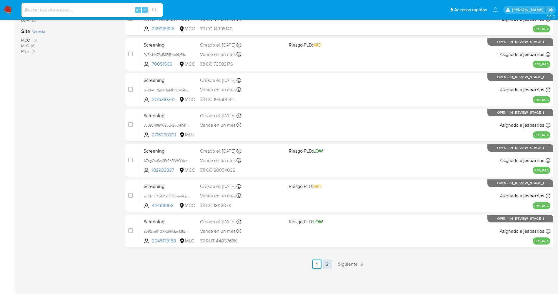
click at [330, 261] on link "2" at bounding box center [327, 263] width 9 height 9
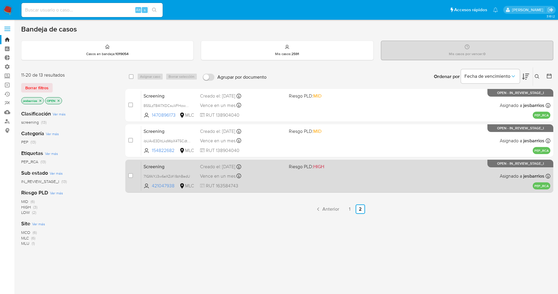
click at [287, 173] on div "Screening 71GfAlYJ3w6eXZoYi9zhBedU 421047938 MLC Riesgo PLD: HIGH Creado el: [D…" at bounding box center [346, 176] width 410 height 30
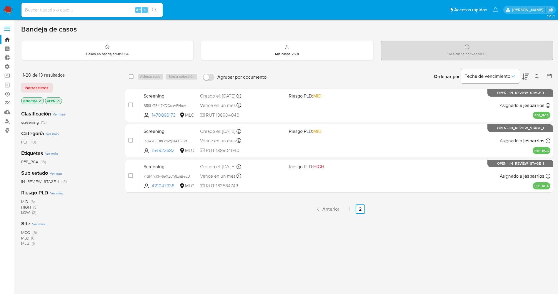
click at [58, 101] on icon "close-filter" at bounding box center [59, 101] width 2 height 2
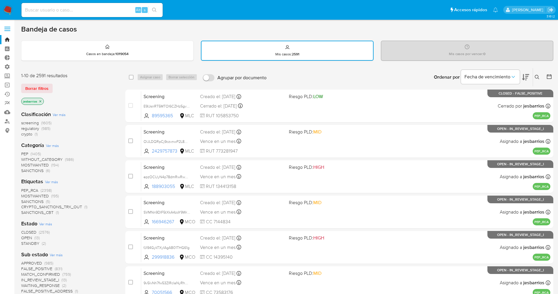
click at [546, 74] on div at bounding box center [548, 77] width 11 height 18
click at [551, 76] on icon at bounding box center [550, 77] width 6 height 6
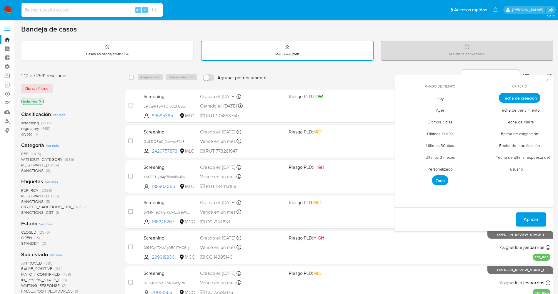
drag, startPoint x: 436, startPoint y: 98, endPoint x: 511, endPoint y: 117, distance: 77.7
click at [437, 99] on span "Hoy" at bounding box center [441, 98] width 20 height 12
click at [513, 117] on span "Fecha de cierre" at bounding box center [520, 122] width 41 height 12
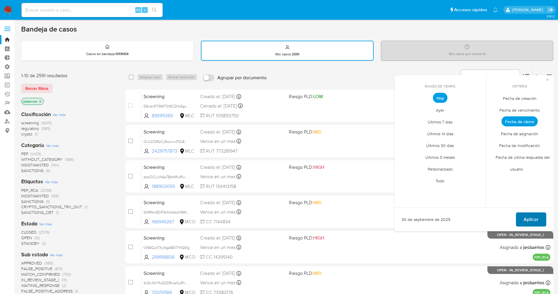
click at [532, 217] on span "Aplicar" at bounding box center [531, 219] width 15 height 13
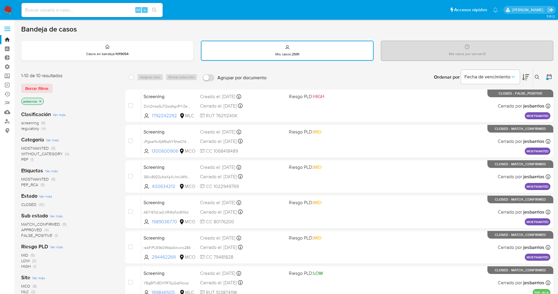
click at [549, 77] on icon at bounding box center [550, 77] width 6 height 6
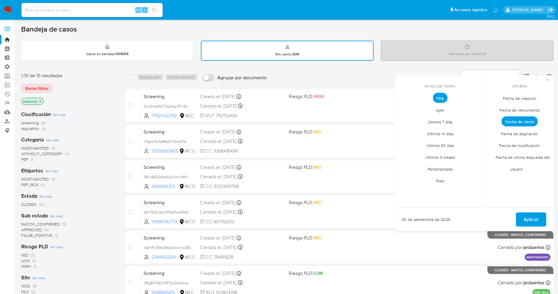
click at [35, 185] on span "PEP_RCA" at bounding box center [29, 185] width 17 height 6
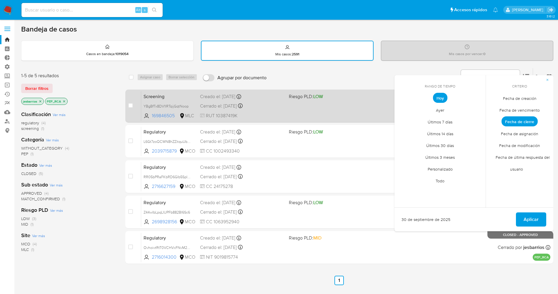
click at [311, 113] on div "Screening YBgBfTx8DV1IRTqijGqtNoop 169846505 MLC Riesgo PLD: LOW Creado el: 27/…" at bounding box center [346, 106] width 410 height 30
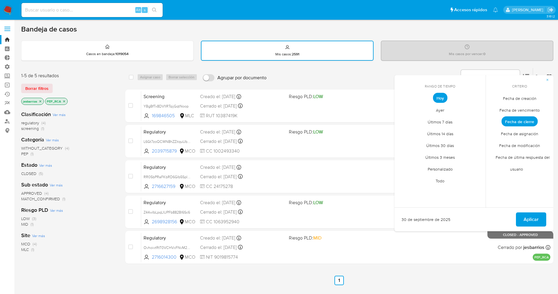
click at [6, 11] on img at bounding box center [8, 10] width 10 height 10
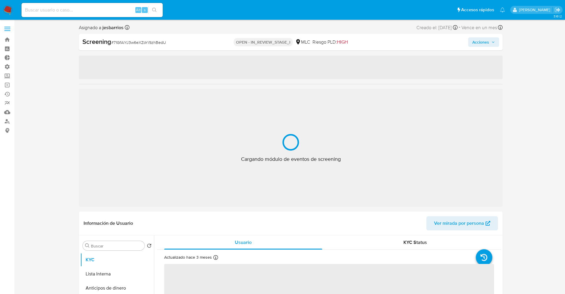
select select "10"
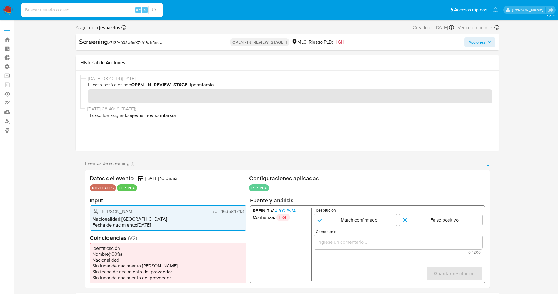
click at [280, 208] on span "# 7027574" at bounding box center [285, 211] width 21 height 6
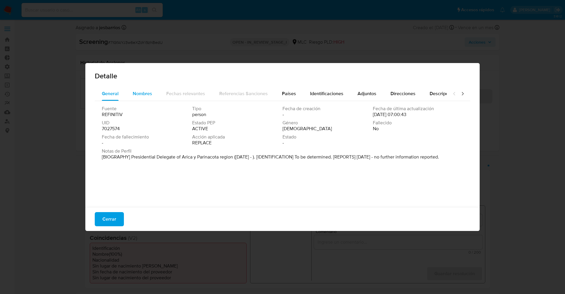
click at [147, 93] on span "Nombres" at bounding box center [142, 93] width 19 height 7
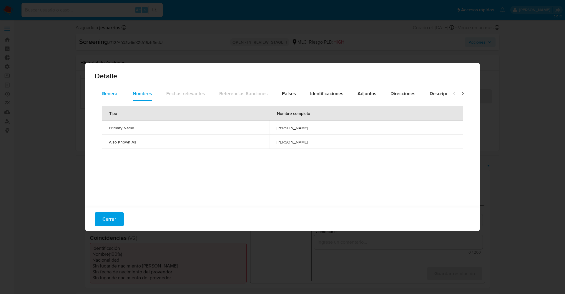
click at [122, 92] on button "General" at bounding box center [110, 94] width 31 height 14
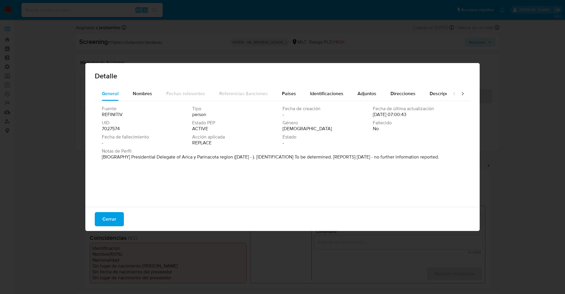
drag, startPoint x: 227, startPoint y: 161, endPoint x: 424, endPoint y: 175, distance: 197.7
click at [424, 175] on div "Fuente REFINITIV Tipo person Fecha de creación - Fecha de última actualización …" at bounding box center [283, 152] width 376 height 103
click at [138, 89] on div "Nombres" at bounding box center [142, 94] width 19 height 14
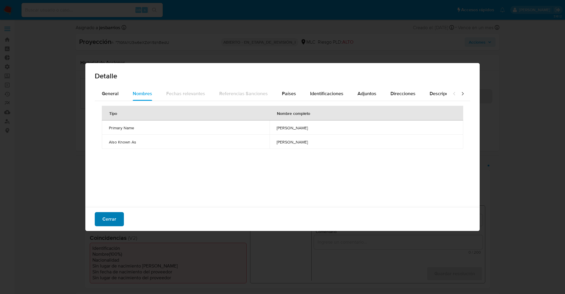
click at [115, 215] on span "Cerrar" at bounding box center [109, 219] width 14 height 13
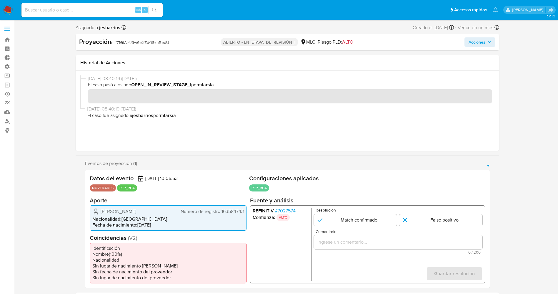
drag, startPoint x: 98, startPoint y: 212, endPoint x: 190, endPoint y: 196, distance: 93.6
click at [176, 210] on div "[PERSON_NAME] Número de registro 163584743" at bounding box center [168, 211] width 152 height 7
drag, startPoint x: 386, startPoint y: 172, endPoint x: 403, endPoint y: 6, distance: 167.1
click at [386, 170] on div "Datos del evento [DATE] 10:05:53 NOVEDADES PEP_RCA Configuraciones aplicadas PE…" at bounding box center [287, 229] width 405 height 118
click at [137, 215] on div "[PERSON_NAME] RUT 163584743" at bounding box center [168, 211] width 152 height 7
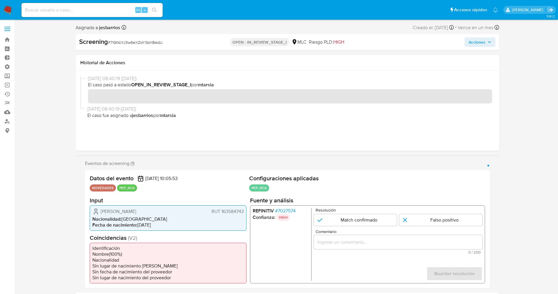
drag, startPoint x: 101, startPoint y: 213, endPoint x: 172, endPoint y: 213, distance: 71.0
click at [175, 213] on div "[PERSON_NAME] RUT 163584743" at bounding box center [168, 211] width 152 height 7
click at [291, 209] on span "# 7027574" at bounding box center [285, 211] width 21 height 6
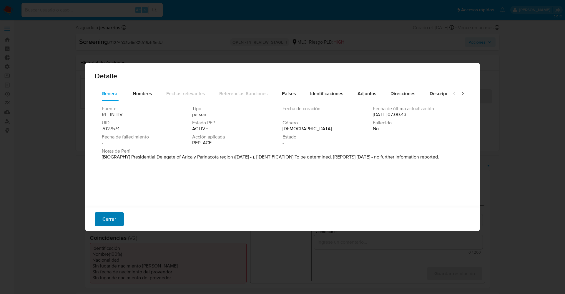
click at [105, 221] on span "Cerrar" at bounding box center [109, 219] width 14 height 13
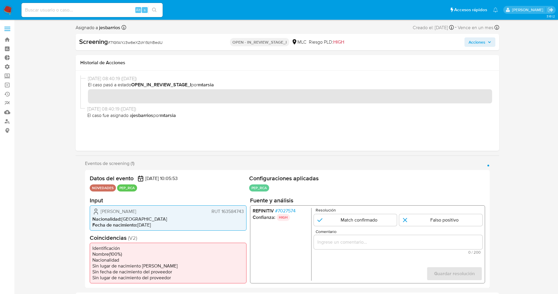
drag, startPoint x: 96, startPoint y: 210, endPoint x: 246, endPoint y: 213, distance: 149.9
click at [246, 213] on div "Nicolás David González Gutiérrez RUT 163584743 Nacionalidad : Chile Fecha de na…" at bounding box center [168, 217] width 157 height 25
click at [359, 218] on input "1 de 1" at bounding box center [355, 220] width 83 height 12
radio input "true"
click at [367, 242] on input "Comentario" at bounding box center [398, 242] width 169 height 8
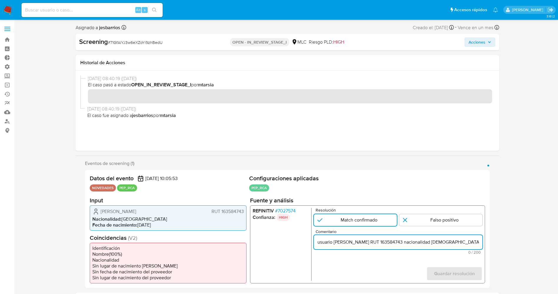
scroll to position [0, 252]
drag, startPoint x: 459, startPoint y: 243, endPoint x: 490, endPoint y: 243, distance: 30.9
click at [488, 243] on div "Datos del evento 27/09/2025 10:05:53 NOVEDADES PEP_RCA Configuraciones aplicada…" at bounding box center [287, 229] width 405 height 118
type input "usuario [PERSON_NAME] RUT 163584743 nacionalidad [DEMOGRAPHIC_DATA], por coinci…"
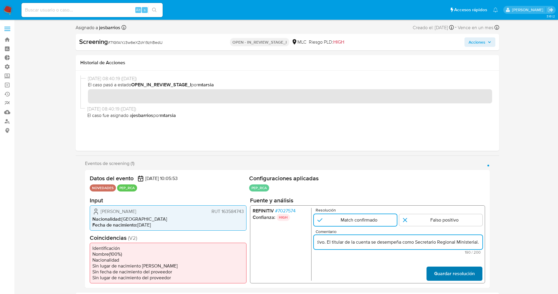
click at [465, 274] on span "Guardar resolución" at bounding box center [454, 273] width 41 height 13
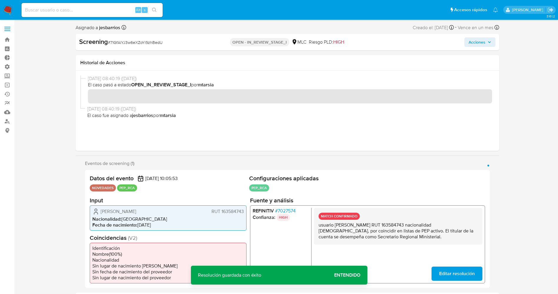
drag, startPoint x: 320, startPoint y: 224, endPoint x: 430, endPoint y: 239, distance: 110.8
click at [430, 239] on p "usuario [PERSON_NAME] RUT 163584743 nacionalidad [DEMOGRAPHIC_DATA], por coinci…" at bounding box center [398, 231] width 159 height 18
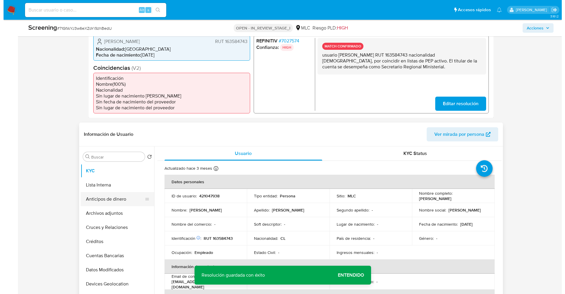
scroll to position [177, 0]
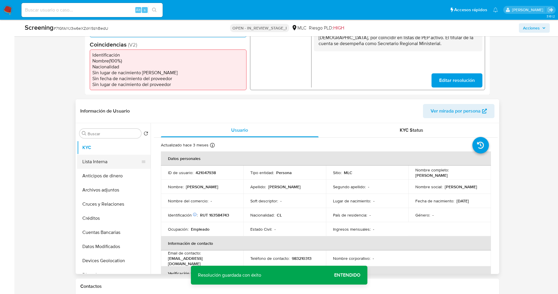
click at [102, 162] on button "Lista Interna" at bounding box center [111, 162] width 69 height 14
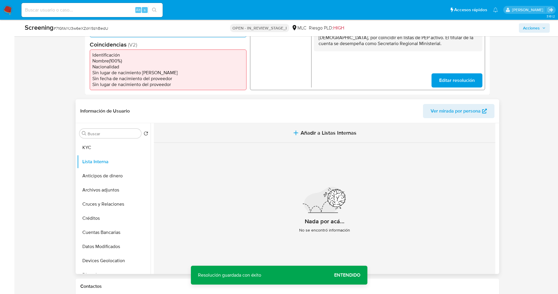
click at [336, 138] on button "Añadir a Listas Internas" at bounding box center [325, 133] width 342 height 20
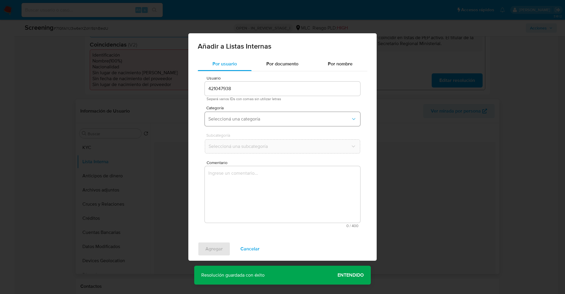
click at [248, 116] on span "Seleccioná una categoría" at bounding box center [279, 119] width 142 height 6
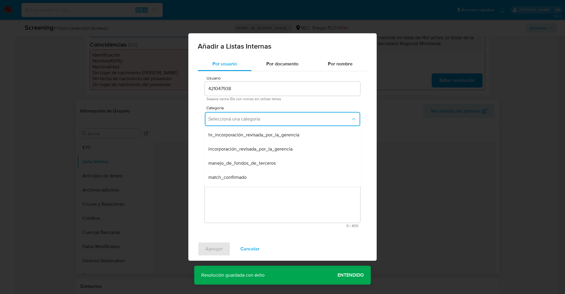
drag, startPoint x: 249, startPoint y: 178, endPoint x: 250, endPoint y: 164, distance: 14.5
click at [250, 178] on div "match_confirmado" at bounding box center [280, 177] width 145 height 14
click at [253, 152] on button "Seleccioná una subcategoría" at bounding box center [282, 146] width 155 height 14
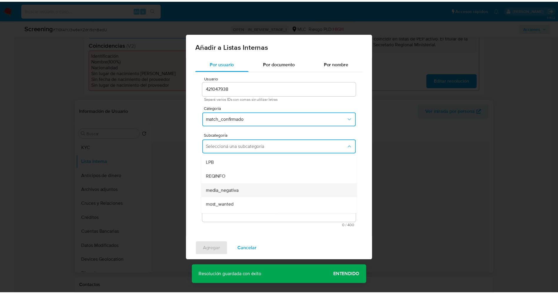
scroll to position [40, 0]
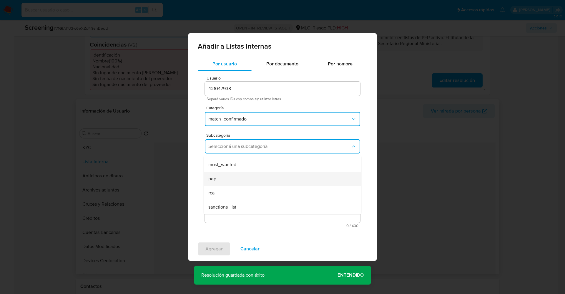
click at [240, 182] on div "pep" at bounding box center [280, 179] width 145 height 14
click at [240, 182] on textarea "Comentario" at bounding box center [282, 194] width 155 height 57
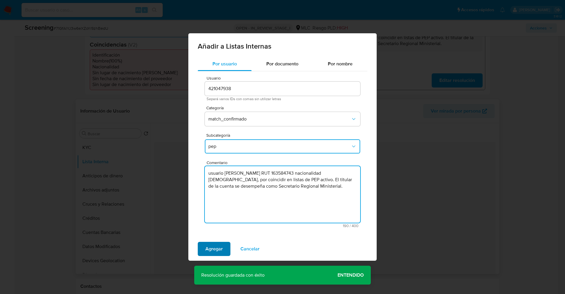
type textarea "usuario Nicolás David González Gutiérrez RUT 163584743 nacionalidad Chilena, po…"
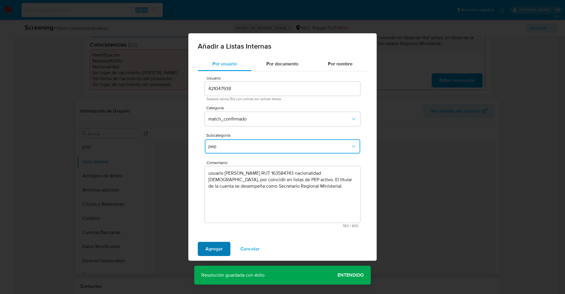
click at [218, 249] on span "Agregar" at bounding box center [213, 248] width 17 height 13
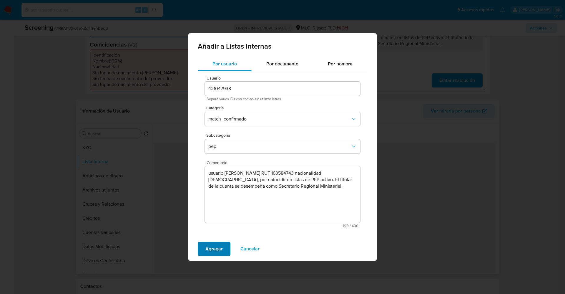
click at [214, 250] on span "Agregar" at bounding box center [213, 248] width 17 height 13
click at [216, 254] on span "Agregar" at bounding box center [213, 248] width 17 height 13
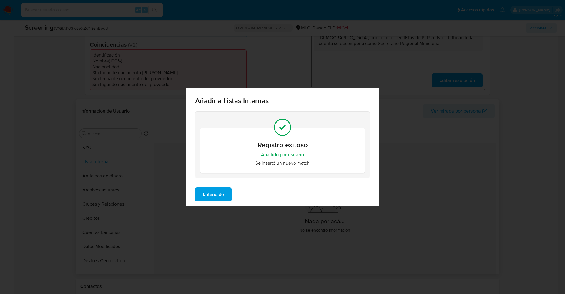
click at [212, 196] on span "Entendido" at bounding box center [213, 194] width 21 height 13
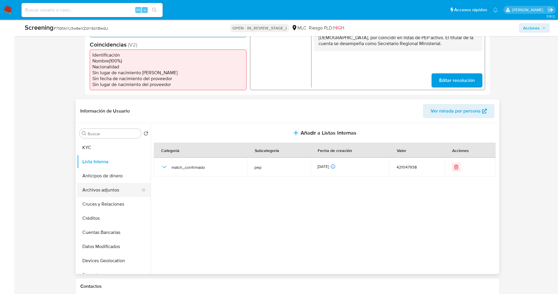
click at [99, 195] on button "Archivos adjuntos" at bounding box center [111, 190] width 69 height 14
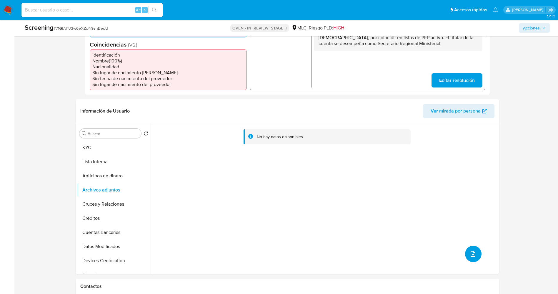
click at [474, 256] on span "upload-file" at bounding box center [473, 253] width 7 height 7
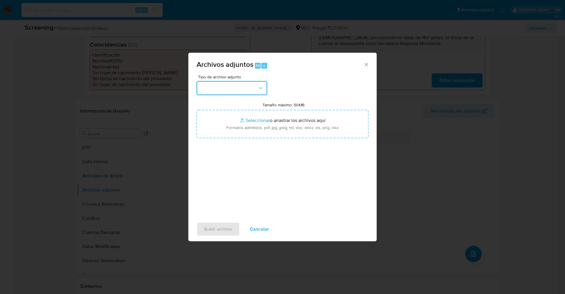
click at [238, 87] on button "button" at bounding box center [232, 88] width 71 height 14
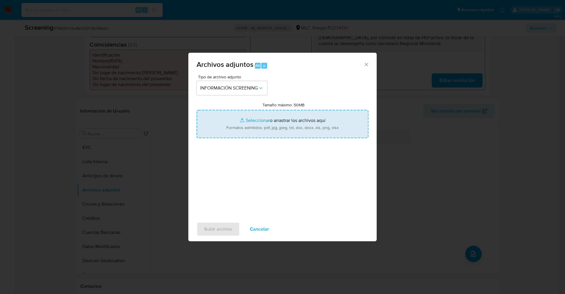
type input "C:\fakepath\_Nicolás David González Gutiérrez_ lavado de dinero - Buscar con Go…"
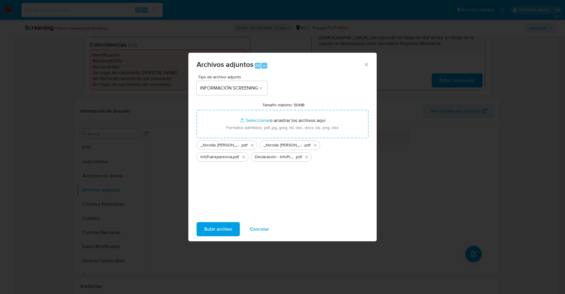
click at [214, 229] on span "Subir archivo" at bounding box center [218, 229] width 28 height 13
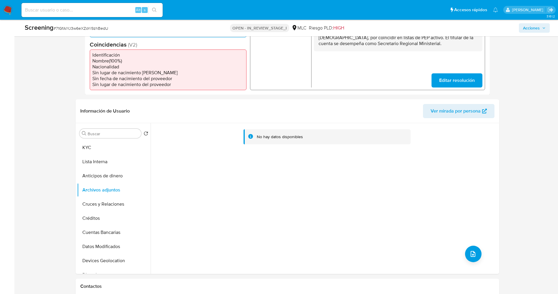
click at [97, 163] on button "Lista Interna" at bounding box center [114, 162] width 74 height 14
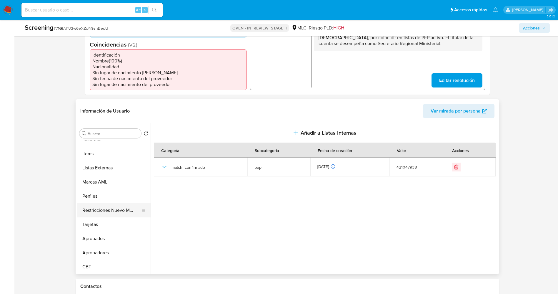
scroll to position [277, 0]
click at [119, 210] on button "Restricciones Nuevo Mundo" at bounding box center [111, 210] width 69 height 14
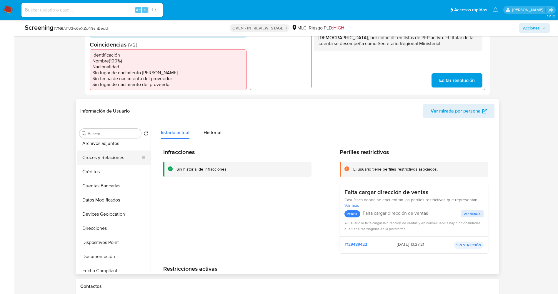
scroll to position [0, 0]
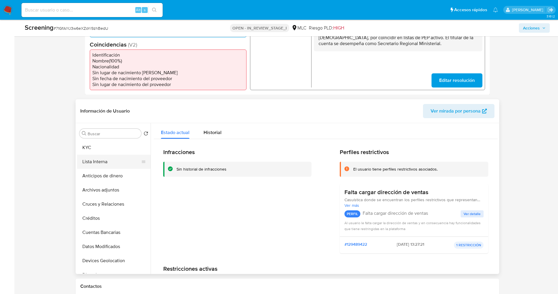
click at [103, 167] on button "Lista Interna" at bounding box center [111, 162] width 69 height 14
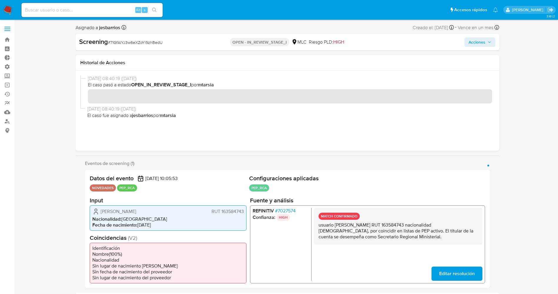
click at [483, 44] on span "Acciones" at bounding box center [477, 41] width 17 height 9
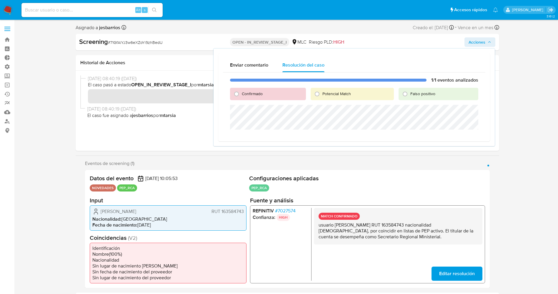
click at [249, 92] on span "Confirmado" at bounding box center [252, 94] width 21 height 6
click at [241, 92] on input "Confirmado" at bounding box center [236, 93] width 9 height 9
radio input "true"
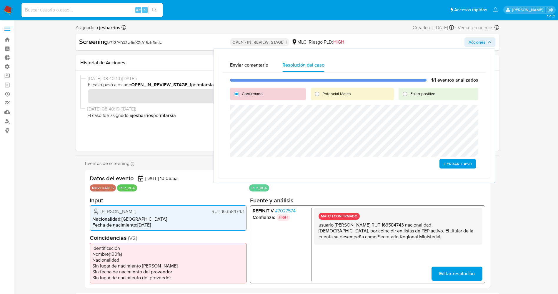
click at [461, 163] on span "Cerrar Caso" at bounding box center [458, 164] width 28 height 8
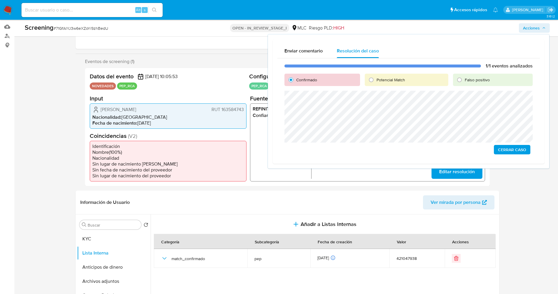
scroll to position [88, 0]
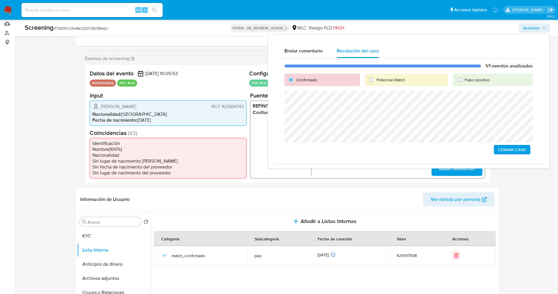
click at [519, 149] on span "Cerrar Caso" at bounding box center [512, 149] width 28 height 8
click at [515, 147] on span "Cerrar Caso" at bounding box center [512, 149] width 28 height 8
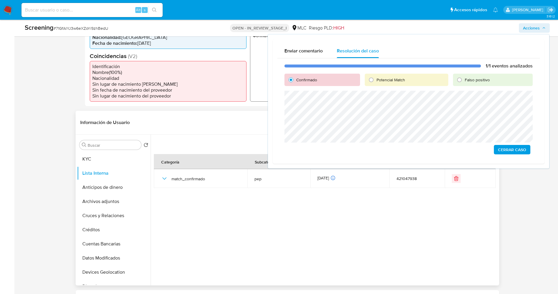
scroll to position [221, 0]
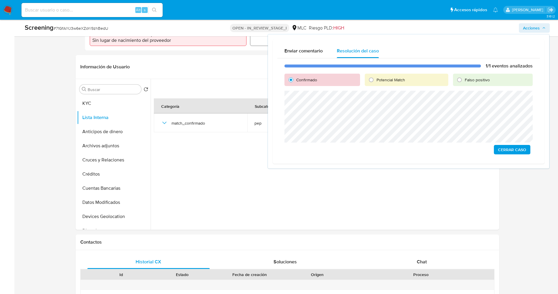
click at [420, 144] on div "1/1 eventos analizados Confirmado Potencial Match Falso positivo Cerrar Caso" at bounding box center [409, 108] width 263 height 101
click at [507, 148] on span "Cerrar Caso" at bounding box center [512, 149] width 28 height 8
click at [397, 200] on section at bounding box center [326, 153] width 344 height 148
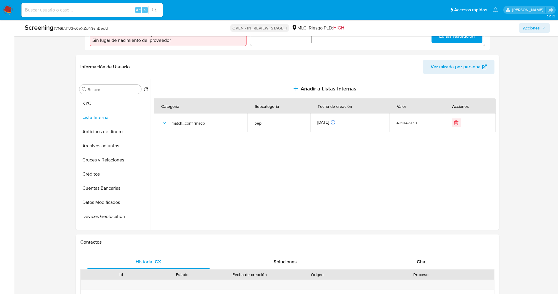
click at [543, 26] on icon "button" at bounding box center [545, 28] width 4 height 4
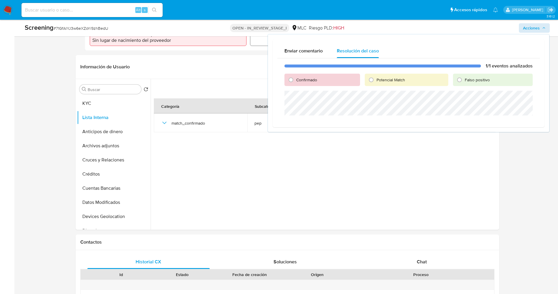
drag, startPoint x: 307, startPoint y: 75, endPoint x: 307, endPoint y: 78, distance: 3.0
click at [307, 76] on div "Confirmado" at bounding box center [323, 80] width 76 height 12
click at [306, 78] on span "Confirmado" at bounding box center [306, 80] width 21 height 6
click at [296, 78] on input "Confirmado" at bounding box center [290, 79] width 9 height 9
radio input "true"
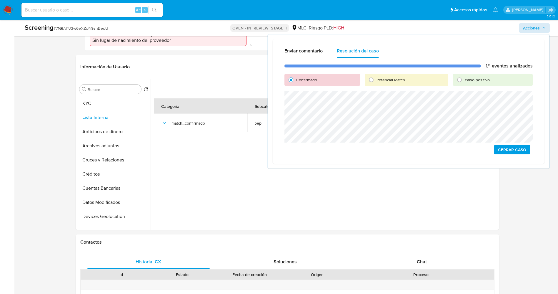
click at [513, 151] on span "Cerrar Caso" at bounding box center [512, 149] width 28 height 8
click at [524, 148] on span "Cerrar Caso" at bounding box center [512, 149] width 28 height 8
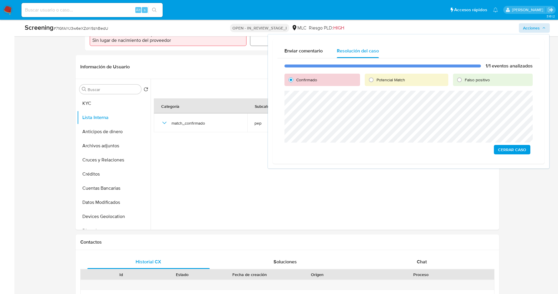
click at [524, 148] on span "Cerrar Caso" at bounding box center [512, 149] width 28 height 8
click at [511, 152] on span "Cerrar Caso" at bounding box center [512, 149] width 28 height 8
click at [504, 147] on span "Cerrar Caso" at bounding box center [512, 149] width 28 height 8
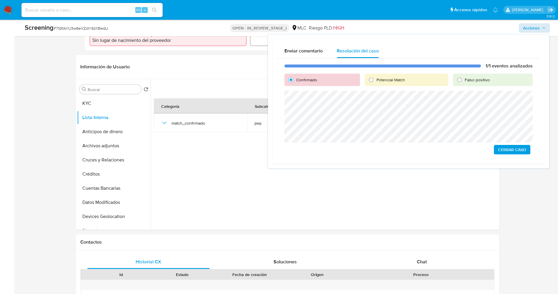
click at [504, 147] on span "Cerrar Caso" at bounding box center [512, 149] width 28 height 8
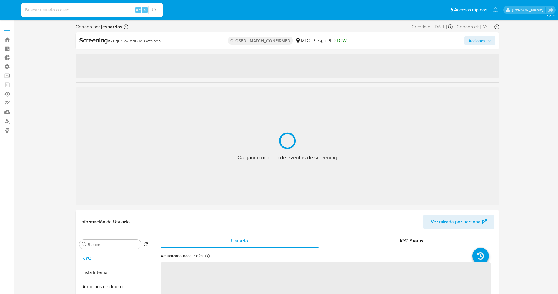
select select "10"
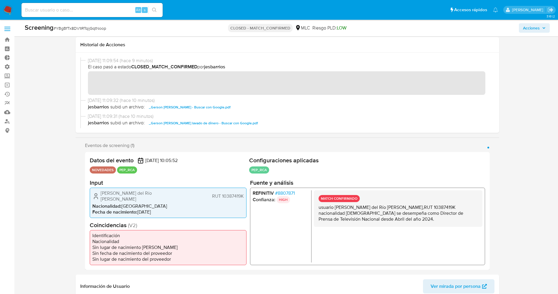
scroll to position [177, 0]
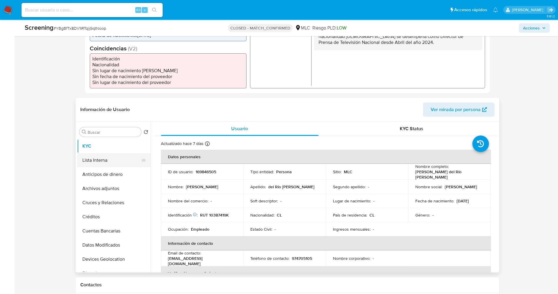
click at [93, 157] on button "Lista Interna" at bounding box center [111, 160] width 69 height 14
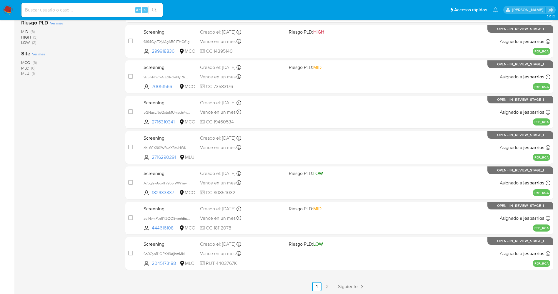
scroll to position [179, 0]
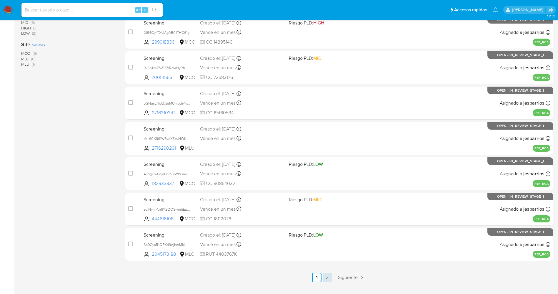
click at [328, 280] on link "2" at bounding box center [327, 277] width 9 height 9
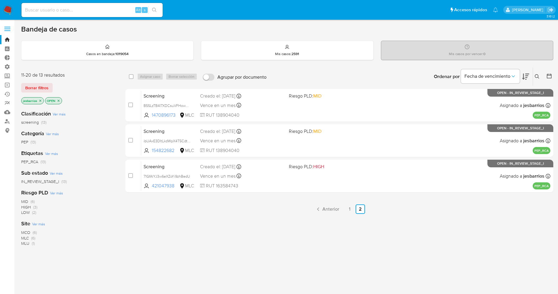
click at [8, 9] on img at bounding box center [8, 10] width 10 height 10
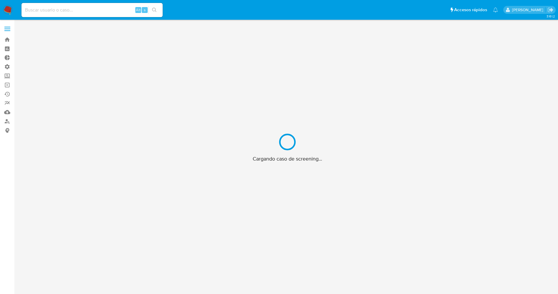
scroll to position [21, 0]
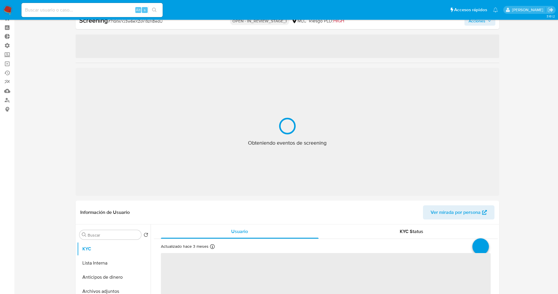
select select "10"
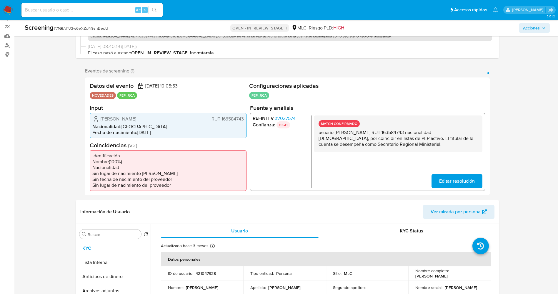
scroll to position [154, 0]
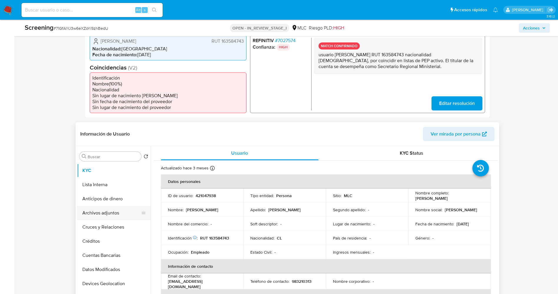
click at [102, 212] on button "Archivos adjuntos" at bounding box center [111, 213] width 69 height 14
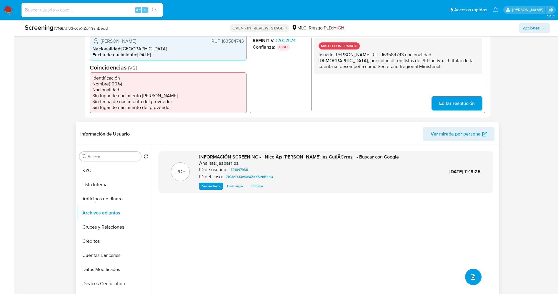
click at [470, 275] on icon "upload-file" at bounding box center [473, 276] width 7 height 7
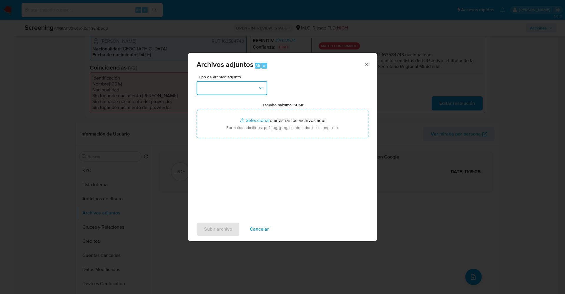
click at [242, 86] on button "button" at bounding box center [232, 88] width 71 height 14
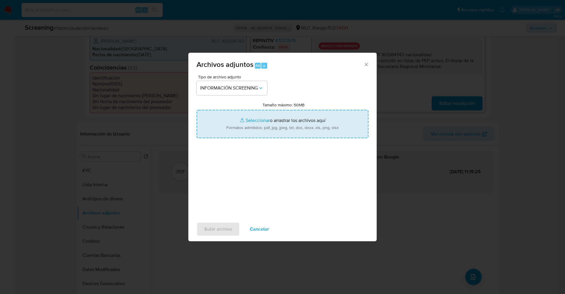
type input "C:\fakepath\_Nicolás [PERSON_NAME] - Buscar con Google.pdf"
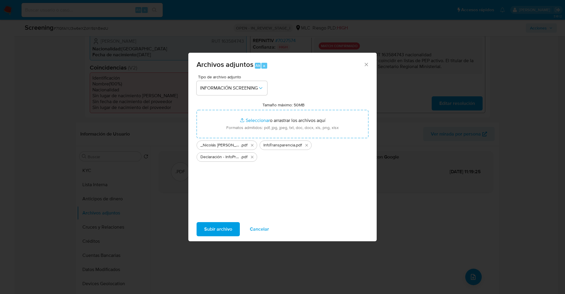
click at [214, 230] on span "Subir archivo" at bounding box center [218, 229] width 28 height 13
click at [219, 229] on span "Subir archivo" at bounding box center [218, 229] width 28 height 13
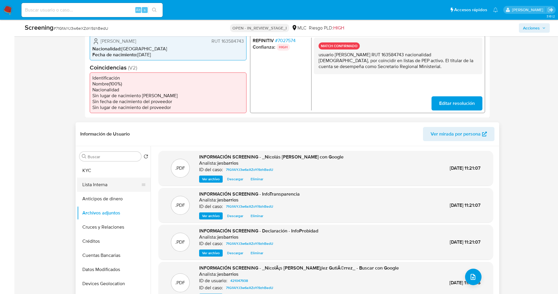
click at [99, 191] on button "Lista Interna" at bounding box center [111, 185] width 69 height 14
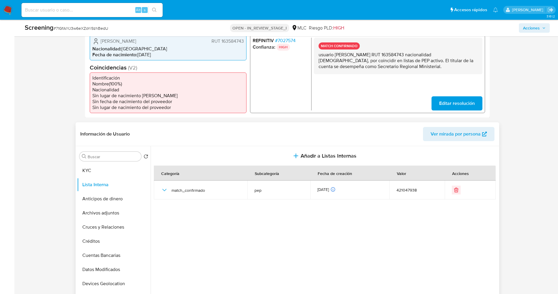
scroll to position [0, 0]
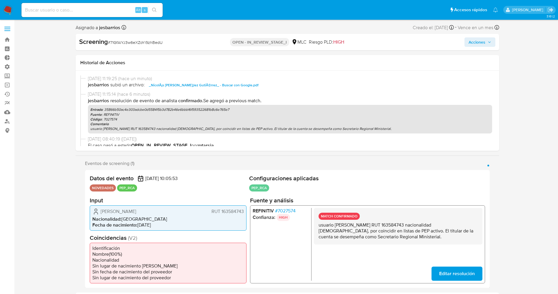
click at [484, 42] on span "Acciones" at bounding box center [477, 41] width 17 height 9
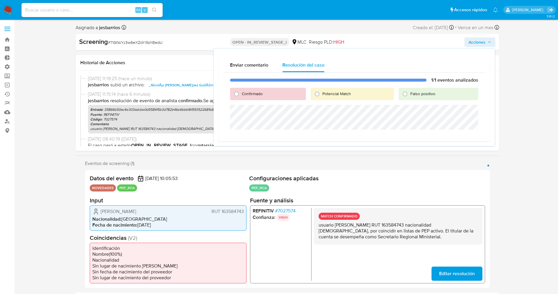
click at [255, 91] on span "Confirmado" at bounding box center [252, 94] width 21 height 6
click at [241, 91] on input "Confirmado" at bounding box center [236, 93] width 9 height 9
radio input "true"
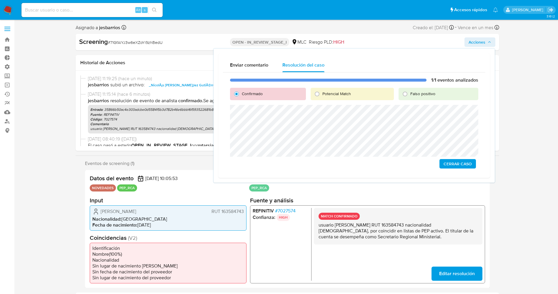
click at [462, 163] on span "Cerrar Caso" at bounding box center [458, 164] width 28 height 8
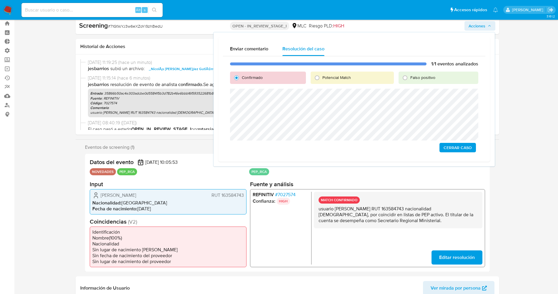
scroll to position [88, 0]
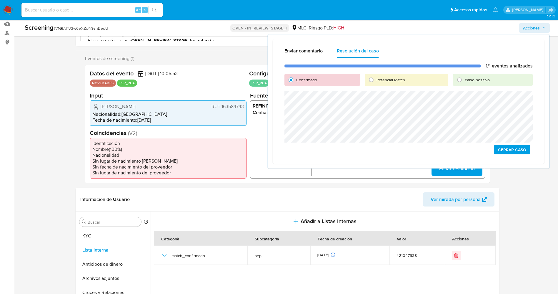
click at [513, 149] on span "Cerrar Caso" at bounding box center [512, 149] width 28 height 8
click at [509, 150] on span "Cerrar Caso" at bounding box center [512, 149] width 28 height 8
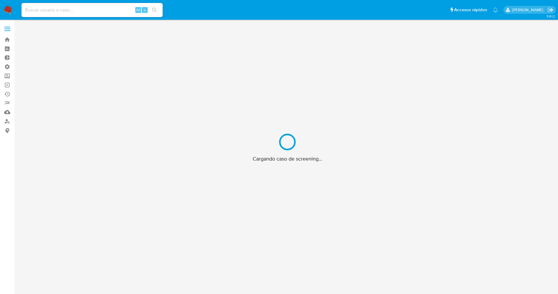
scroll to position [21, 0]
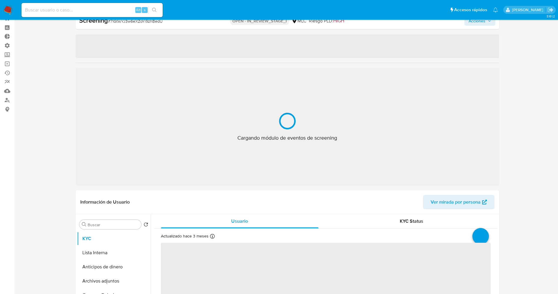
select select "10"
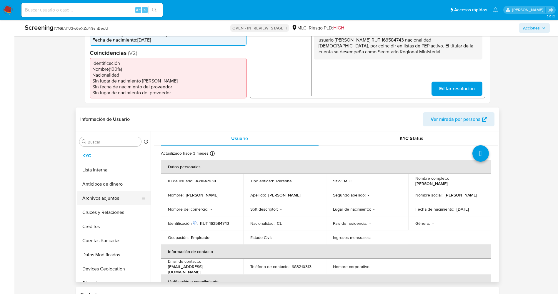
scroll to position [177, 0]
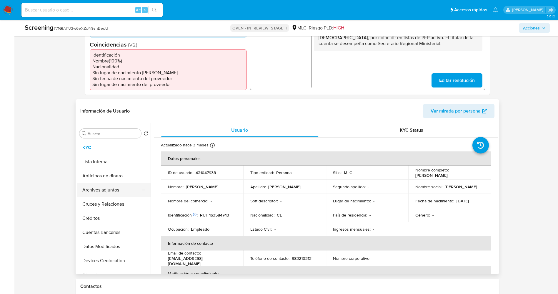
click at [114, 189] on button "Archivos adjuntos" at bounding box center [111, 190] width 69 height 14
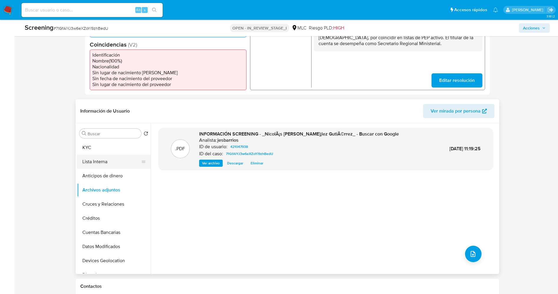
click at [105, 161] on button "Lista Interna" at bounding box center [111, 162] width 69 height 14
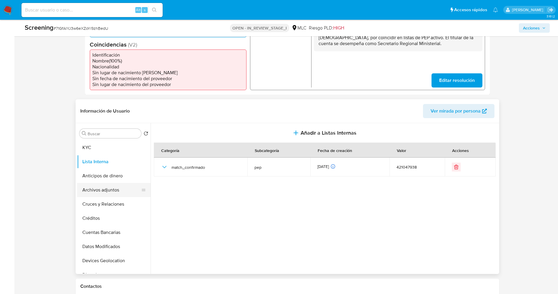
click at [93, 190] on button "Archivos adjuntos" at bounding box center [111, 190] width 69 height 14
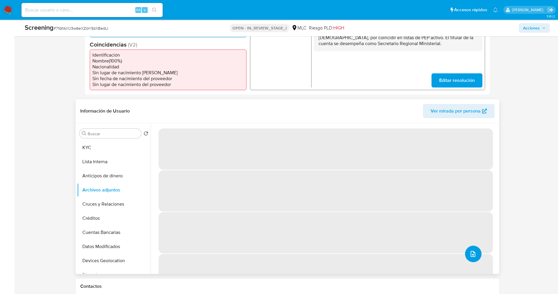
click at [475, 251] on button "upload-file" at bounding box center [473, 254] width 16 height 16
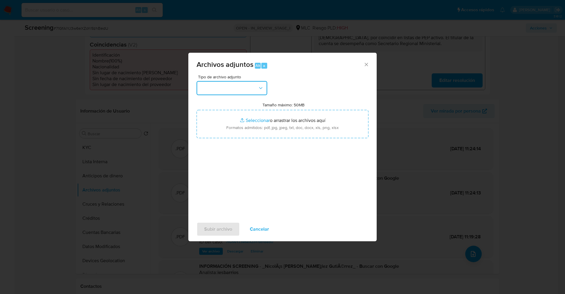
click at [247, 87] on button "button" at bounding box center [232, 88] width 71 height 14
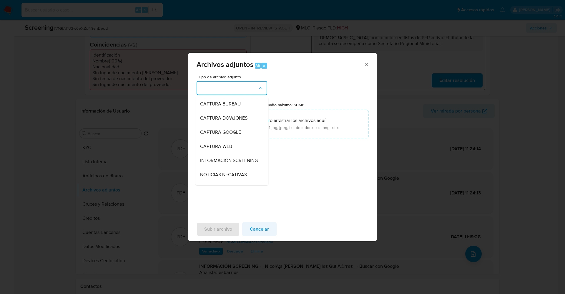
click at [260, 228] on span "Cancelar" at bounding box center [259, 229] width 19 height 13
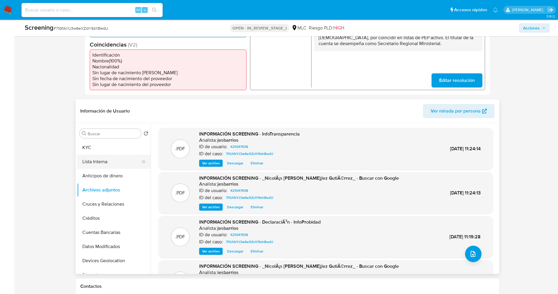
click at [100, 160] on button "Lista Interna" at bounding box center [111, 162] width 69 height 14
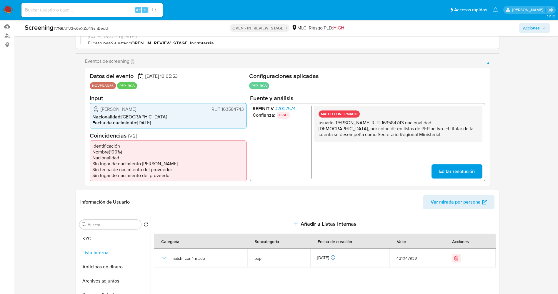
scroll to position [0, 0]
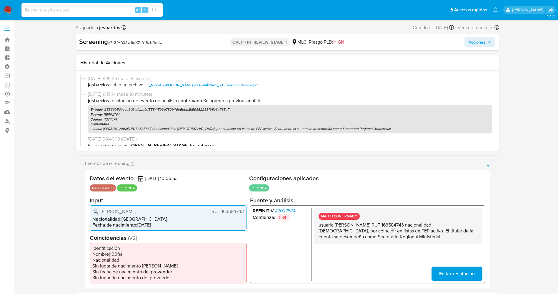
click at [486, 37] on button "Acciones" at bounding box center [480, 41] width 31 height 9
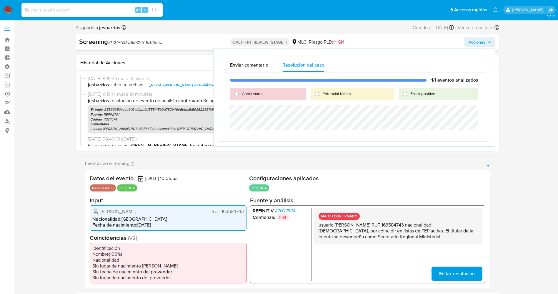
click at [251, 91] on span "Confirmado" at bounding box center [252, 94] width 21 height 6
click at [241, 91] on input "Confirmado" at bounding box center [236, 93] width 9 height 9
radio input "true"
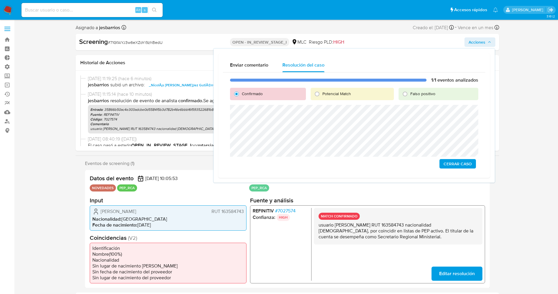
click at [451, 163] on span "Cerrar Caso" at bounding box center [458, 164] width 28 height 8
click at [459, 164] on span "Cerrar Caso" at bounding box center [458, 164] width 28 height 8
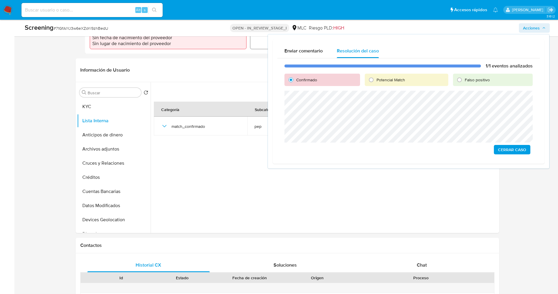
scroll to position [221, 0]
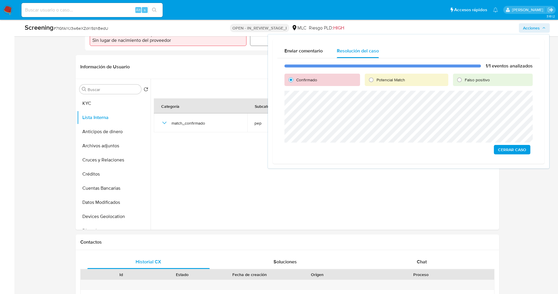
click at [521, 147] on span "Cerrar Caso" at bounding box center [512, 149] width 28 height 8
click at [507, 150] on span "Cerrar Caso" at bounding box center [512, 149] width 28 height 8
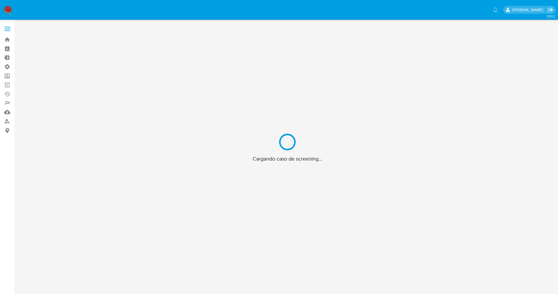
scroll to position [21, 0]
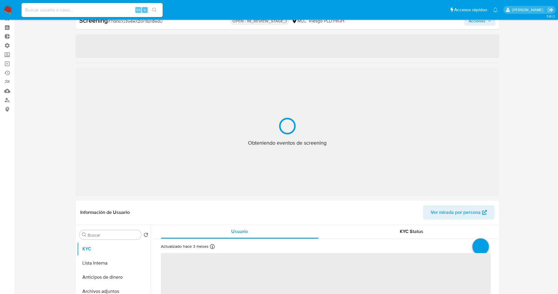
select select "10"
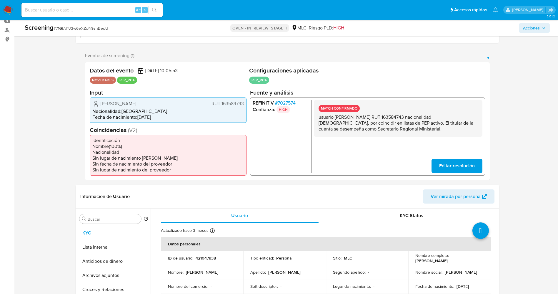
scroll to position [198, 0]
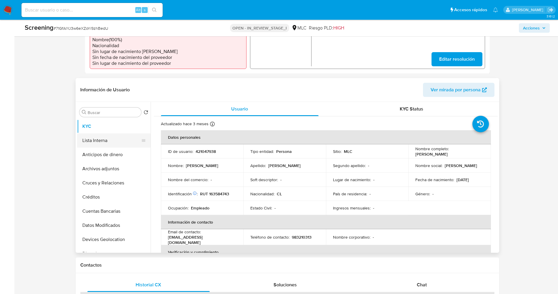
click at [91, 138] on button "Lista Interna" at bounding box center [111, 140] width 69 height 14
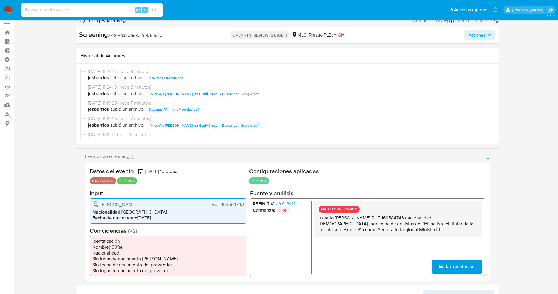
scroll to position [0, 0]
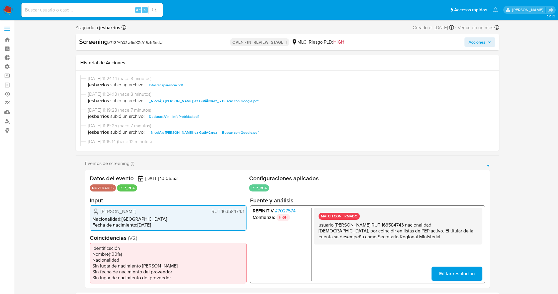
click at [473, 41] on span "Acciones" at bounding box center [477, 41] width 17 height 9
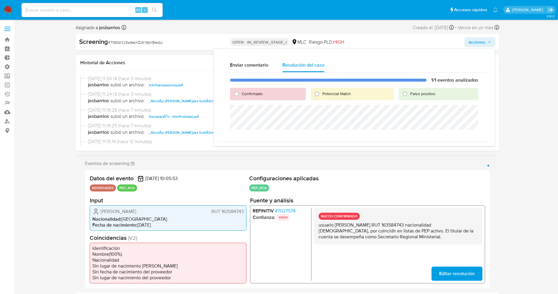
click at [244, 93] on span "Confirmado" at bounding box center [252, 94] width 21 height 6
click at [241, 93] on input "Confirmado" at bounding box center [236, 93] width 9 height 9
radio input "true"
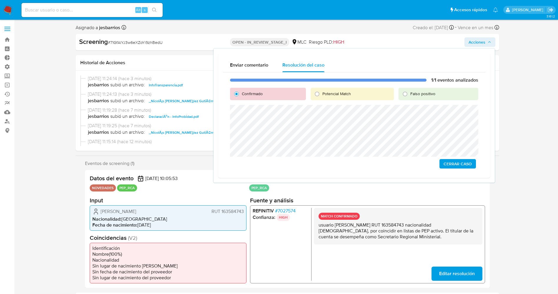
click at [447, 165] on span "Cerrar Caso" at bounding box center [458, 164] width 28 height 8
click at [457, 161] on span "Cerrar Caso" at bounding box center [458, 164] width 28 height 8
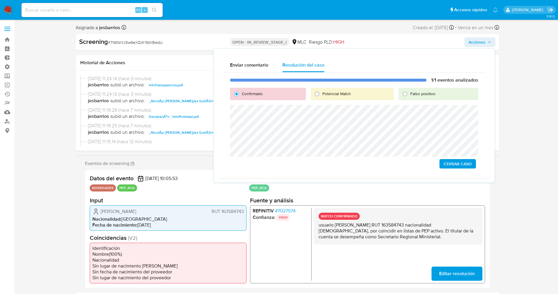
click at [457, 161] on span "Cerrar Caso" at bounding box center [458, 164] width 28 height 8
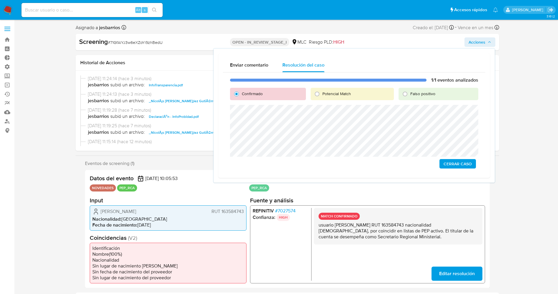
click at [457, 161] on span "Cerrar Caso" at bounding box center [458, 164] width 28 height 8
click at [456, 163] on span "Cerrar Caso" at bounding box center [458, 164] width 28 height 8
drag, startPoint x: 141, startPoint y: 44, endPoint x: 170, endPoint y: 44, distance: 28.6
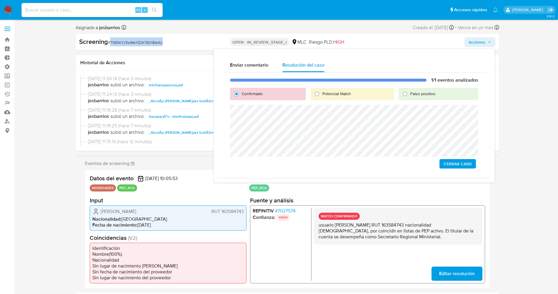
click at [170, 44] on div "Screening # 71GfAlYJ3w6eXZoYi9zhBedU" at bounding box center [147, 41] width 137 height 9
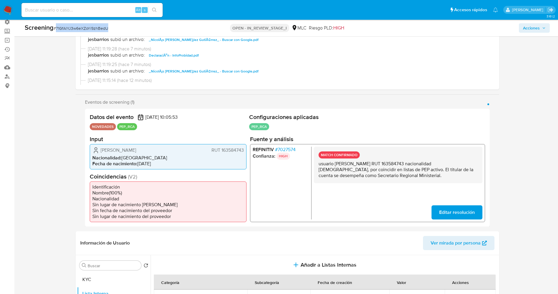
scroll to position [44, 0]
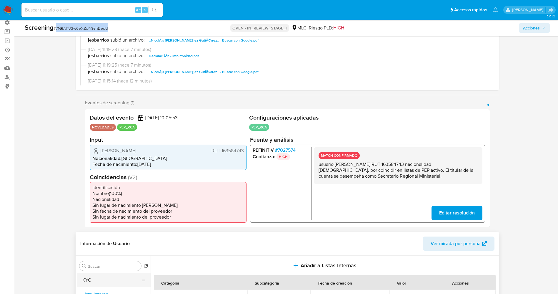
click at [94, 286] on button "KYC" at bounding box center [111, 280] width 69 height 14
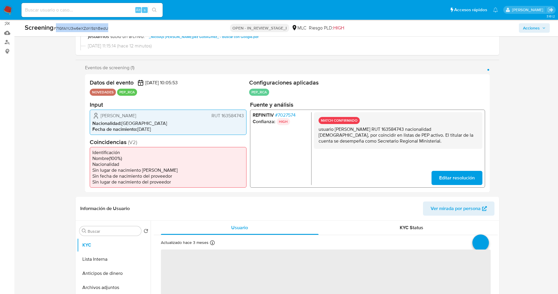
scroll to position [132, 0]
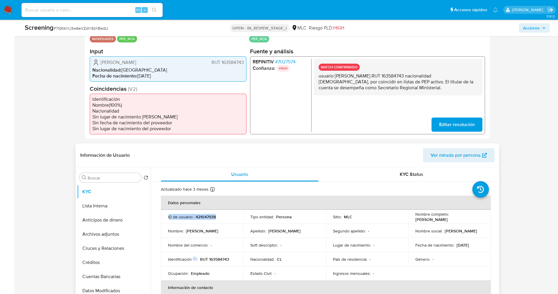
drag, startPoint x: 218, startPoint y: 216, endPoint x: 224, endPoint y: 216, distance: 5.9
click at [224, 216] on div "ID de usuario : 421047938" at bounding box center [202, 216] width 69 height 5
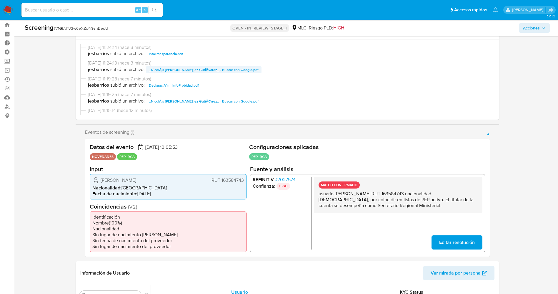
scroll to position [0, 0]
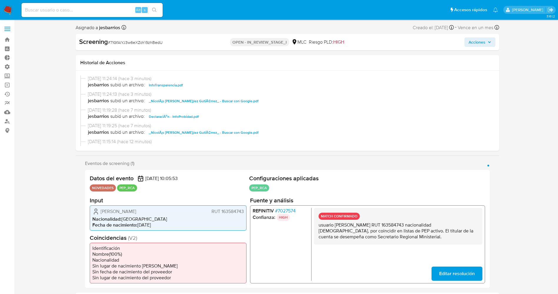
click at [495, 41] on button "Acciones" at bounding box center [480, 41] width 31 height 9
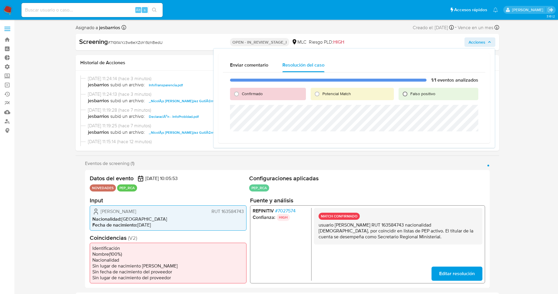
click at [407, 93] on input "Falso positivo" at bounding box center [405, 93] width 9 height 9
radio input "true"
click at [246, 94] on span "Confirmado" at bounding box center [252, 94] width 21 height 6
click at [241, 94] on input "Confirmado" at bounding box center [236, 93] width 9 height 9
radio input "true"
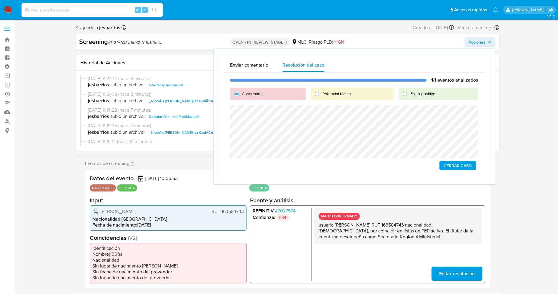
click at [462, 167] on span "Cerrar Caso" at bounding box center [458, 165] width 28 height 8
click at [461, 166] on span "Cerrar Caso" at bounding box center [458, 165] width 28 height 8
click at [449, 166] on span "Cerrar Caso" at bounding box center [458, 165] width 28 height 8
click at [442, 166] on button "Cerrar Caso" at bounding box center [458, 165] width 37 height 9
click at [453, 163] on span "Cerrar Caso" at bounding box center [458, 165] width 28 height 8
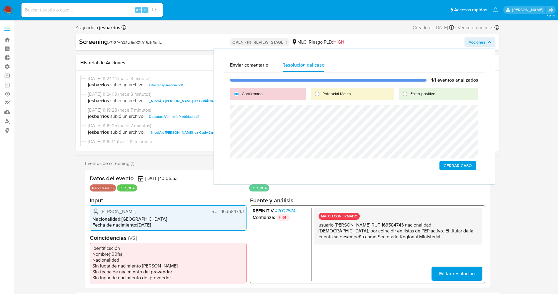
click at [469, 163] on span "Cerrar Caso" at bounding box center [458, 165] width 28 height 8
click at [469, 164] on span "Cerrar Caso" at bounding box center [458, 165] width 28 height 8
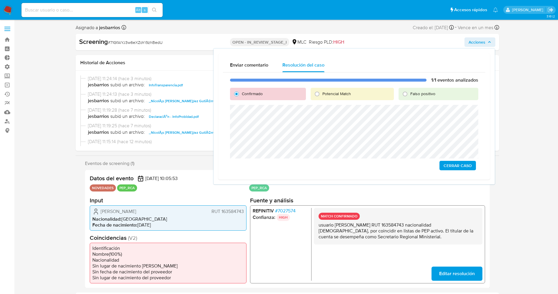
click at [469, 164] on span "Cerrar Caso" at bounding box center [458, 165] width 28 height 8
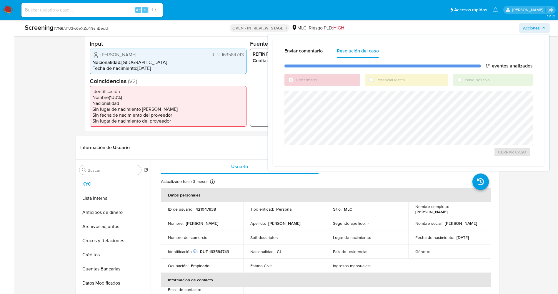
scroll to position [177, 0]
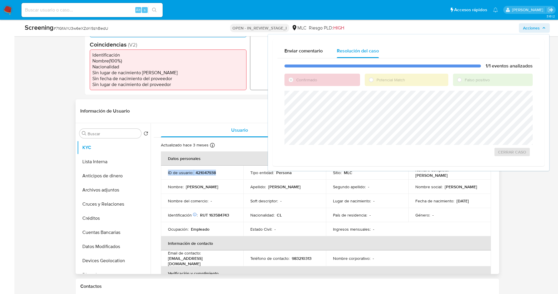
drag, startPoint x: 165, startPoint y: 171, endPoint x: 228, endPoint y: 175, distance: 62.8
click at [228, 175] on td "ID de usuario : 421047938" at bounding box center [202, 172] width 83 height 14
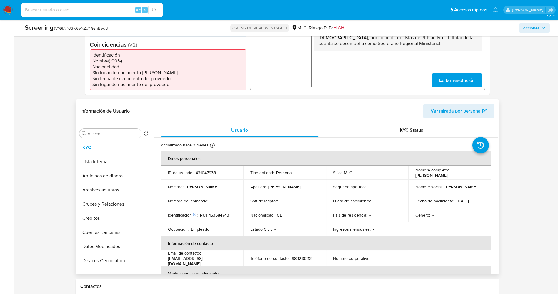
drag, startPoint x: 217, startPoint y: 172, endPoint x: 167, endPoint y: 166, distance: 50.1
click at [167, 166] on td "ID de usuario : 421047938" at bounding box center [202, 172] width 83 height 14
drag, startPoint x: 163, startPoint y: 172, endPoint x: 221, endPoint y: 174, distance: 57.7
click at [221, 174] on td "ID de usuario : 421047938" at bounding box center [202, 172] width 83 height 14
copy div "ID de usuario : 421047938"
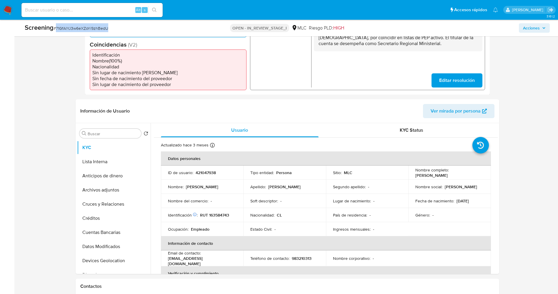
drag, startPoint x: 57, startPoint y: 29, endPoint x: 113, endPoint y: 27, distance: 56.2
click at [113, 27] on div "Screening # 71GfAlYJ3w6eXZoYi9zhBedU" at bounding box center [111, 27] width 173 height 9
copy span "71GfAlYJ3w6eXZoYi9zhBedU"
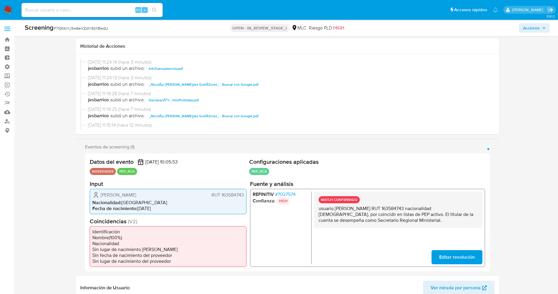
select select "10"
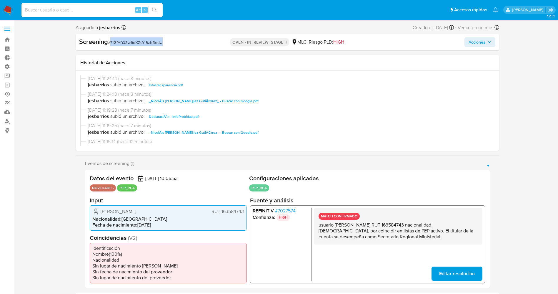
click at [486, 44] on span "Acciones" at bounding box center [480, 42] width 23 height 8
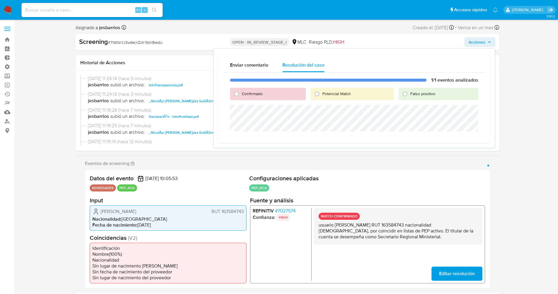
click at [258, 94] on span "Confirmado" at bounding box center [252, 94] width 21 height 6
click at [241, 94] on input "Confirmado" at bounding box center [236, 93] width 9 height 9
radio input "true"
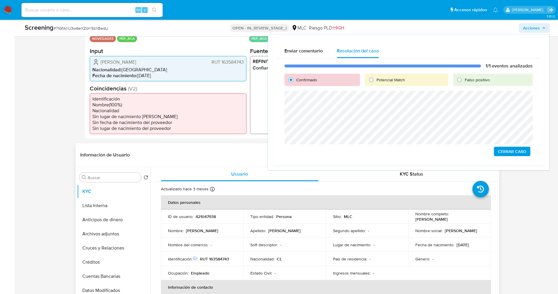
scroll to position [177, 0]
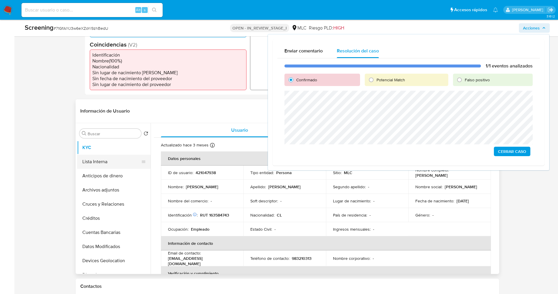
click at [104, 163] on button "Lista Interna" at bounding box center [111, 162] width 69 height 14
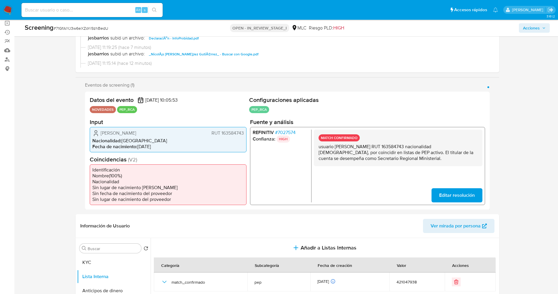
scroll to position [0, 0]
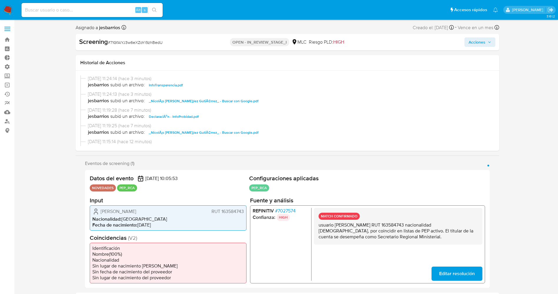
click at [487, 41] on span "Acciones" at bounding box center [480, 42] width 23 height 8
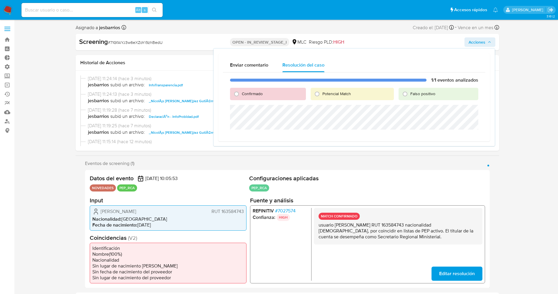
click at [258, 94] on span "Confirmado" at bounding box center [252, 94] width 21 height 6
click at [241, 94] on input "Confirmado" at bounding box center [236, 93] width 9 height 9
radio input "true"
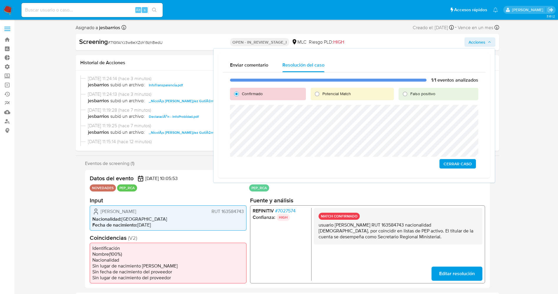
click at [454, 163] on span "Cerrar Caso" at bounding box center [458, 164] width 28 height 8
click at [443, 163] on button "Cerrar Caso" at bounding box center [458, 163] width 37 height 9
